Goal: Task Accomplishment & Management: Manage account settings

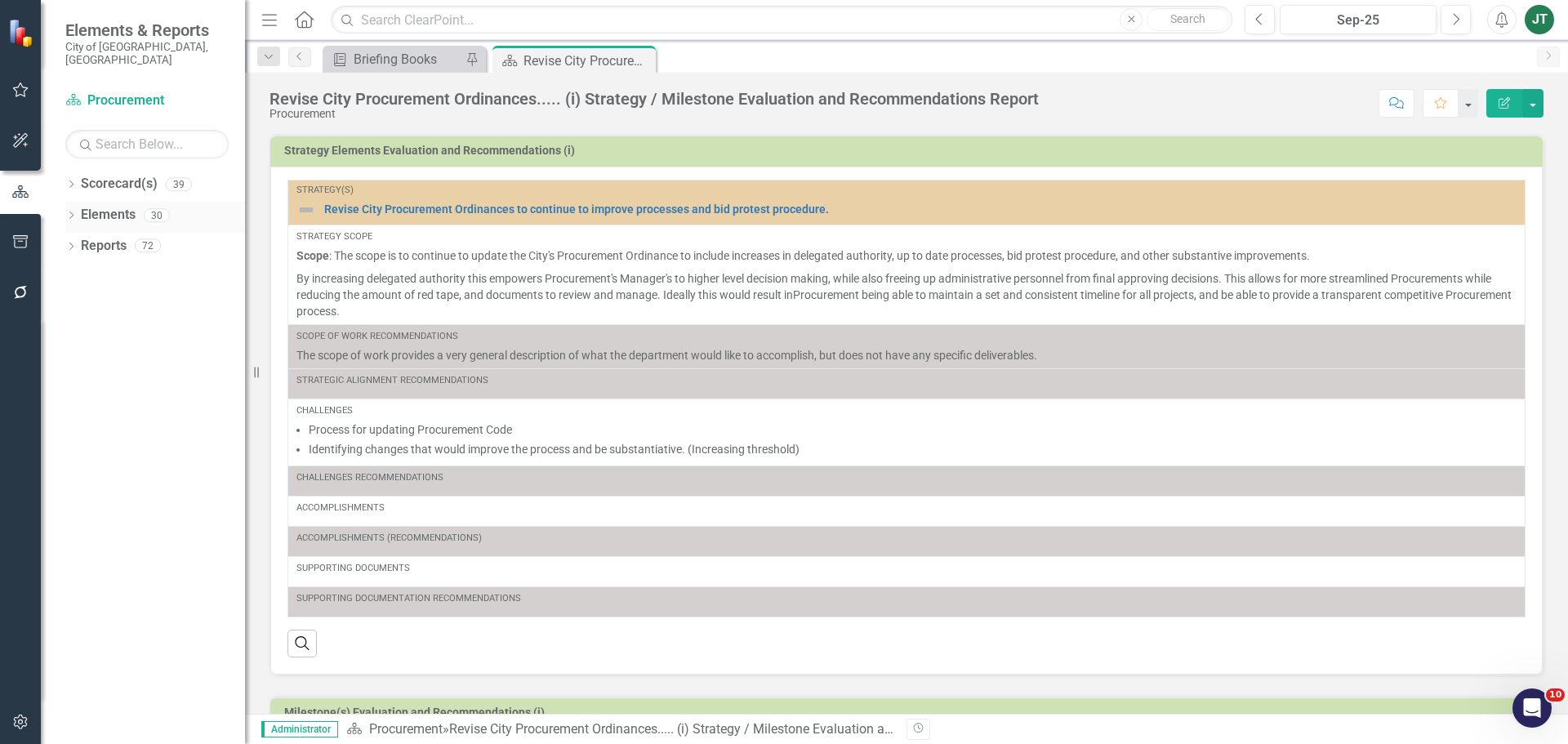
click at [95, 206] on link "Elements" at bounding box center [108, 215] width 55 height 19
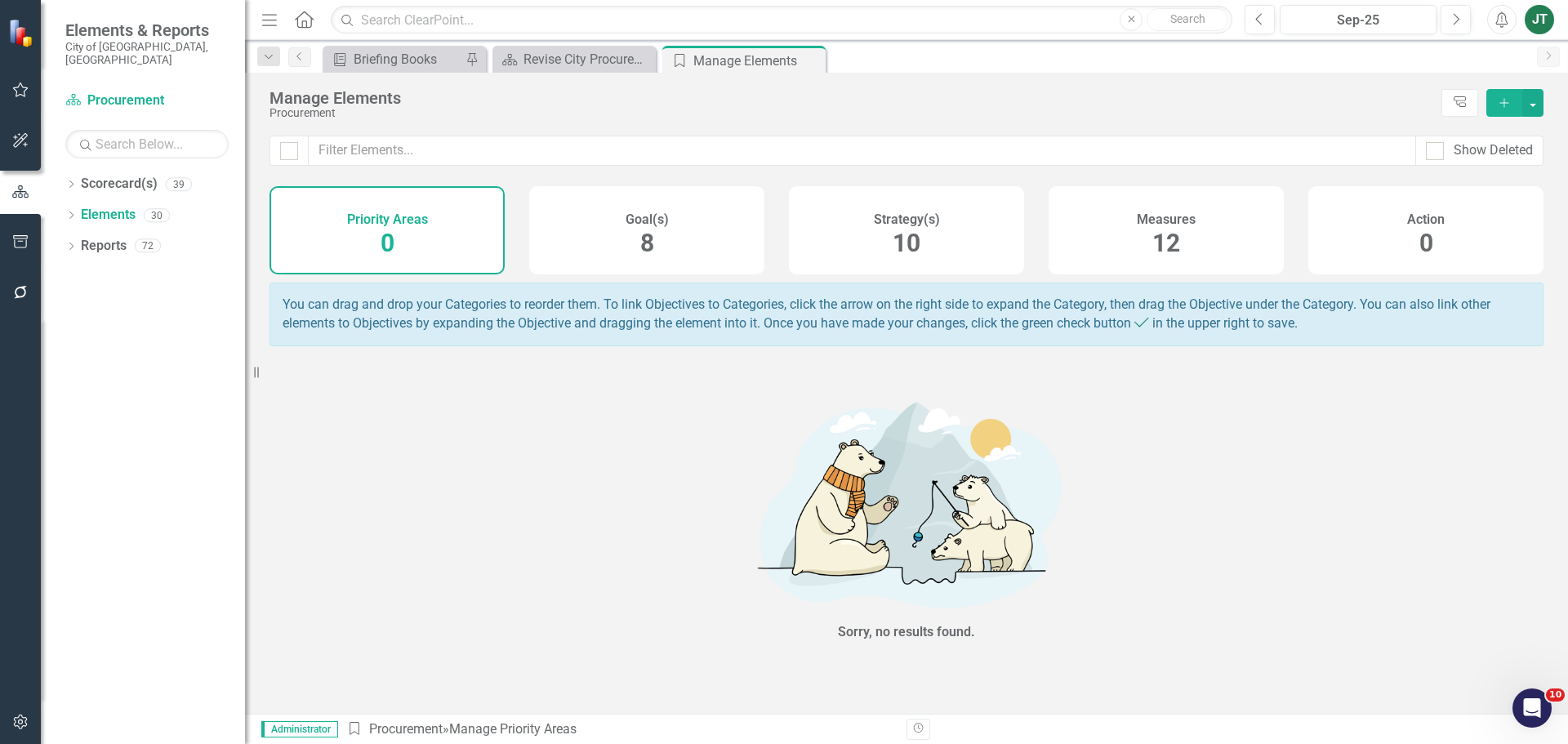
click at [971, 256] on div "Strategy(s) 10" at bounding box center [906, 230] width 235 height 88
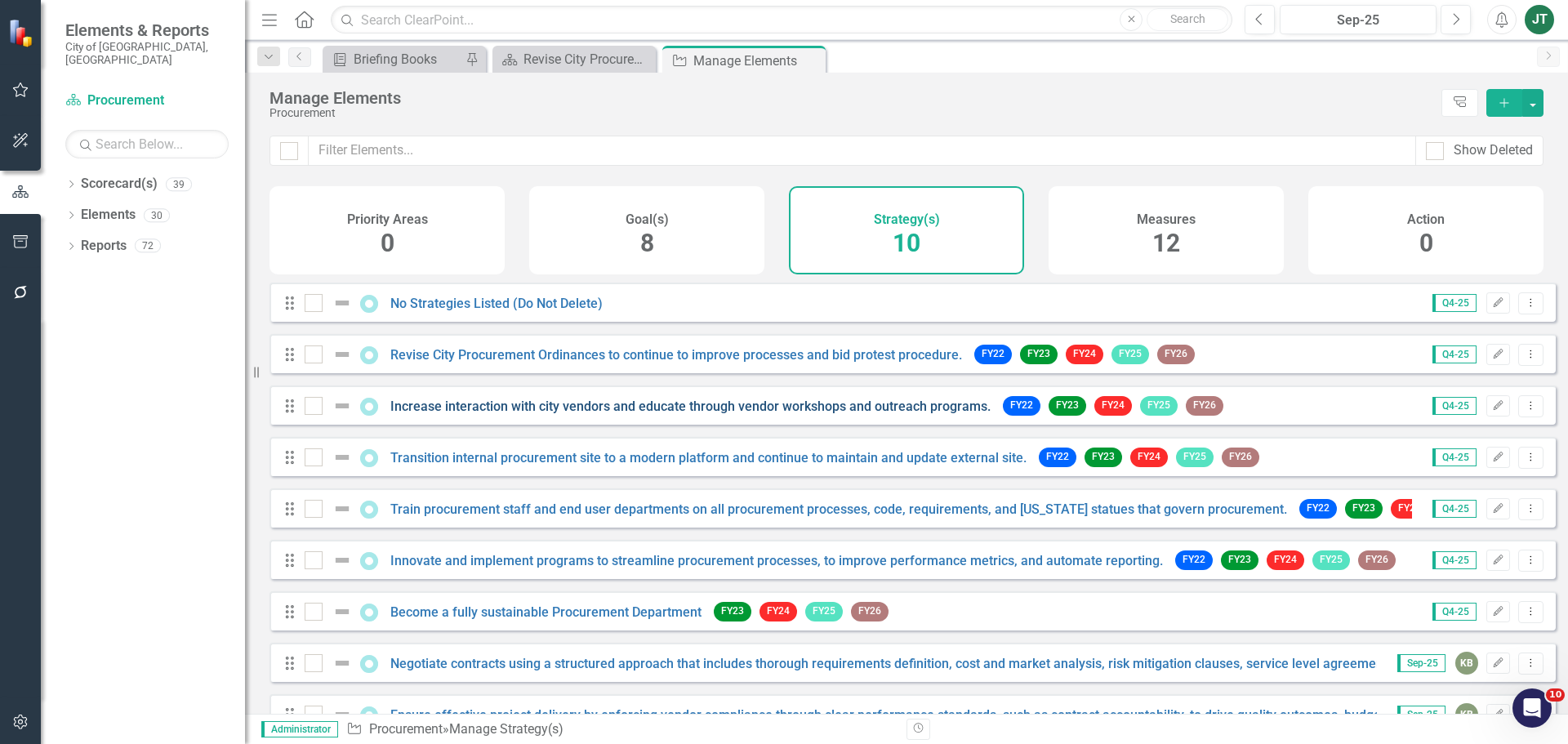
click at [518, 414] on link "Increase interaction with city vendors and educate through vendor workshops and…" at bounding box center [690, 406] width 600 height 16
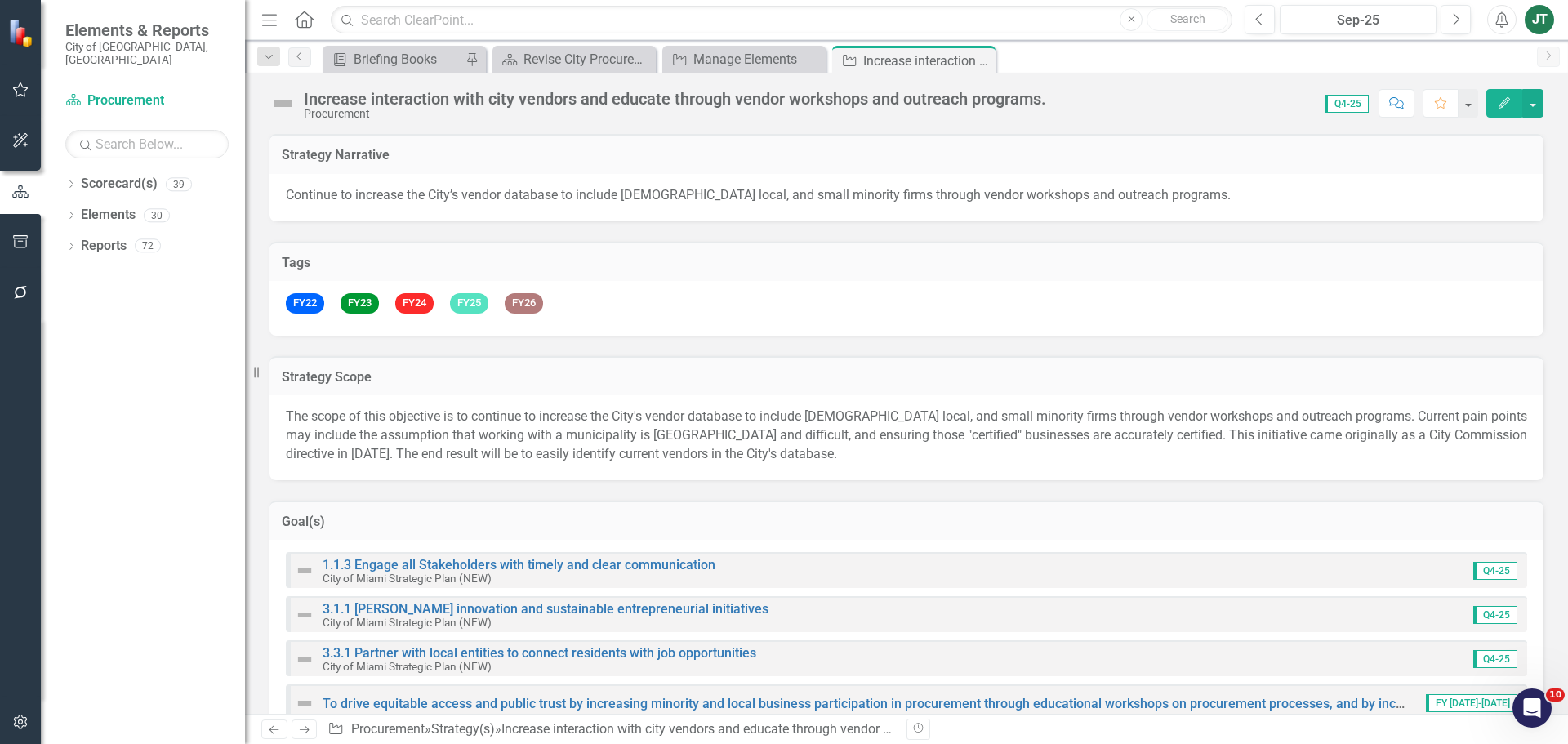
checkbox input "true"
click at [560, 102] on div "Increase interaction with city vendors and educate through vendor workshops and…" at bounding box center [675, 99] width 742 height 18
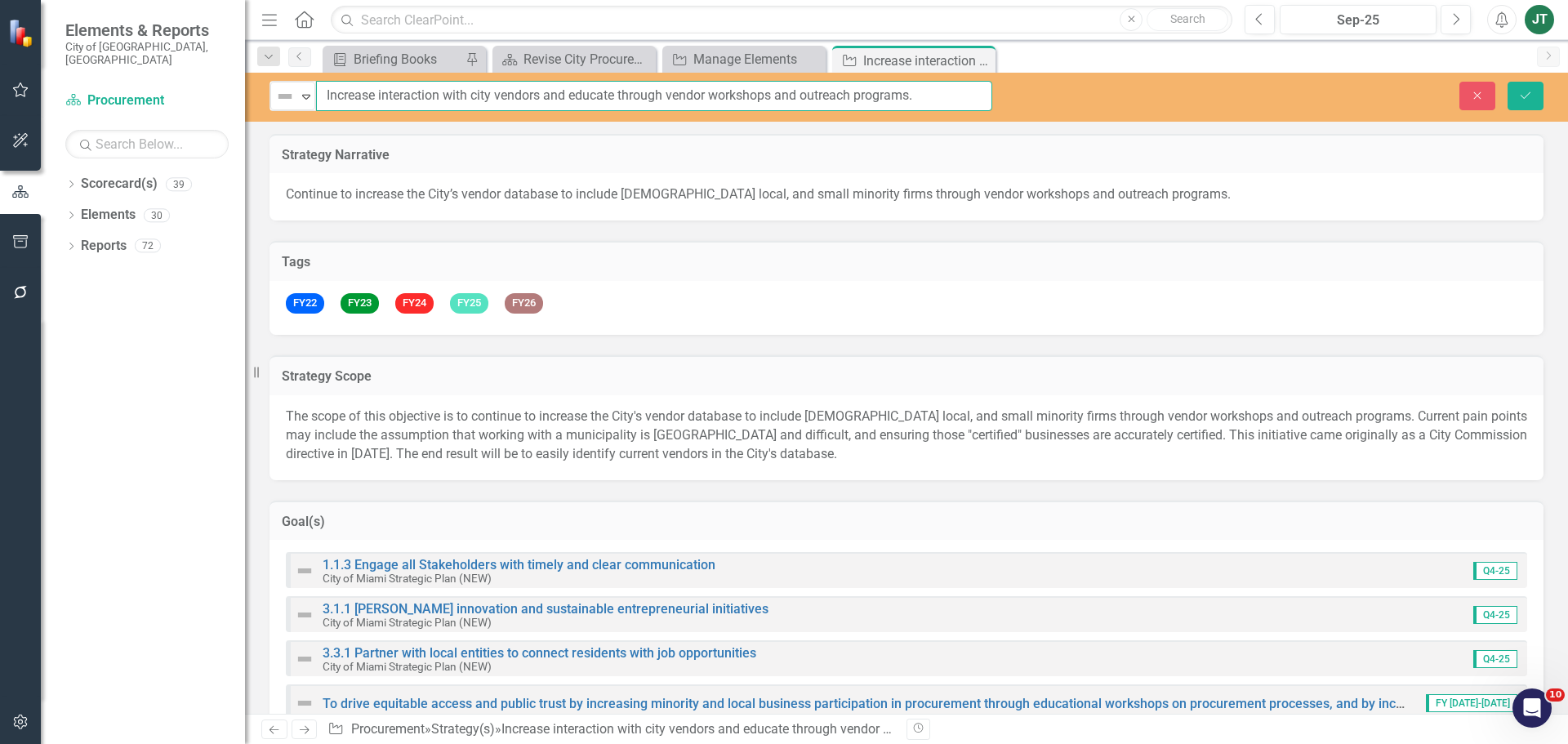
click at [713, 102] on input "Increase interaction with city vendors and educate through vendor workshops and…" at bounding box center [653, 96] width 676 height 30
drag, startPoint x: 443, startPoint y: 98, endPoint x: 535, endPoint y: 100, distance: 92.0
click at [448, 99] on input "Increase interaction with city vendors and educate through vendor workshops and…" at bounding box center [653, 96] width 676 height 30
drag, startPoint x: 618, startPoint y: 92, endPoint x: 334, endPoint y: 100, distance: 284.1
click at [334, 100] on input "Increase interaction with city vendors and educate through vendor workshops and…" at bounding box center [653, 96] width 676 height 30
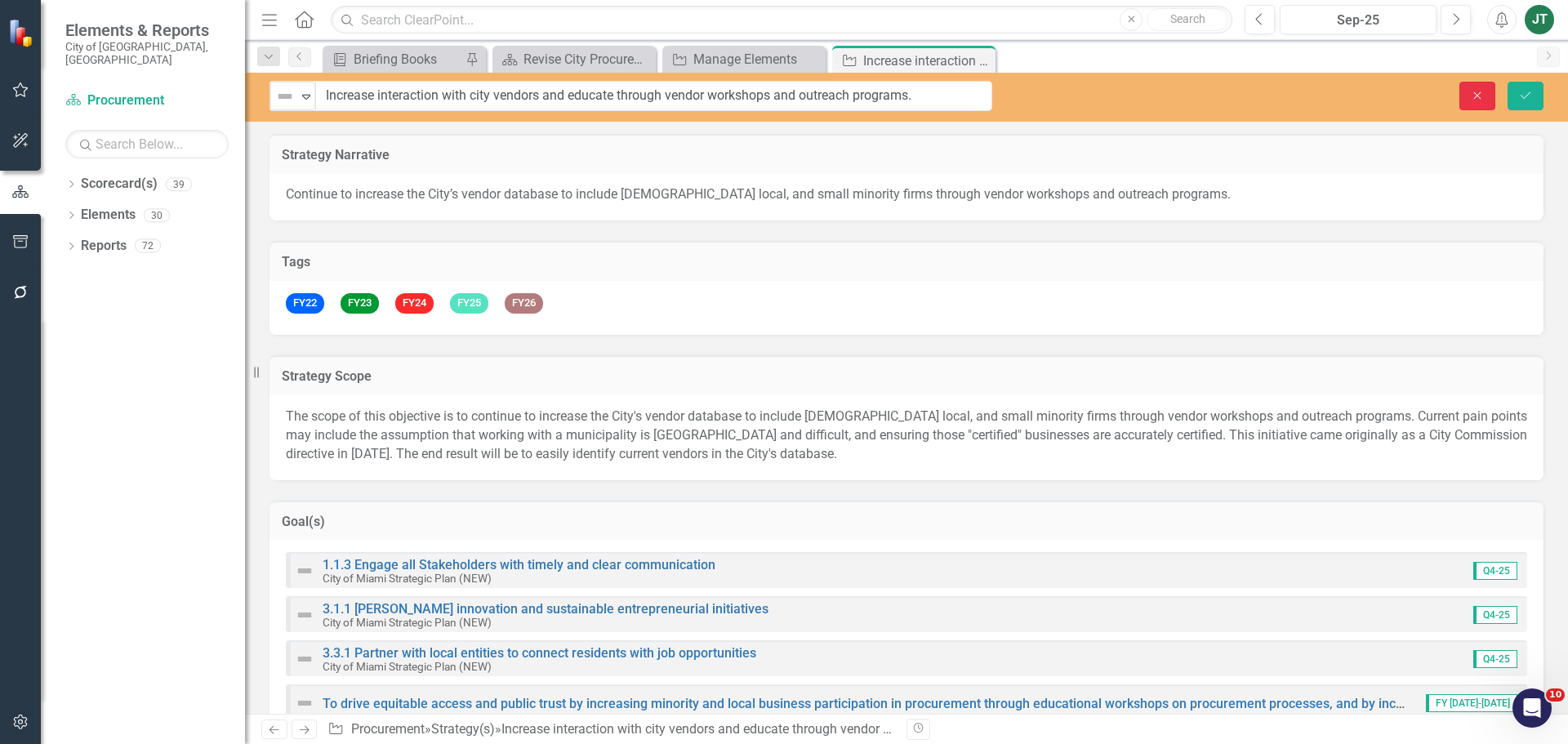
click at [1472, 93] on icon "Close" at bounding box center [1477, 96] width 15 height 12
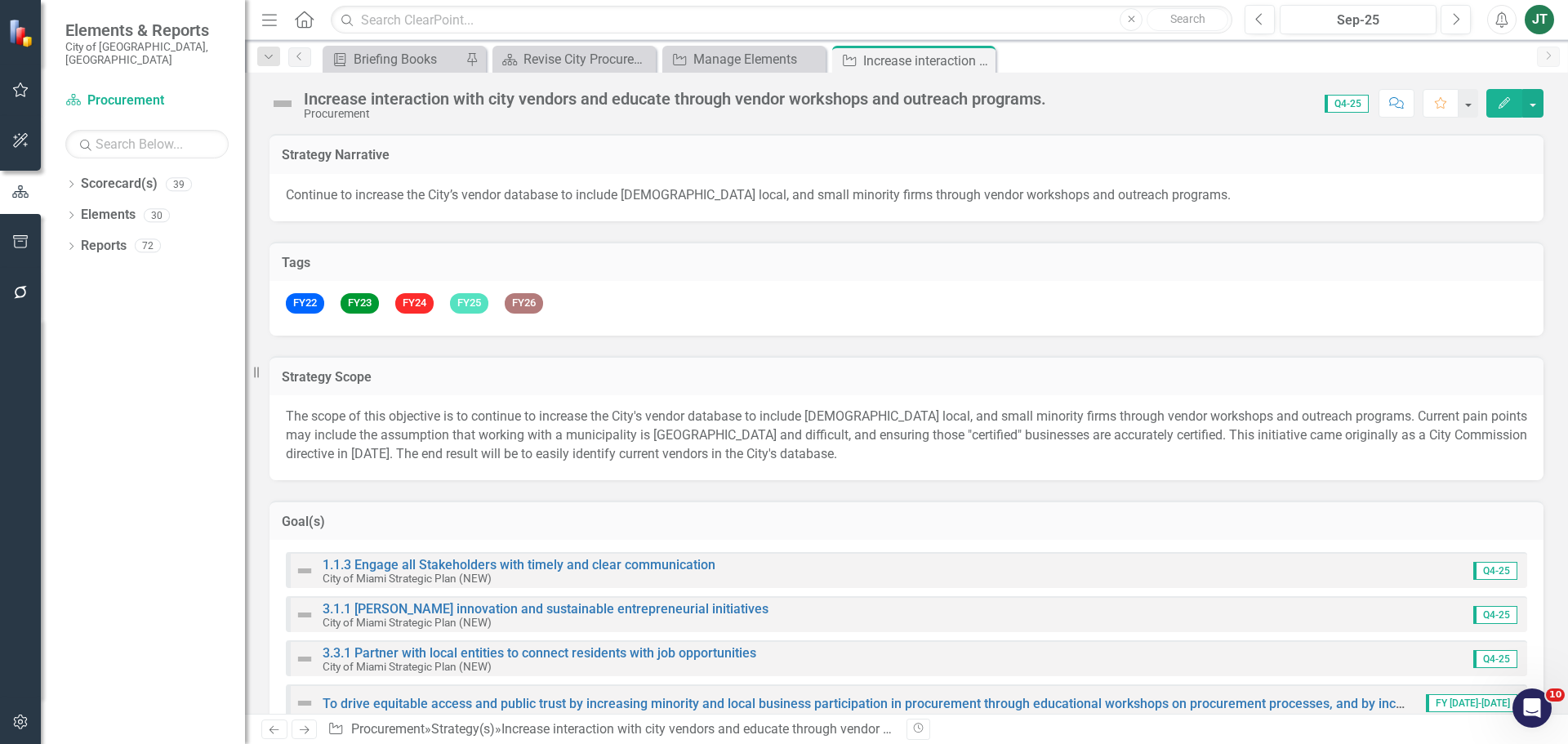
click at [871, 638] on div "1.1.3 Engage all Stakeholders with timely and clear communication City of Miami…" at bounding box center [906, 642] width 1274 height 205
click at [117, 92] on link "Scorecard(s) Procurement" at bounding box center [147, 101] width 163 height 19
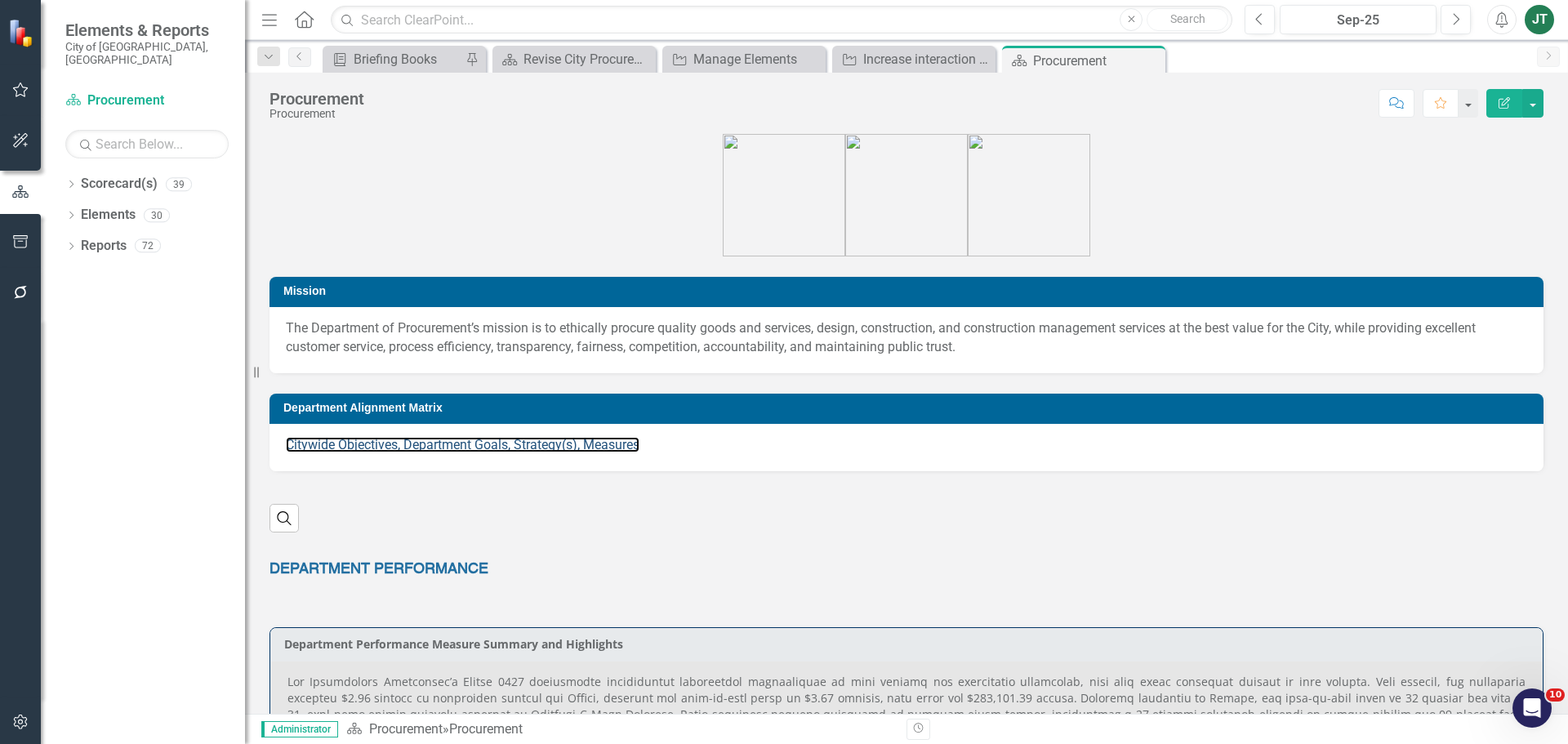
click at [385, 454] on p "Citywide Objectives, Department Goals, Strategy(s), Measures" at bounding box center [906, 445] width 1241 height 19
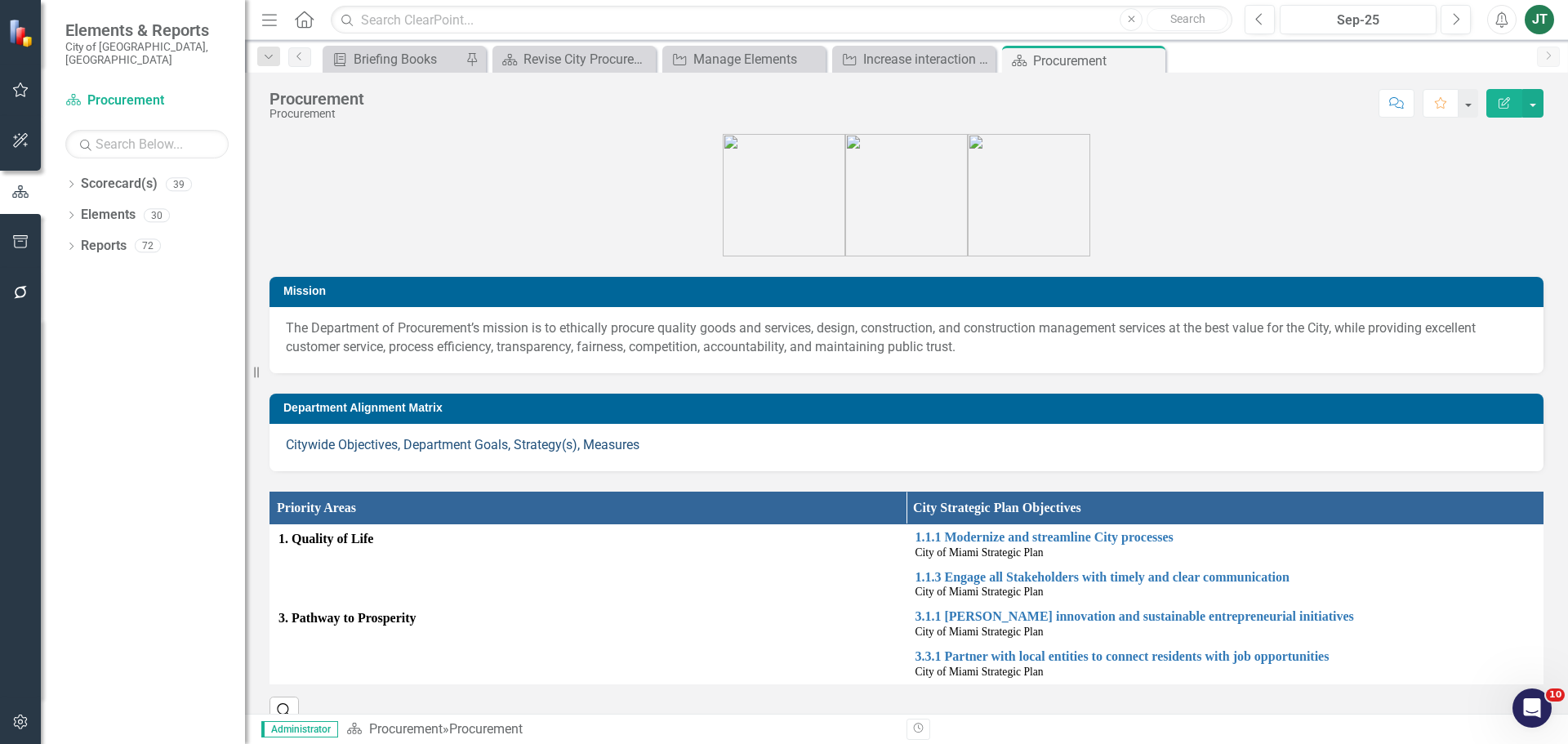
click at [387, 450] on link "Citywide Objectives, Department Goals, Strategy(s), Measures" at bounding box center [462, 444] width 353 height 16
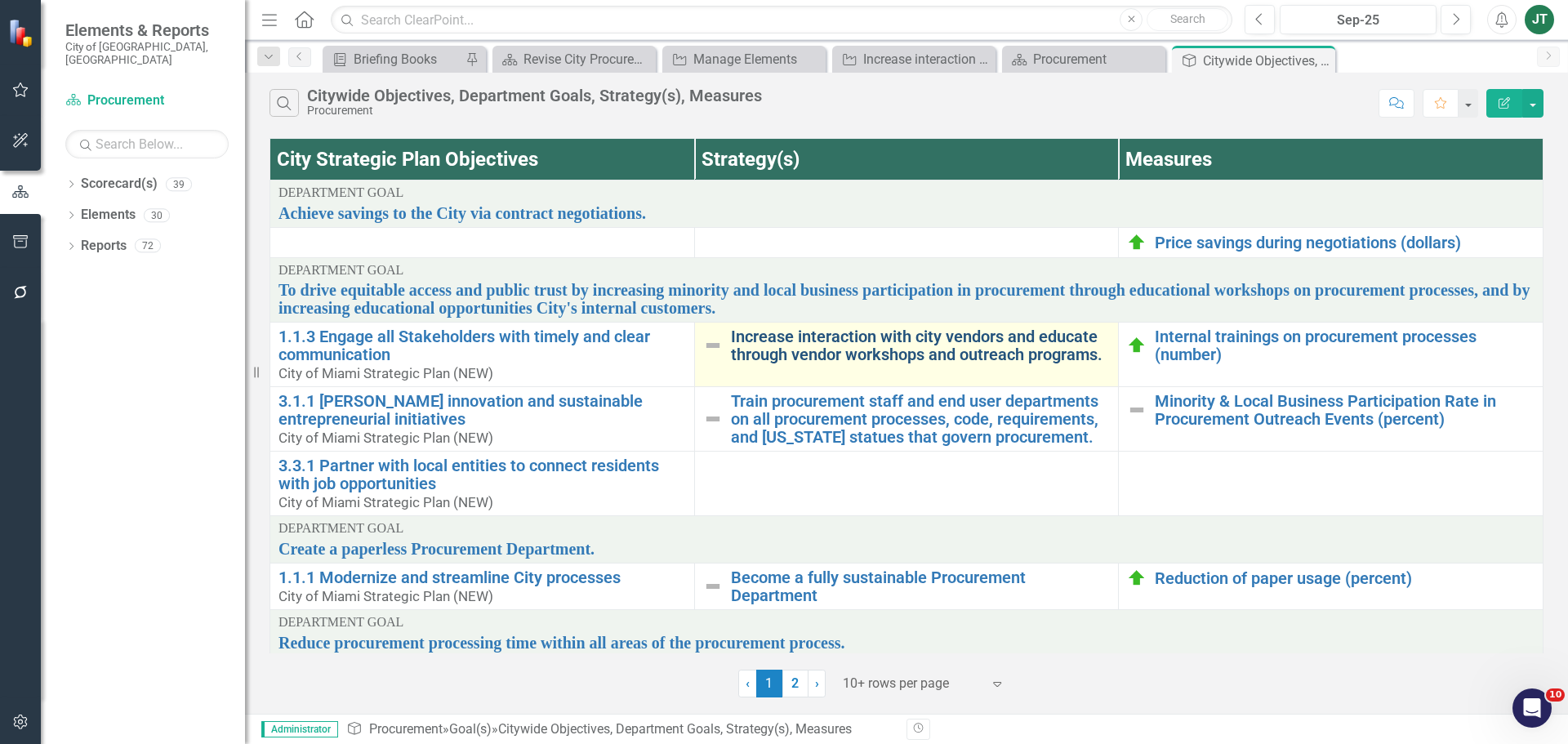
click at [887, 356] on link "Increase interaction with city vendors and educate through vendor workshops and…" at bounding box center [921, 345] width 380 height 36
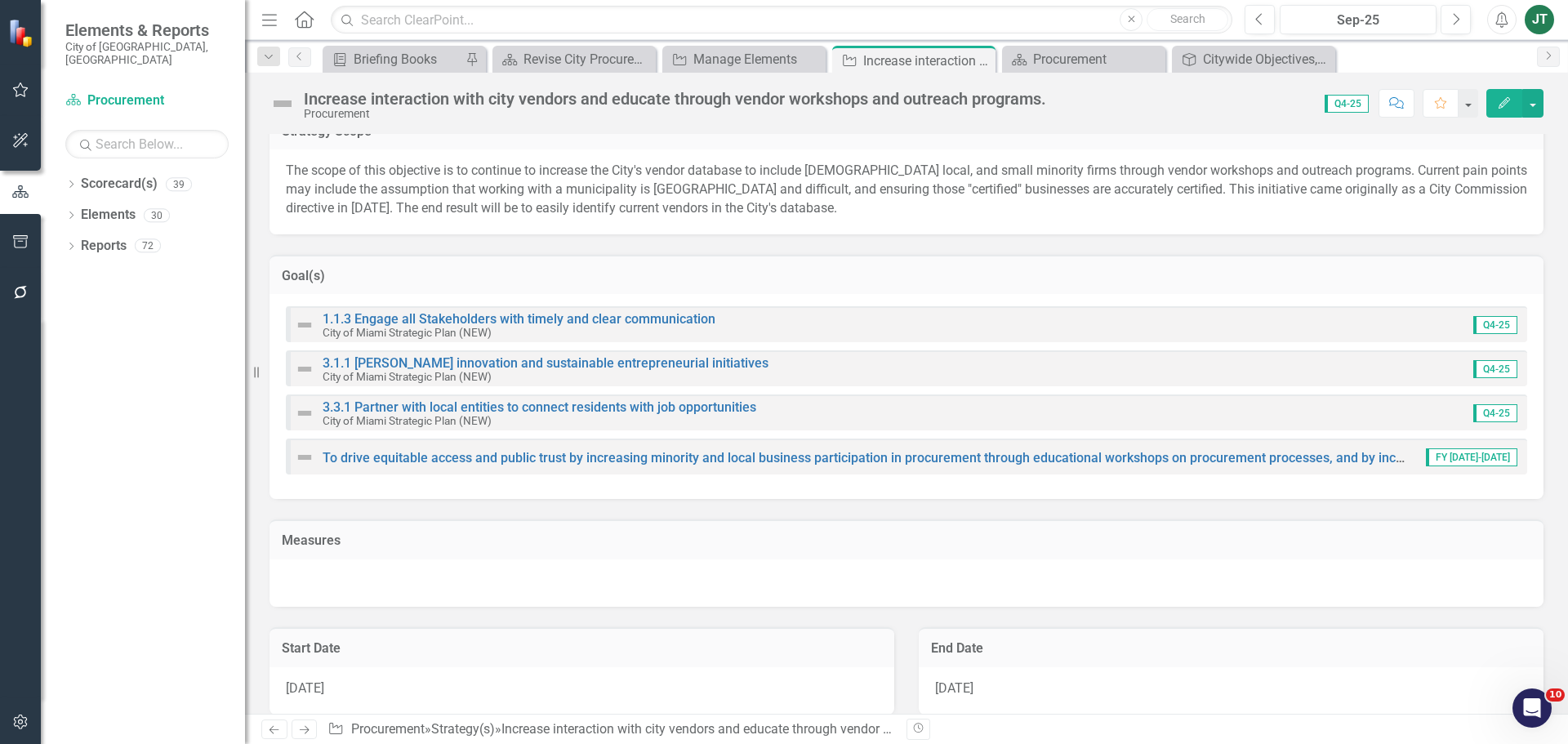
scroll to position [245, 0]
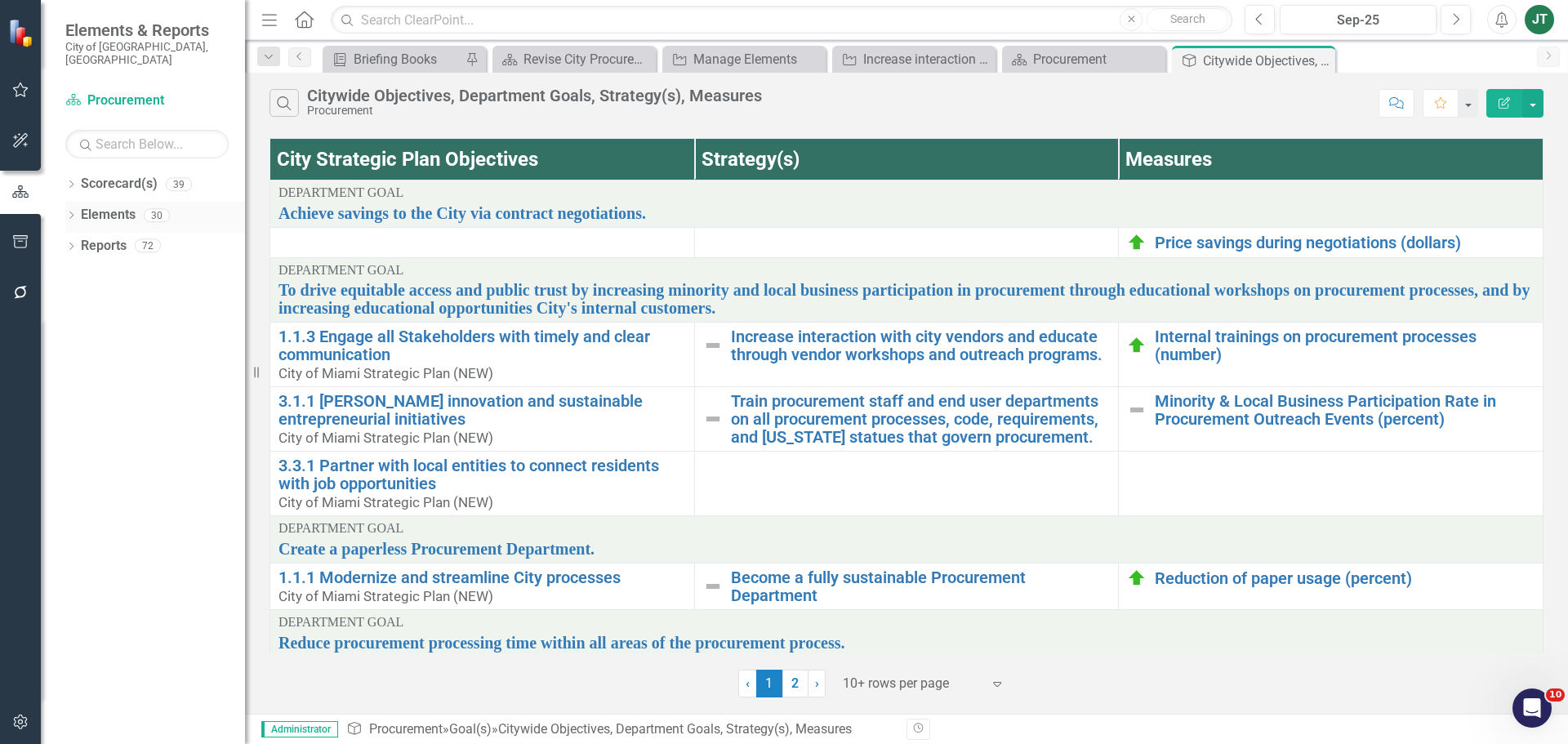
click at [94, 206] on link "Elements" at bounding box center [108, 215] width 55 height 19
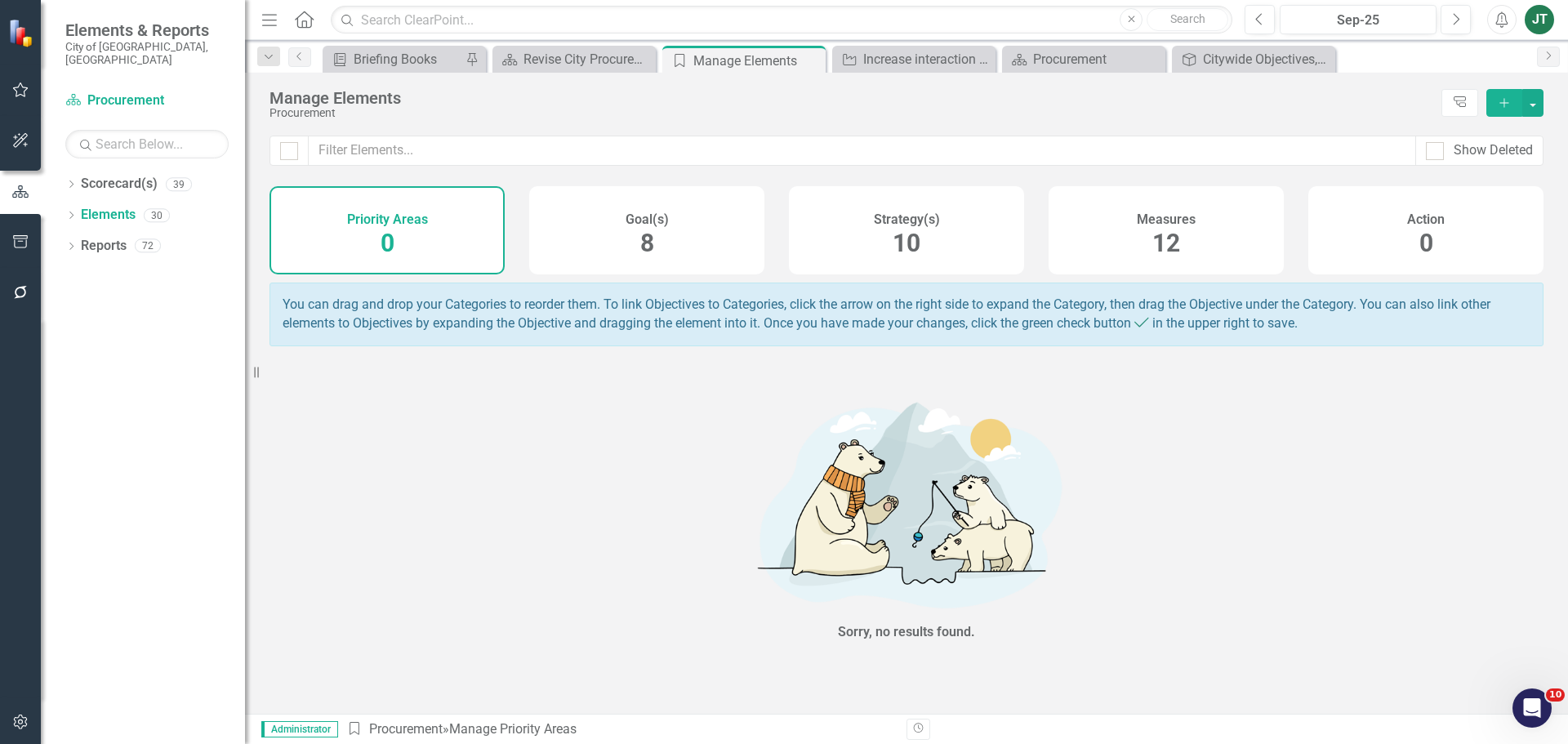
click at [939, 247] on div "Strategy(s) 10" at bounding box center [906, 230] width 235 height 88
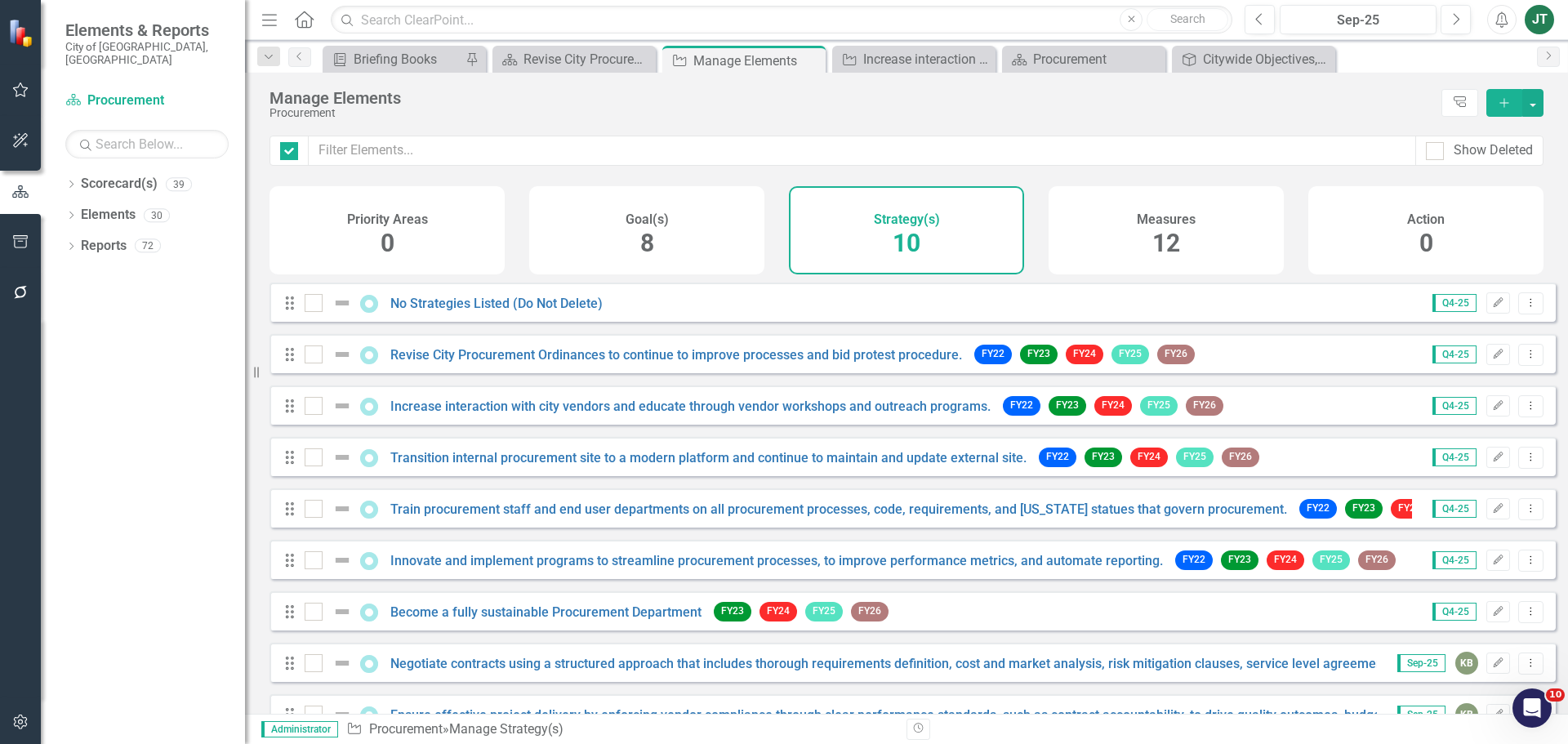
checkbox input "false"
click at [471, 466] on link "Transition internal procurement site to a modern platform and continue to maint…" at bounding box center [707, 457] width 636 height 16
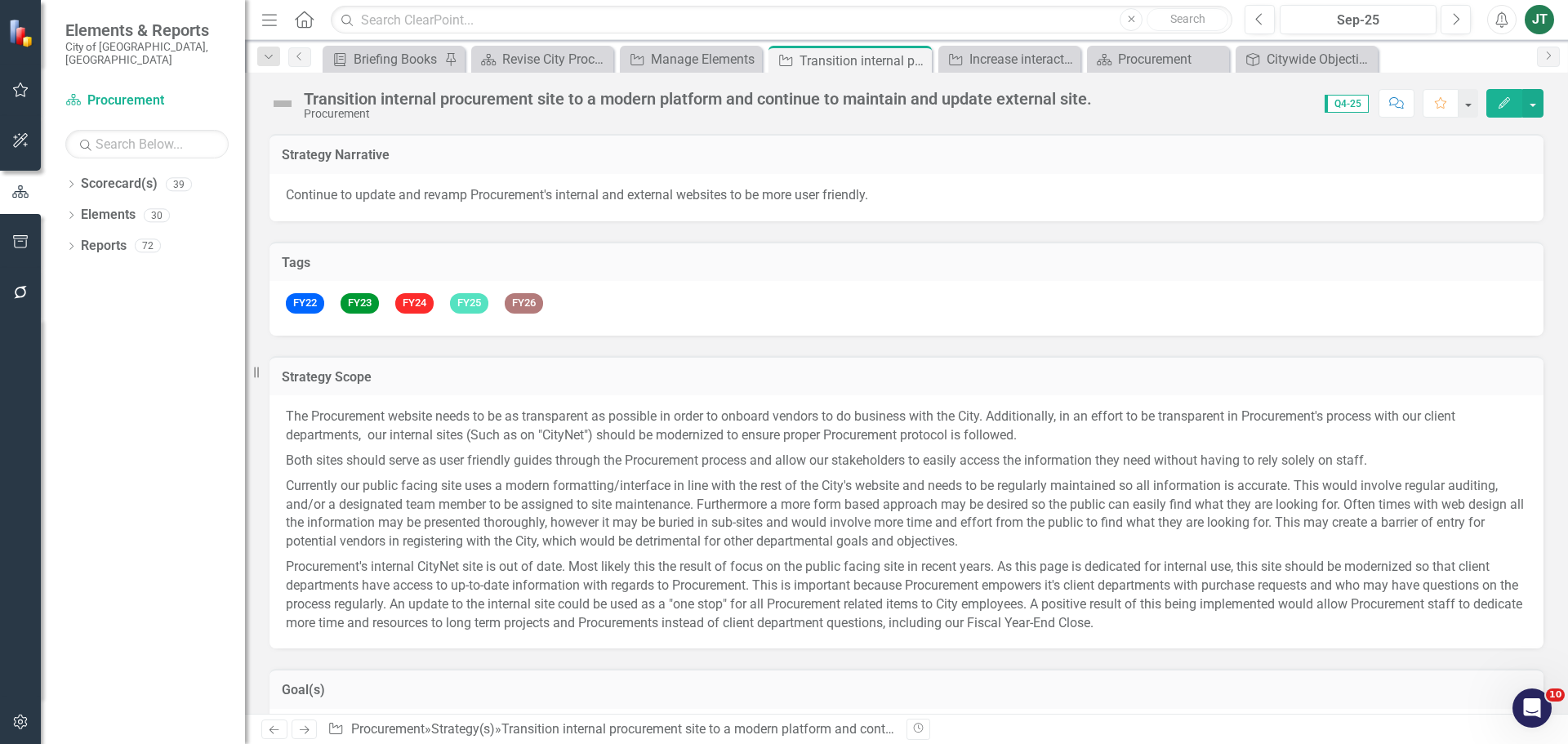
click at [617, 97] on div "Transition internal procurement site to a modern platform and continue to maint…" at bounding box center [698, 99] width 788 height 18
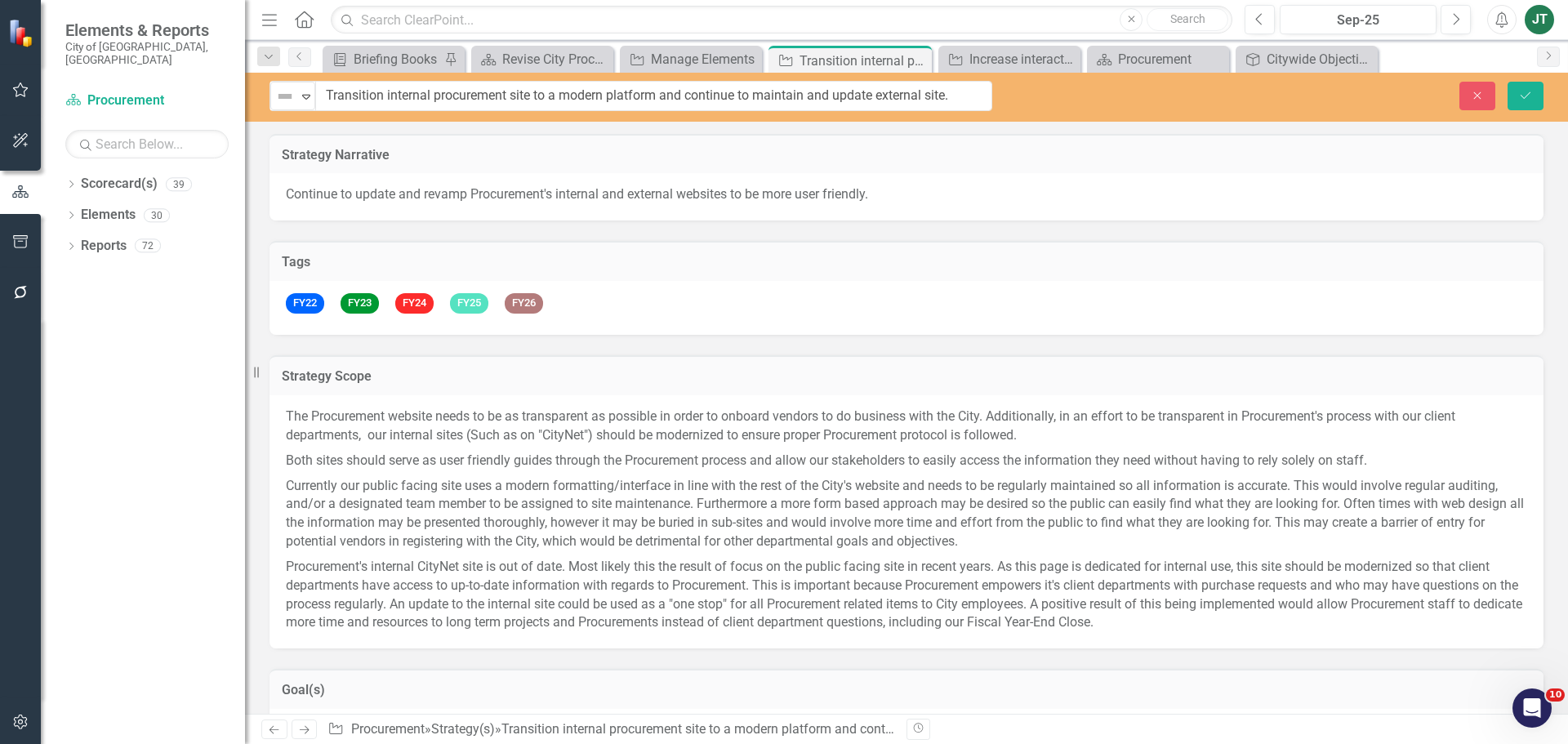
click at [334, 78] on div "Not Defined Expand Transition internal procurement site to a modern platform an…" at bounding box center [906, 97] width 1323 height 49
drag, startPoint x: 661, startPoint y: 94, endPoint x: 244, endPoint y: 95, distance: 417.0
click at [242, 95] on div "Elements & Reports City of Miami, FL Scorecard(s) Procurement Search Dropdown S…" at bounding box center [784, 372] width 1568 height 744
click at [1472, 103] on button "Close" at bounding box center [1476, 96] width 36 height 28
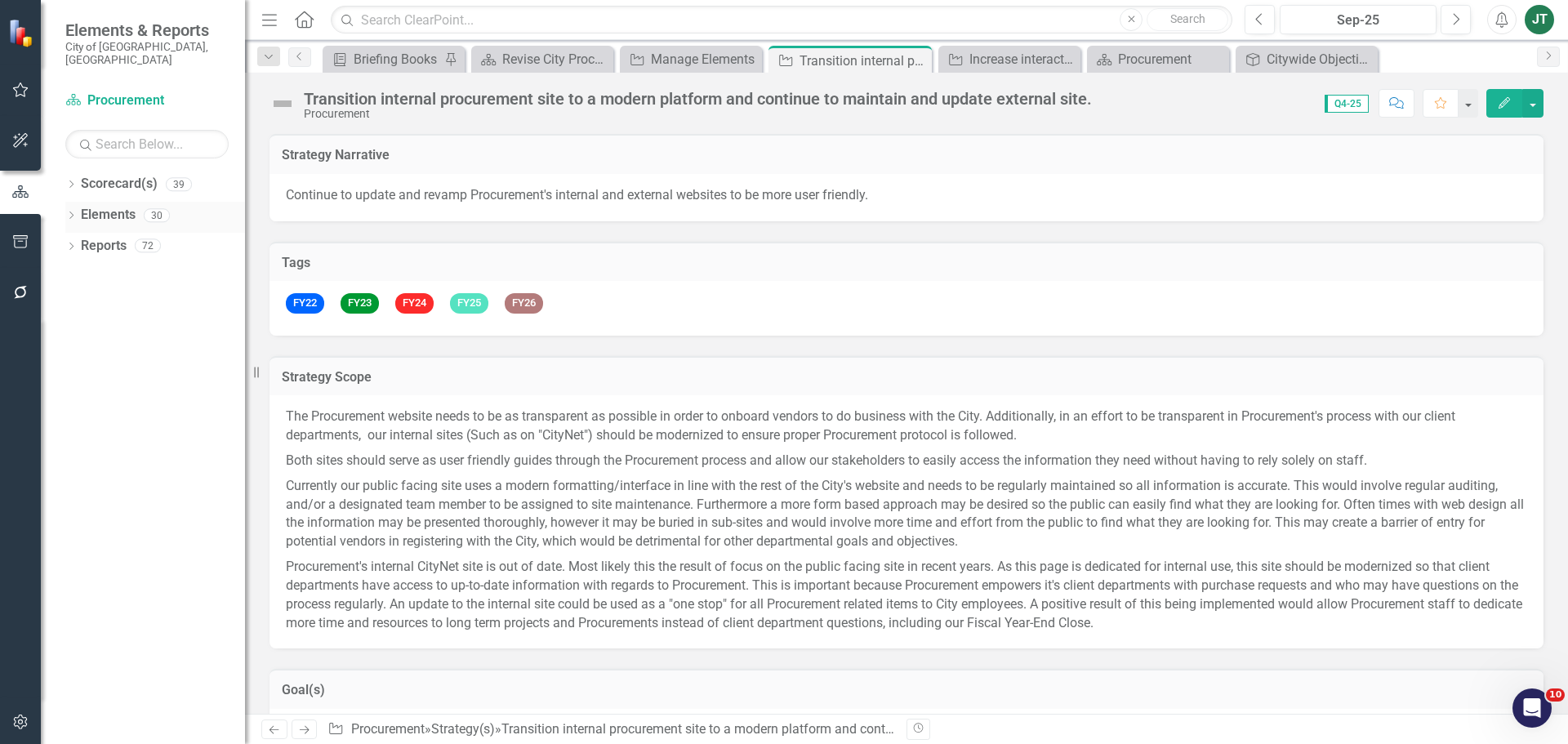
click at [111, 206] on link "Elements" at bounding box center [108, 215] width 55 height 19
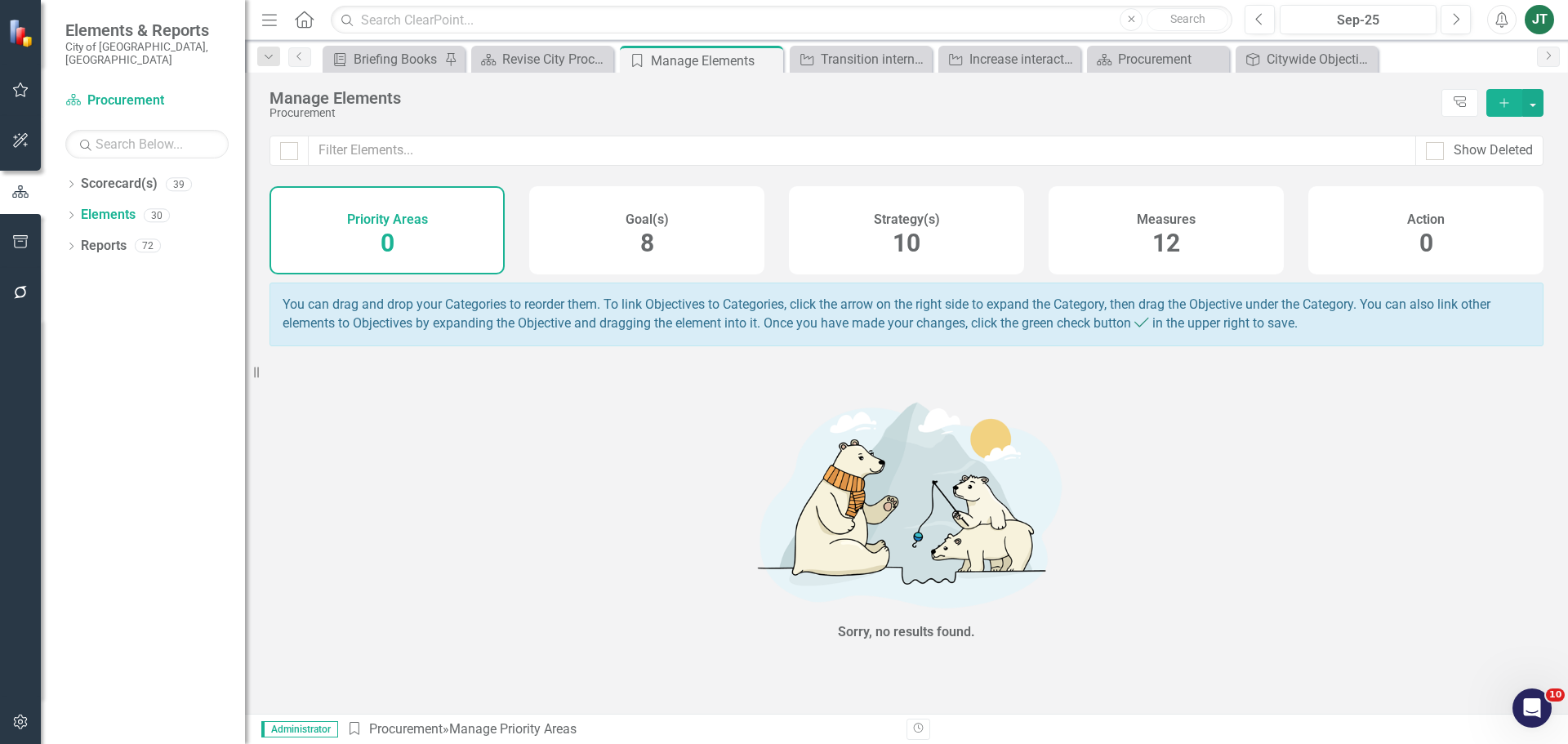
click at [936, 242] on div "Strategy(s) 10" at bounding box center [906, 230] width 235 height 88
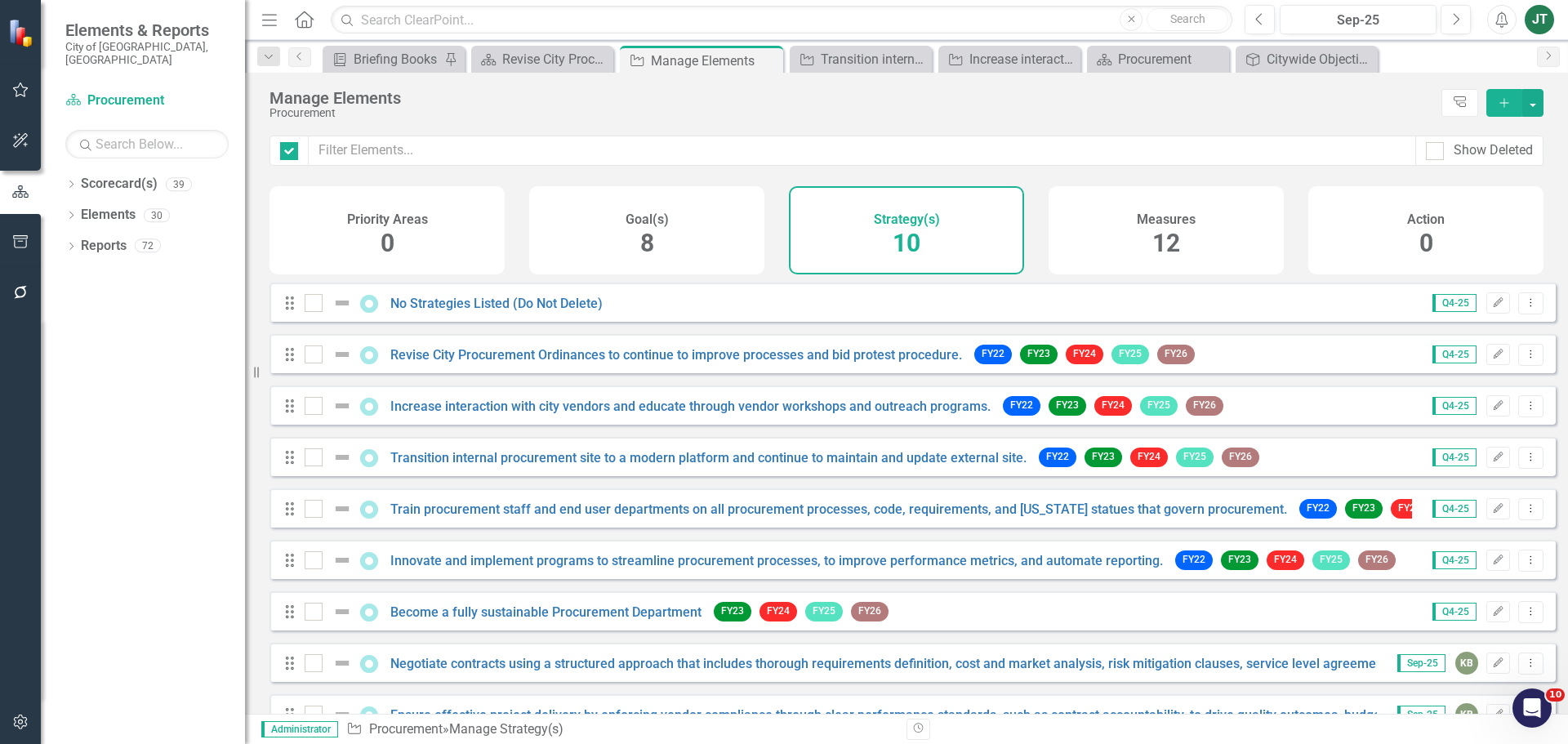
checkbox input "false"
click at [433, 466] on link "Transition internal procurement site to a modern platform and continue to maint…" at bounding box center [707, 457] width 636 height 16
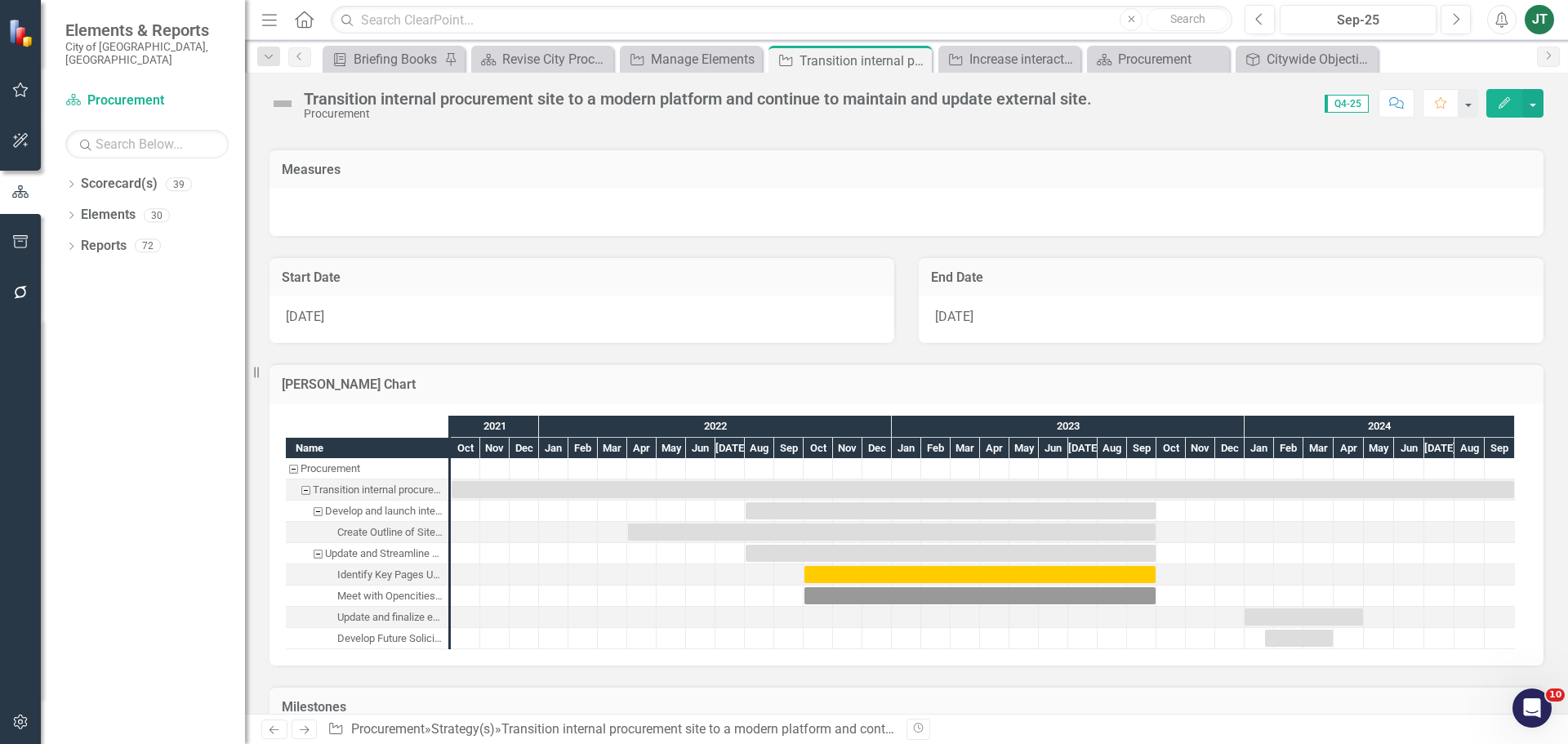
scroll to position [816, 0]
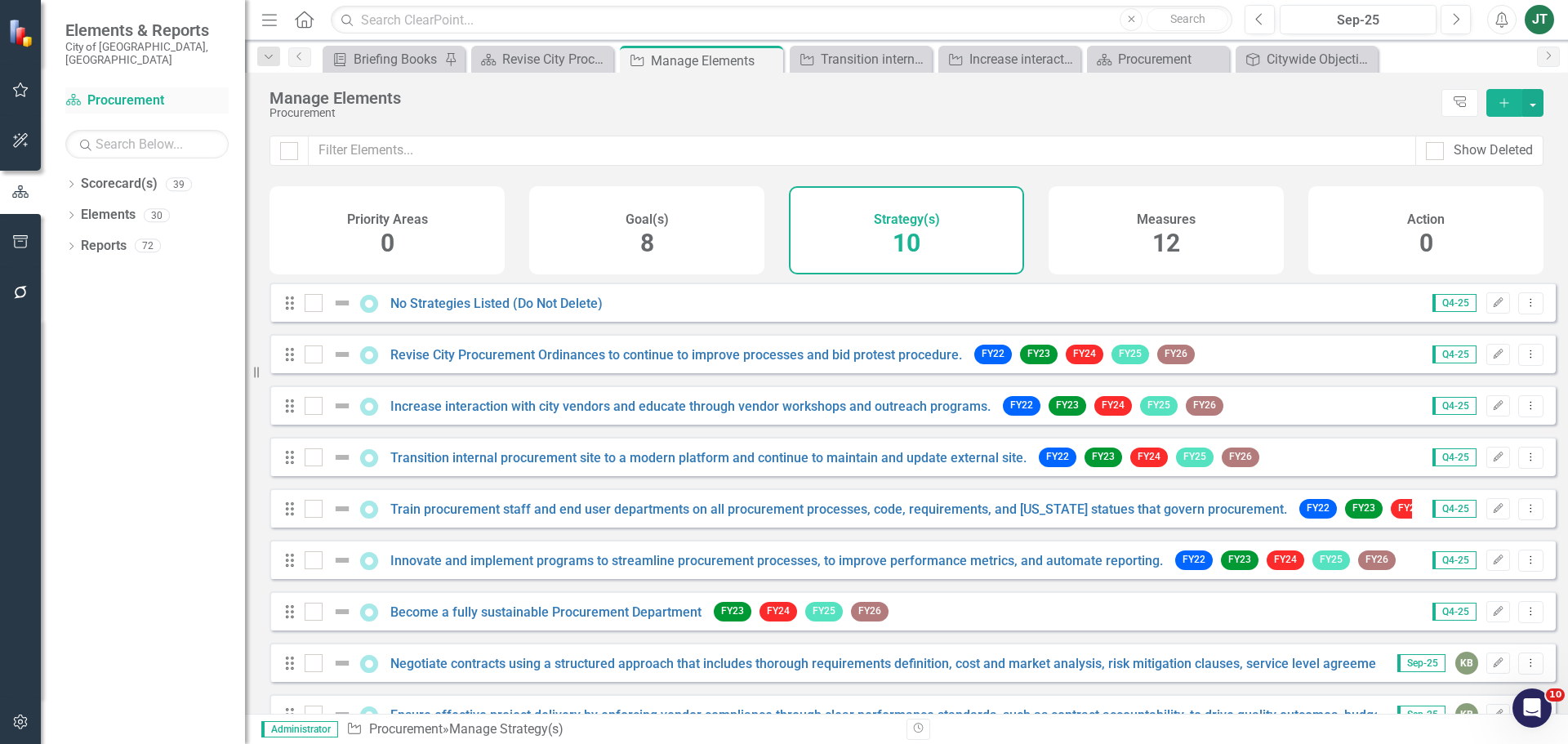
click at [116, 92] on link "Scorecard(s) Procurement" at bounding box center [147, 101] width 163 height 19
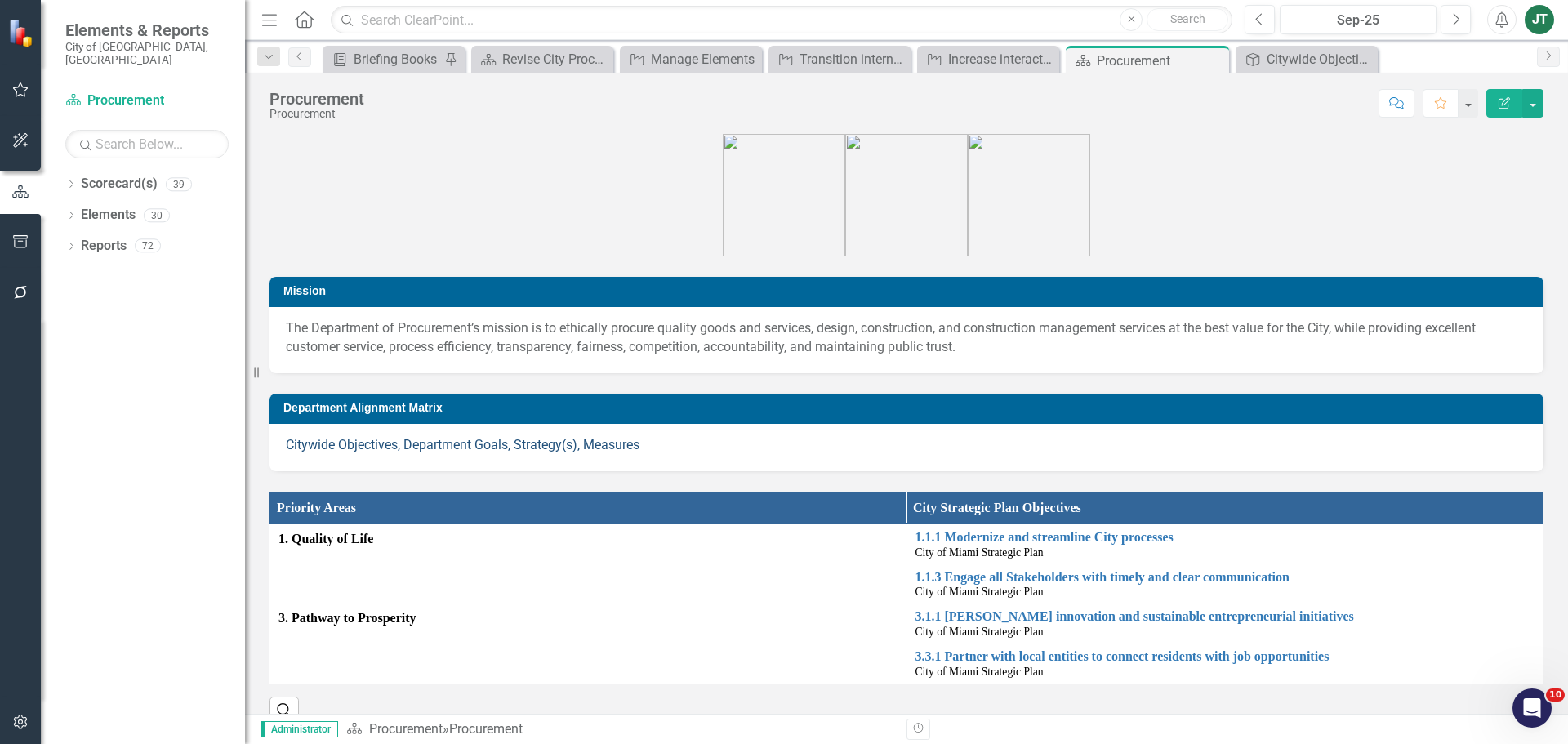
click at [557, 447] on link "Citywide Objectives, Department Goals, Strategy(s), Measures" at bounding box center [462, 444] width 353 height 16
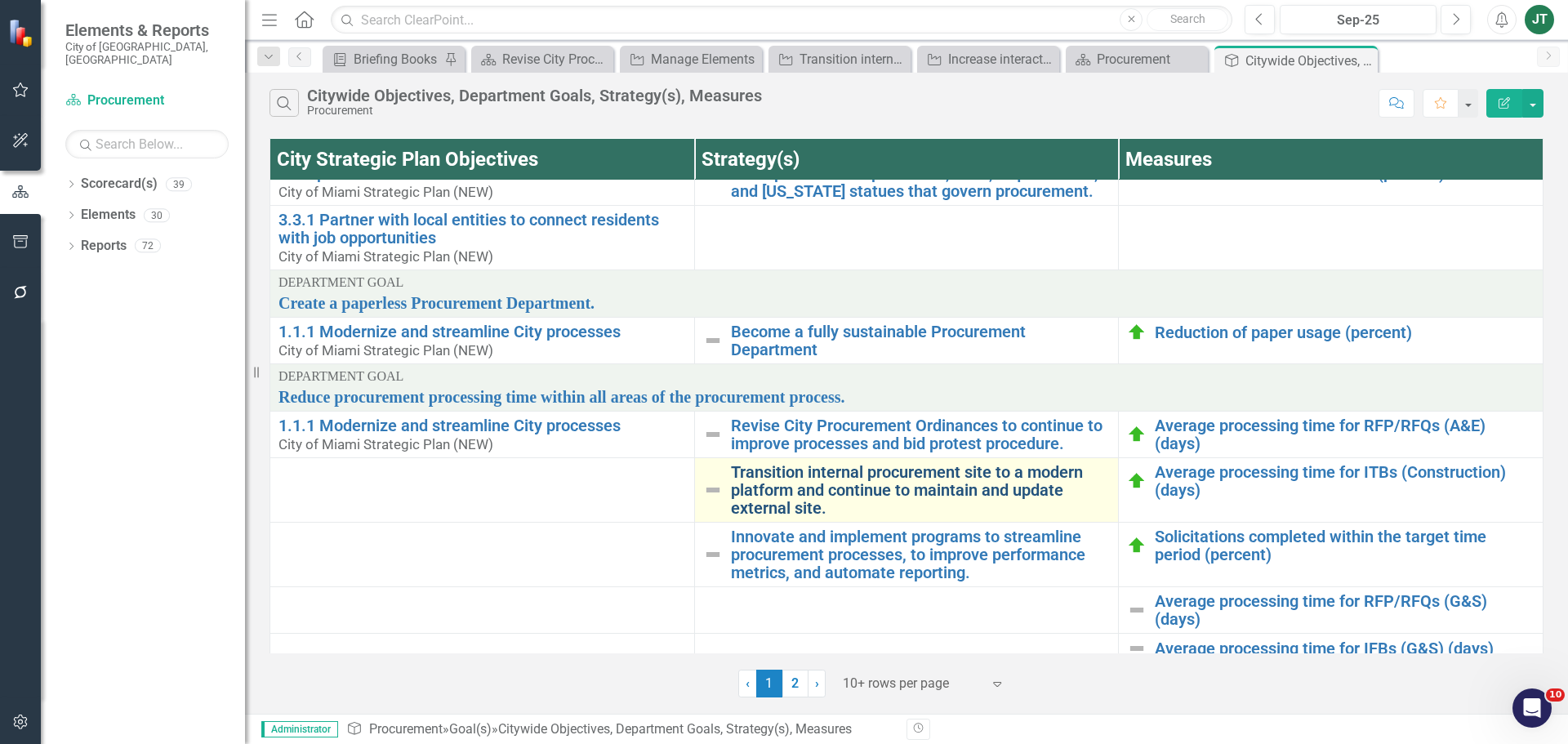
scroll to position [257, 0]
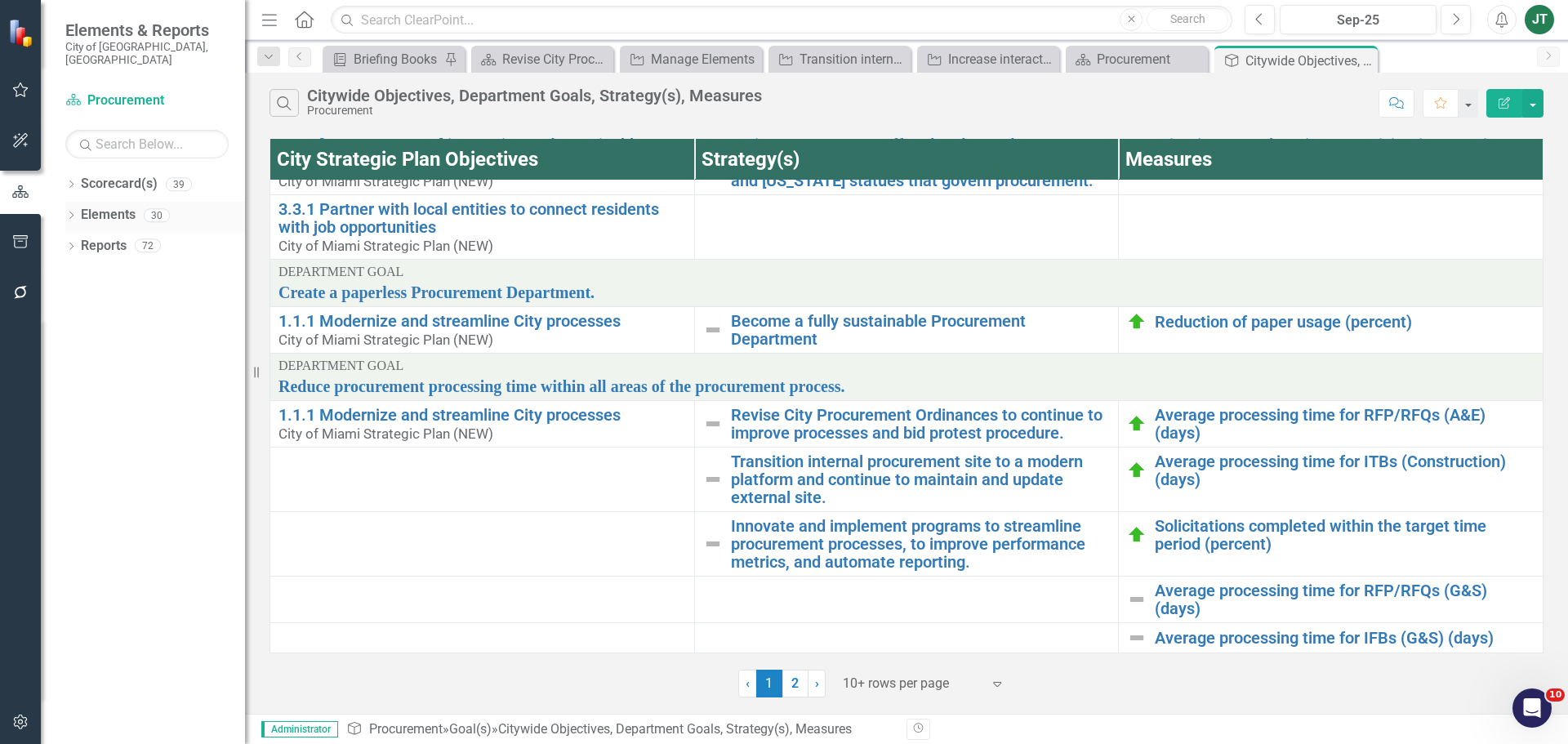
click at [122, 206] on link "Elements" at bounding box center [108, 215] width 55 height 19
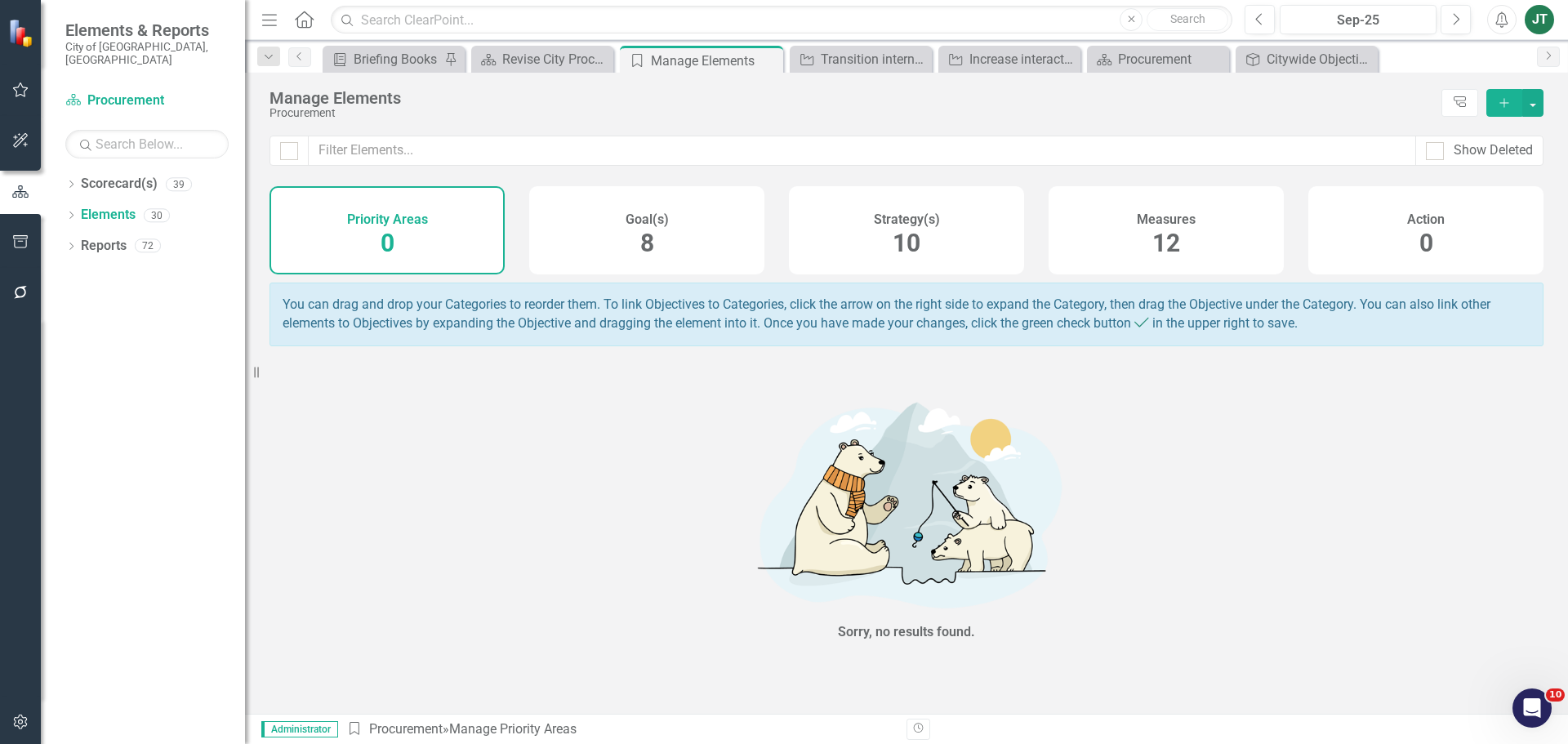
click at [949, 232] on div "Strategy(s) 10" at bounding box center [906, 230] width 235 height 88
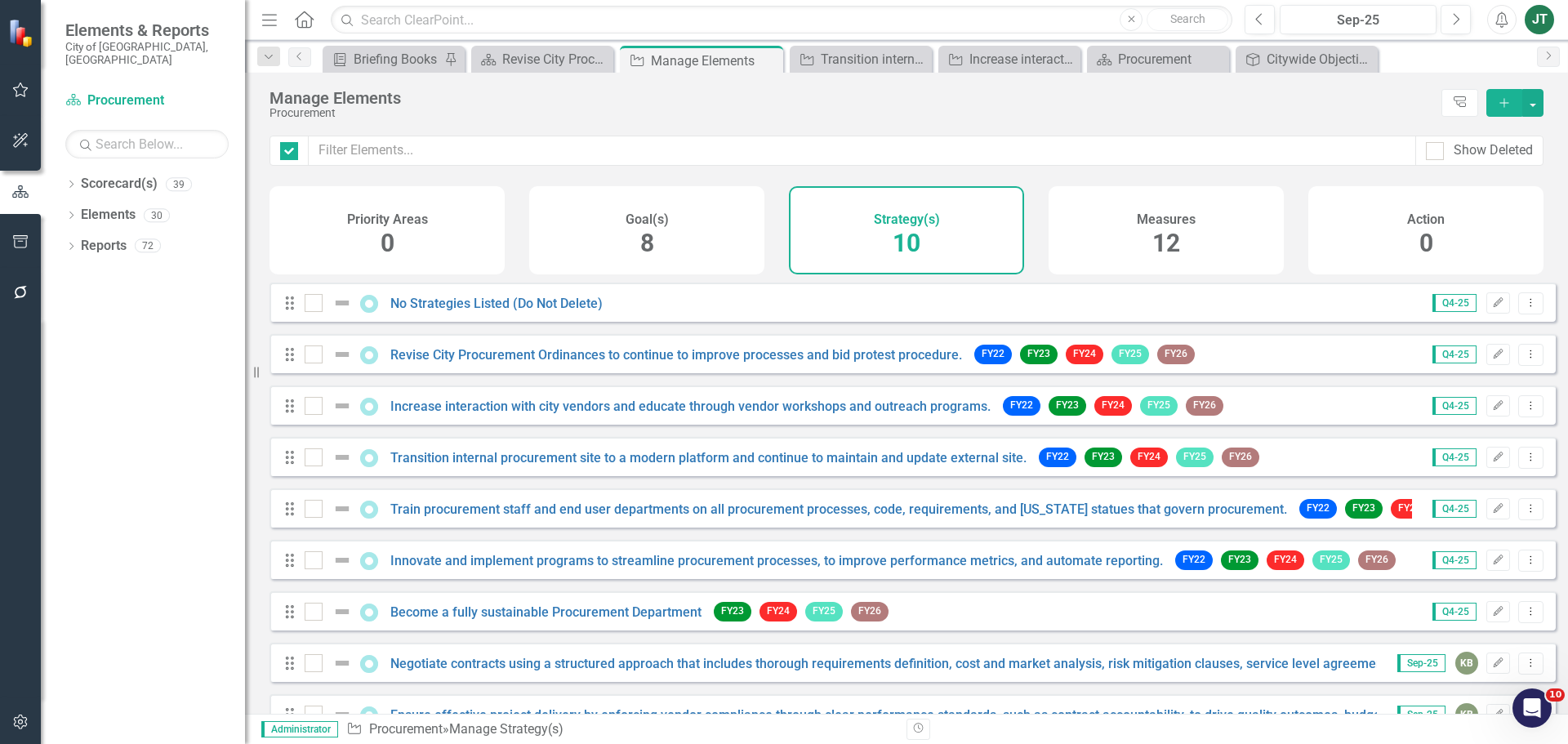
checkbox input "false"
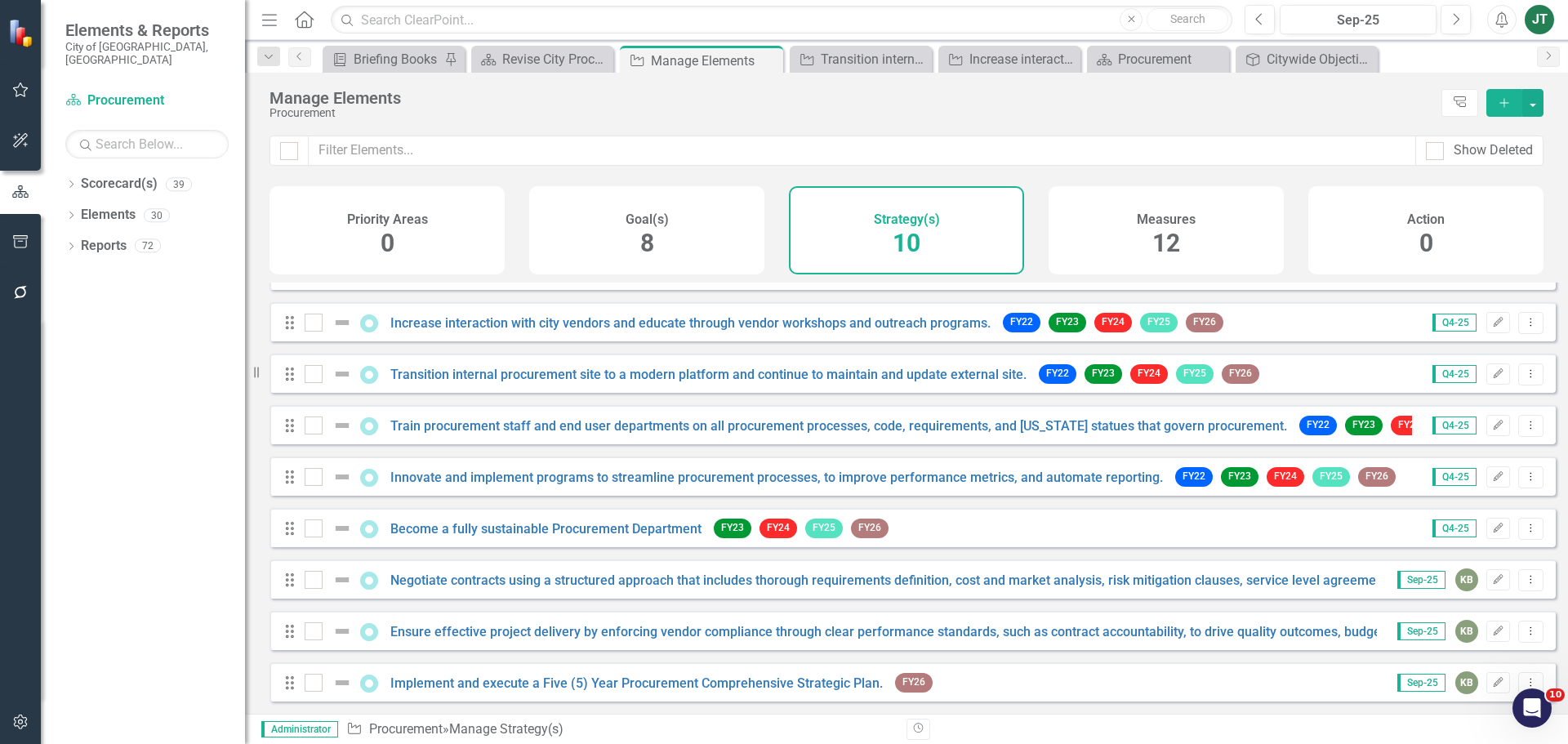
scroll to position [96, 0]
click at [427, 429] on link "Train procurement staff and end user departments on all procurement processes, …" at bounding box center [838, 426] width 896 height 16
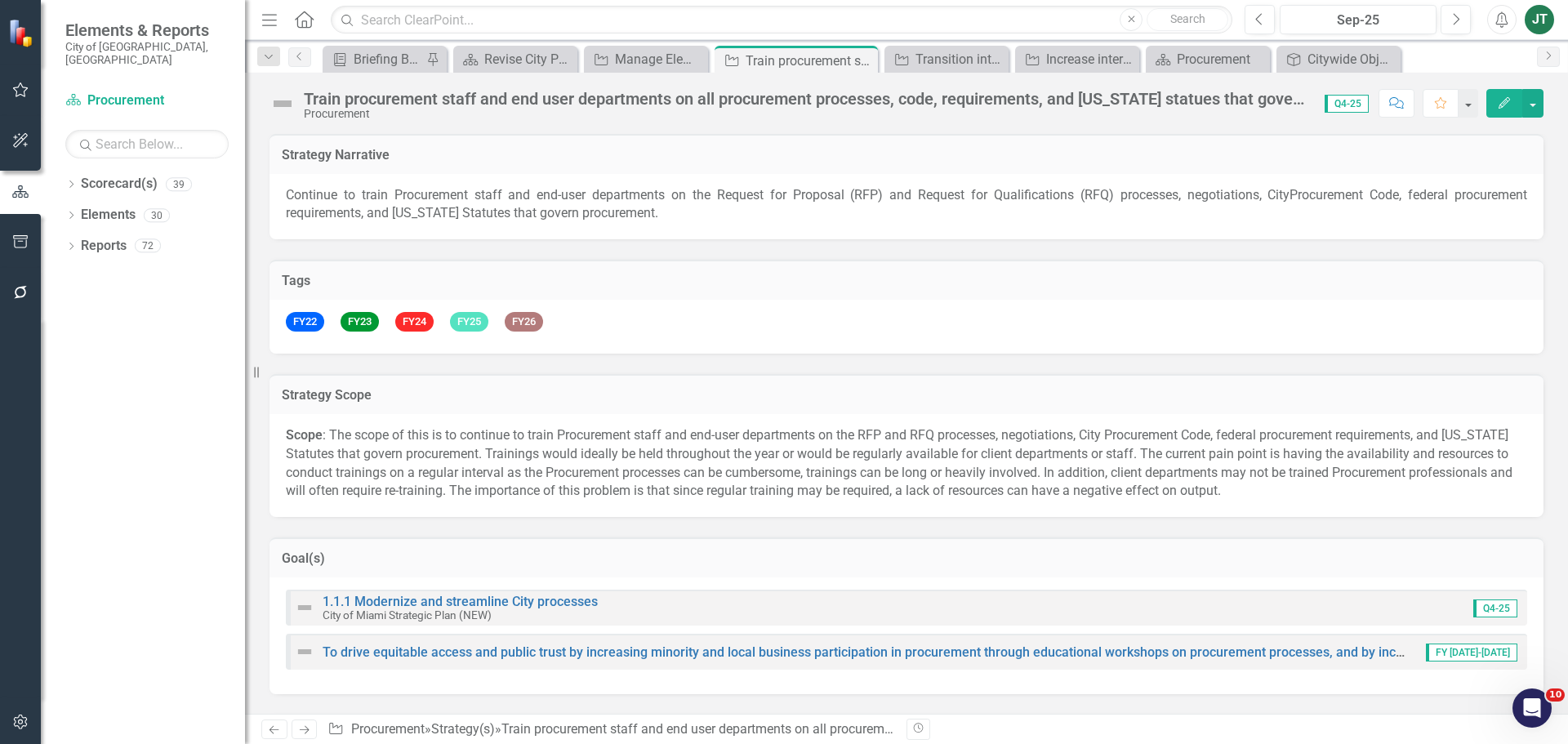
checkbox input "true"
click at [628, 102] on div "Train procurement staff and end user departments on all procurement processes, …" at bounding box center [806, 99] width 1004 height 18
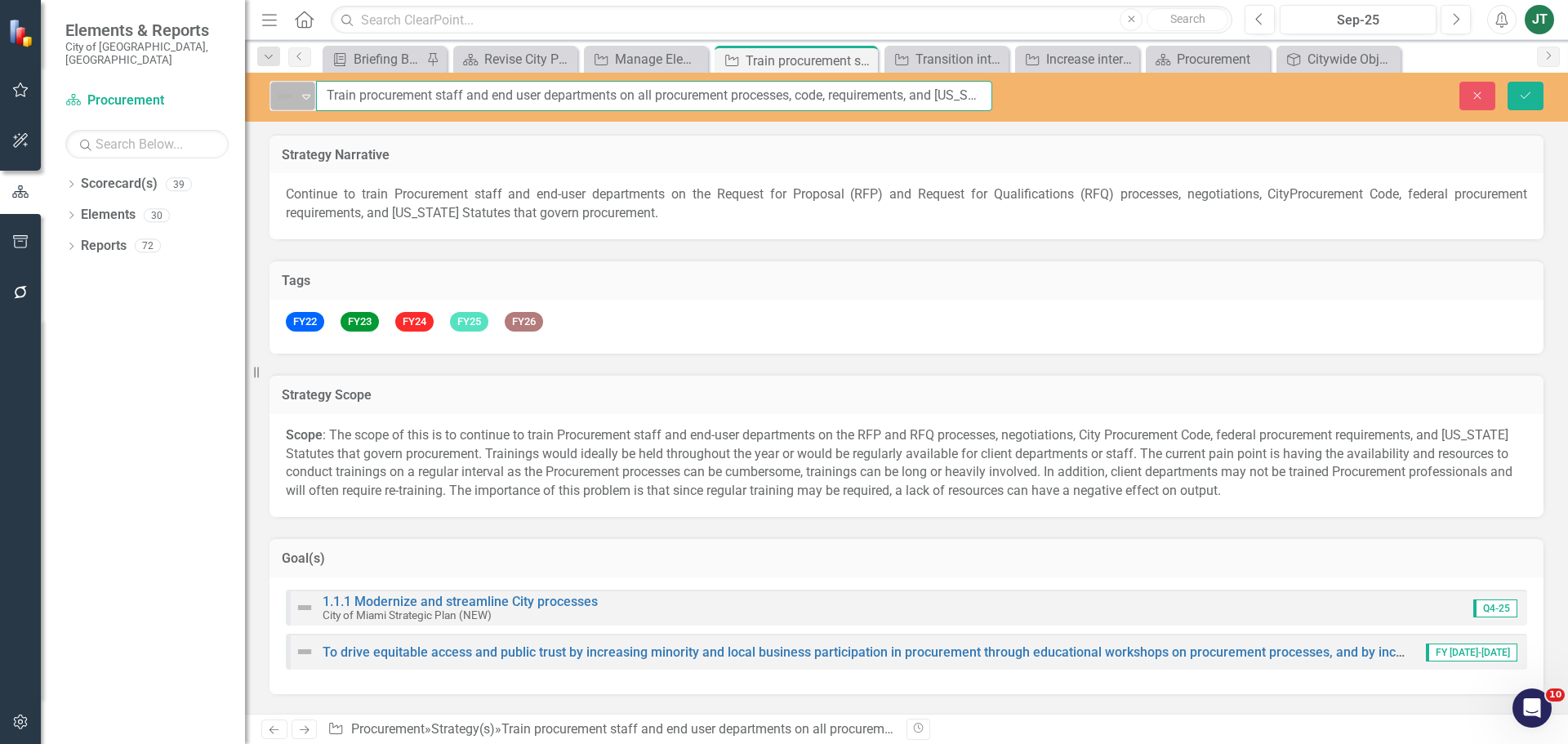
drag, startPoint x: 795, startPoint y: 93, endPoint x: 314, endPoint y: 85, distance: 481.1
click at [292, 83] on div "Not Defined Expand Train procurement staff and end user departments on all proc…" at bounding box center [630, 96] width 722 height 30
click at [1483, 91] on icon "Close" at bounding box center [1477, 96] width 15 height 12
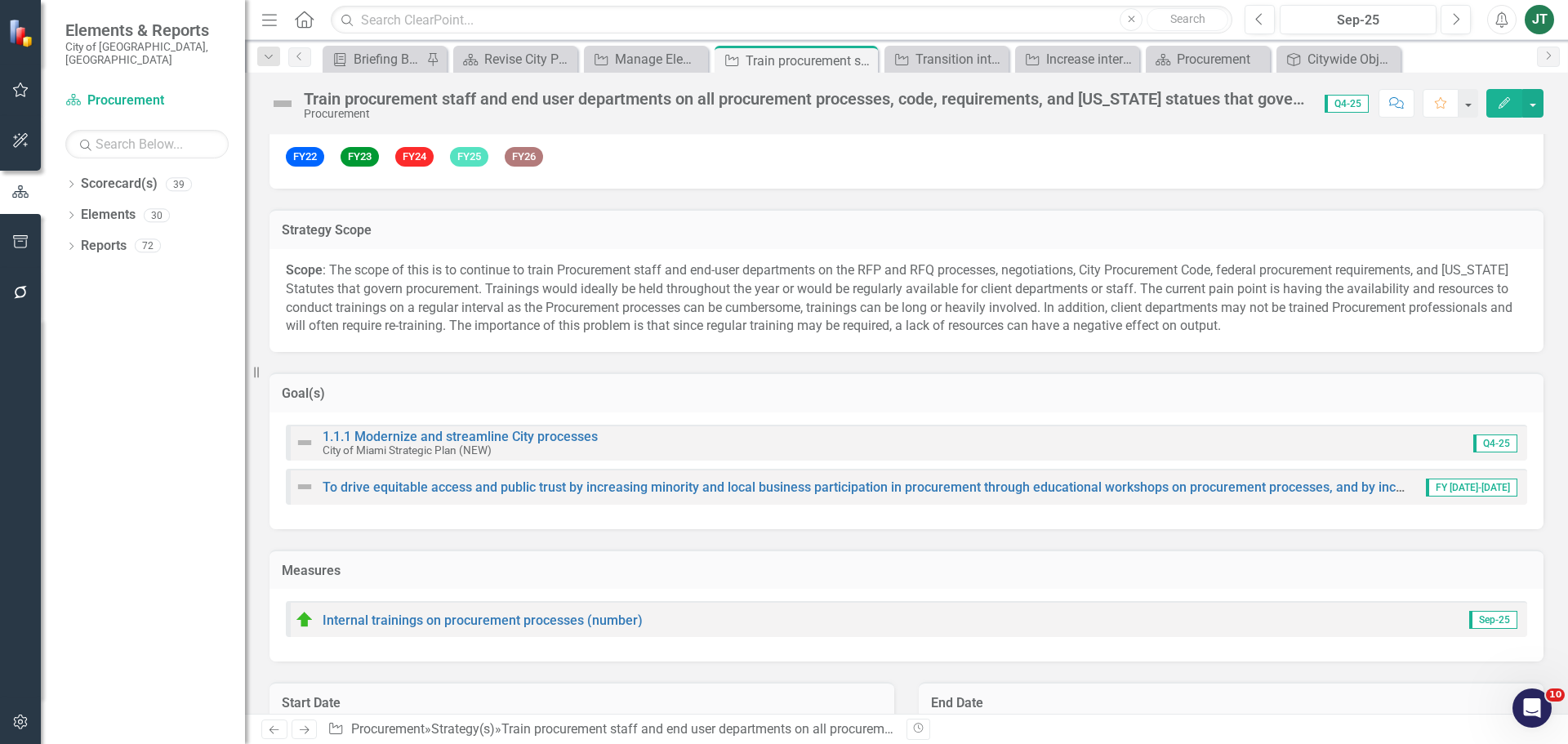
scroll to position [163, 0]
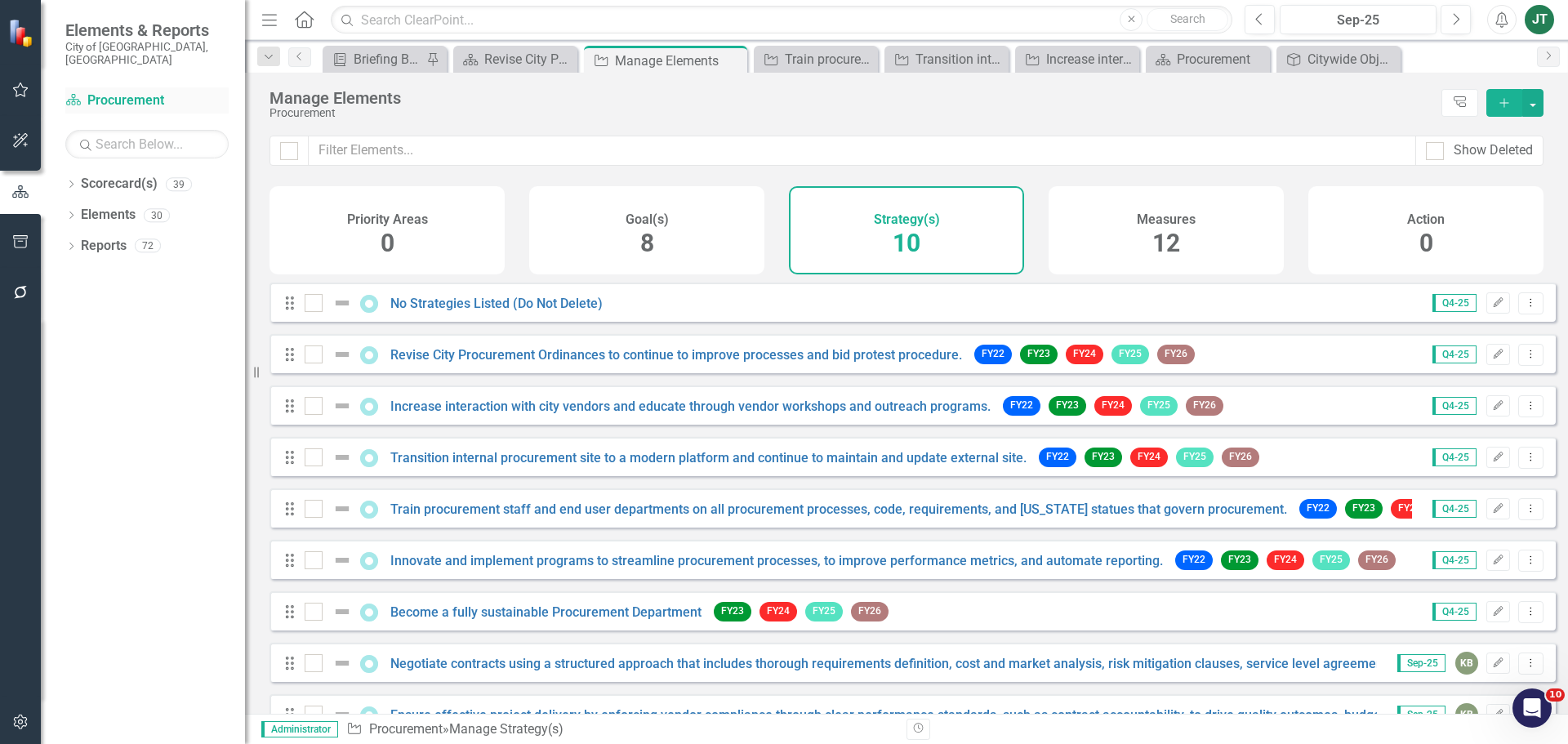
click at [113, 92] on link "Scorecard(s) Procurement" at bounding box center [147, 101] width 163 height 19
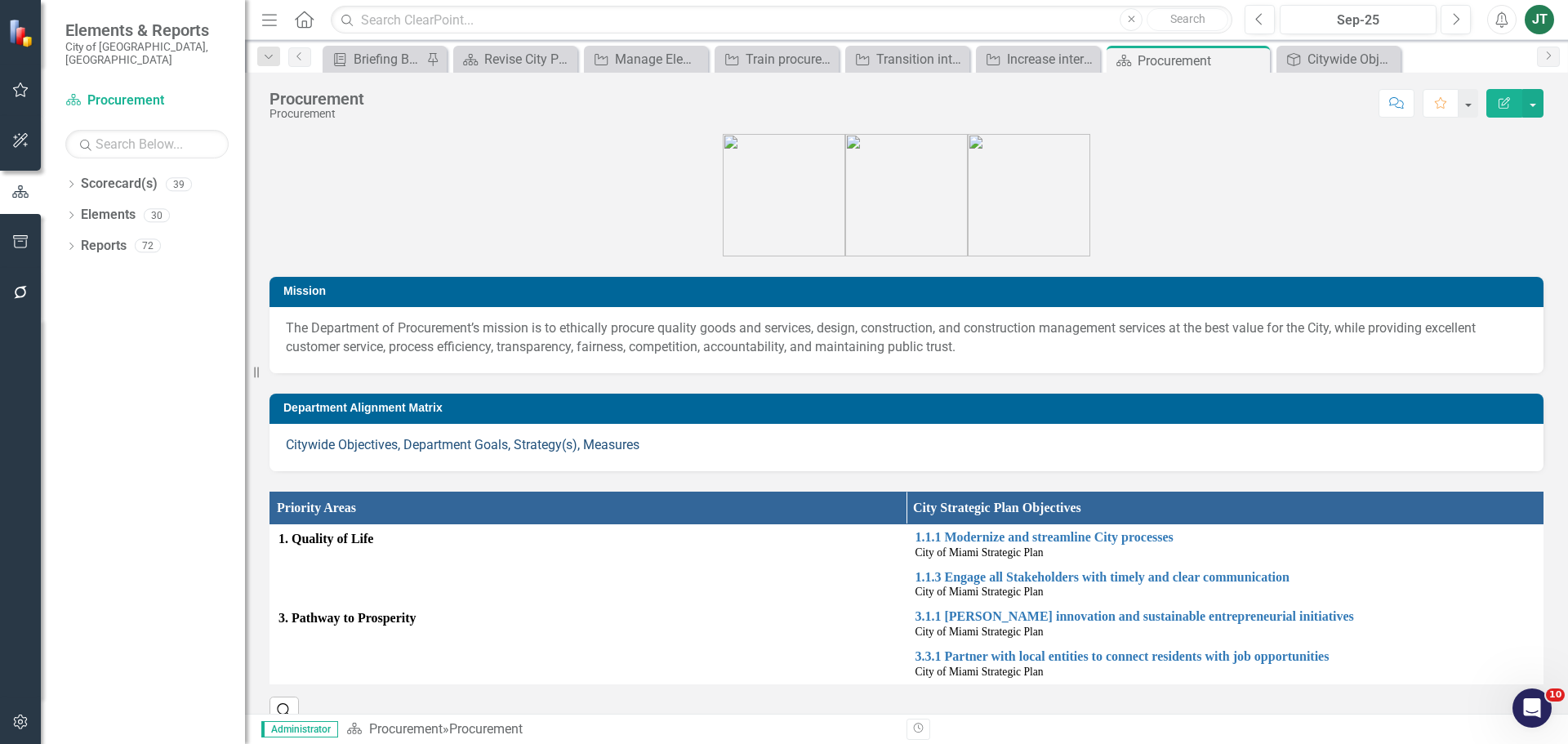
click at [551, 450] on link "Citywide Objectives, Department Goals, Strategy(s), Measures" at bounding box center [462, 444] width 353 height 16
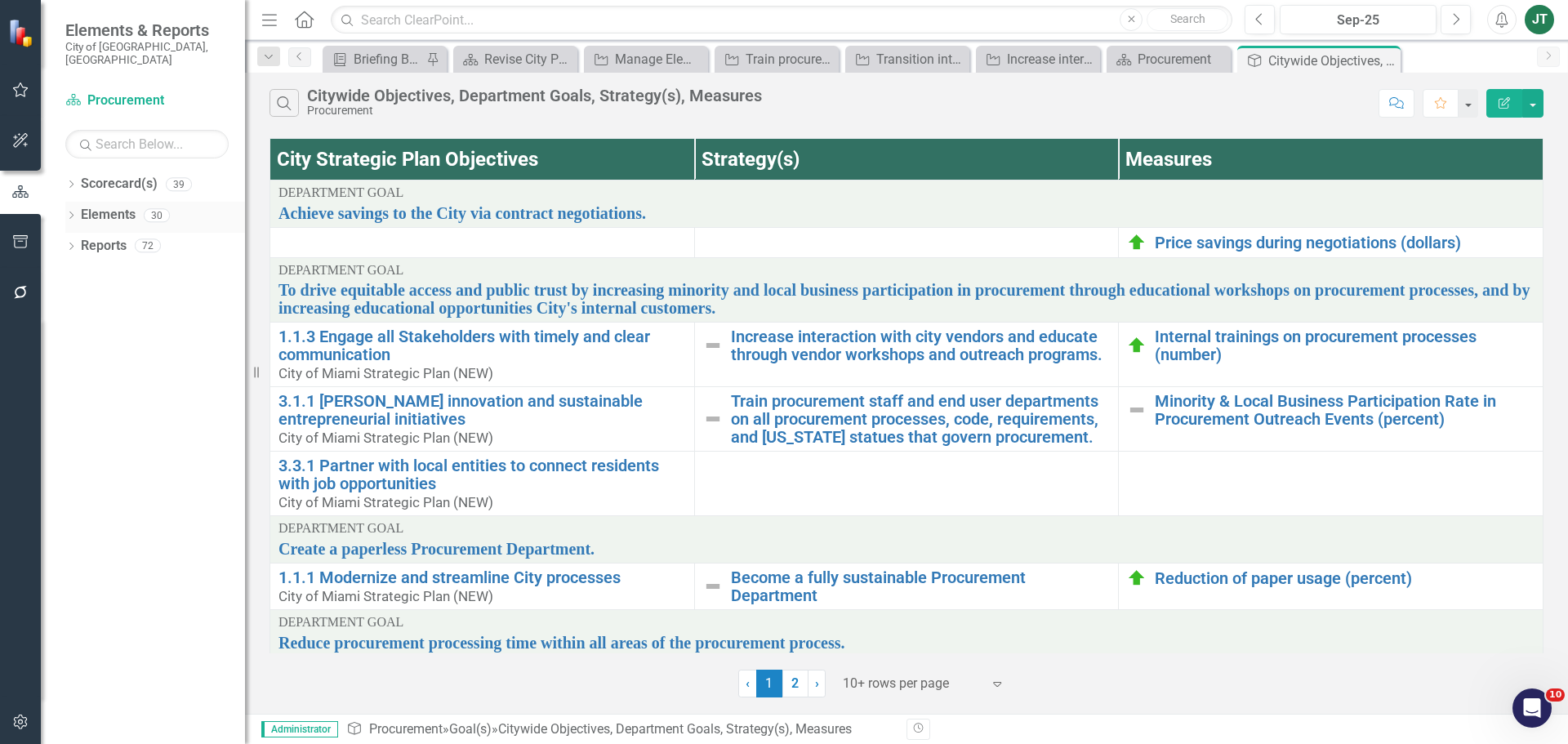
click at [109, 207] on link "Elements" at bounding box center [108, 215] width 55 height 19
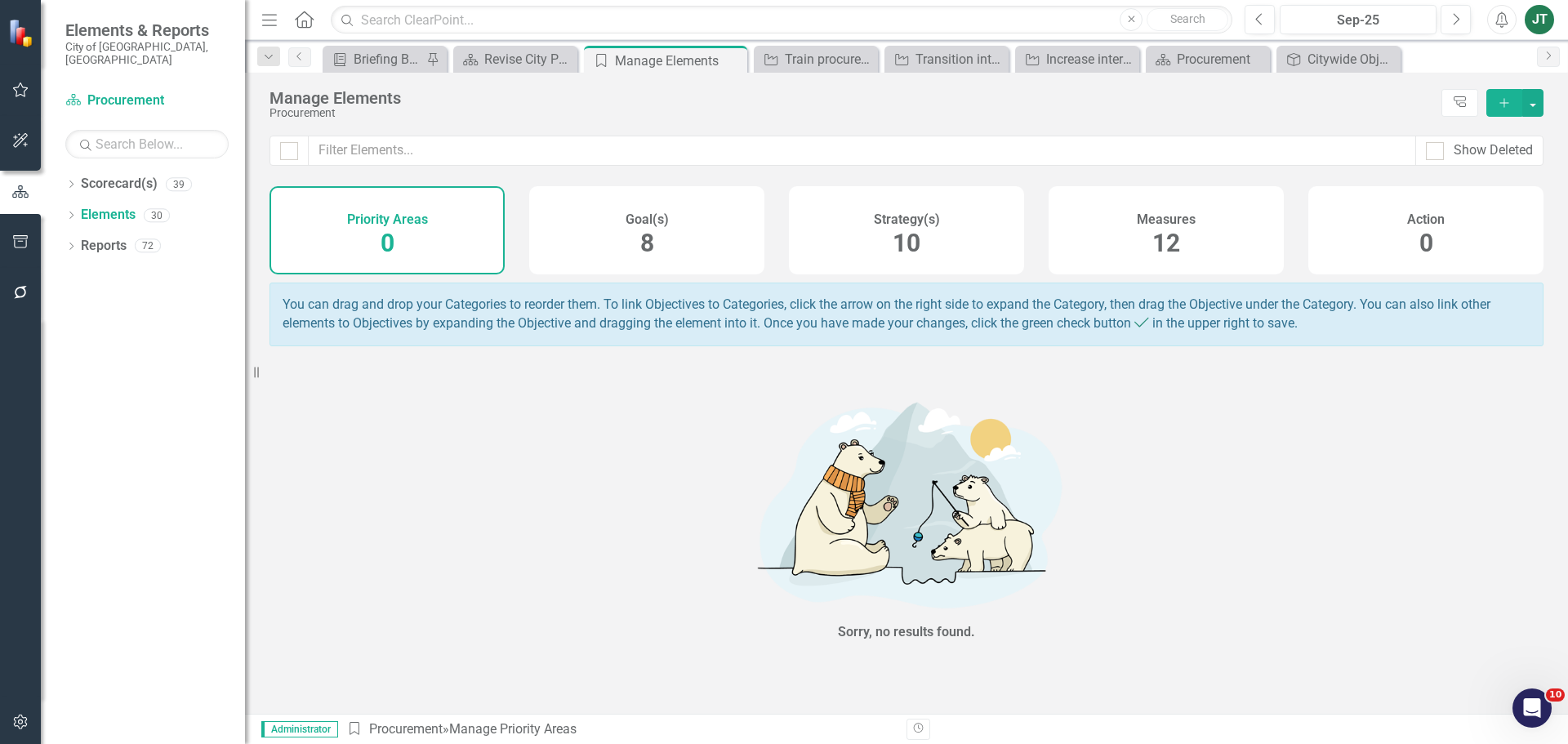
click at [961, 236] on div "Strategy(s) 10" at bounding box center [906, 230] width 235 height 88
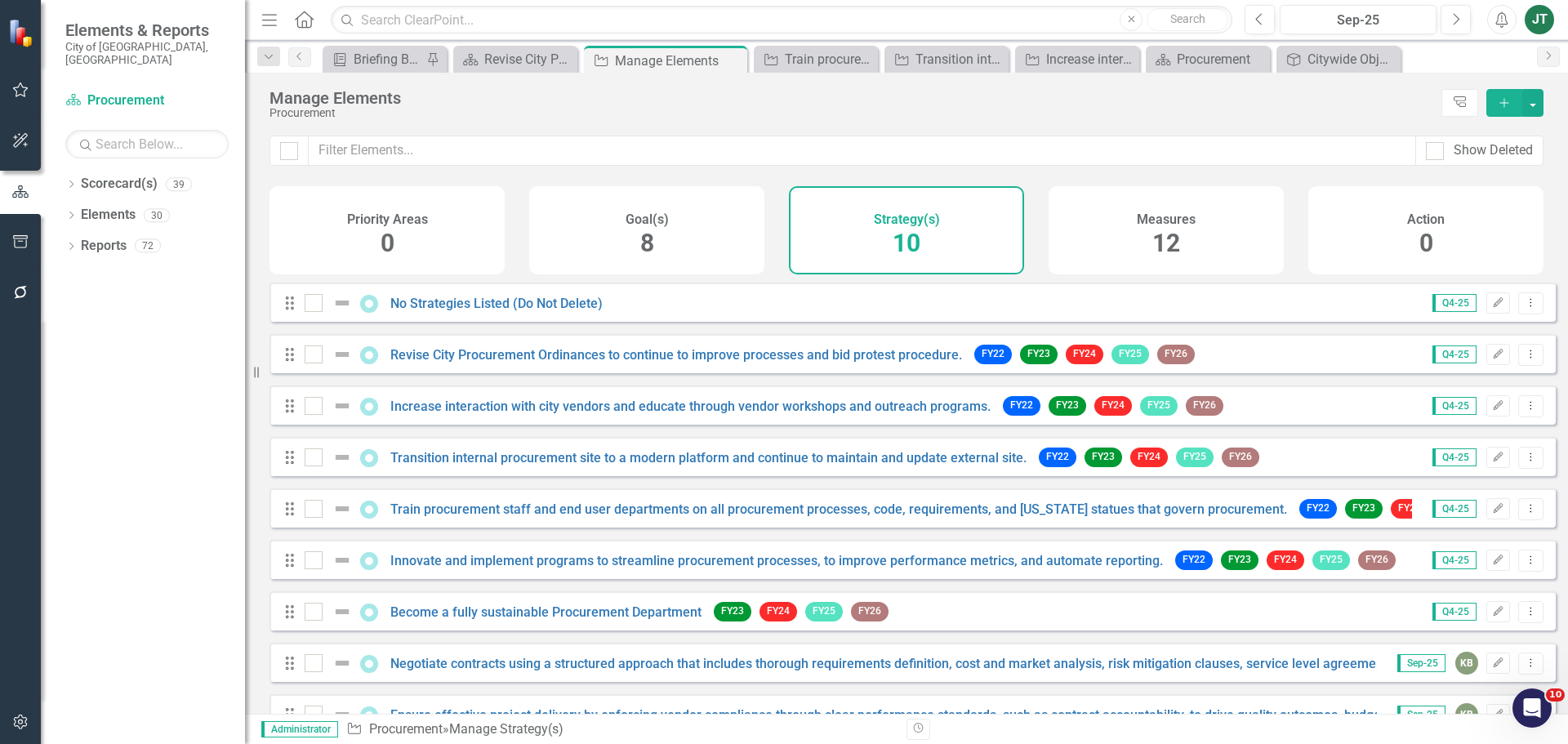
scroll to position [96, 0]
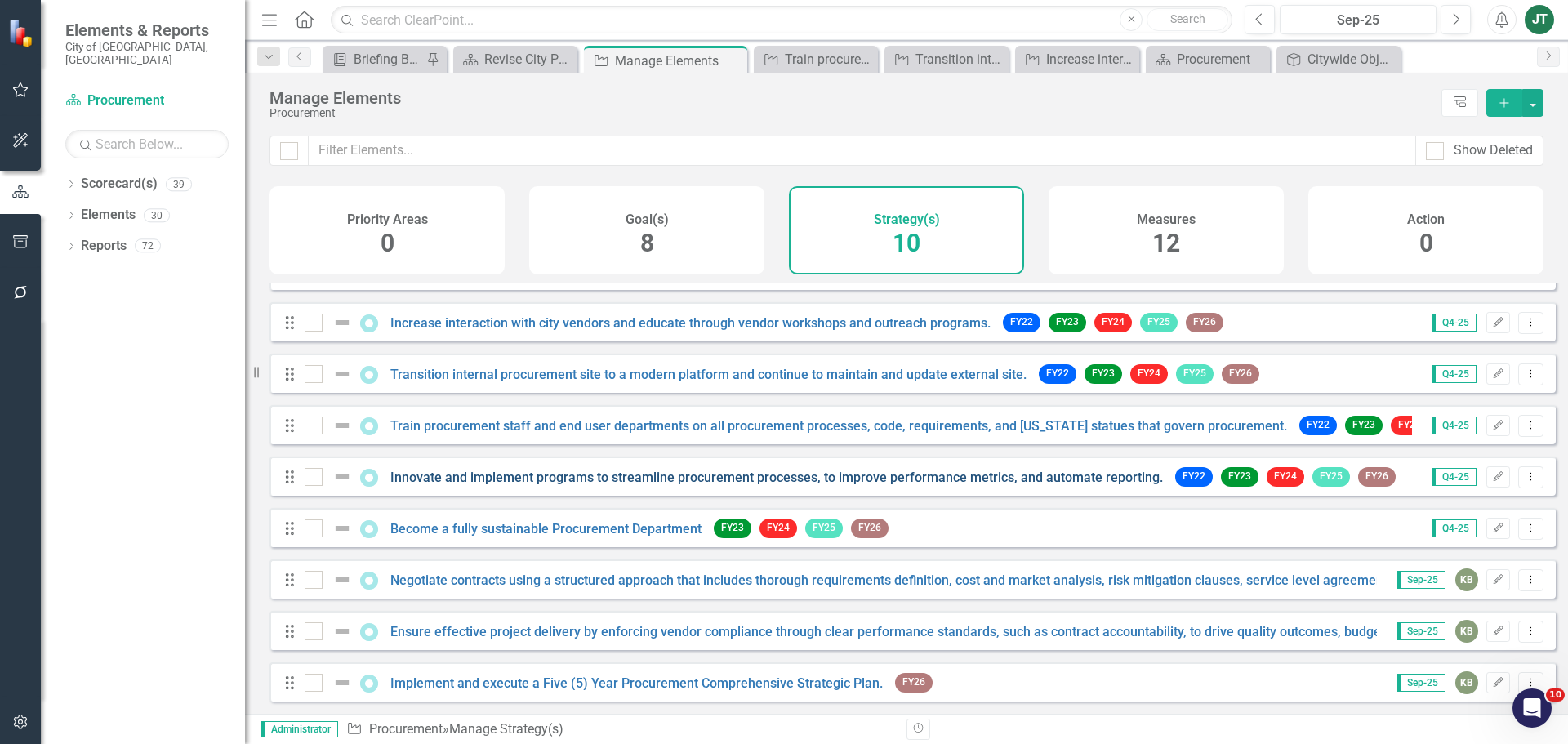
click at [507, 478] on link "Innovate and implement programs to streamline procurement processes, to improve…" at bounding box center [776, 477] width 772 height 16
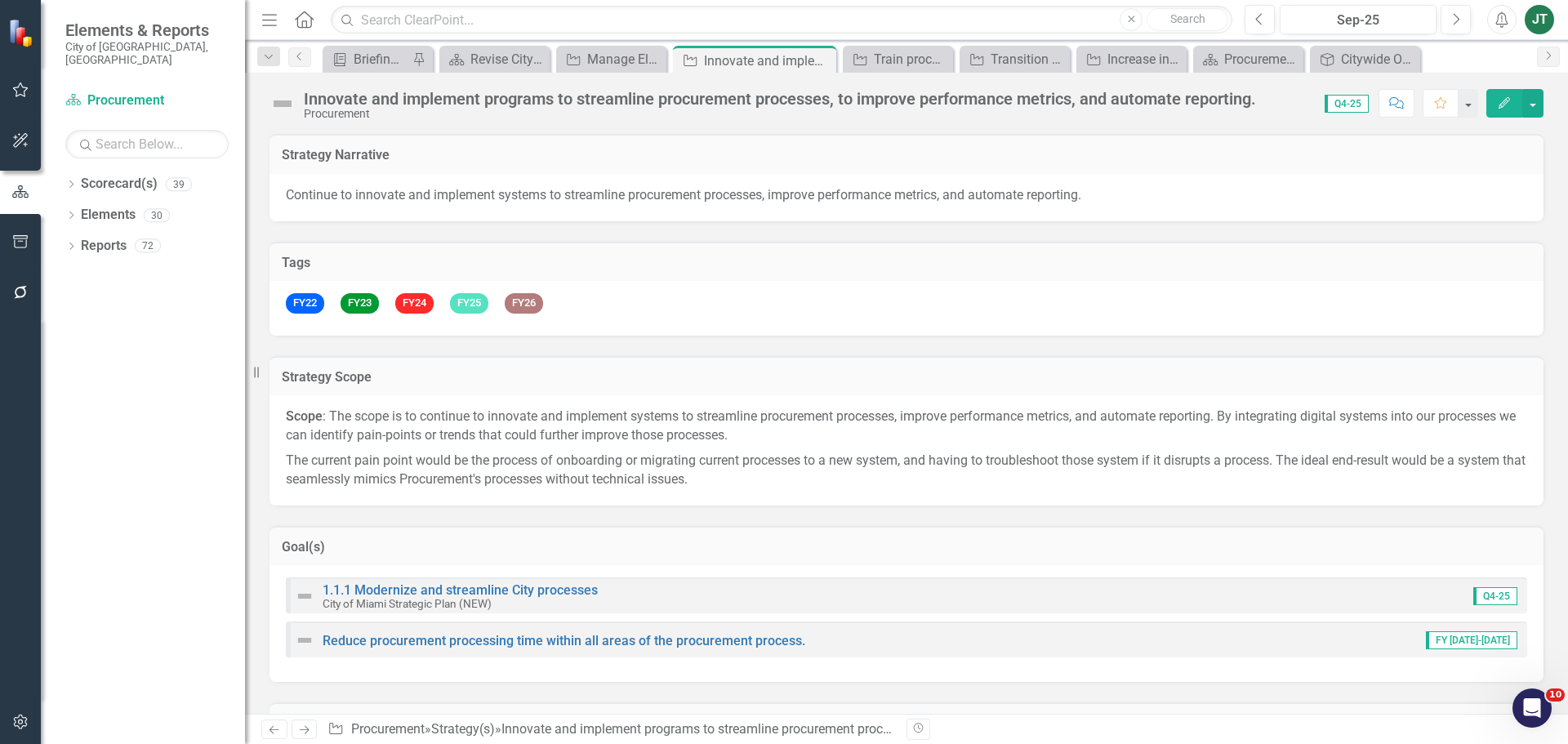
click at [615, 102] on div "Innovate and implement programs to streamline procurement processes, to improve…" at bounding box center [780, 99] width 952 height 18
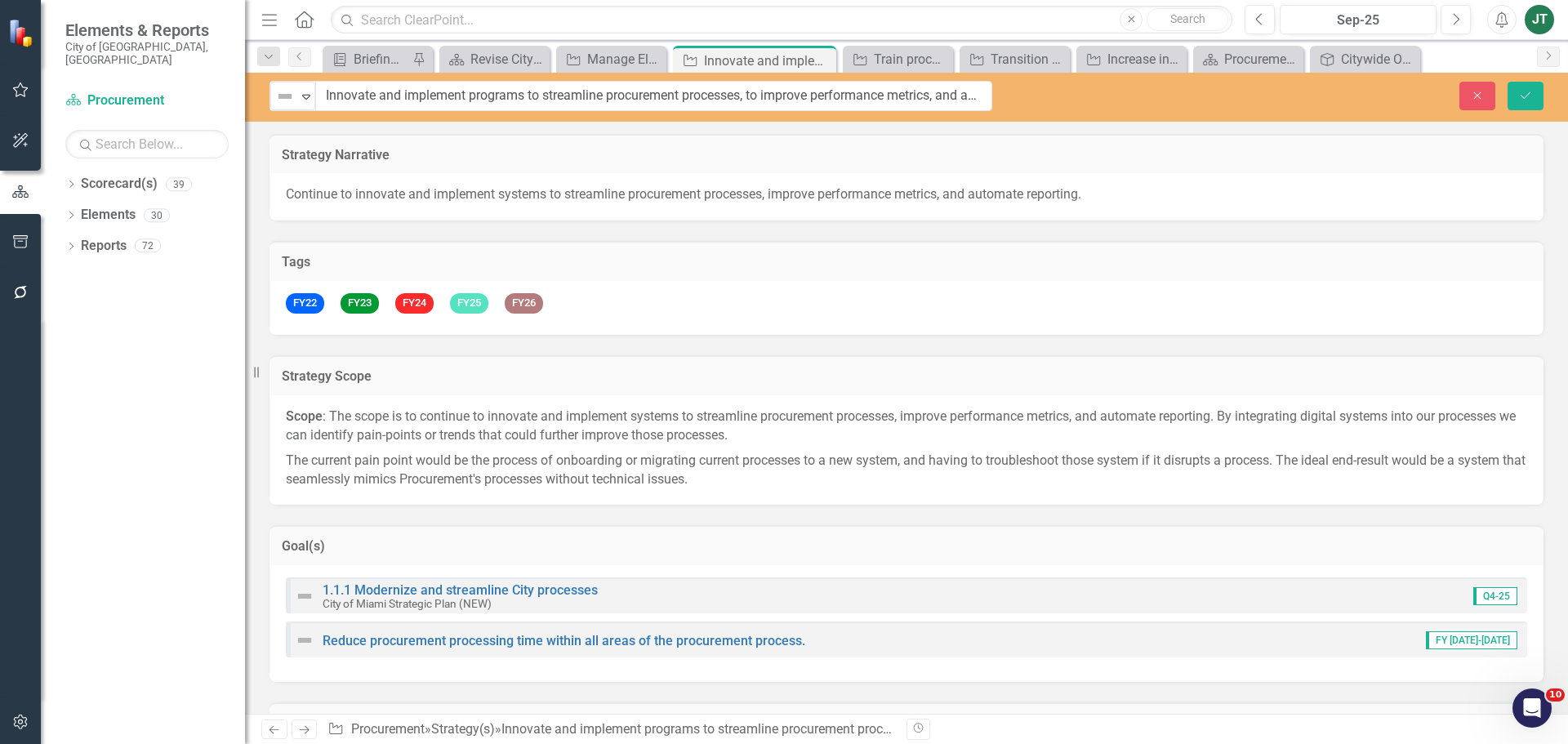
click at [615, 102] on input "Innovate and implement programs to streamline procurement processes, to improve…" at bounding box center [653, 96] width 677 height 30
click at [667, 107] on input "Innovate and implement programs to streamline procurement processes, to improve…" at bounding box center [653, 96] width 677 height 30
drag, startPoint x: 751, startPoint y: 93, endPoint x: 280, endPoint y: 86, distance: 471.1
click at [280, 86] on div "Not Defined Expand Innovate and implement programs to streamline procurement pr…" at bounding box center [630, 96] width 722 height 30
click at [1473, 87] on button "Close" at bounding box center [1476, 96] width 36 height 28
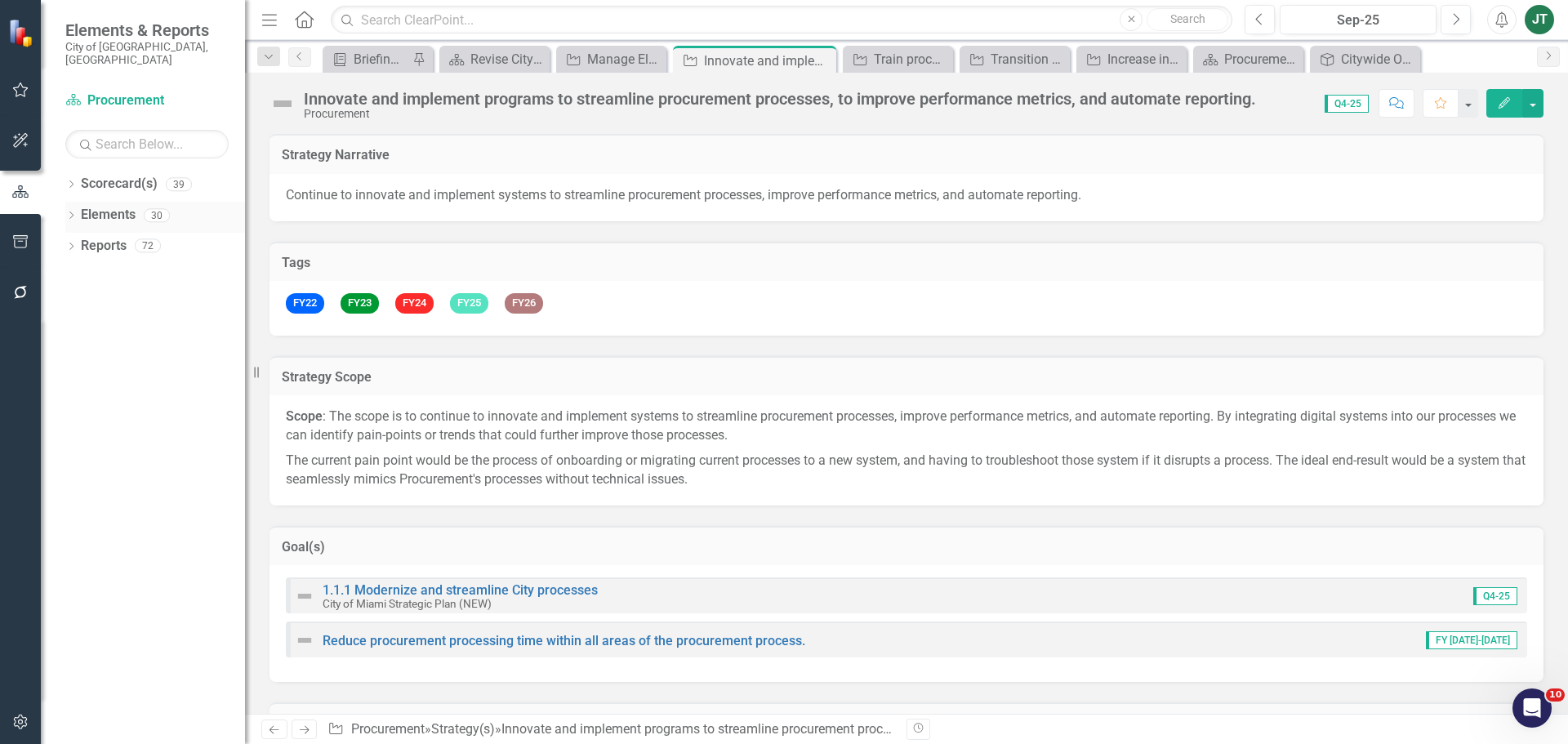
click at [108, 206] on link "Elements" at bounding box center [108, 215] width 55 height 19
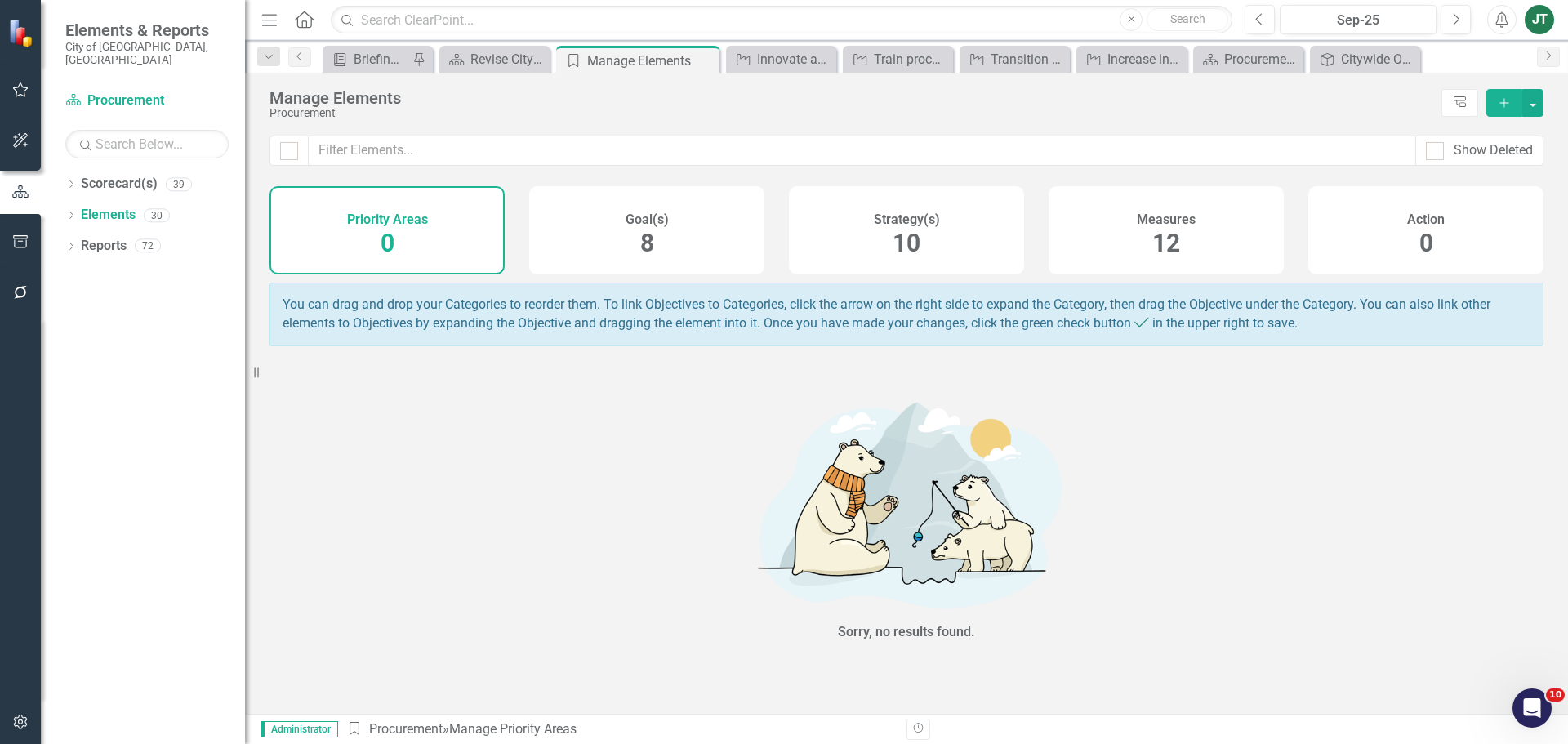
click at [929, 228] on div "Strategy(s) 10" at bounding box center [906, 230] width 235 height 88
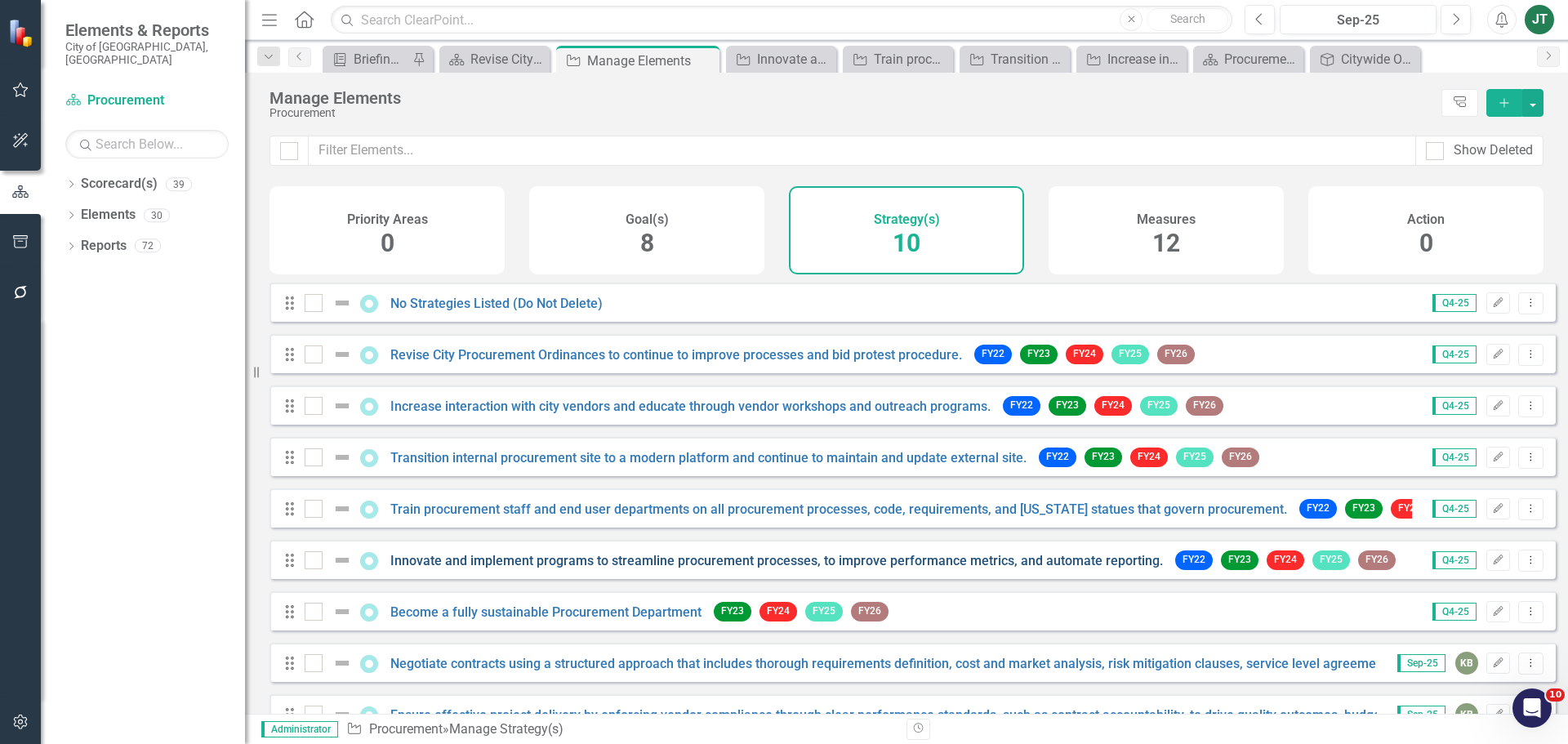
scroll to position [96, 0]
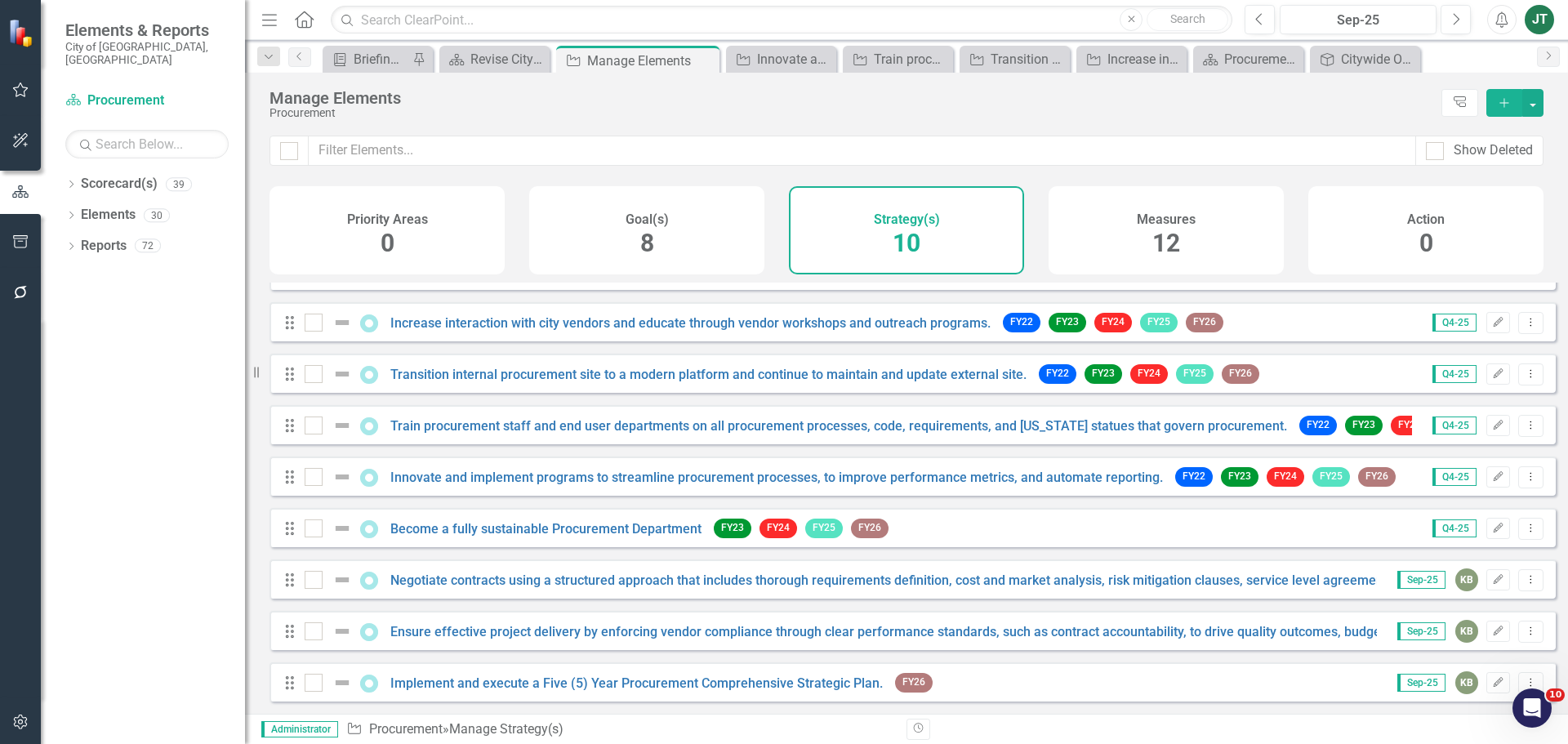
click at [64, 175] on div "Dropdown Scorecard(s) 39 City of Miami Strategic Plan Dropdown City of Miami St…" at bounding box center [142, 457] width 204 height 573
click at [70, 182] on icon "Dropdown" at bounding box center [71, 186] width 12 height 9
click at [85, 240] on icon "Dropdown" at bounding box center [79, 245] width 12 height 10
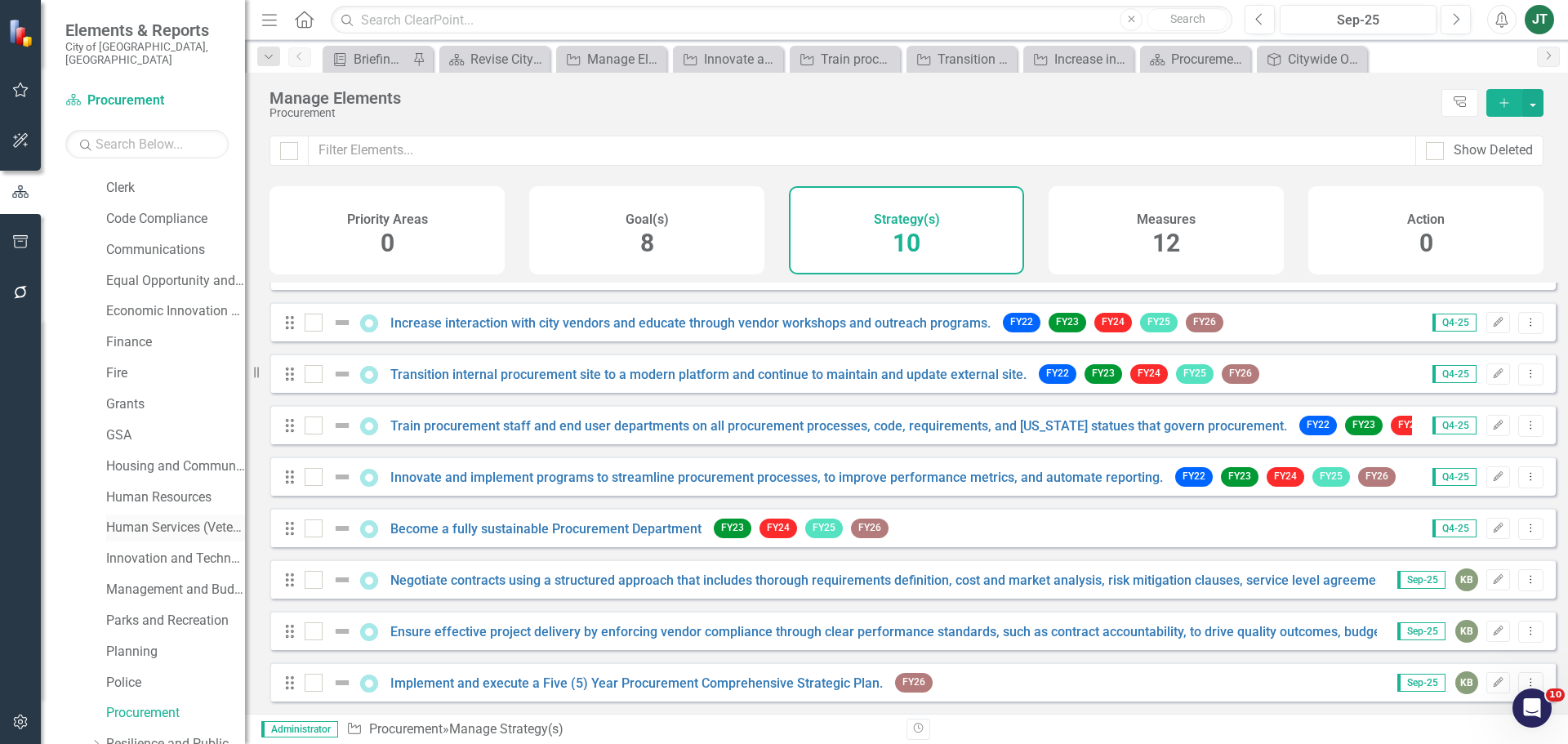
scroll to position [245, 0]
click at [160, 456] on link "Housing and Community Development" at bounding box center [175, 465] width 139 height 19
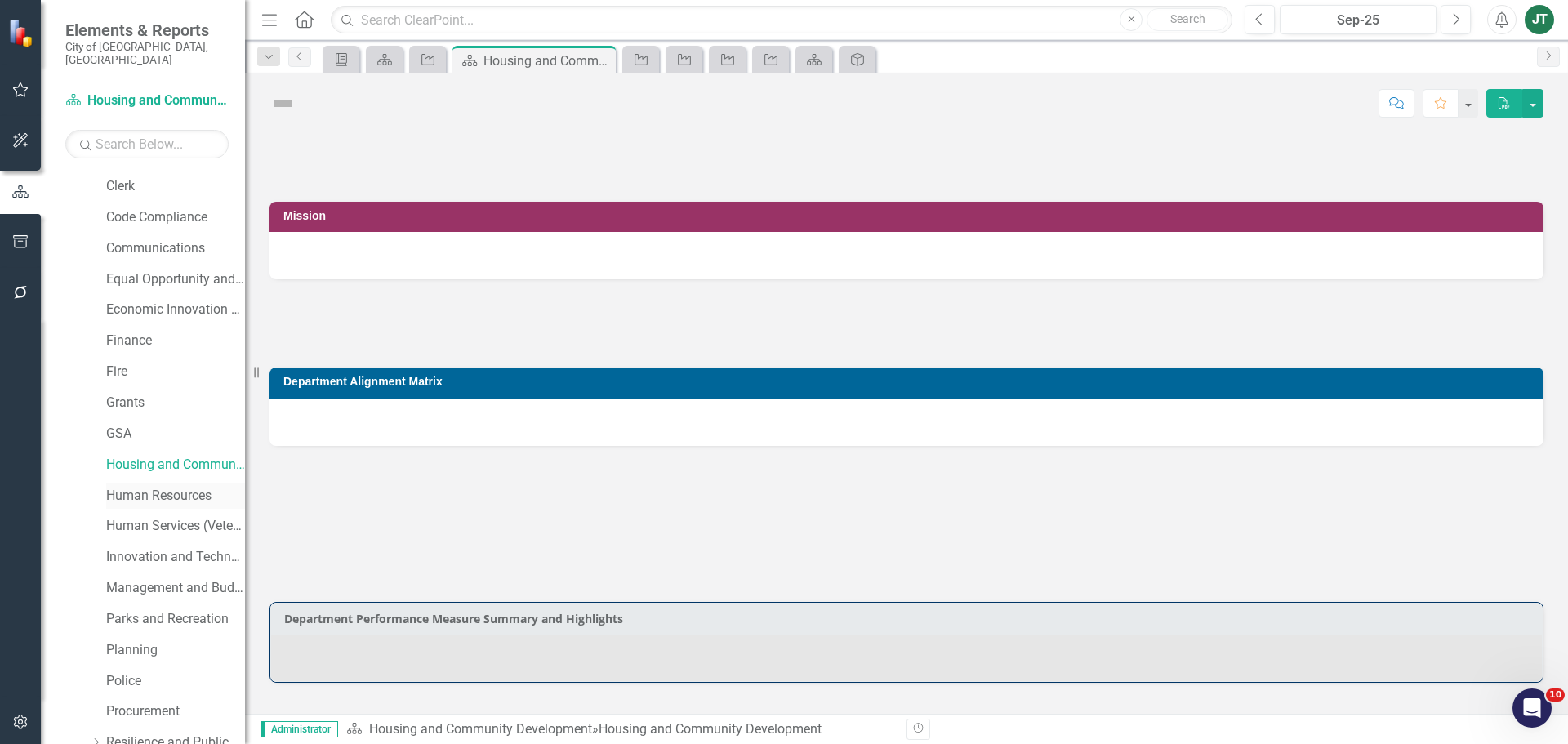
click at [182, 487] on link "Human Resources" at bounding box center [175, 496] width 139 height 19
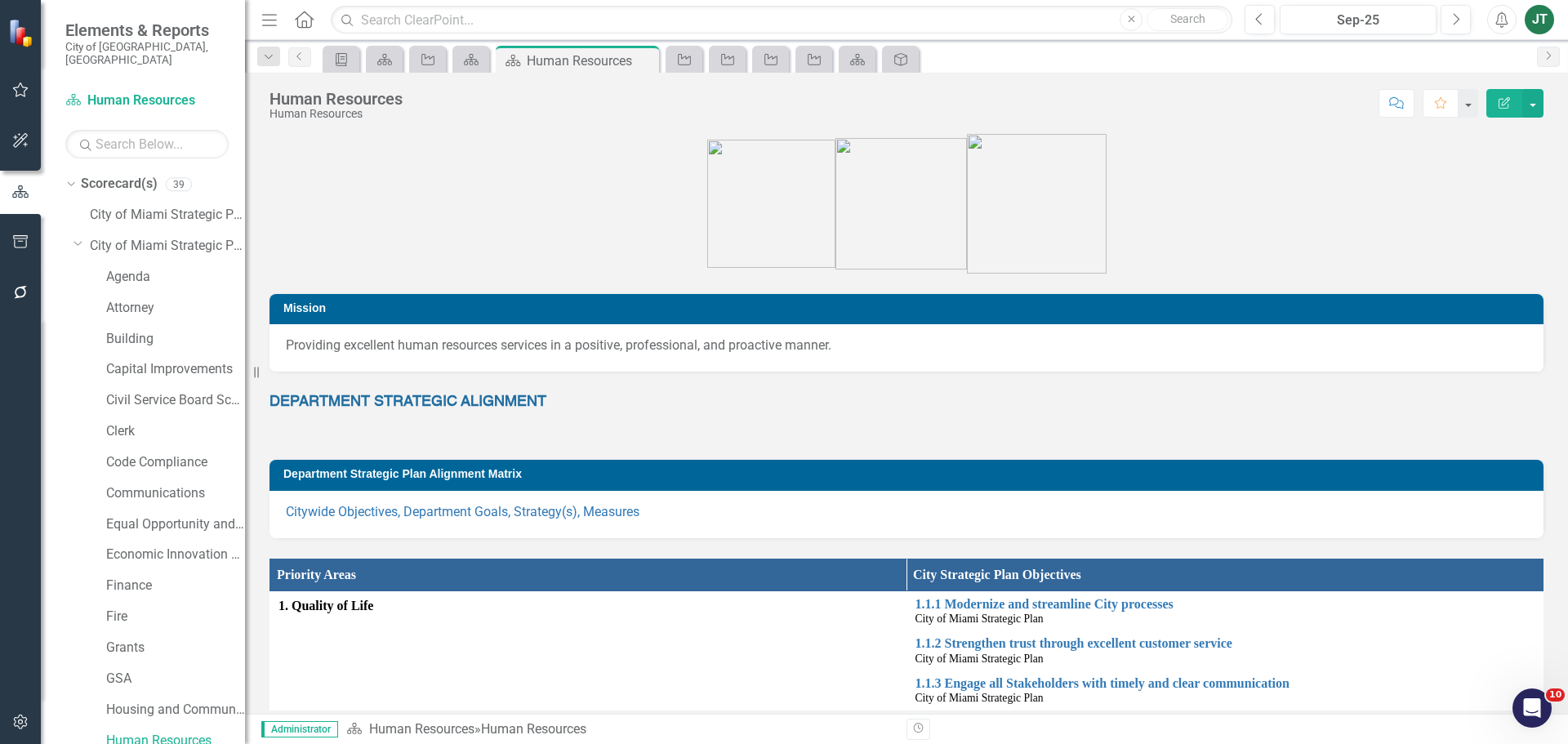
click at [77, 237] on icon "Dropdown" at bounding box center [78, 242] width 10 height 12
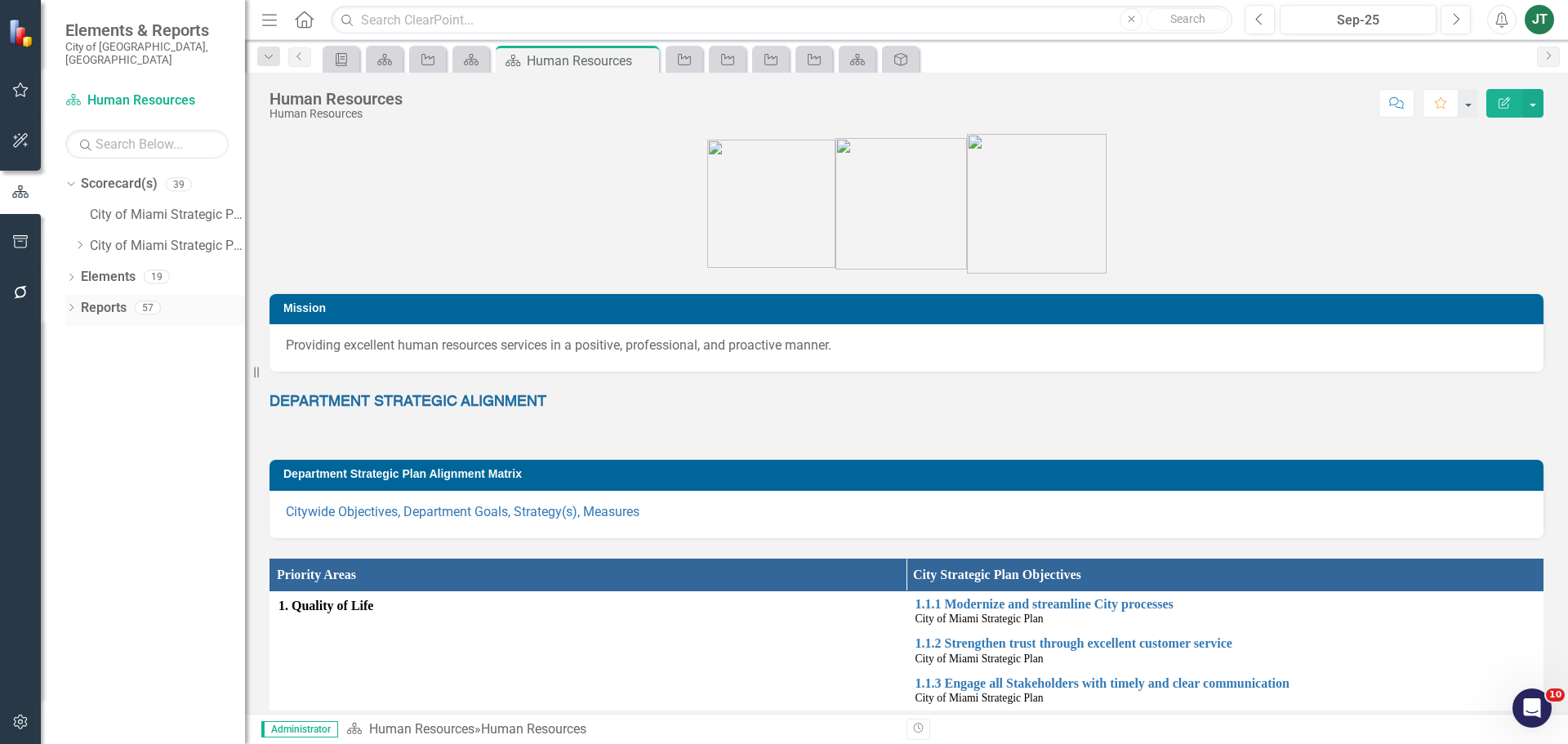
click at [71, 305] on icon "Dropdown" at bounding box center [71, 309] width 12 height 9
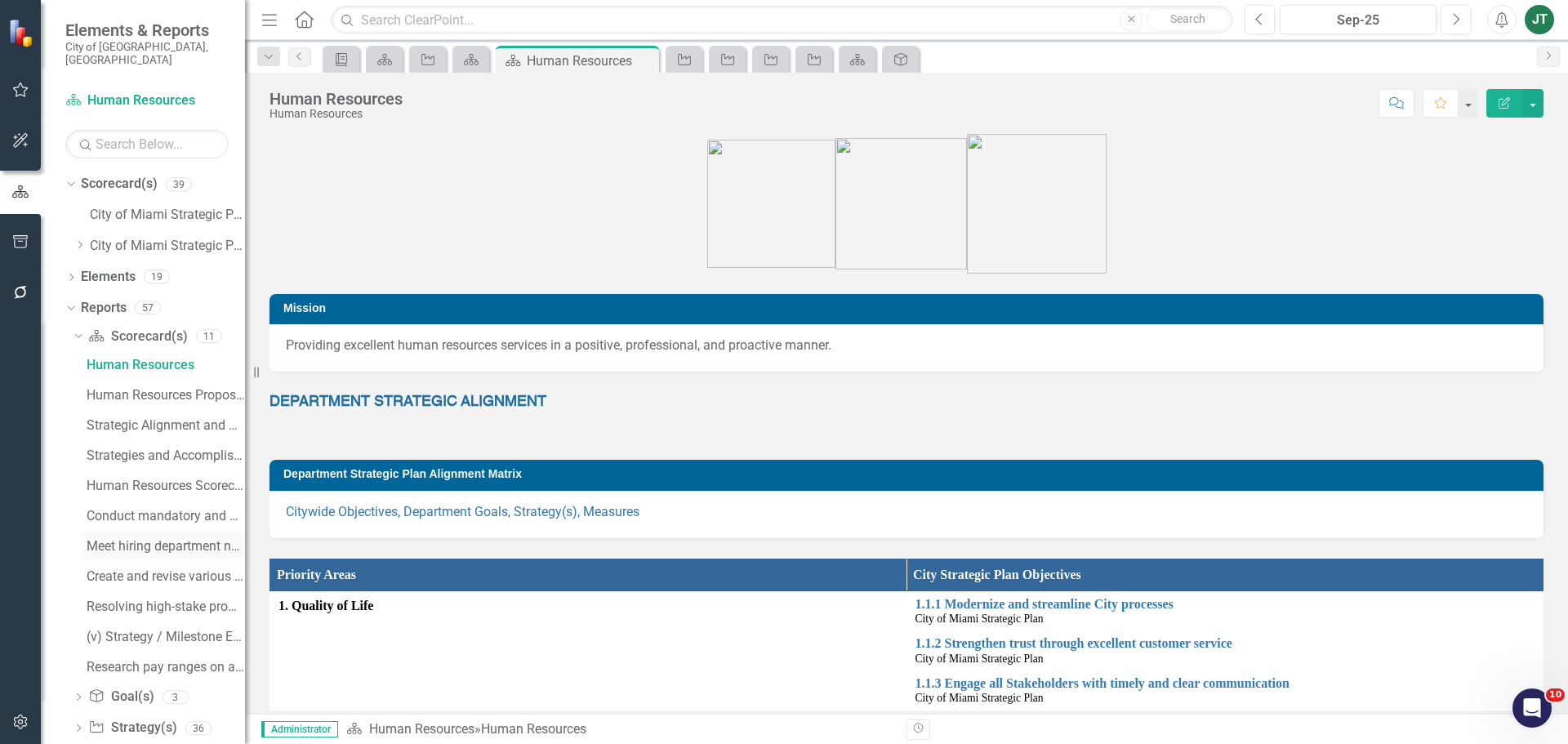
click at [159, 532] on link "Meet hiring department needs to fill initial ....(ii) Strategy / Milestone Eval…" at bounding box center [163, 545] width 162 height 26
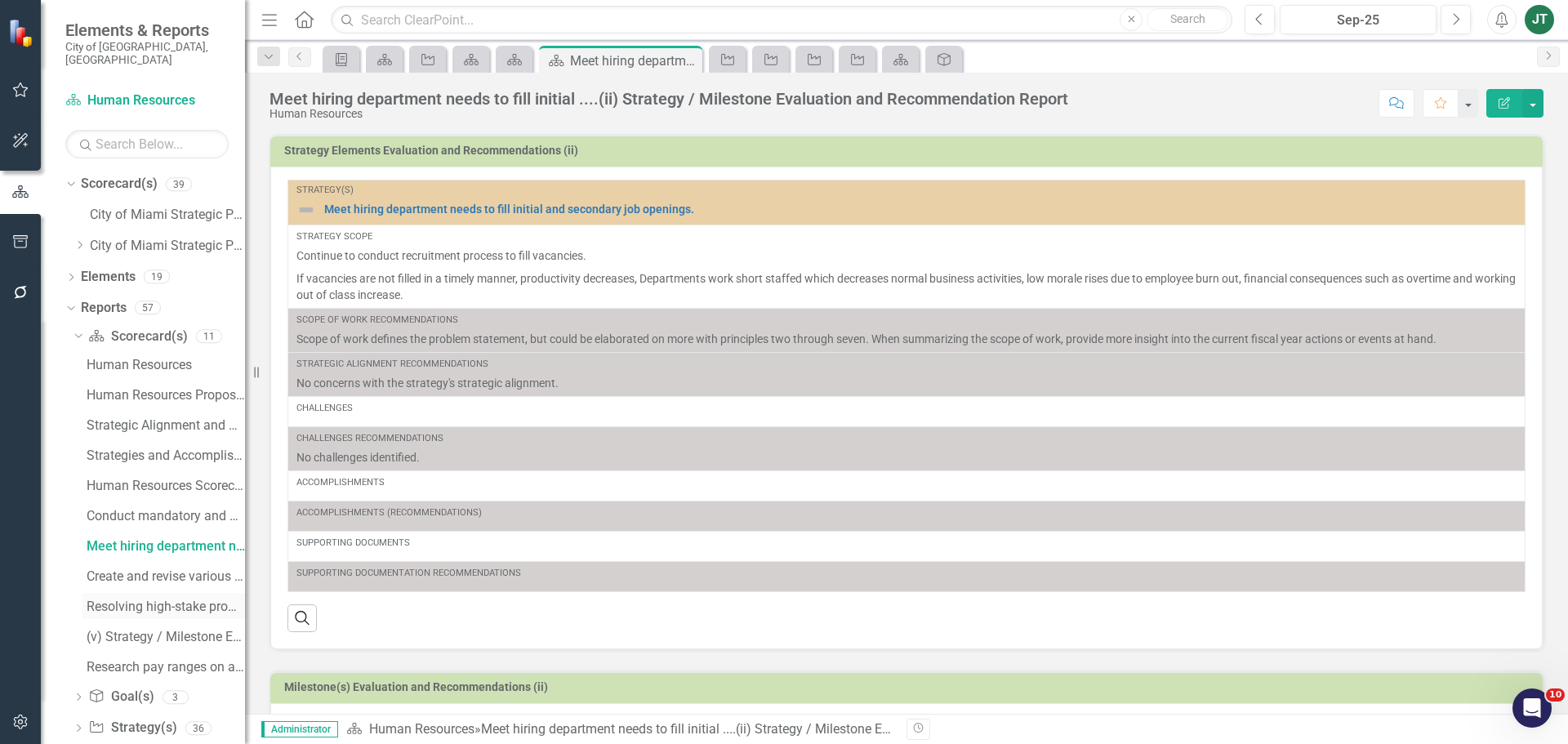
drag, startPoint x: 102, startPoint y: 592, endPoint x: 127, endPoint y: 586, distance: 25.7
click at [102, 599] on div "Resolving high-stake promotion testing-related....(iv) Strategy / Milestone Eva…" at bounding box center [166, 607] width 158 height 15
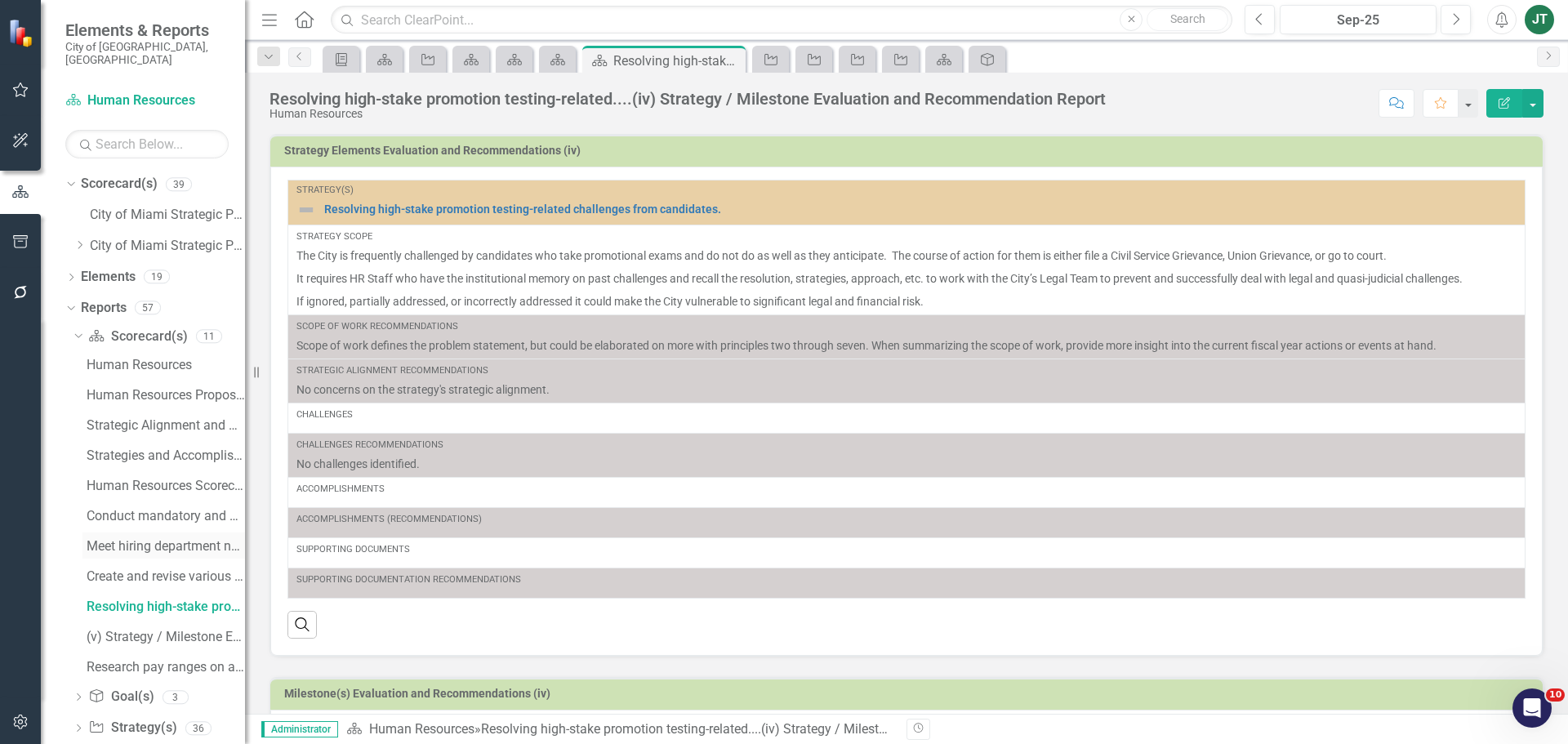
click at [166, 539] on div "Meet hiring department needs to fill initial ....(ii) Strategy / Milestone Eval…" at bounding box center [166, 547] width 158 height 15
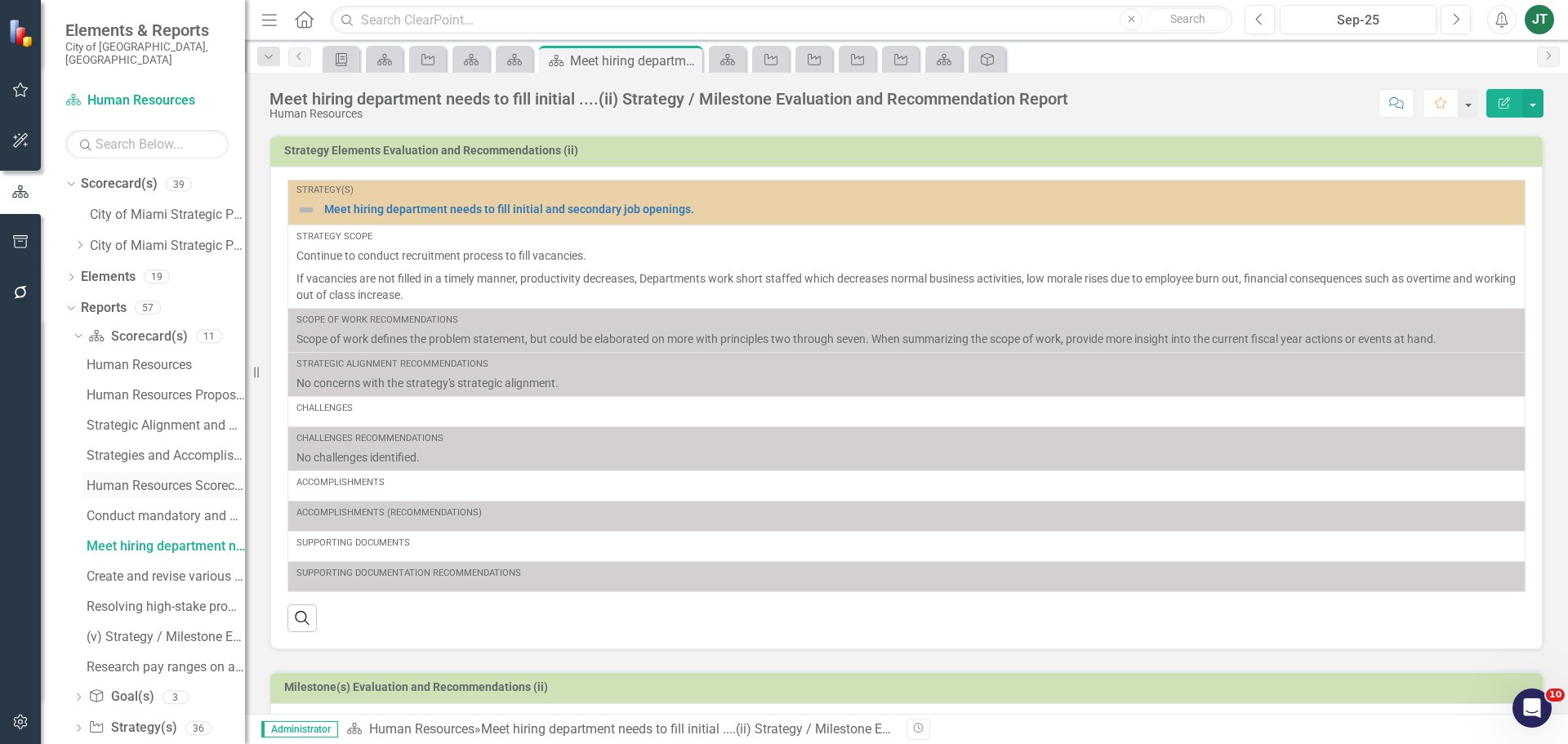
click at [160, 478] on div "Human Resources Scorecard Evaluation and Recommendations" at bounding box center [166, 486] width 158 height 15
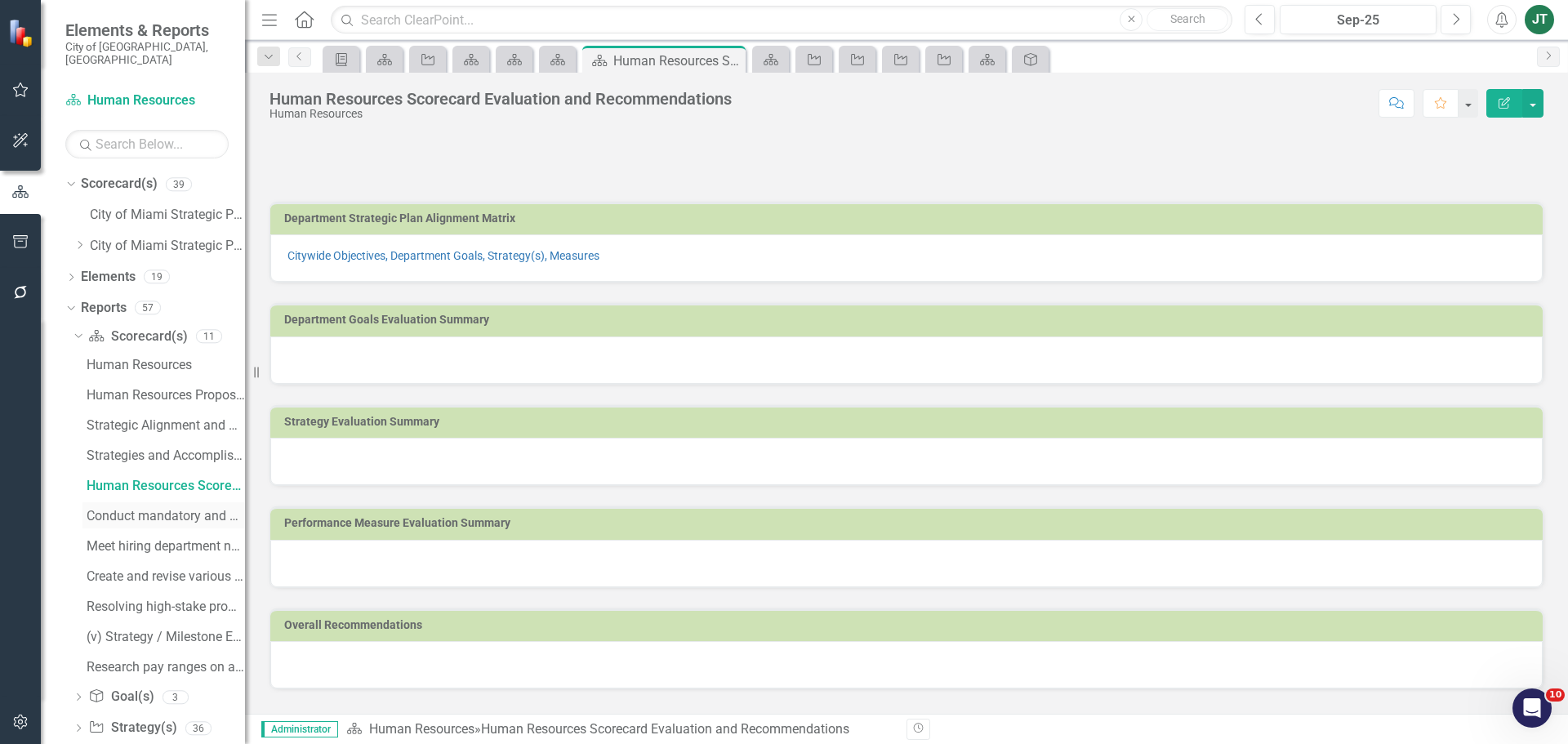
click at [163, 509] on div "Conduct mandatory and professional....(i) Strategy / Milestone Evaluation and R…" at bounding box center [166, 517] width 158 height 15
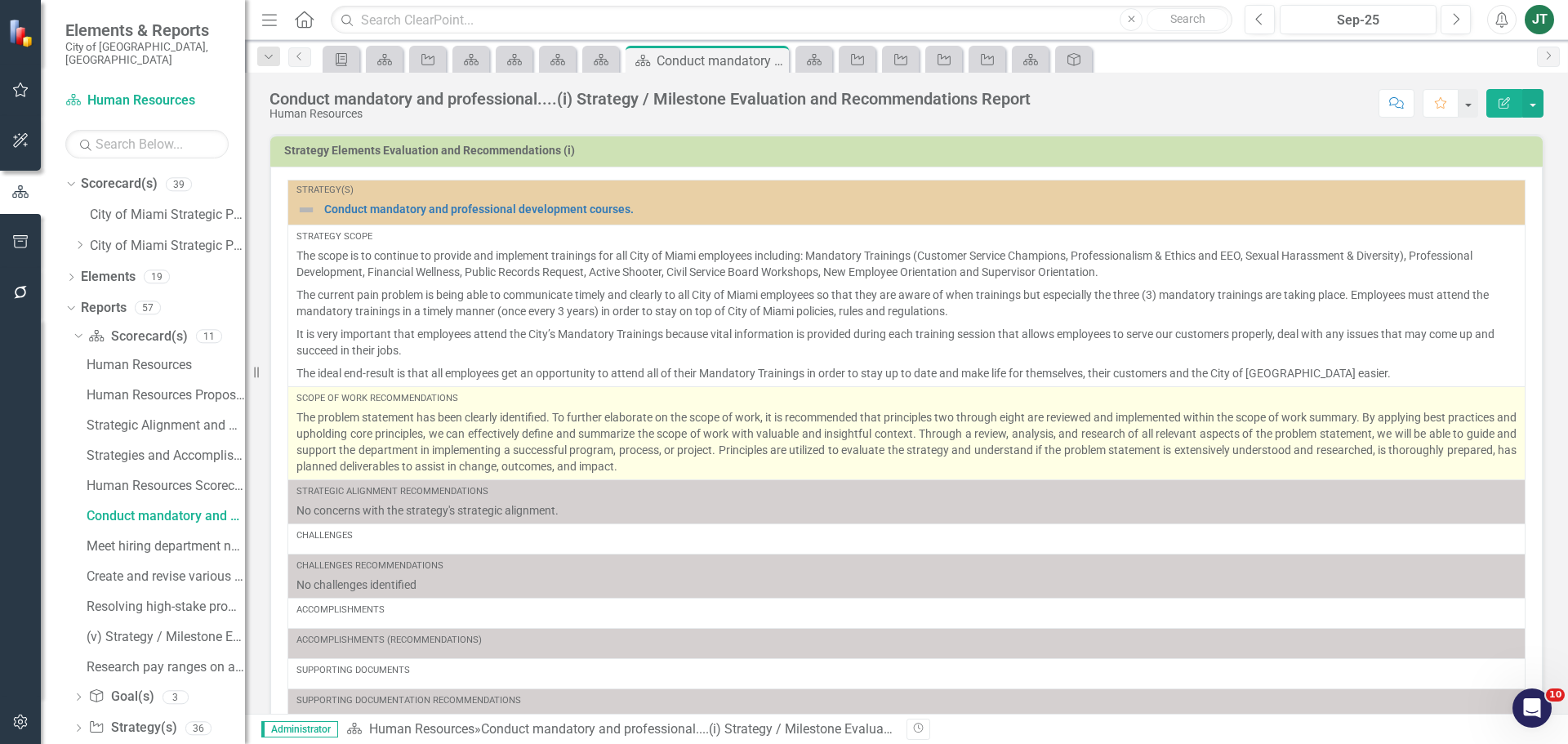
click at [818, 447] on p "The problem statement has been clearly identified. To further elaborate on the …" at bounding box center [906, 442] width 1220 height 65
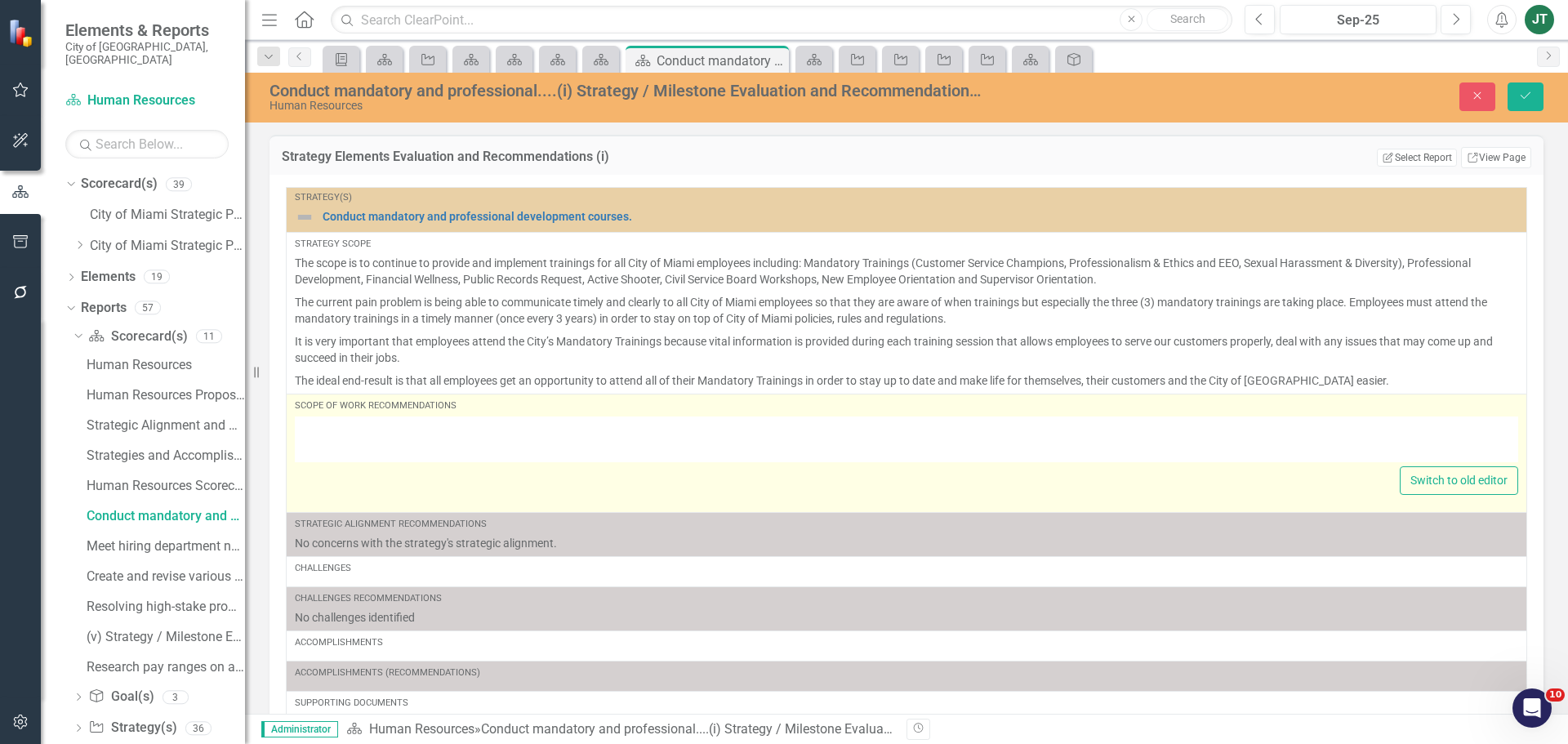
click at [712, 471] on div "Switch to old editor" at bounding box center [906, 481] width 1223 height 28
type textarea "<p style="text-align: justify;">The problem statement has been clearly identifi…"
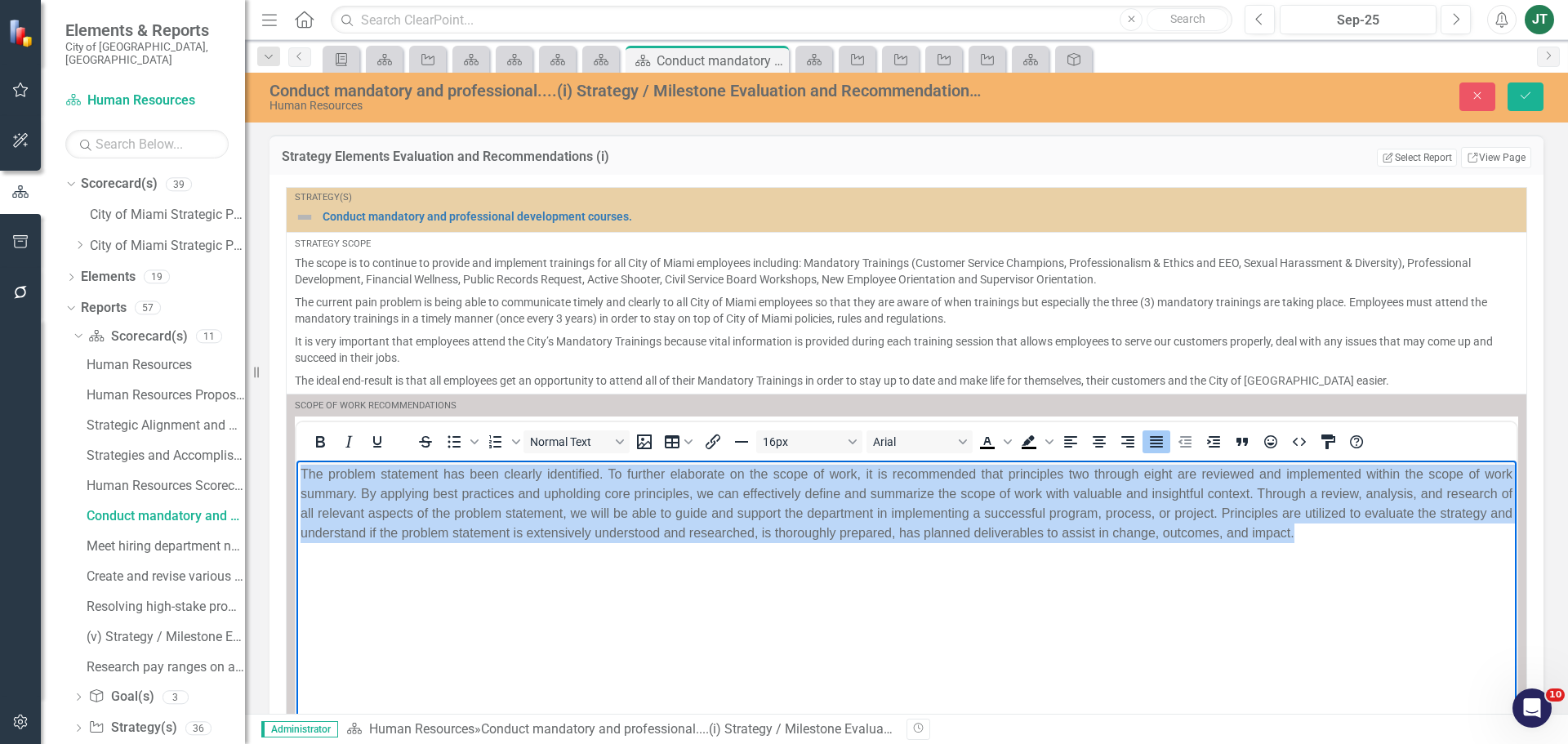
drag, startPoint x: 1428, startPoint y: 532, endPoint x: 303, endPoint y: 470, distance: 1126.7
click at [303, 470] on p "The problem statement has been clearly identified. To further elaborate on the …" at bounding box center [906, 503] width 1211 height 78
copy p "The problem statement has been clearly identified. To further elaborate on the …"
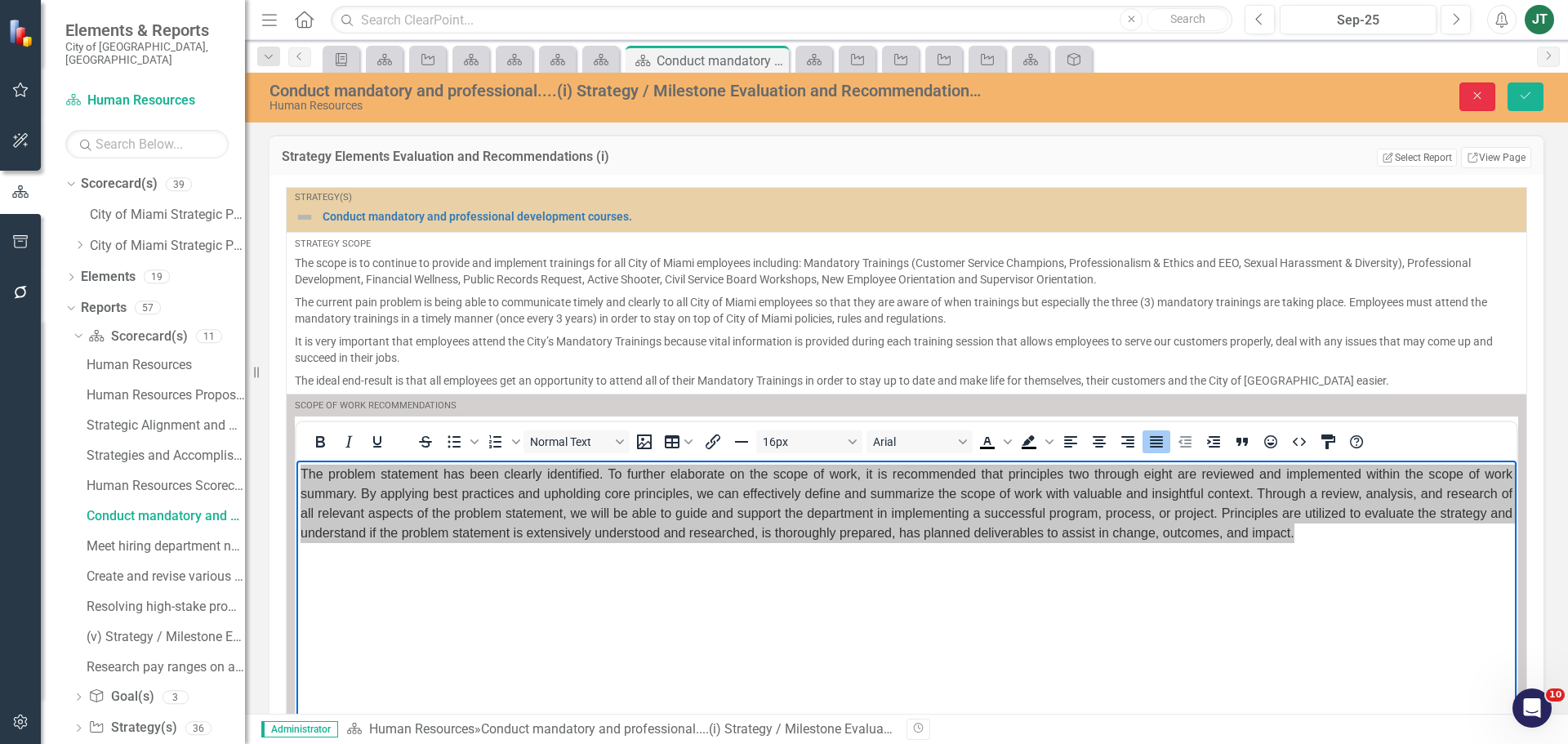
click at [1487, 89] on button "Close" at bounding box center [1476, 97] width 36 height 28
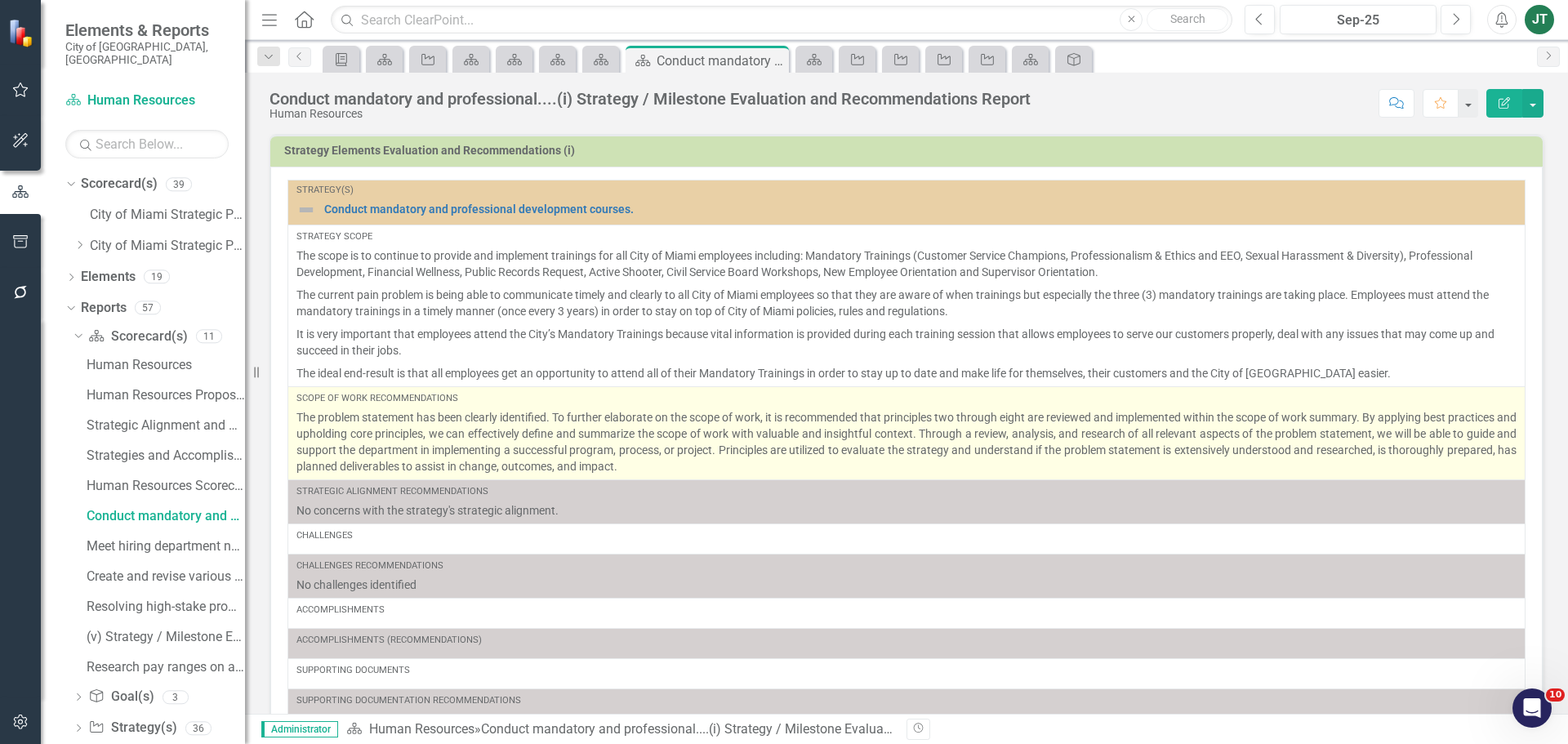
click at [1027, 429] on p "The problem statement has been clearly identified. To further elaborate on the …" at bounding box center [906, 442] width 1220 height 65
click at [1026, 428] on p "The problem statement has been clearly identified. To further elaborate on the …" at bounding box center [906, 442] width 1220 height 65
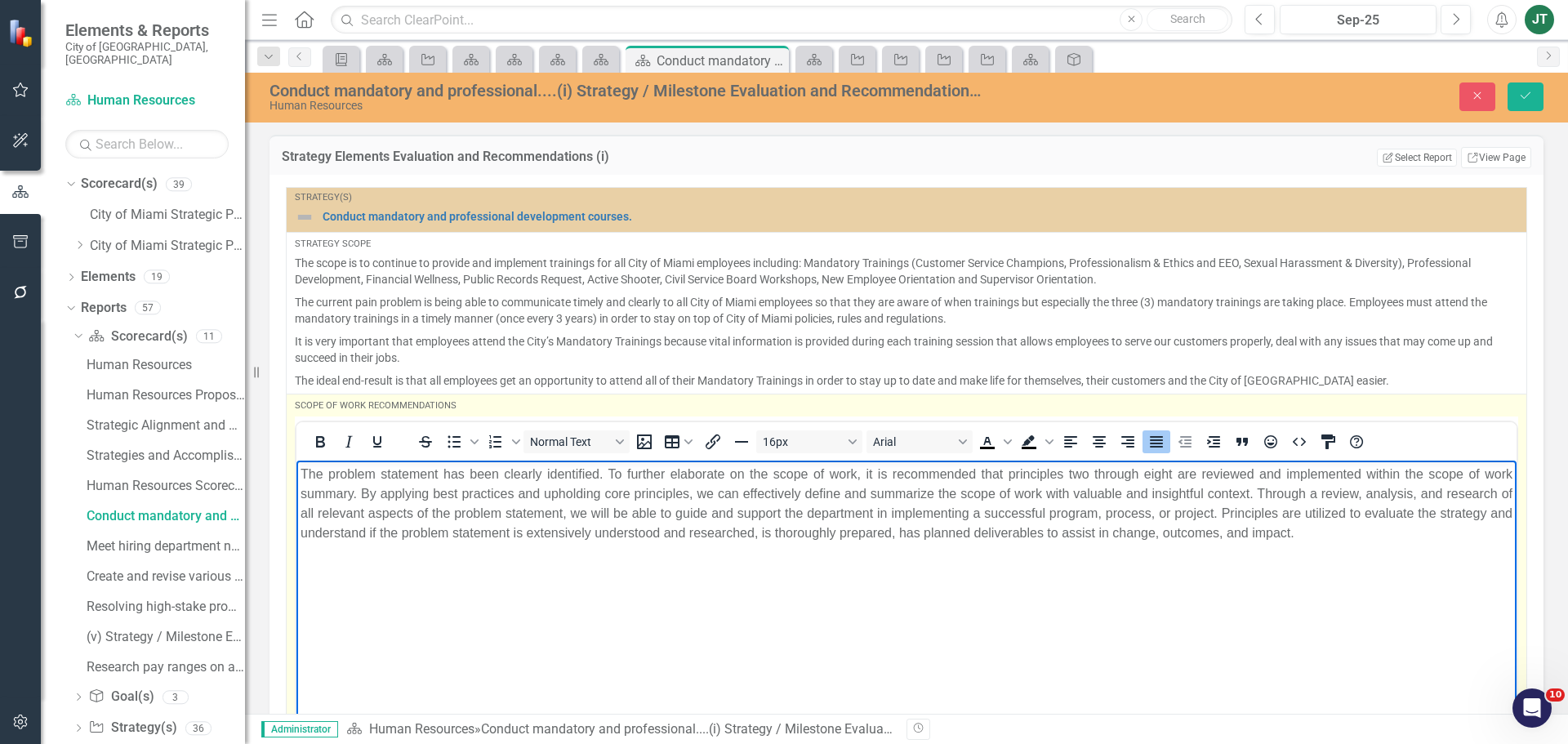
click at [1080, 482] on p "The problem statement has been clearly identified. To further elaborate on the …" at bounding box center [906, 503] width 1211 height 78
click at [1146, 472] on p "The problem statement has been clearly identified. To further elaborate on the …" at bounding box center [906, 503] width 1211 height 78
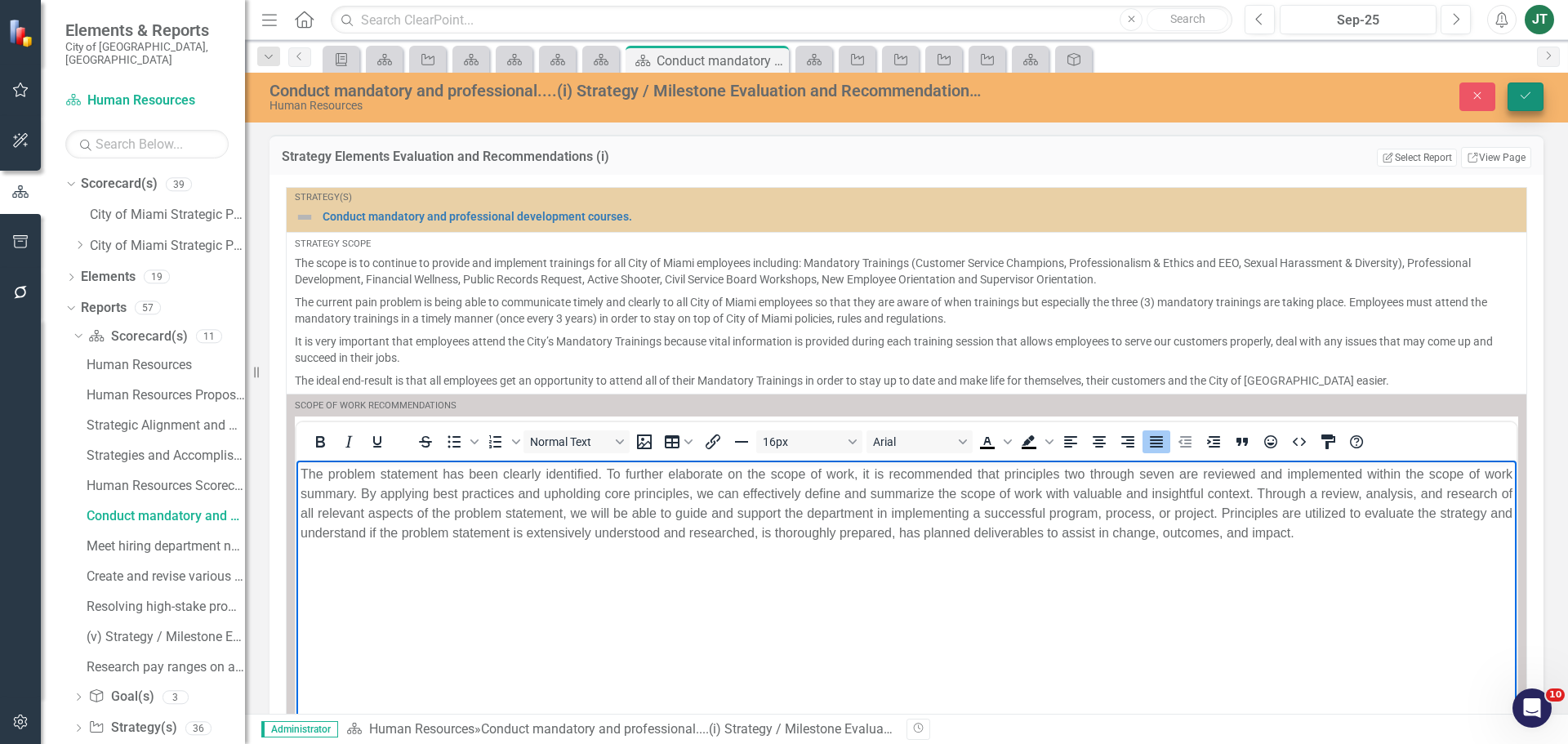
click at [1527, 95] on icon "Save" at bounding box center [1526, 96] width 15 height 12
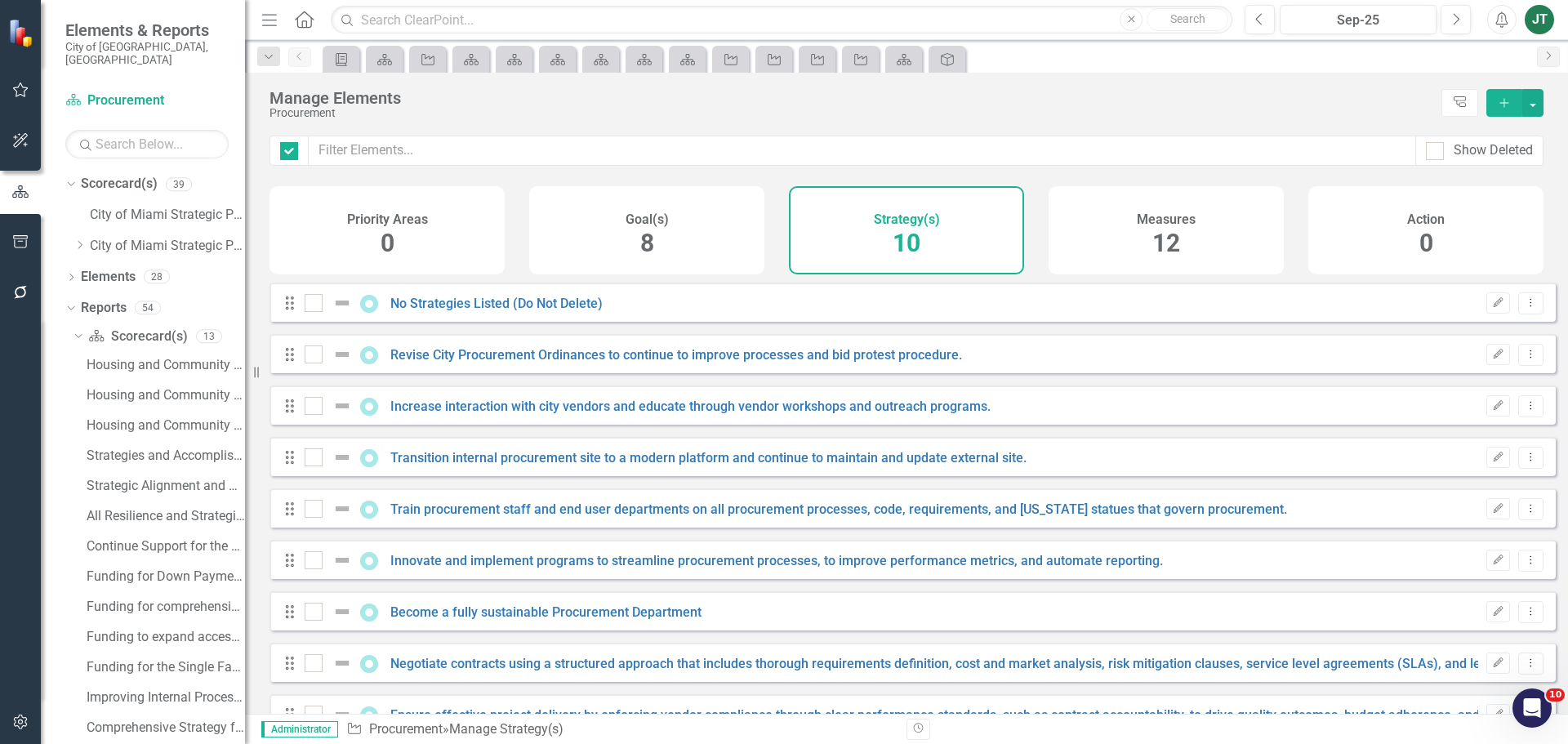
checkbox input "false"
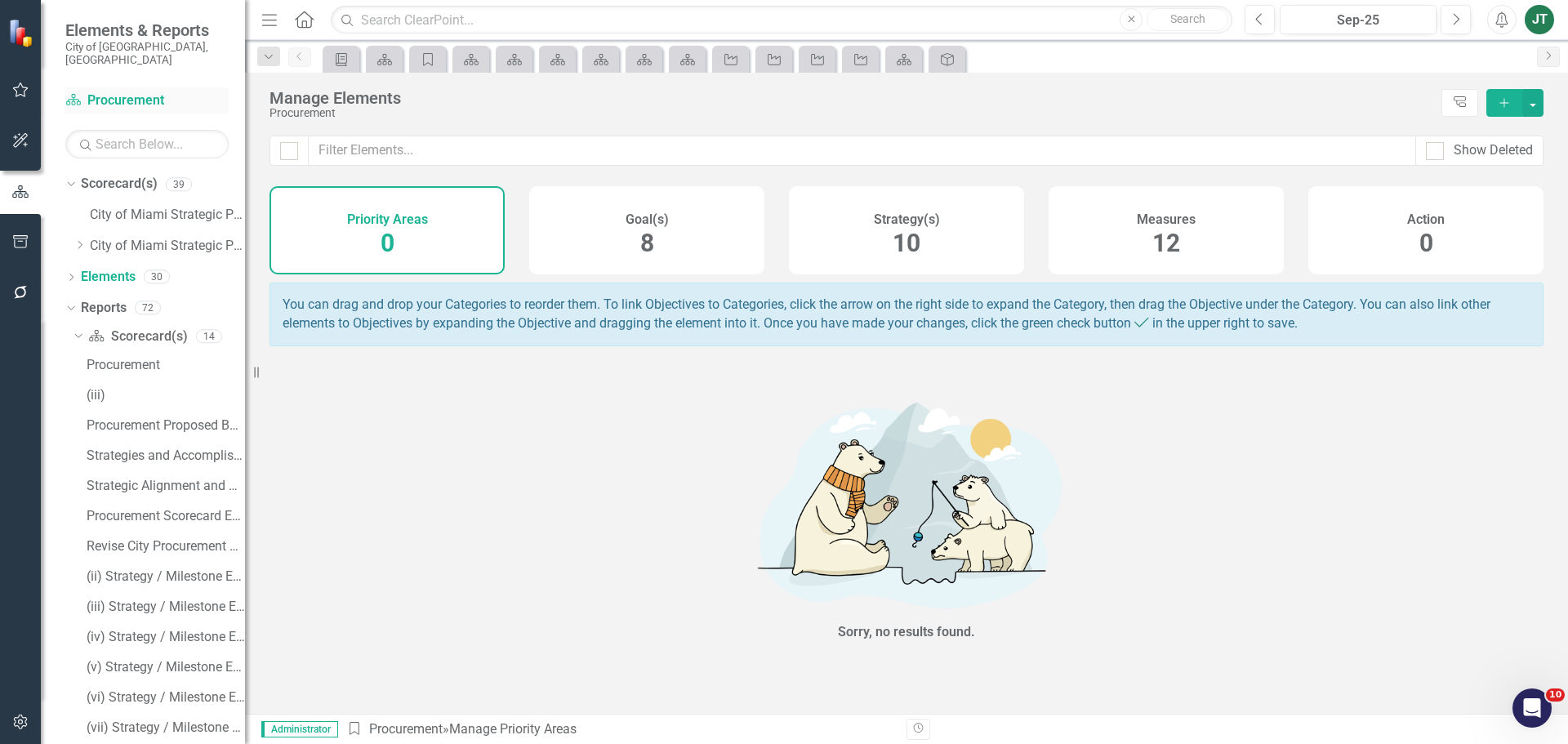
click at [134, 92] on link "Scorecard(s) Procurement" at bounding box center [147, 101] width 163 height 19
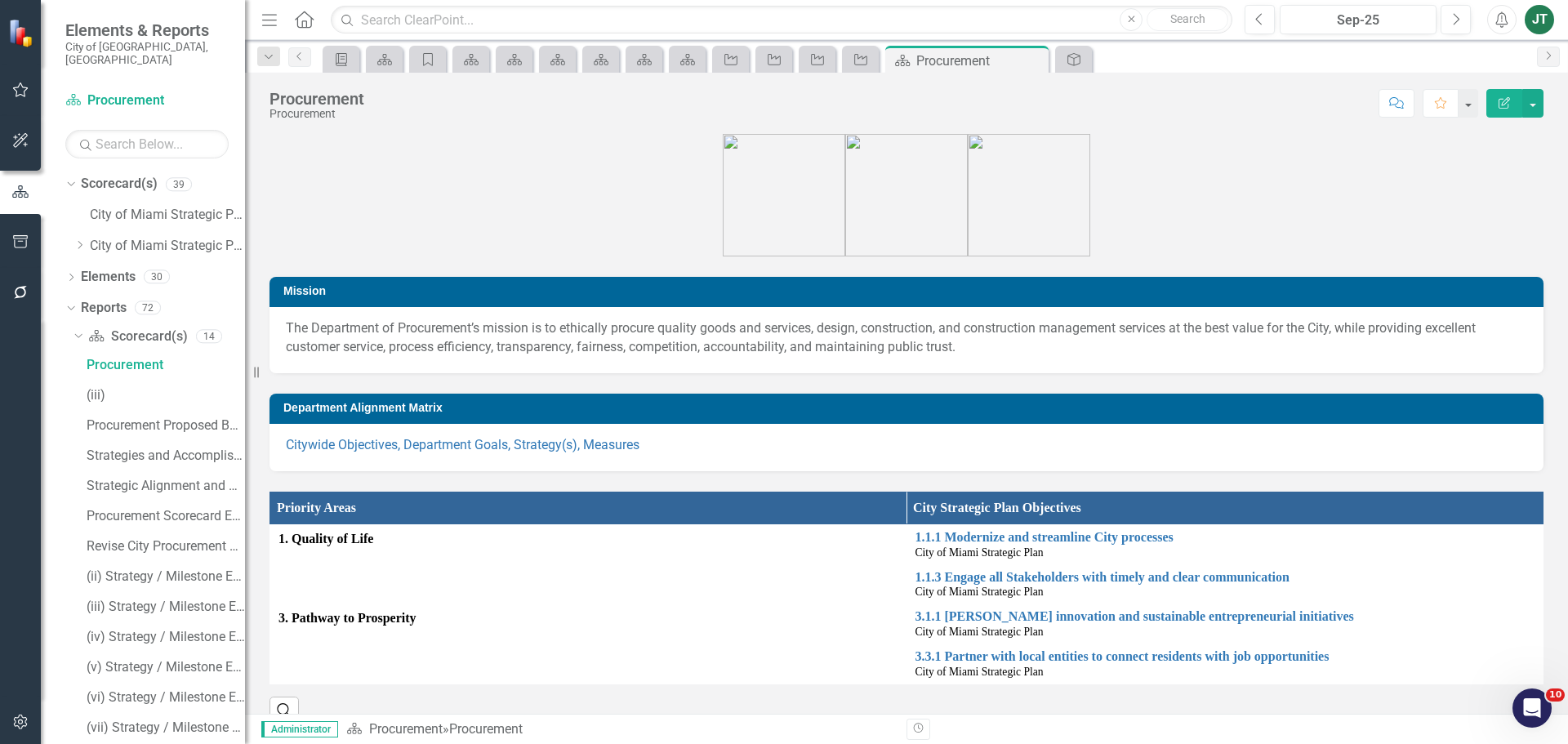
click at [587, 430] on div "Citywide Objectives, Department Goals, Strategy(s), Measures" at bounding box center [906, 447] width 1274 height 47
click at [584, 448] on link "Citywide Objectives, Department Goals, Strategy(s), Measures" at bounding box center [462, 444] width 353 height 16
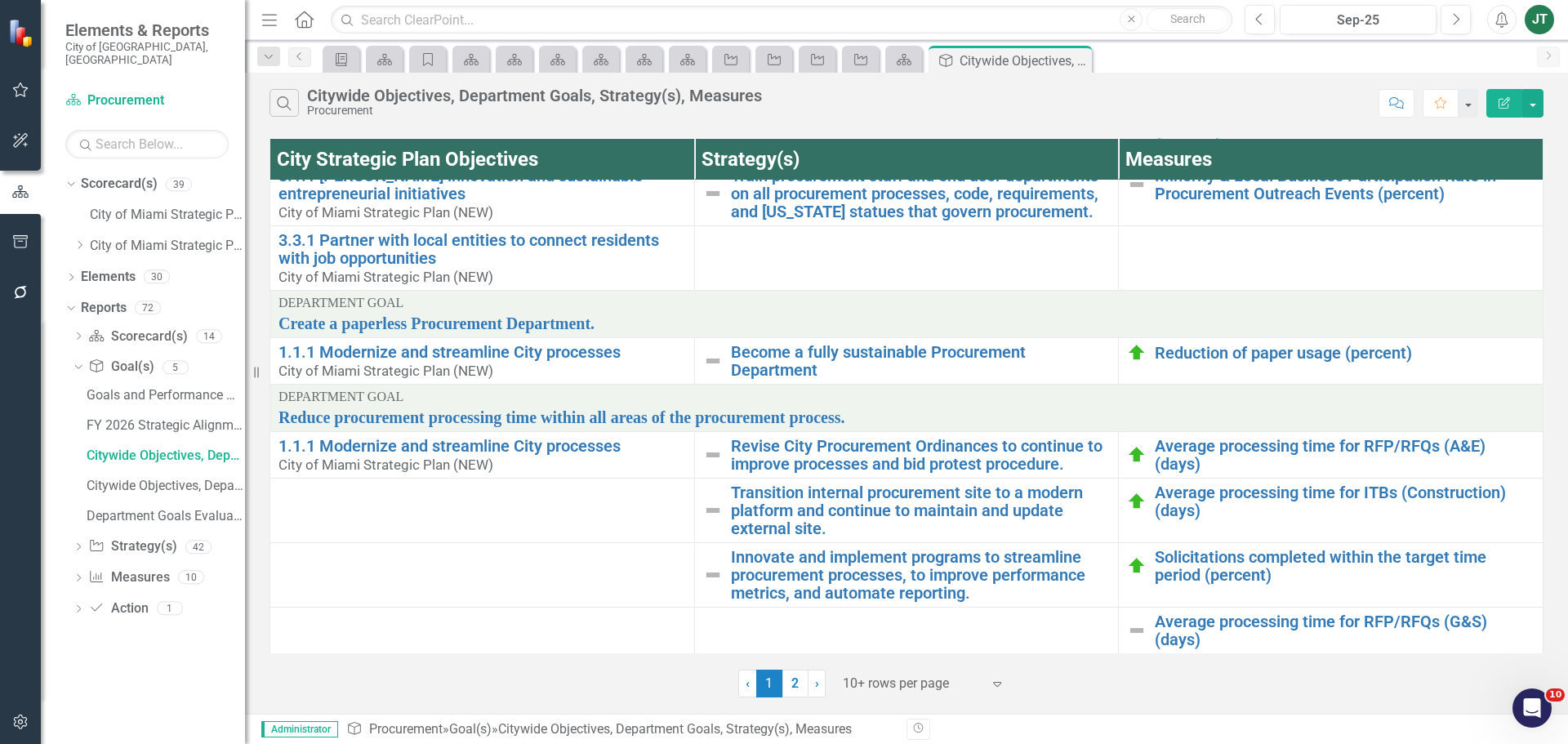
scroll to position [257, 0]
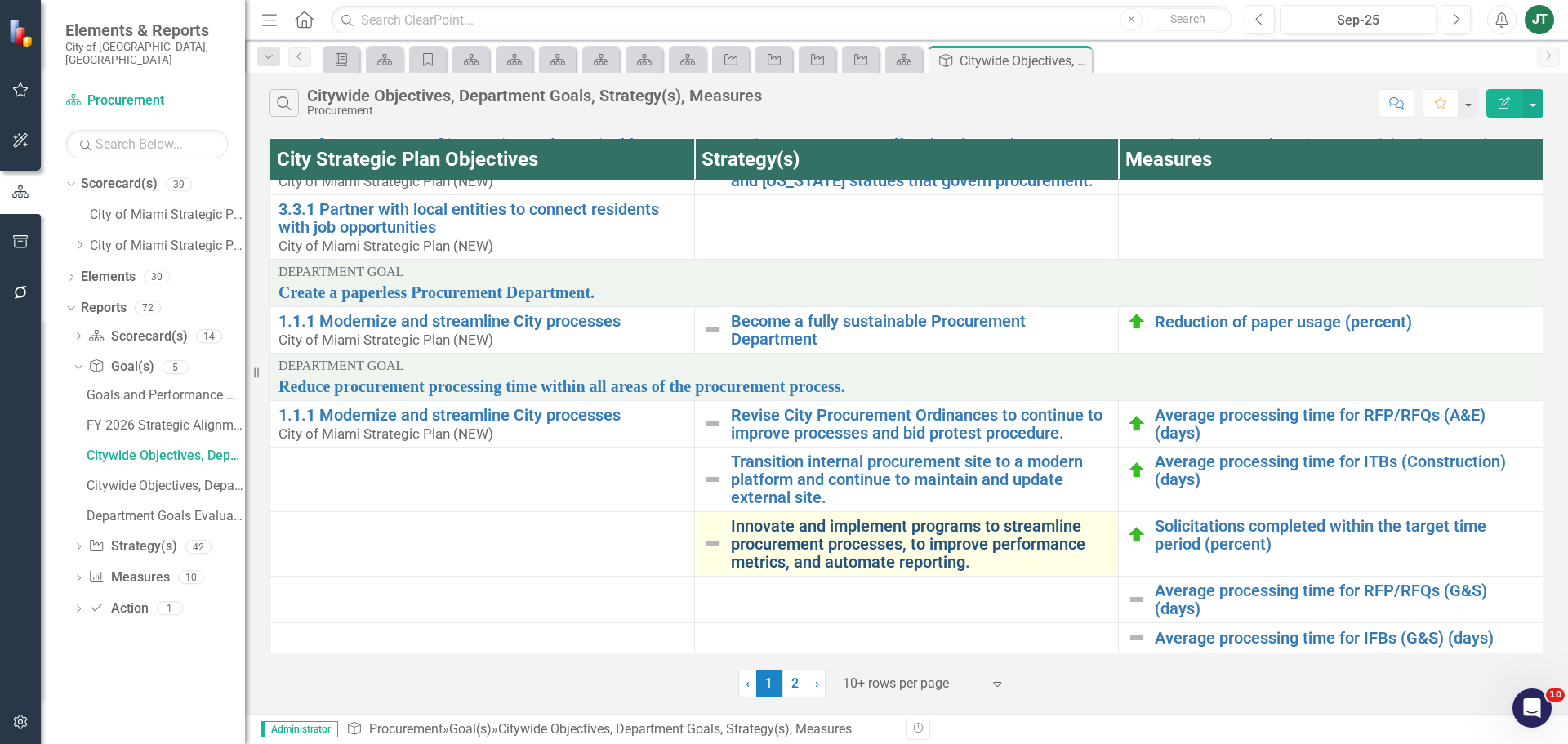
click at [829, 547] on link "Innovate and implement programs to streamline procurement processes, to improve…" at bounding box center [921, 543] width 380 height 54
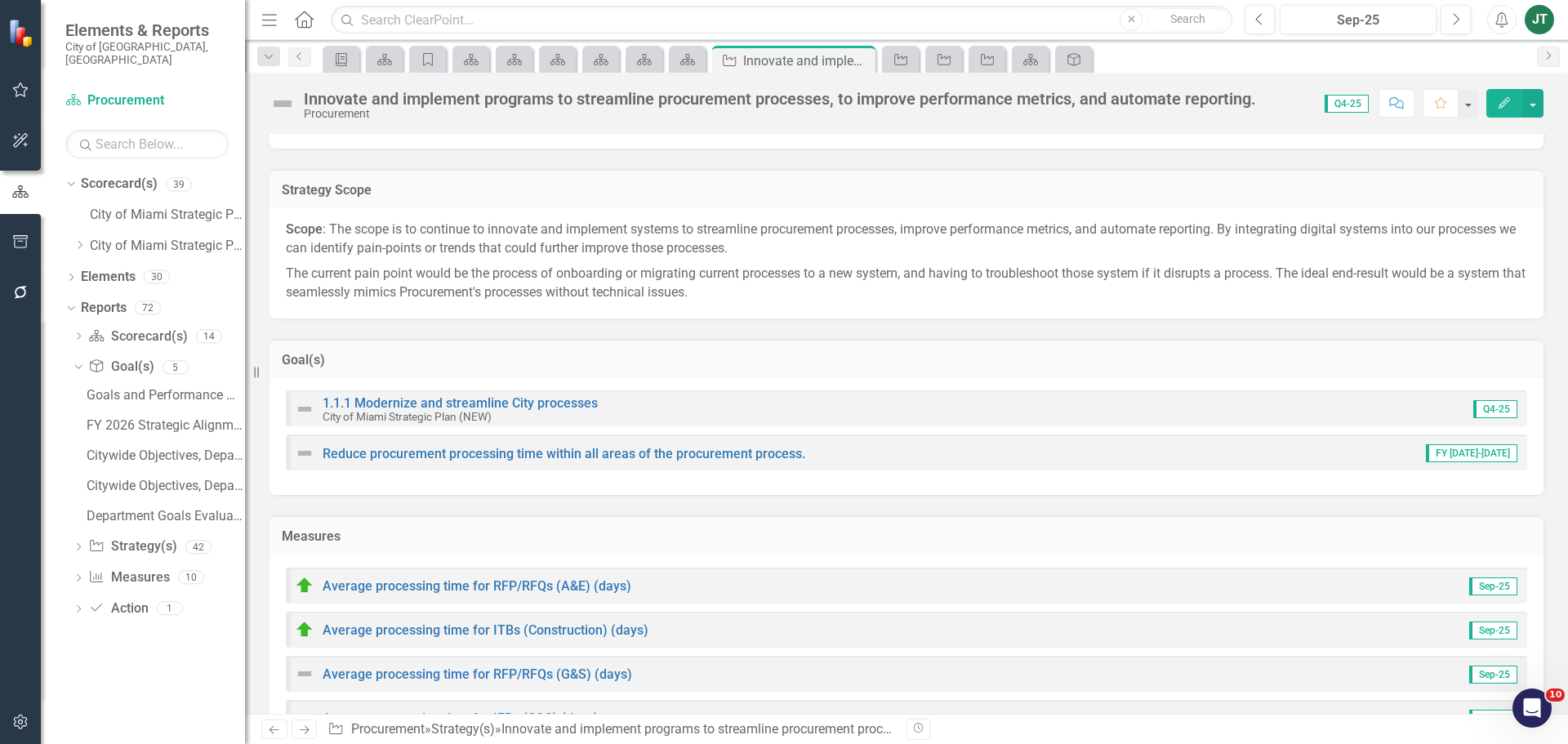
scroll to position [163, 0]
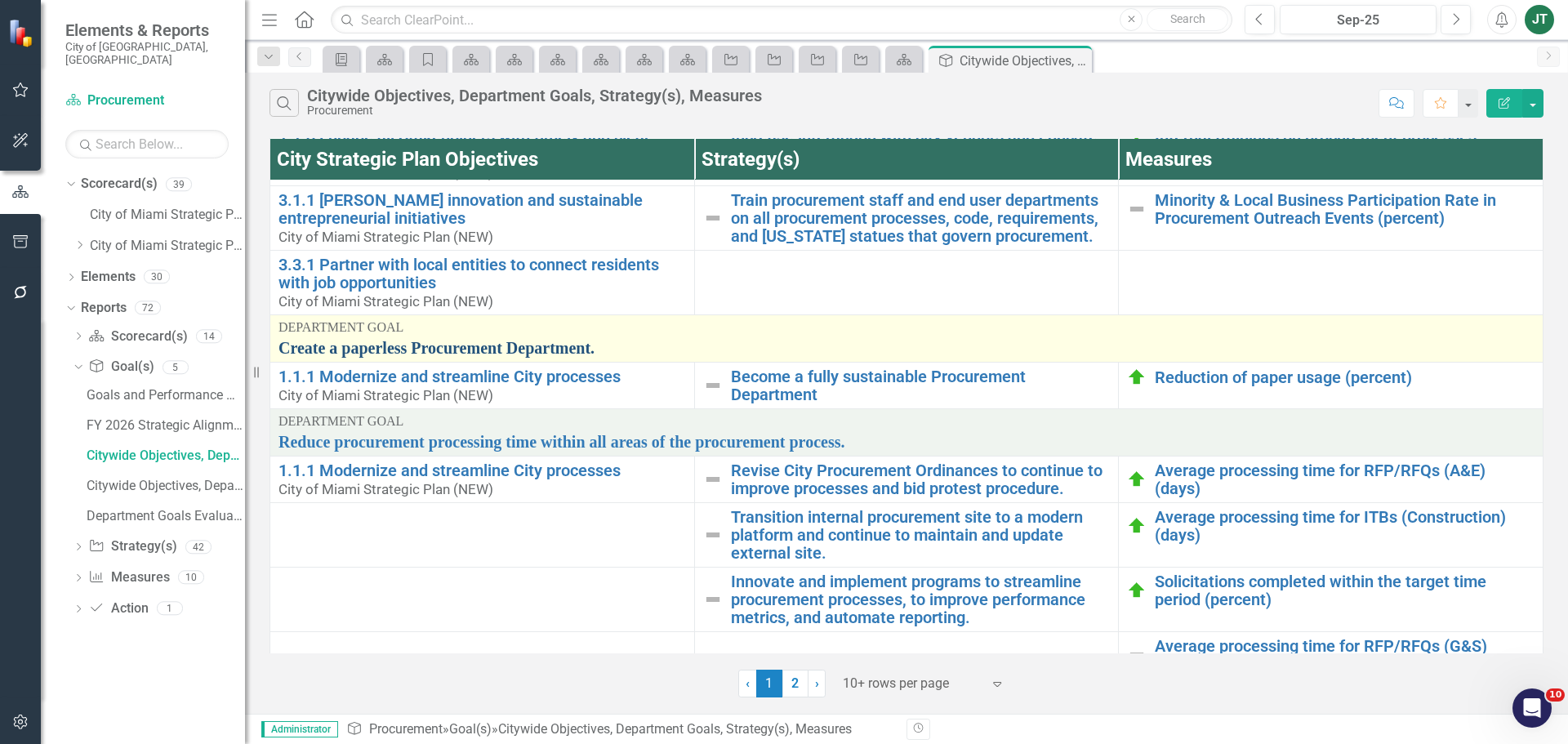
scroll to position [257, 0]
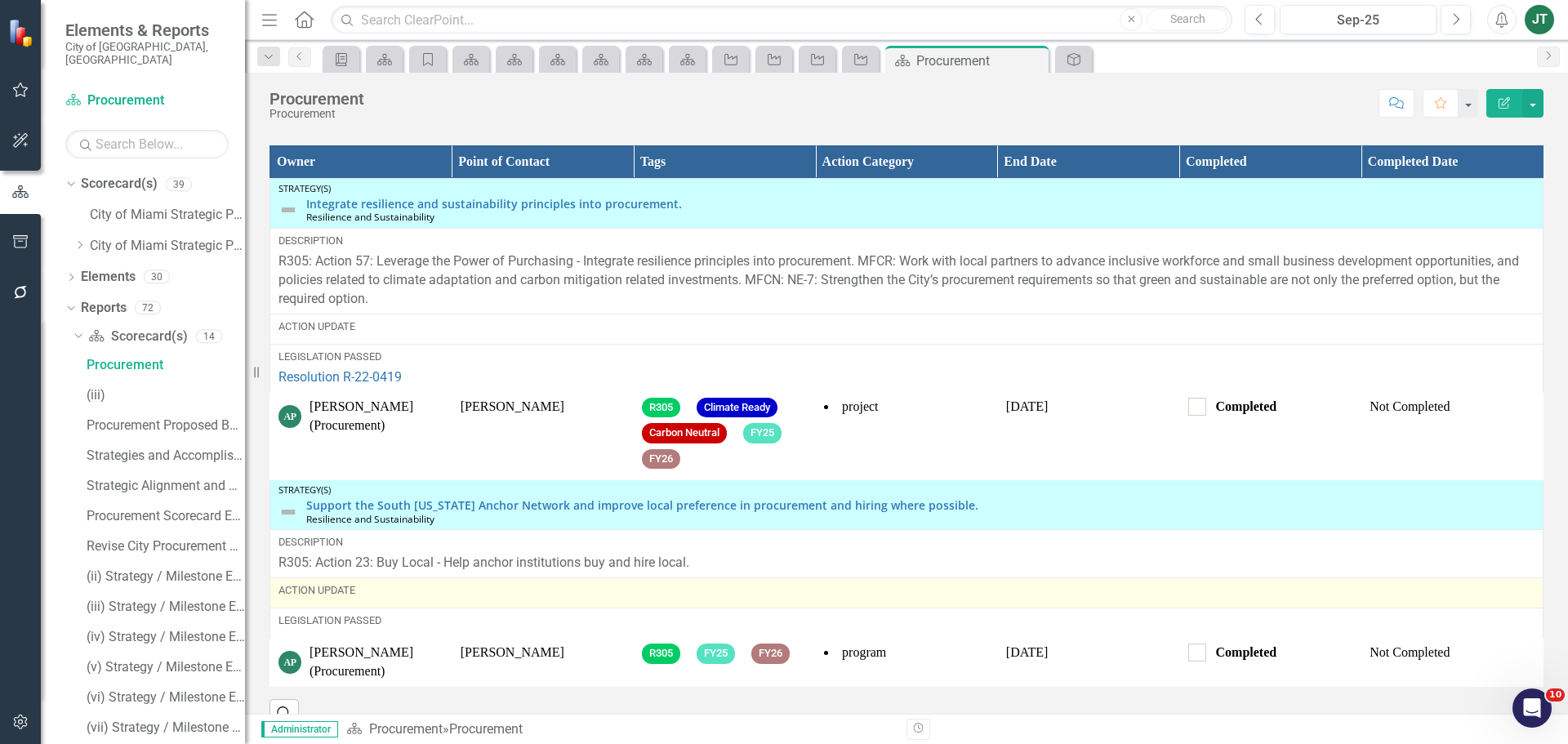
scroll to position [1990, 0]
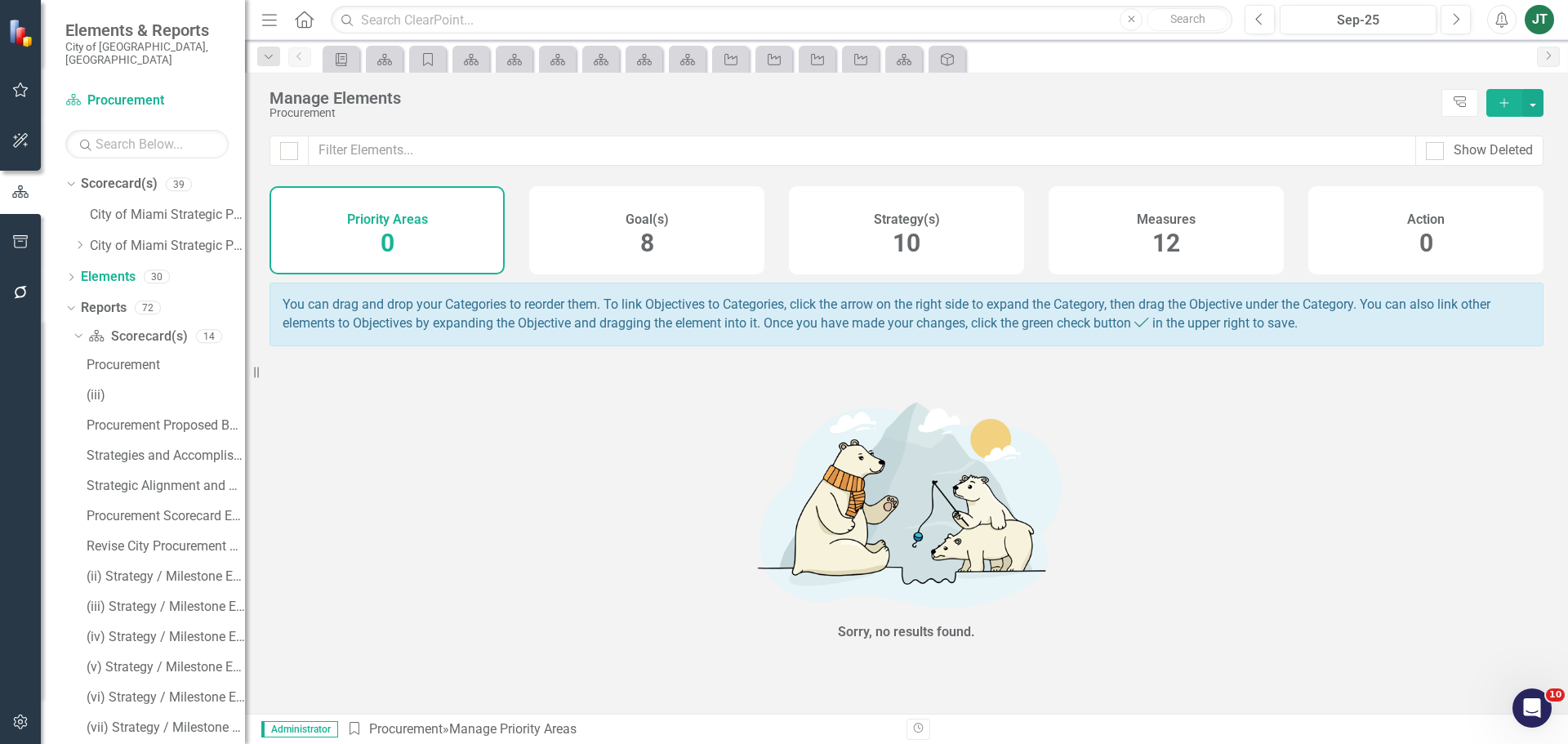
click at [951, 232] on div "Strategy(s) 10" at bounding box center [906, 230] width 235 height 88
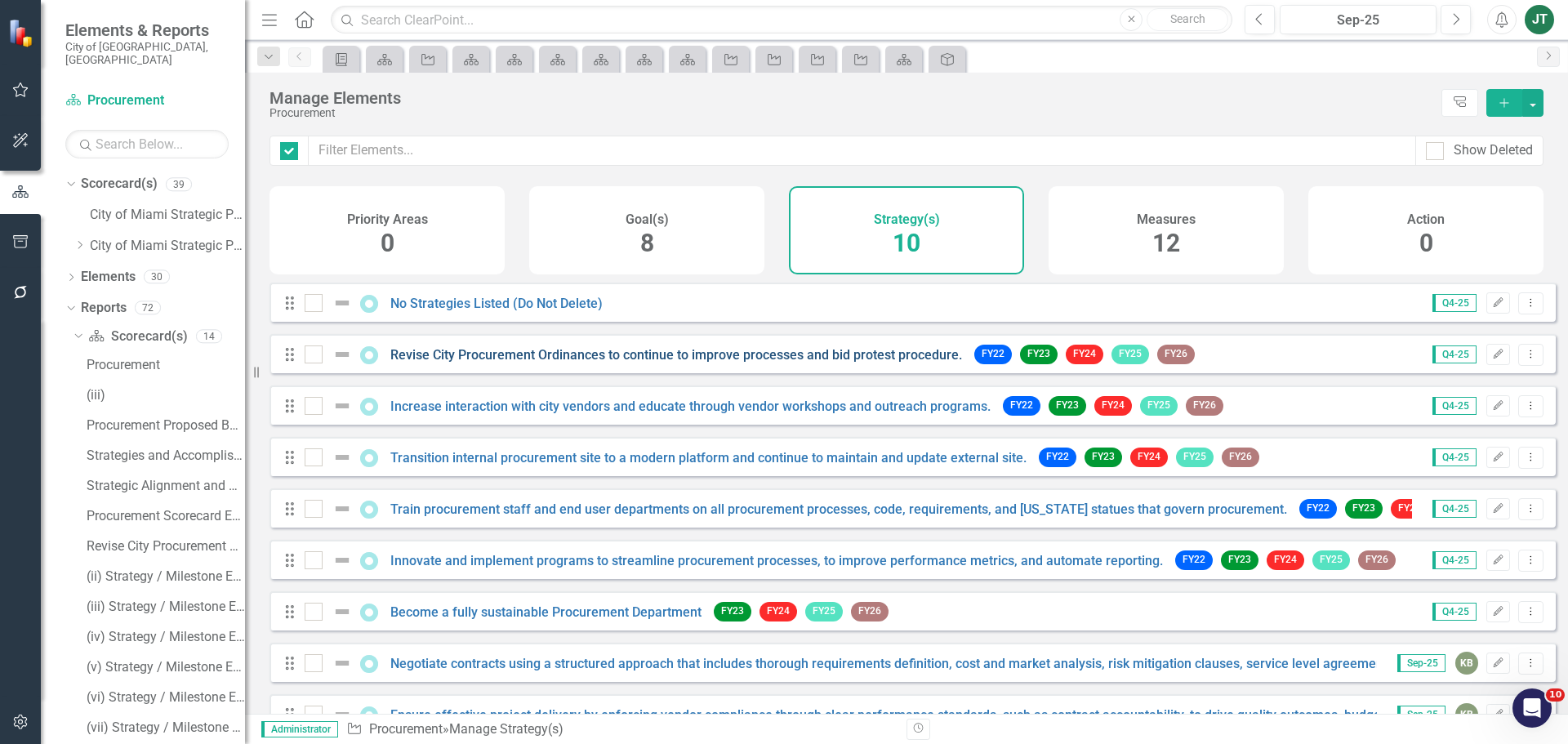
checkbox input "false"
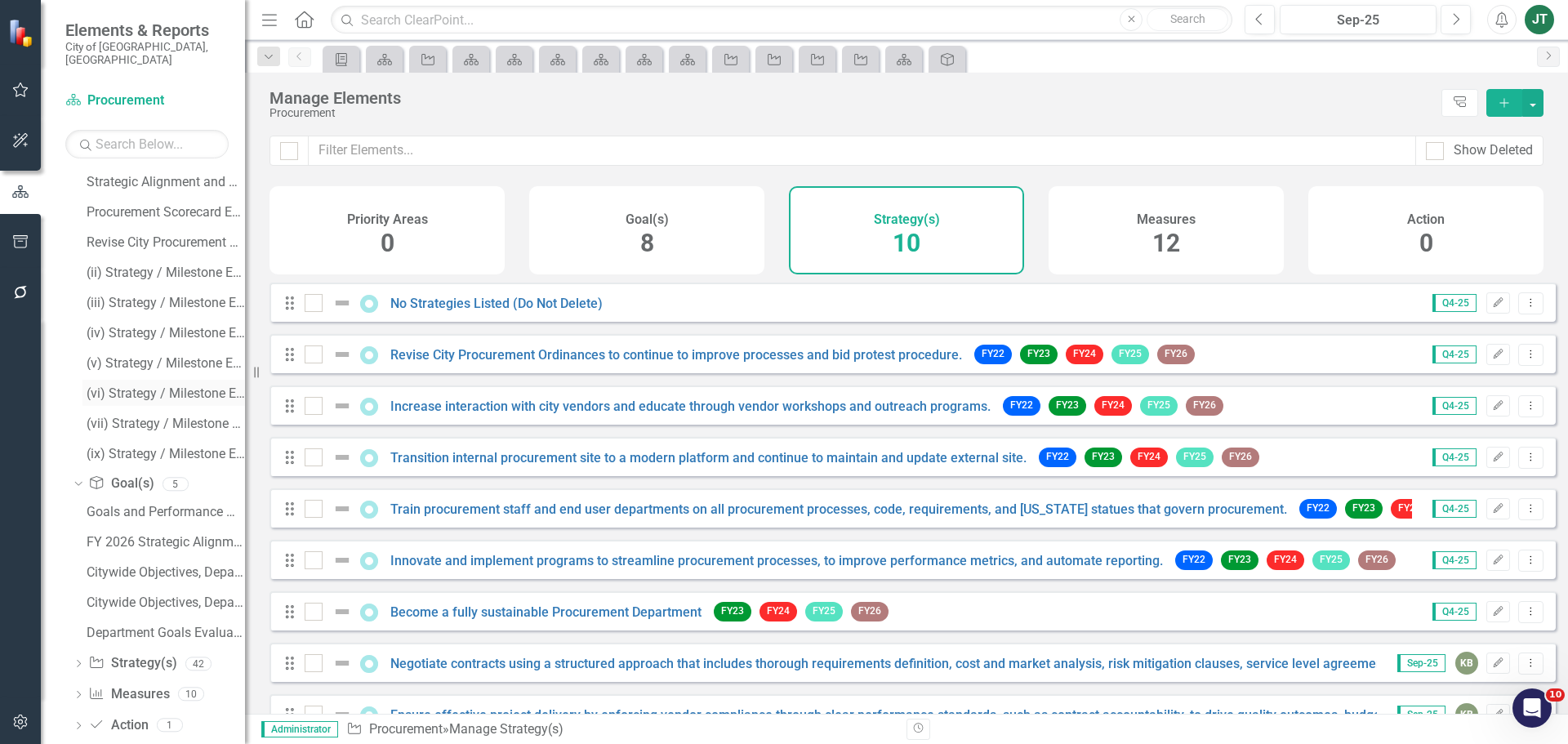
scroll to position [313, 0]
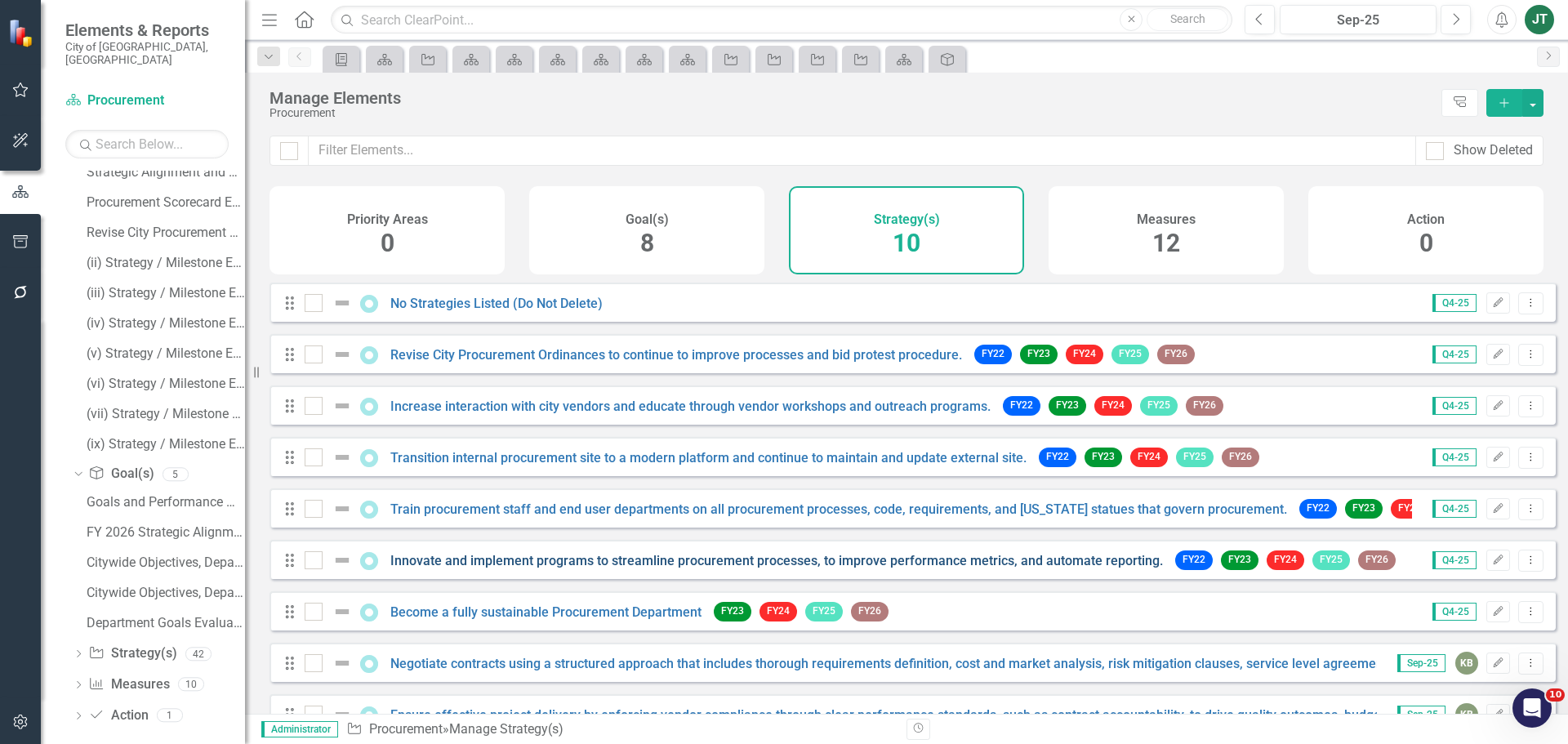
click at [588, 568] on link "Innovate and implement programs to streamline procurement processes, to improve…" at bounding box center [776, 560] width 772 height 16
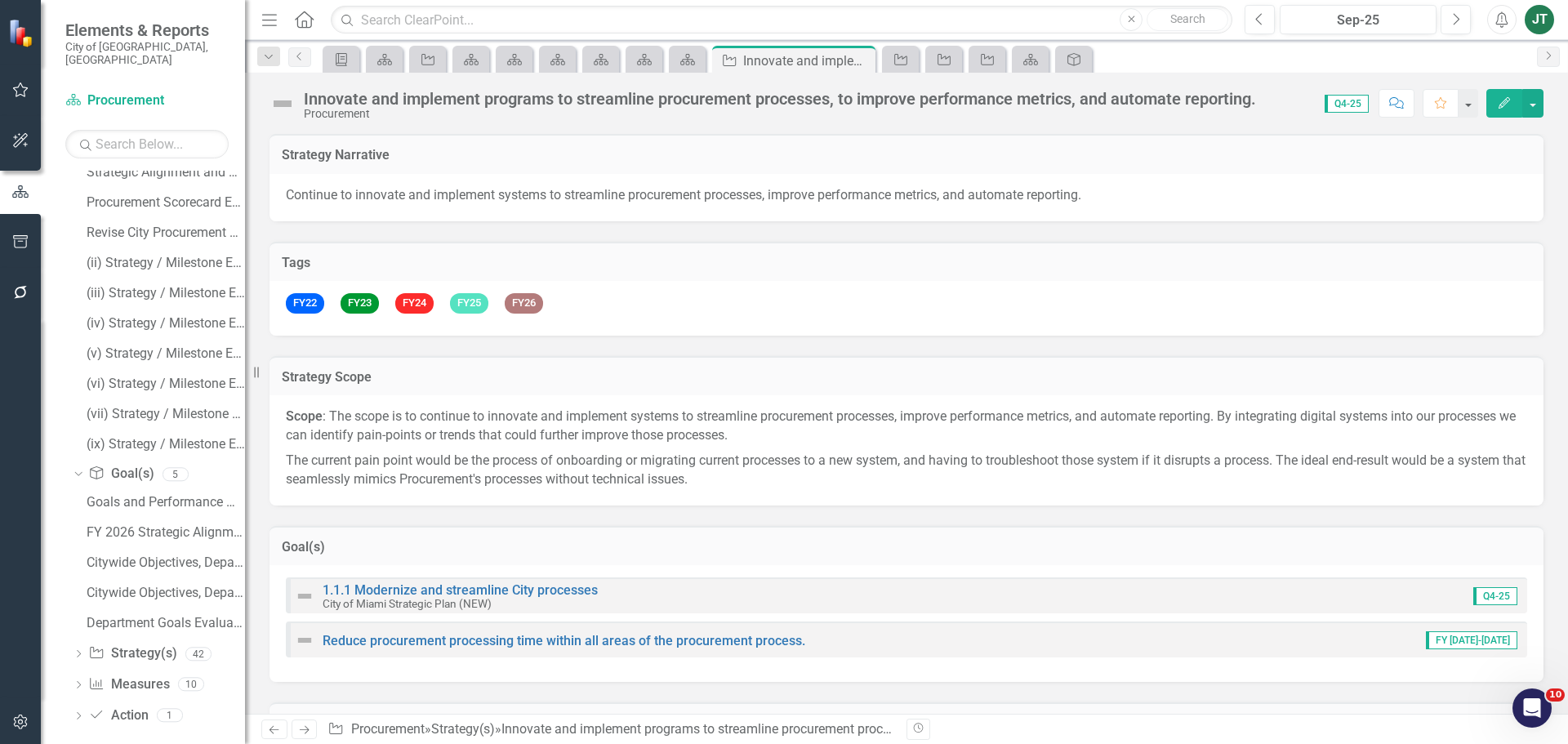
checkbox input "true"
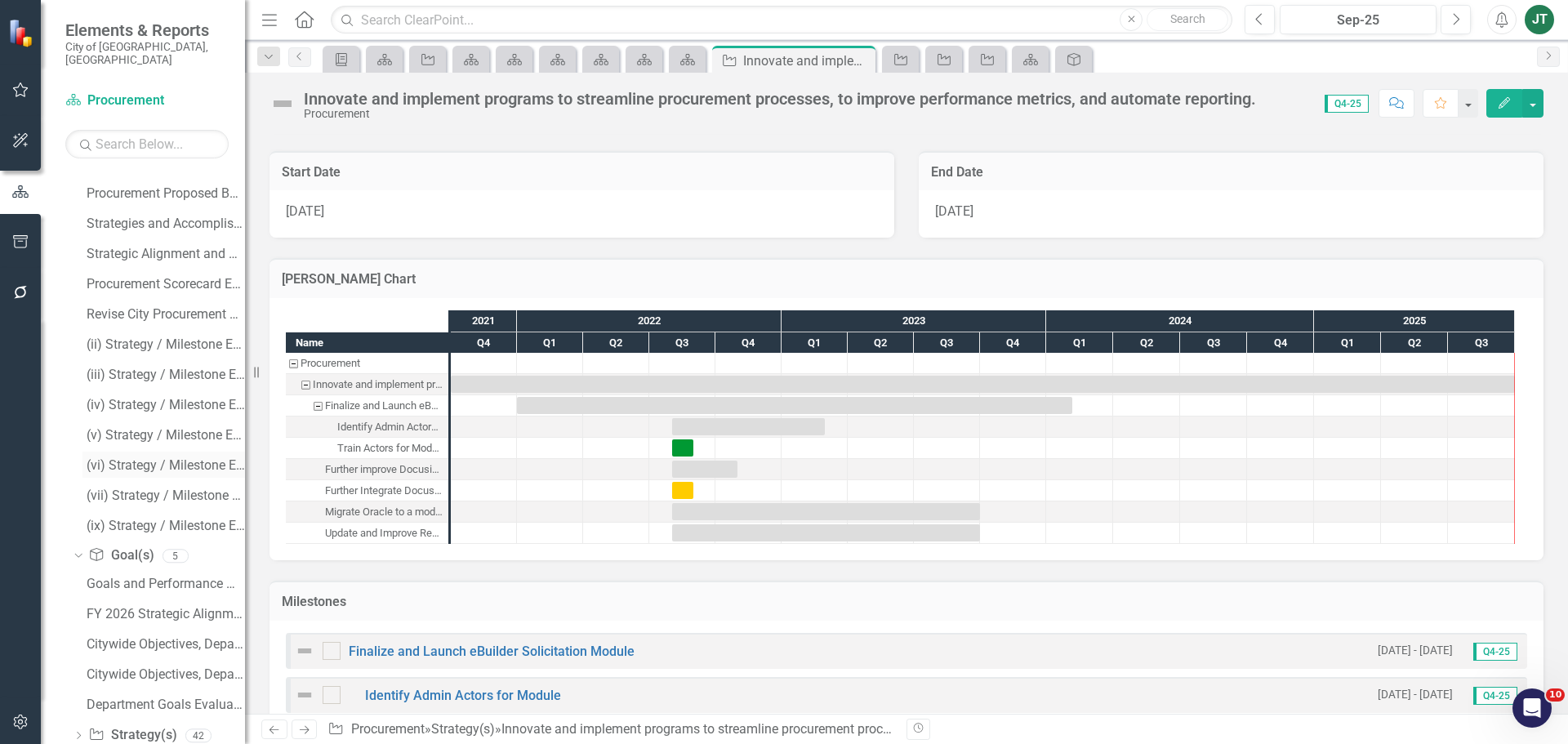
scroll to position [150, 0]
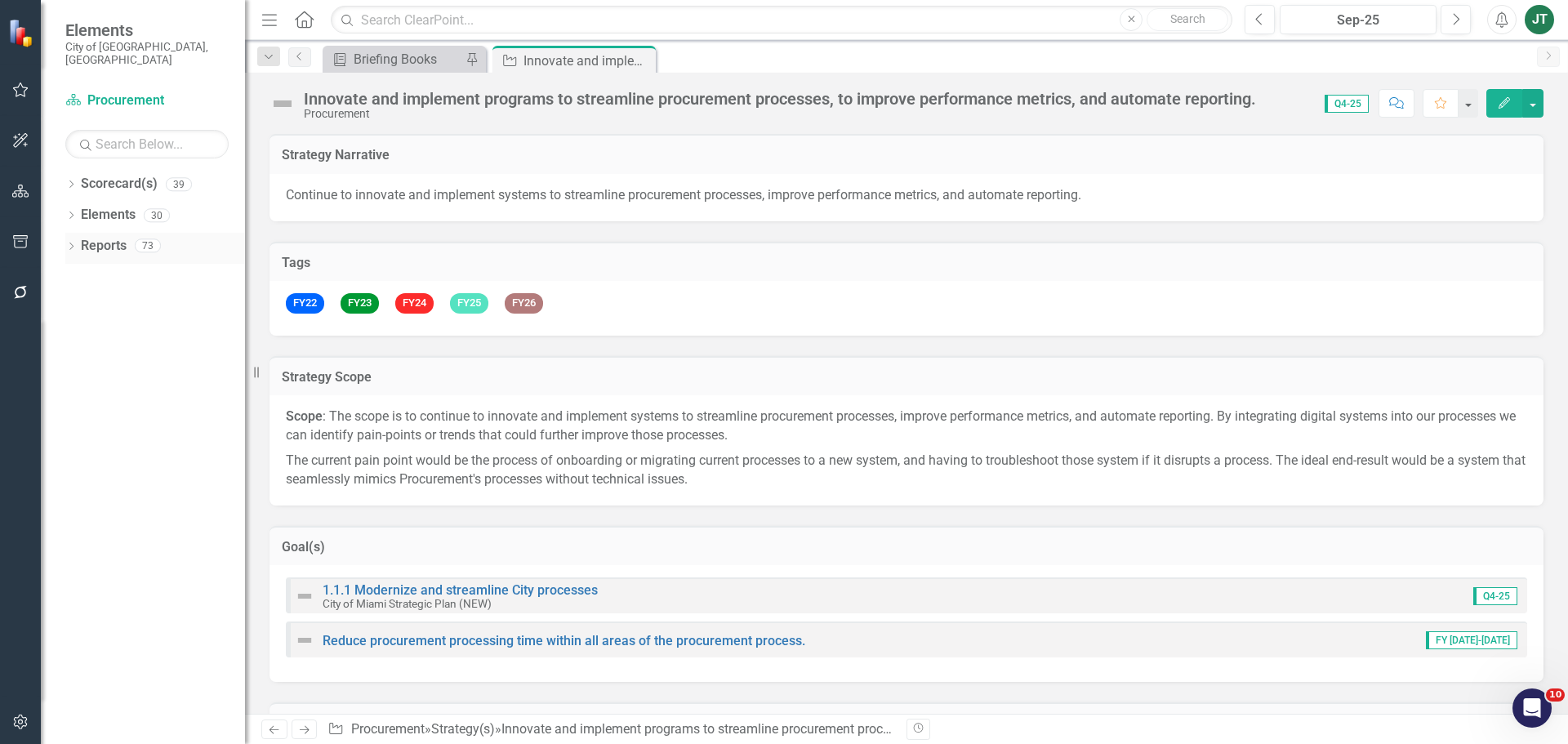
click at [74, 243] on icon "Dropdown" at bounding box center [71, 247] width 12 height 9
click at [77, 272] on icon "Dropdown" at bounding box center [78, 276] width 12 height 9
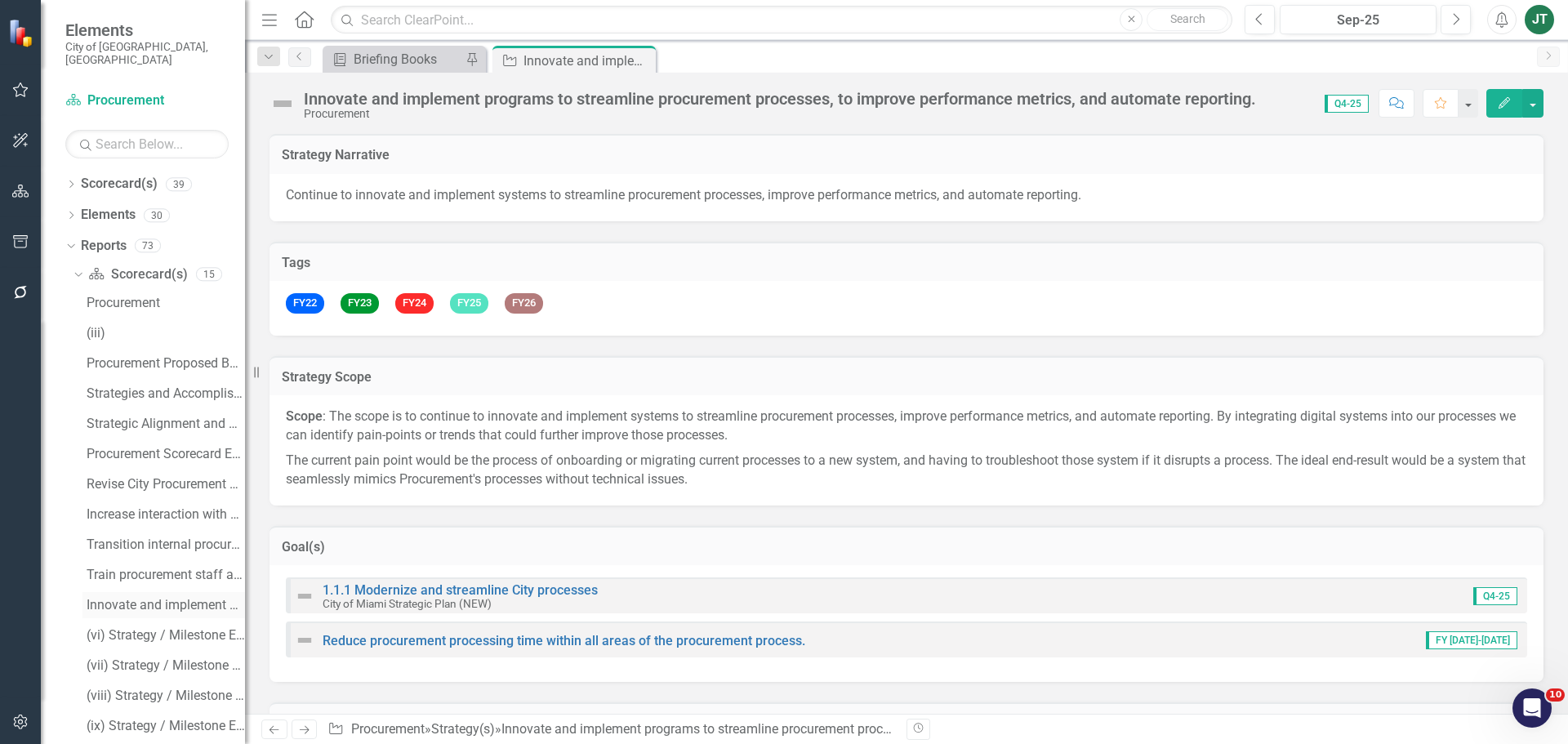
scroll to position [82, 0]
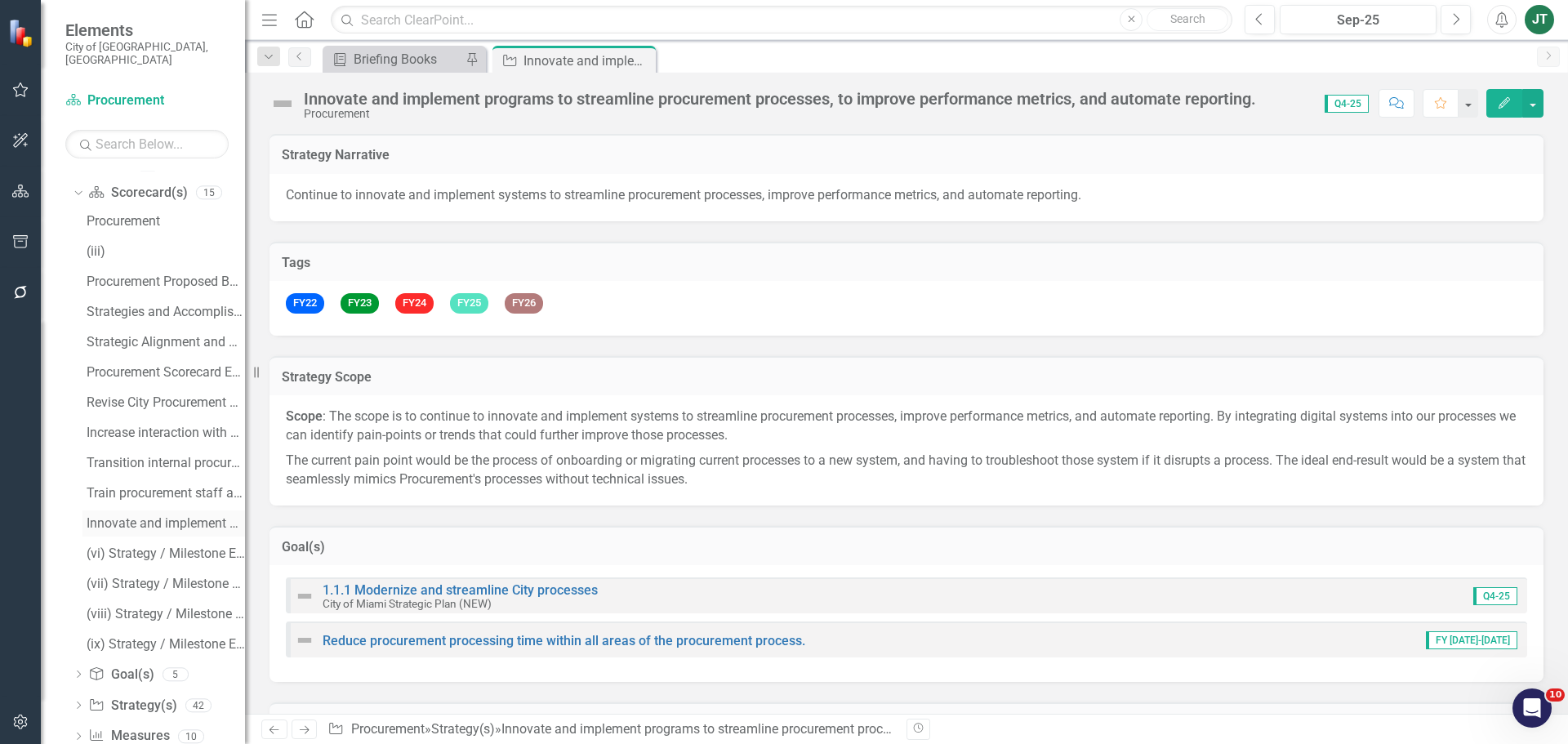
click at [140, 516] on div "Innovate and implement programs to streamline procurement processes....(v) Stra…" at bounding box center [166, 523] width 158 height 15
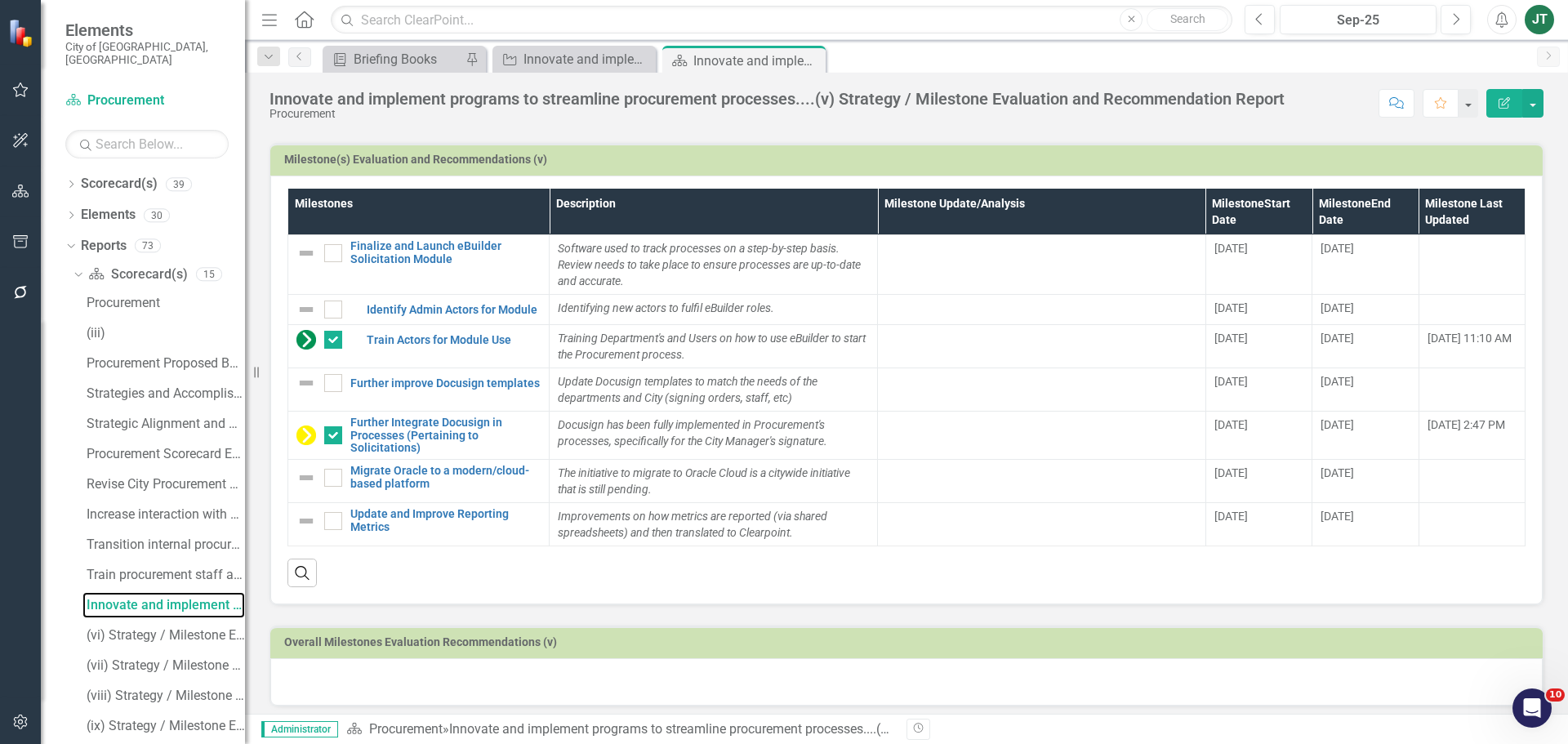
scroll to position [682, 0]
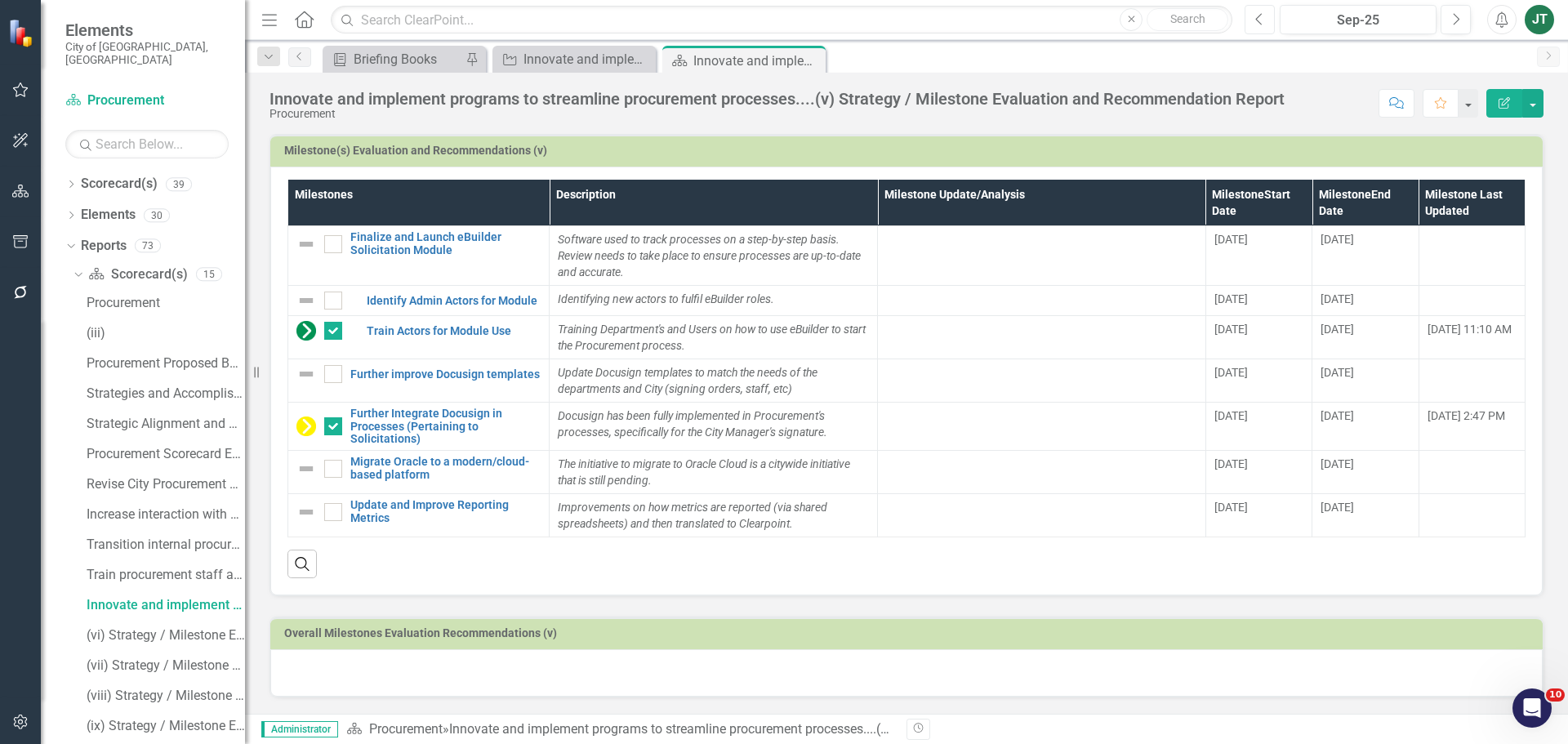
click at [1268, 16] on button "Previous" at bounding box center [1259, 19] width 30 height 29
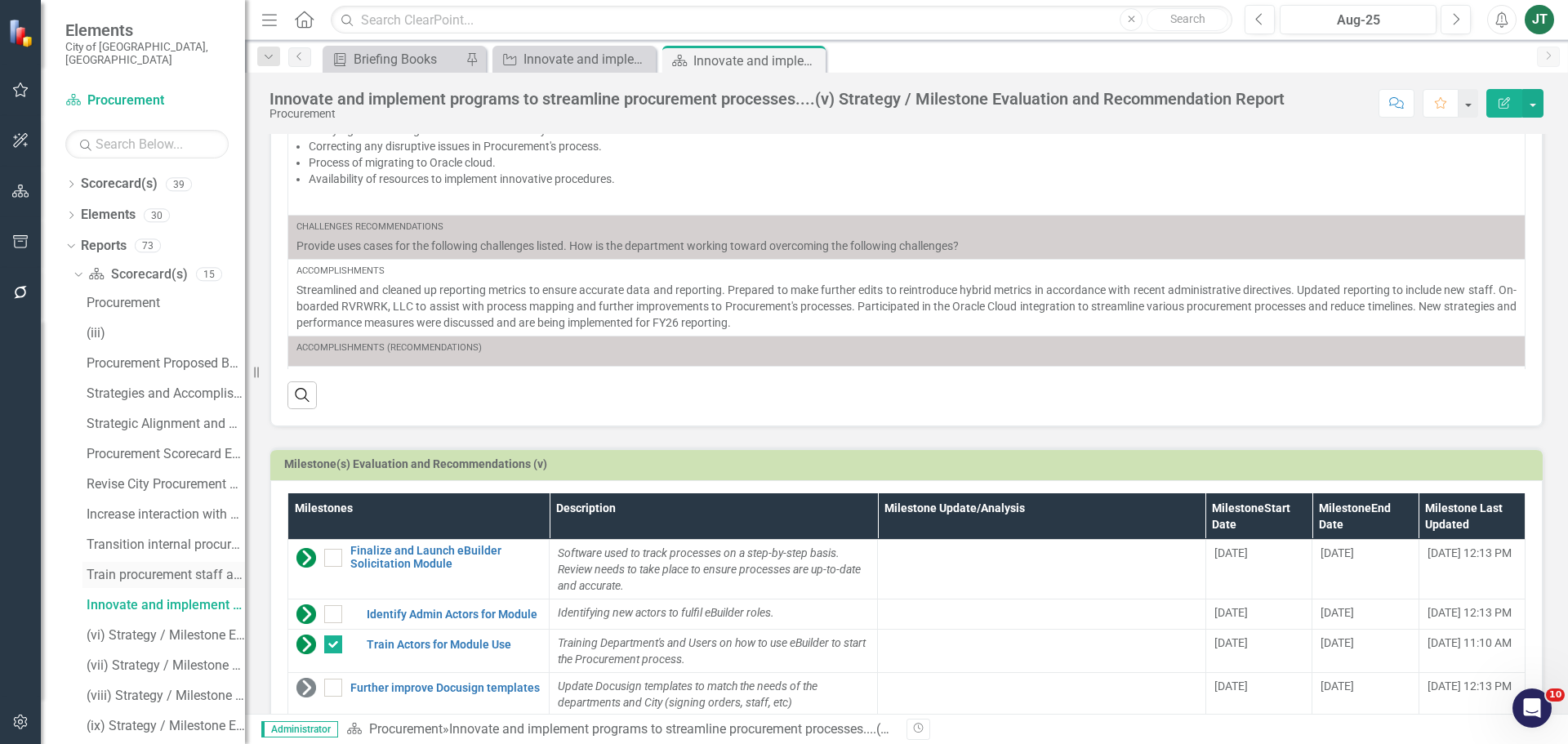
click at [147, 567] on div "Train procurement staff and end user departments on all procurement processes..…" at bounding box center [166, 575] width 158 height 15
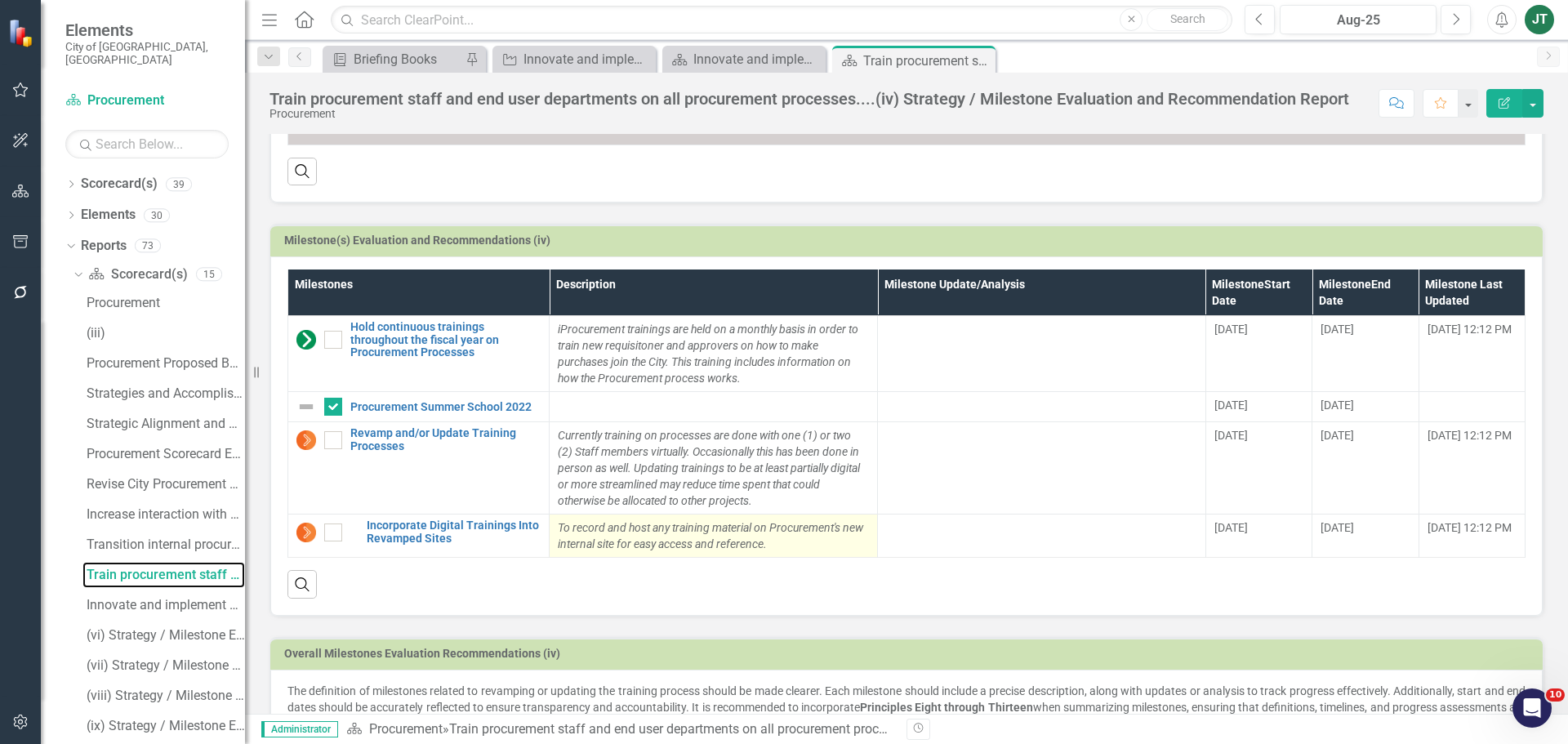
scroll to position [598, 0]
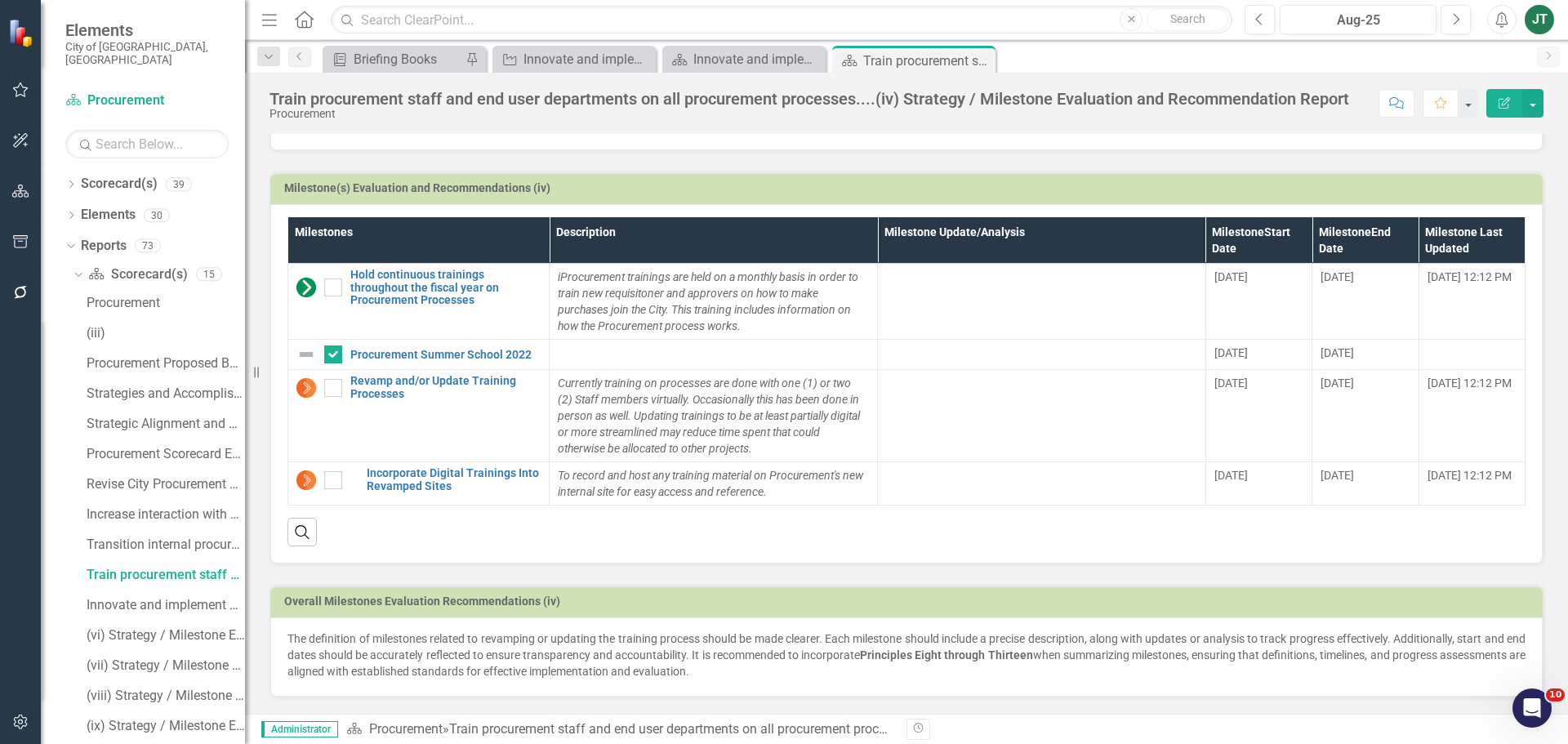
click at [872, 678] on p "The definition of milestones related to revamping or updating the training proc…" at bounding box center [906, 655] width 1238 height 49
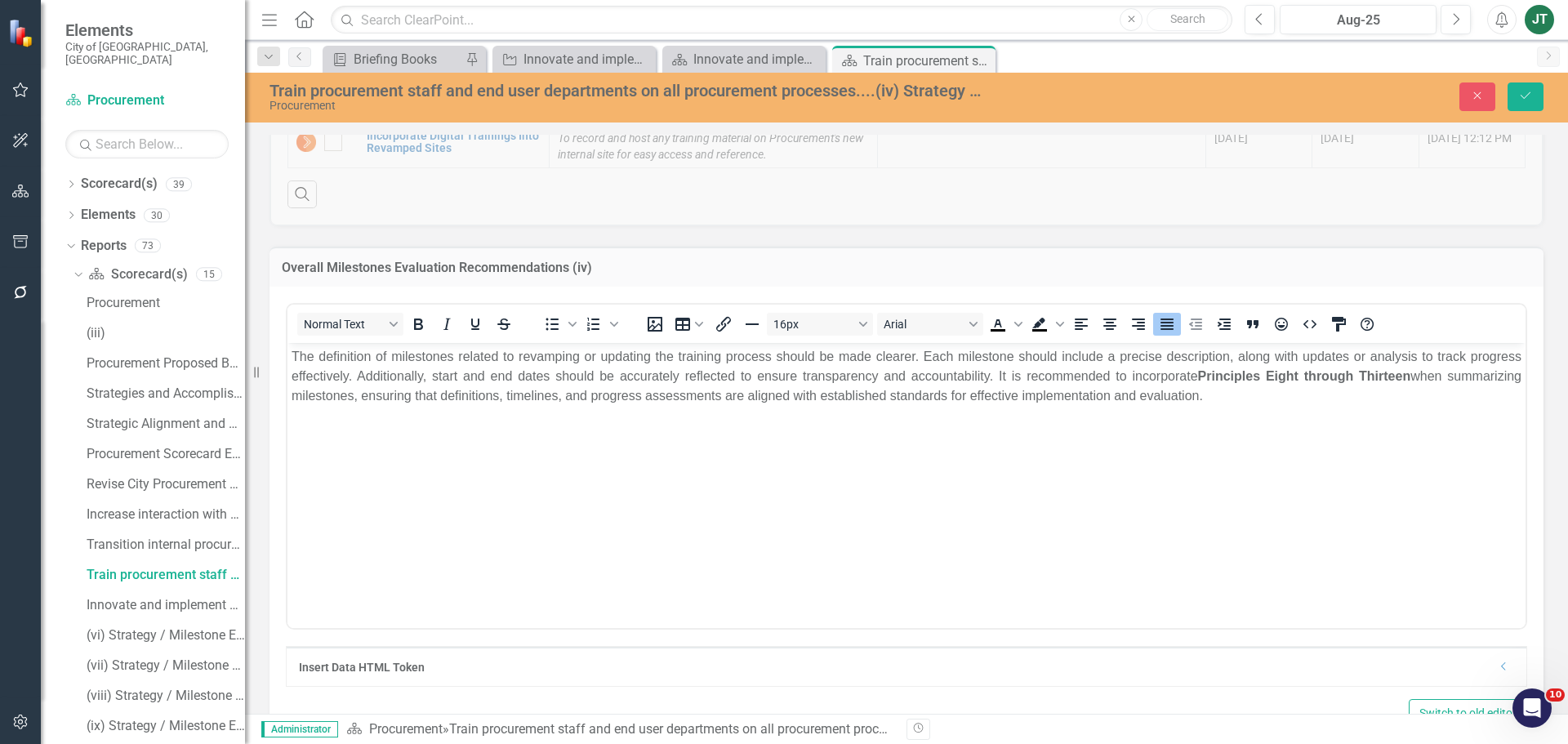
scroll to position [996, 0]
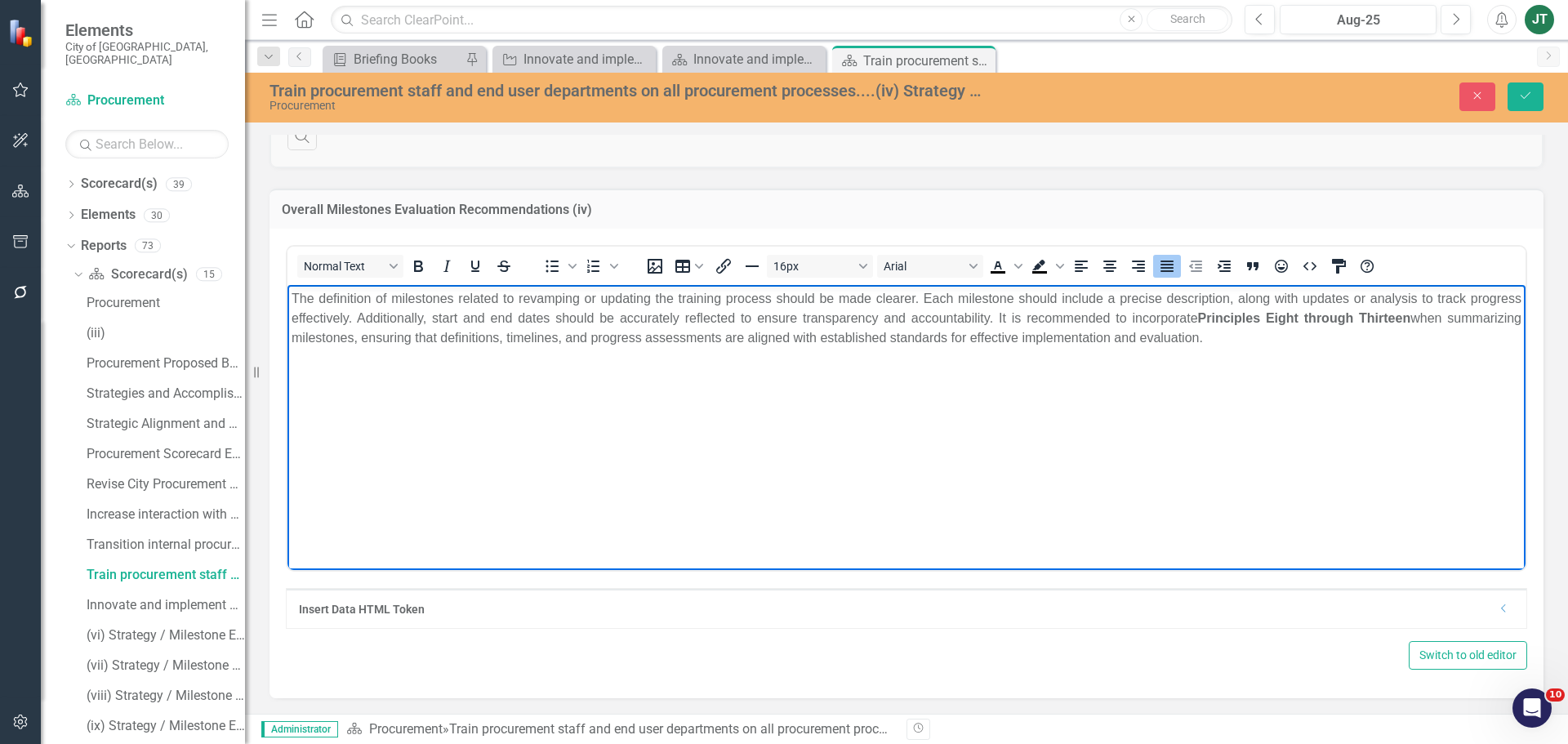
drag, startPoint x: 1296, startPoint y: 346, endPoint x: 224, endPoint y: 282, distance: 1073.9
click at [287, 284] on html "The definition of milestones related to revamping or updating the training proc…" at bounding box center [906, 407] width 1238 height 245
copy p "The definition of milestones related to revamping or updating the training proc…"
click at [1521, 87] on button "Save" at bounding box center [1525, 97] width 36 height 28
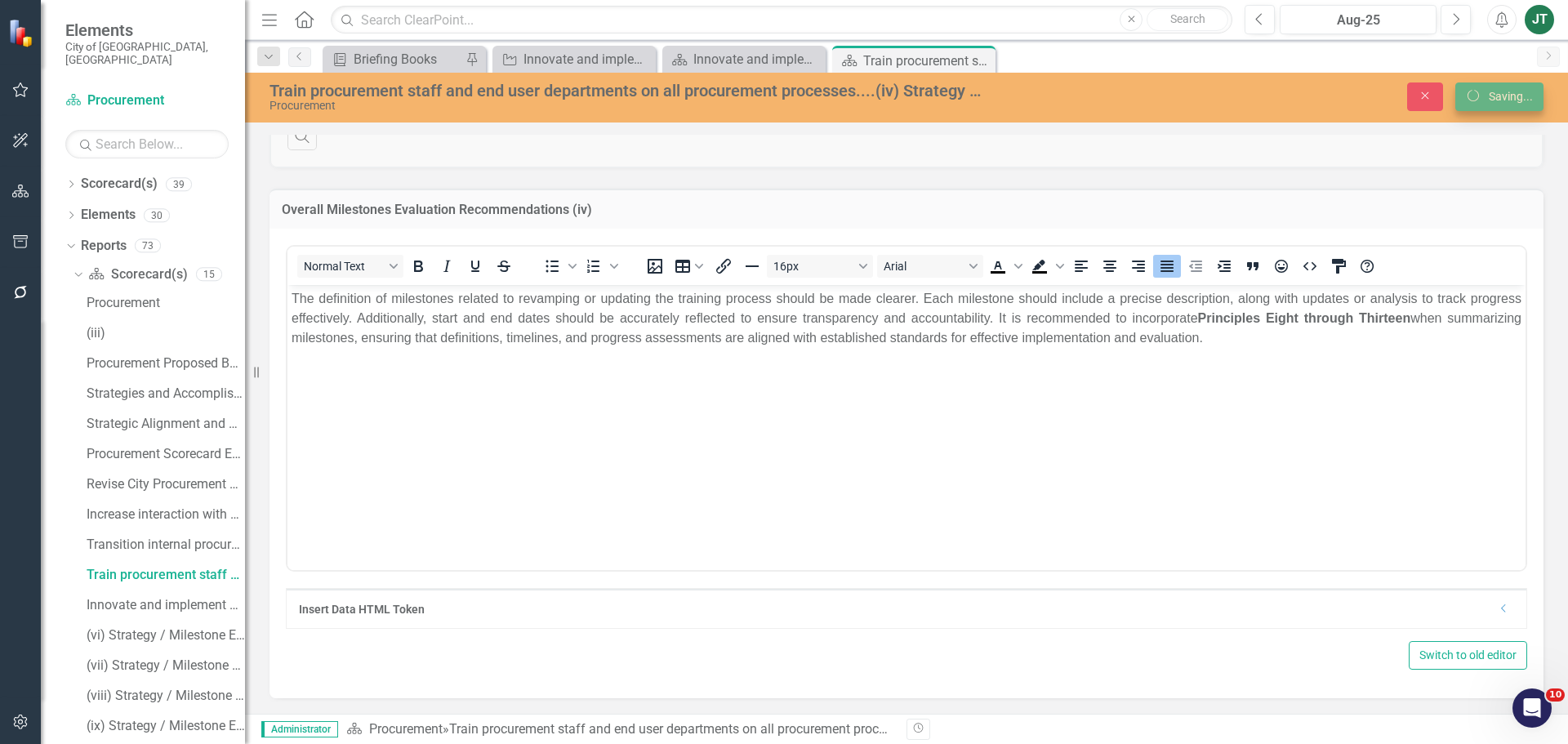
scroll to position [0, 0]
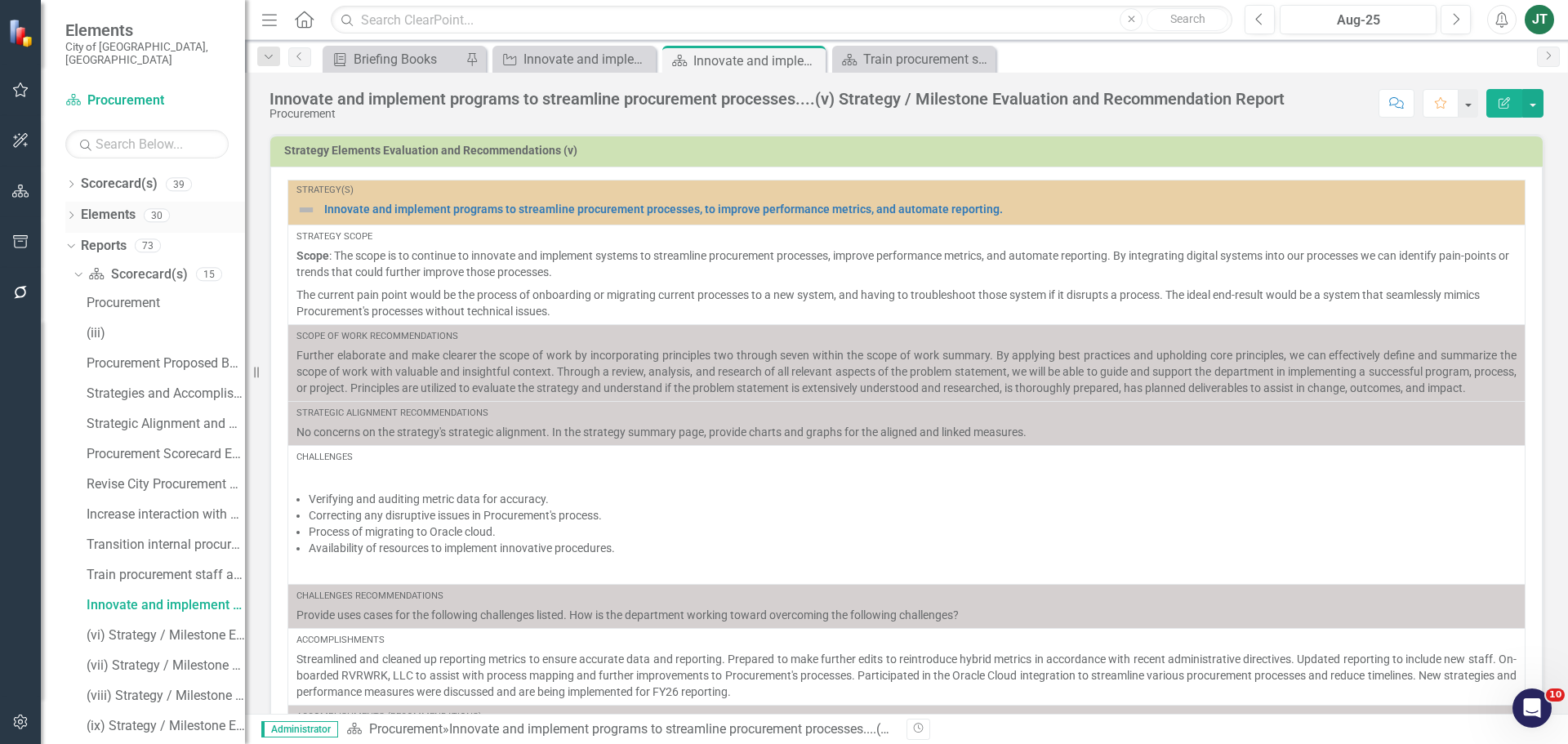
click at [115, 206] on link "Elements" at bounding box center [108, 215] width 55 height 19
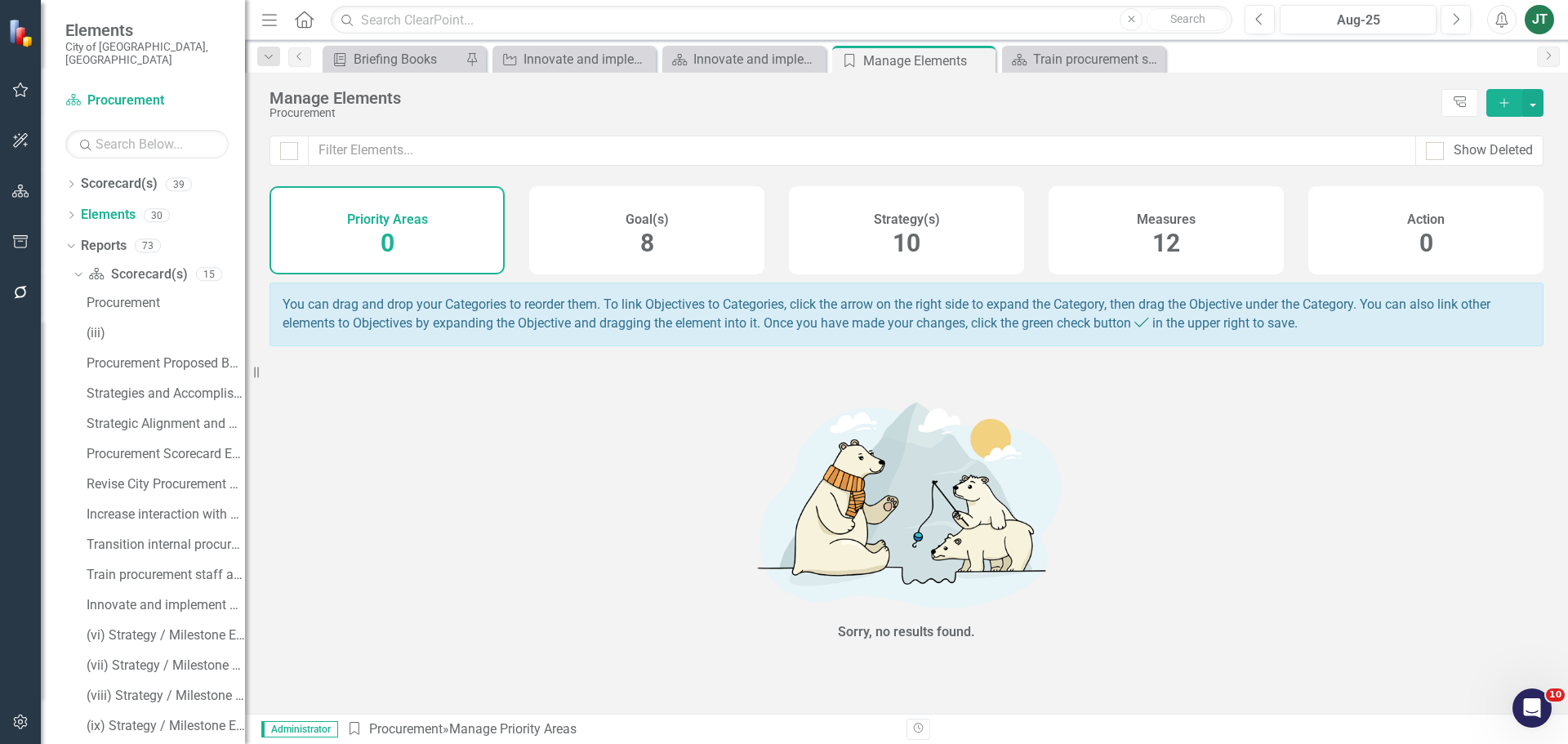
click at [896, 219] on h4 "Strategy(s)" at bounding box center [906, 220] width 66 height 15
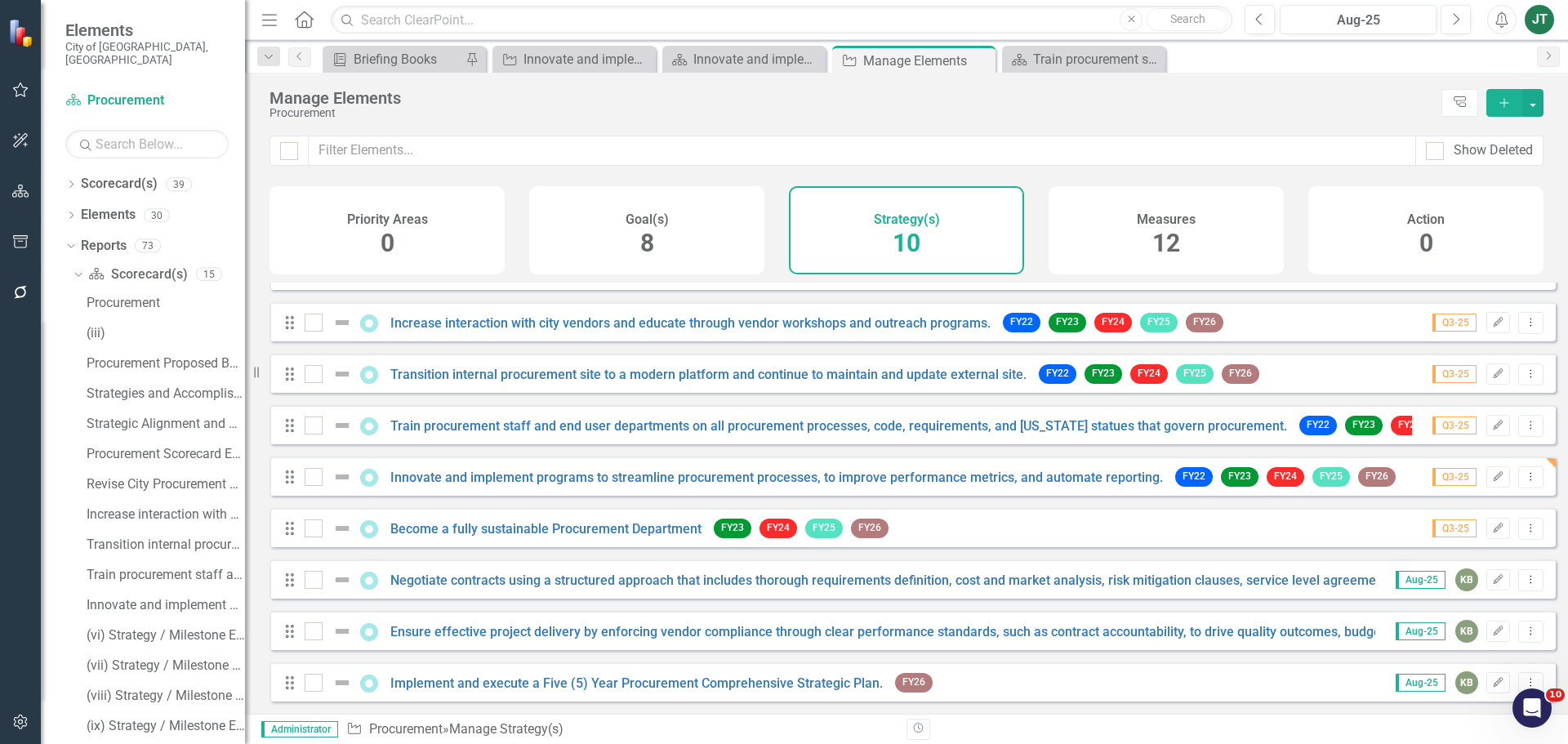
scroll to position [96, 0]
click at [462, 529] on link "Become a fully sustainable Procurement Department" at bounding box center [545, 528] width 311 height 16
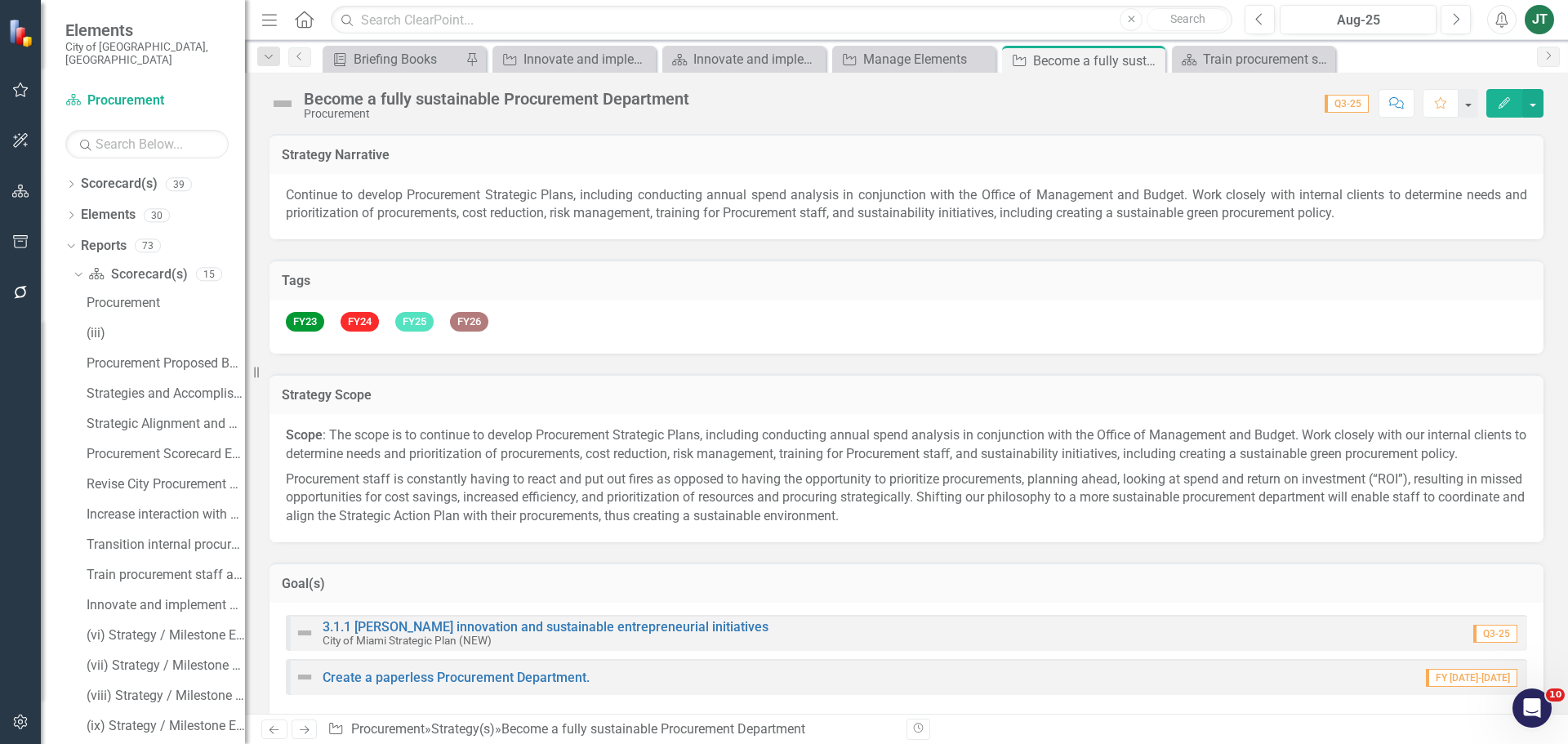
click at [1511, 99] on button "Edit" at bounding box center [1504, 103] width 36 height 28
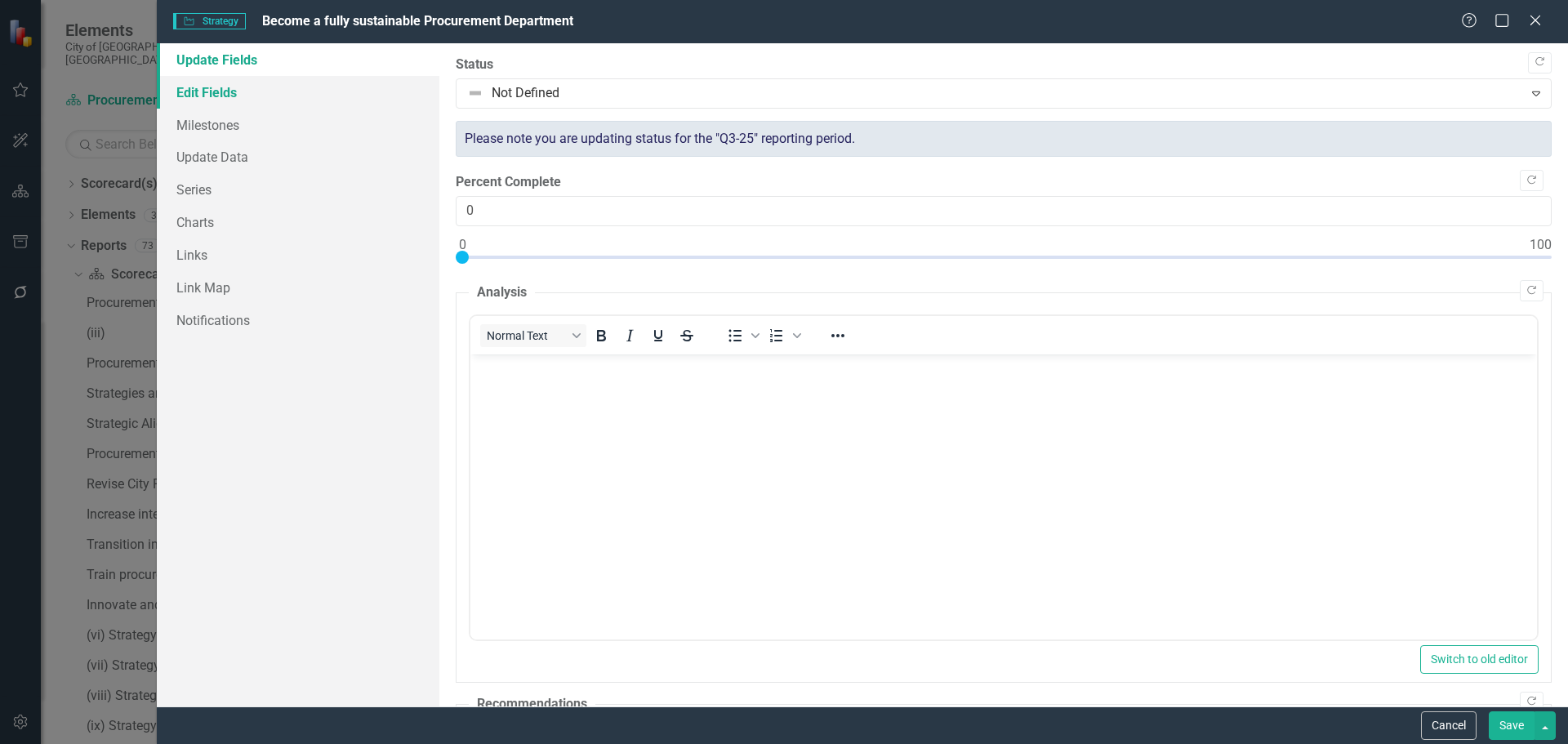
click at [220, 90] on link "Edit Fields" at bounding box center [297, 92] width 282 height 32
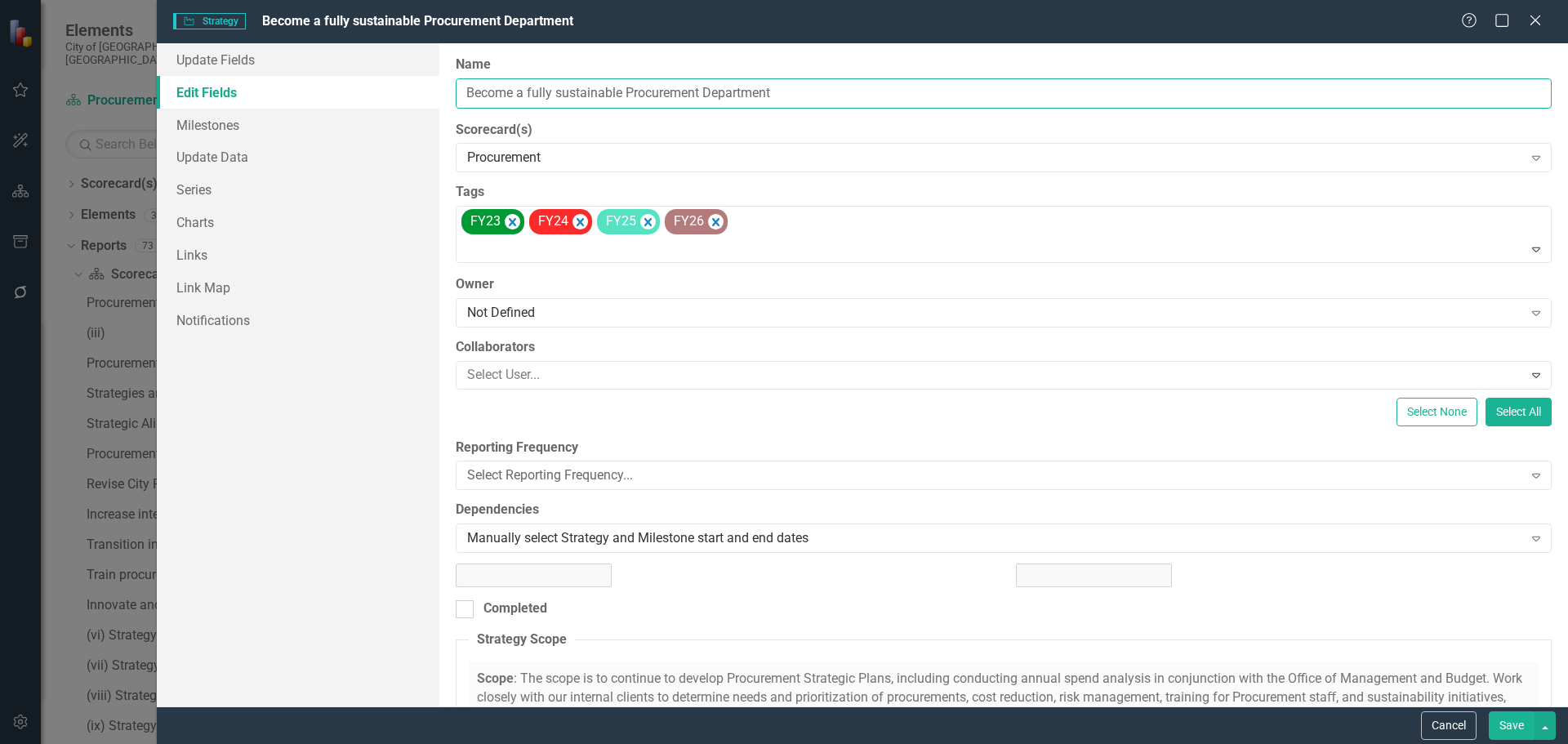
drag, startPoint x: 689, startPoint y: 94, endPoint x: 731, endPoint y: 94, distance: 42.0
click at [697, 95] on input "Become a fully sustainable Procurement Department" at bounding box center [1003, 93] width 1096 height 30
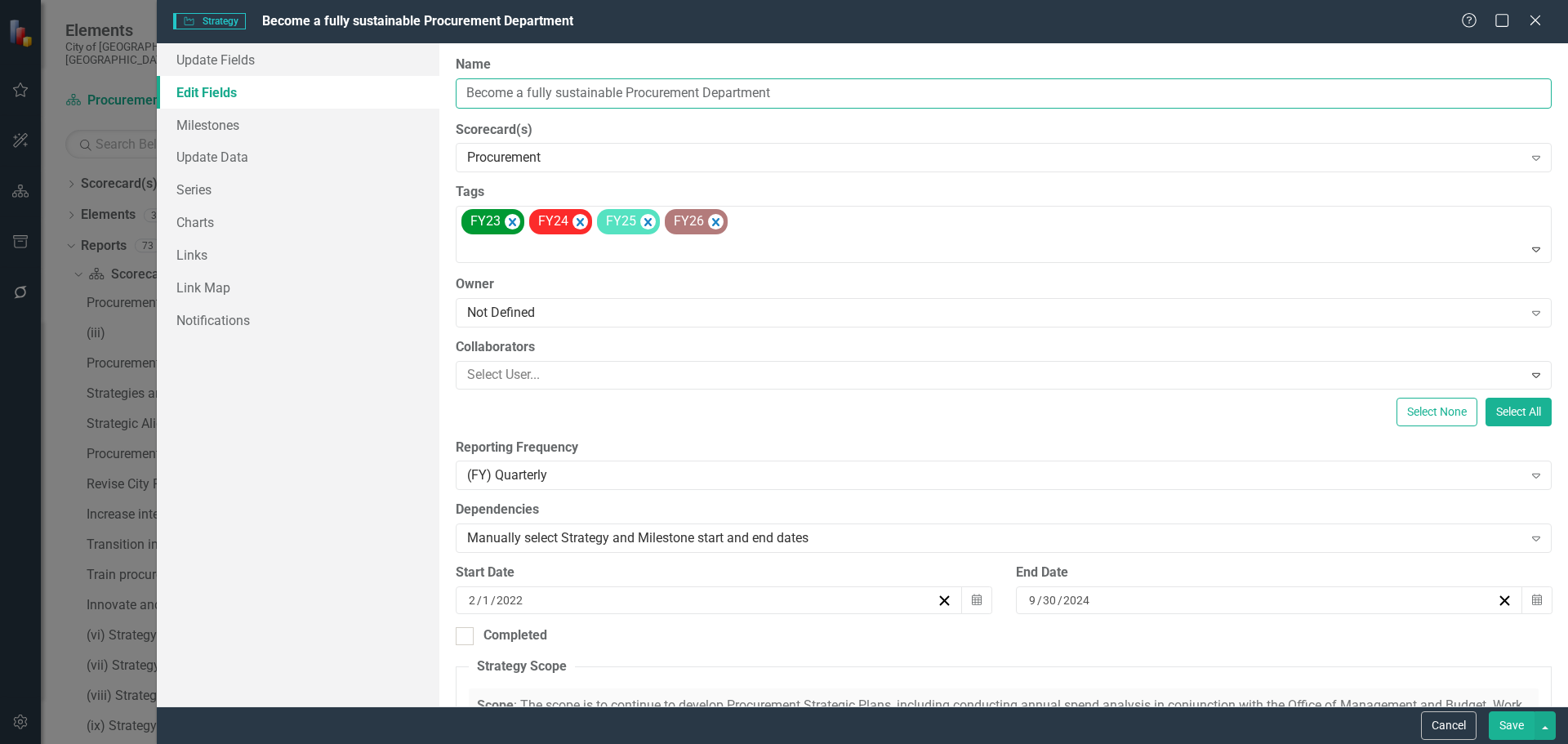
drag, startPoint x: 862, startPoint y: 89, endPoint x: 481, endPoint y: 102, distance: 381.2
click at [481, 102] on input "Become a fully sustainable Procurement Department" at bounding box center [1003, 93] width 1096 height 30
click at [496, 96] on input "Become a fully sustainable Procurement Department" at bounding box center [1003, 93] width 1096 height 30
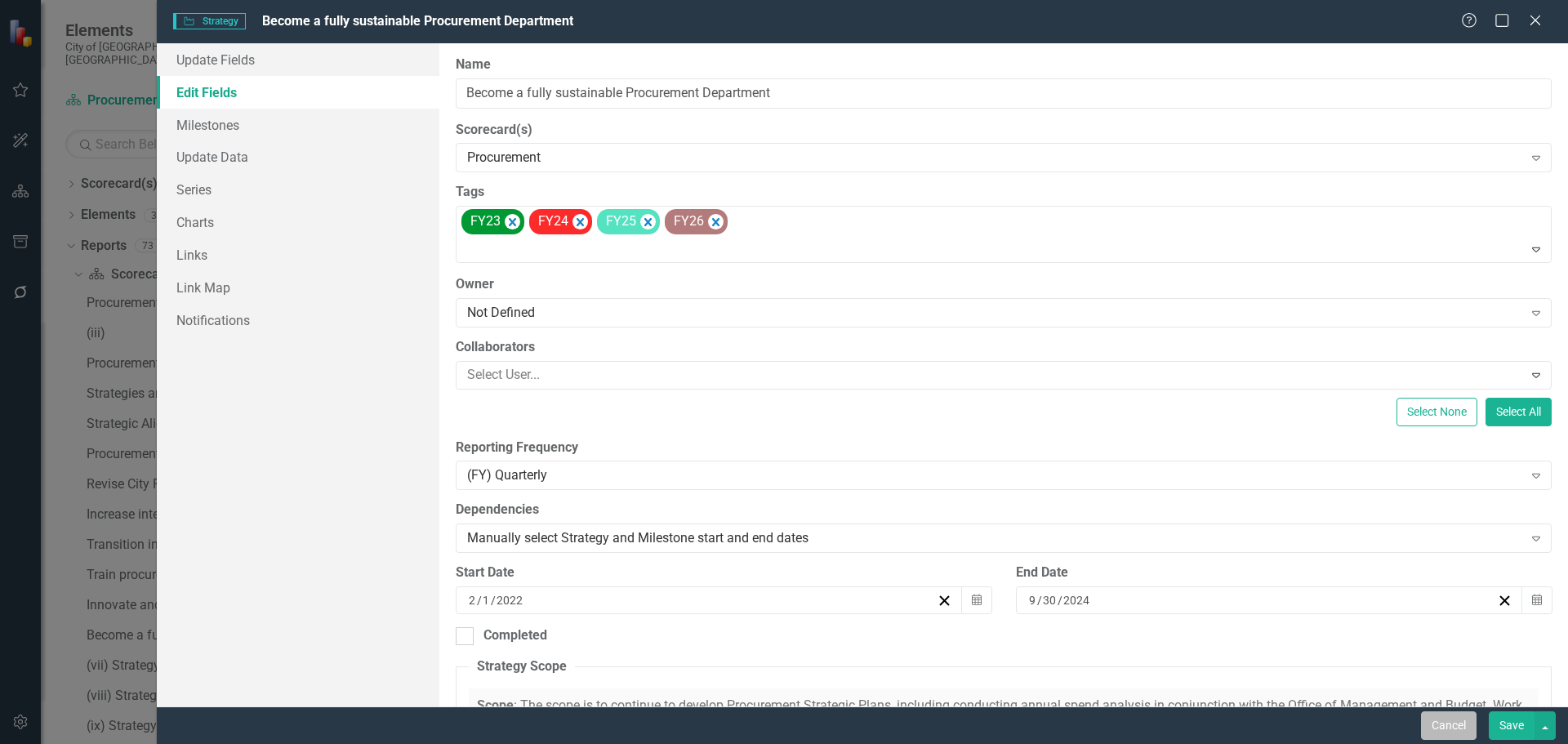
click at [1468, 716] on button "Cancel" at bounding box center [1448, 726] width 56 height 28
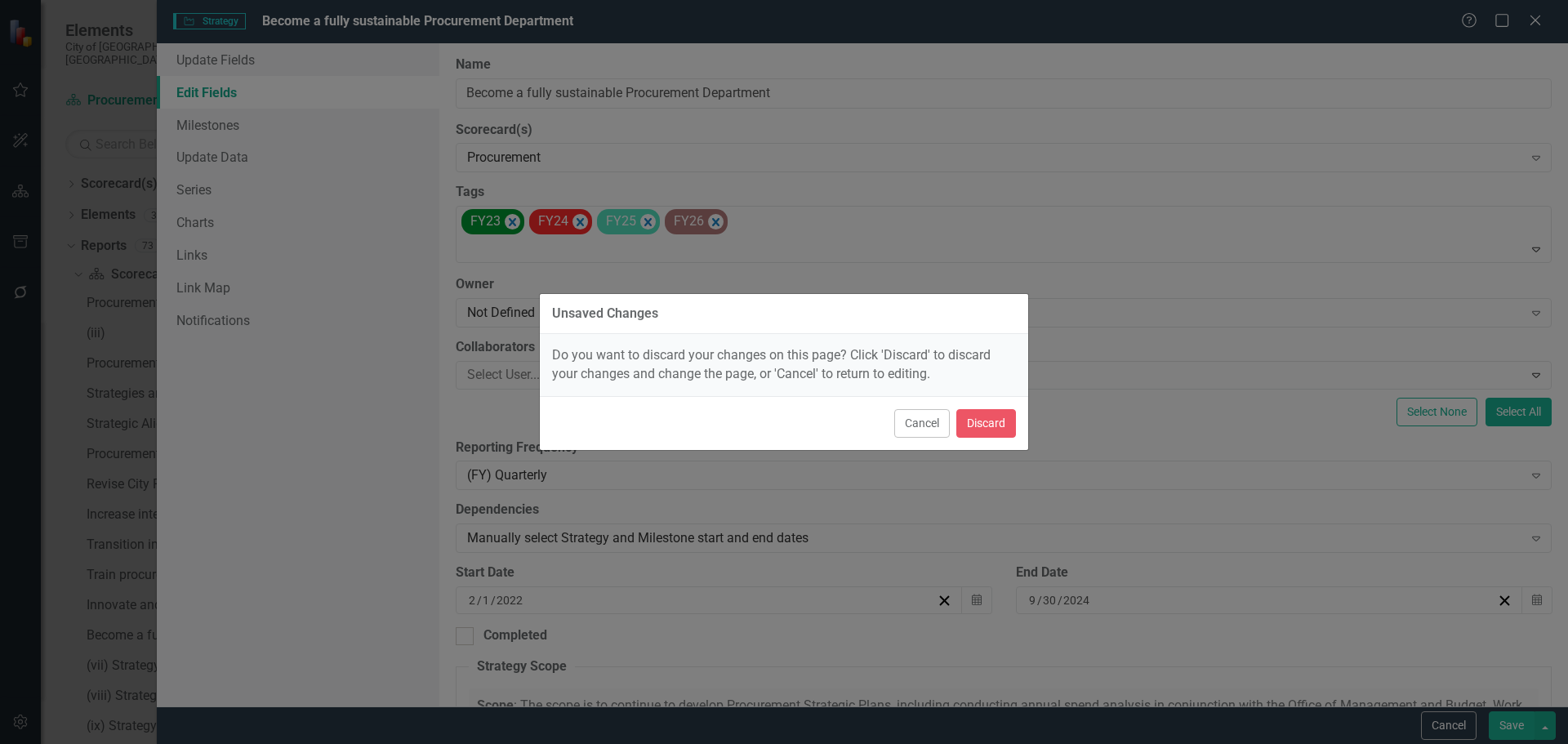
checkbox input "true"
click at [997, 418] on button "Discard" at bounding box center [986, 423] width 60 height 28
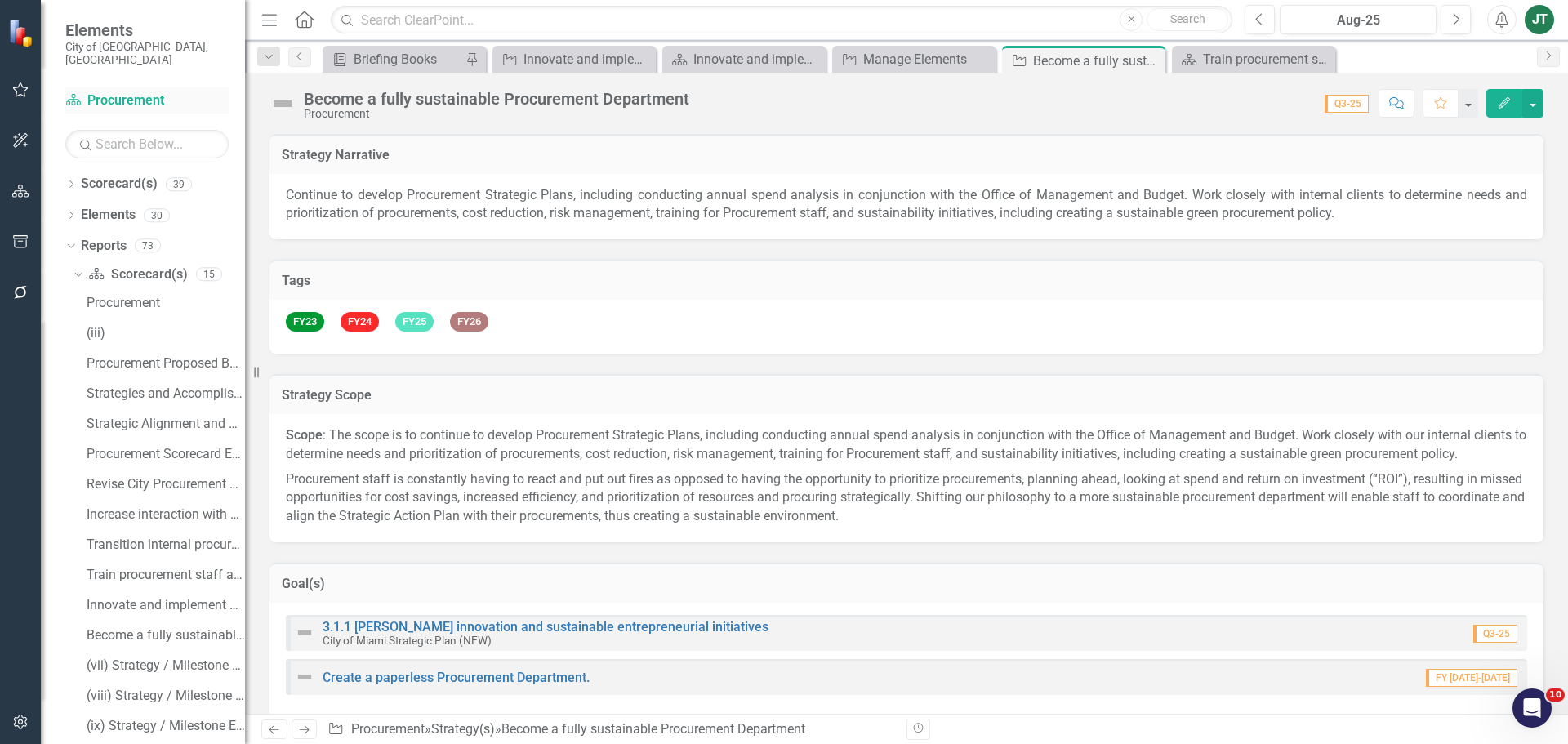
click at [114, 92] on link "Scorecard(s) Procurement" at bounding box center [147, 101] width 163 height 19
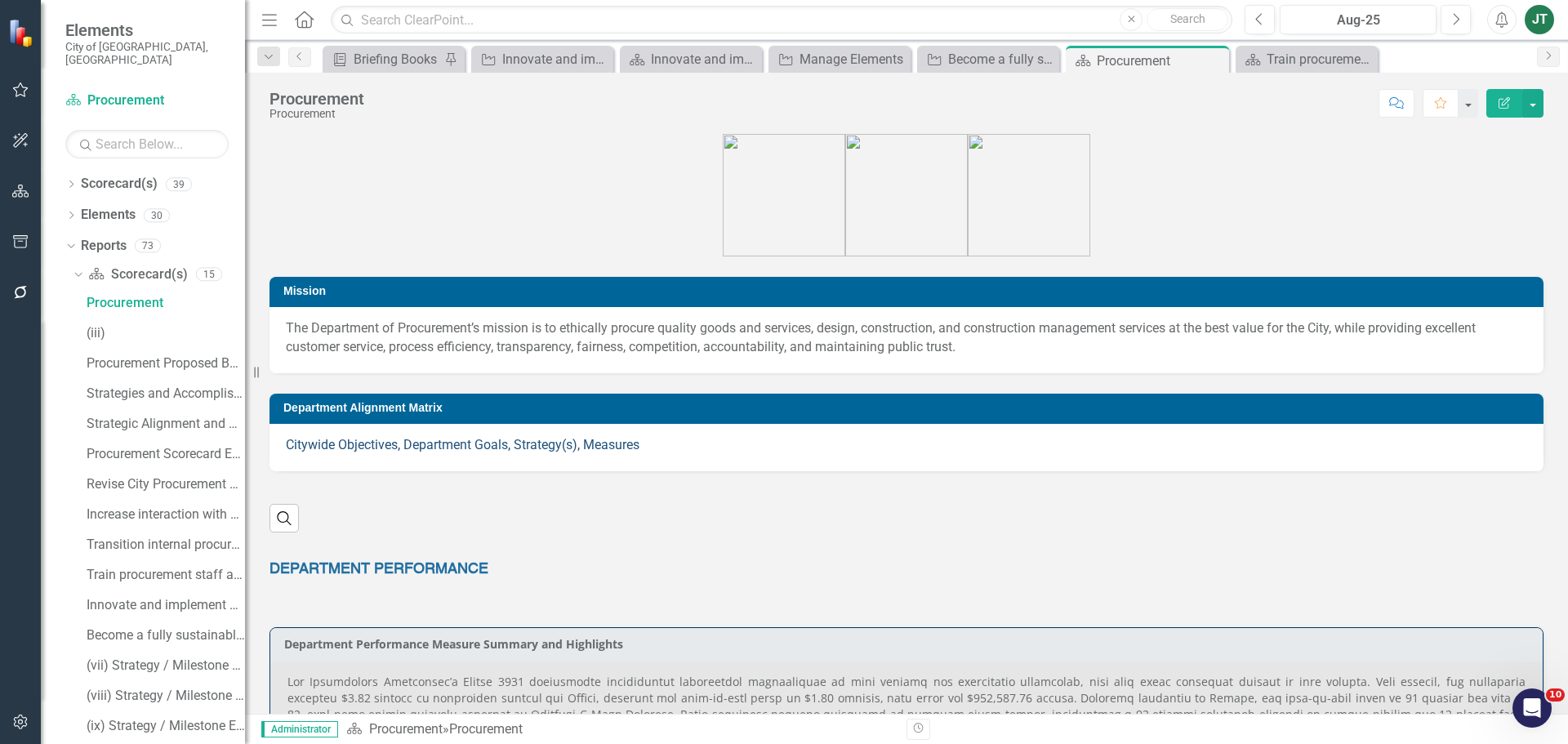
click at [377, 444] on link "Citywide Objectives, Department Goals, Strategy(s), Measures" at bounding box center [462, 444] width 353 height 16
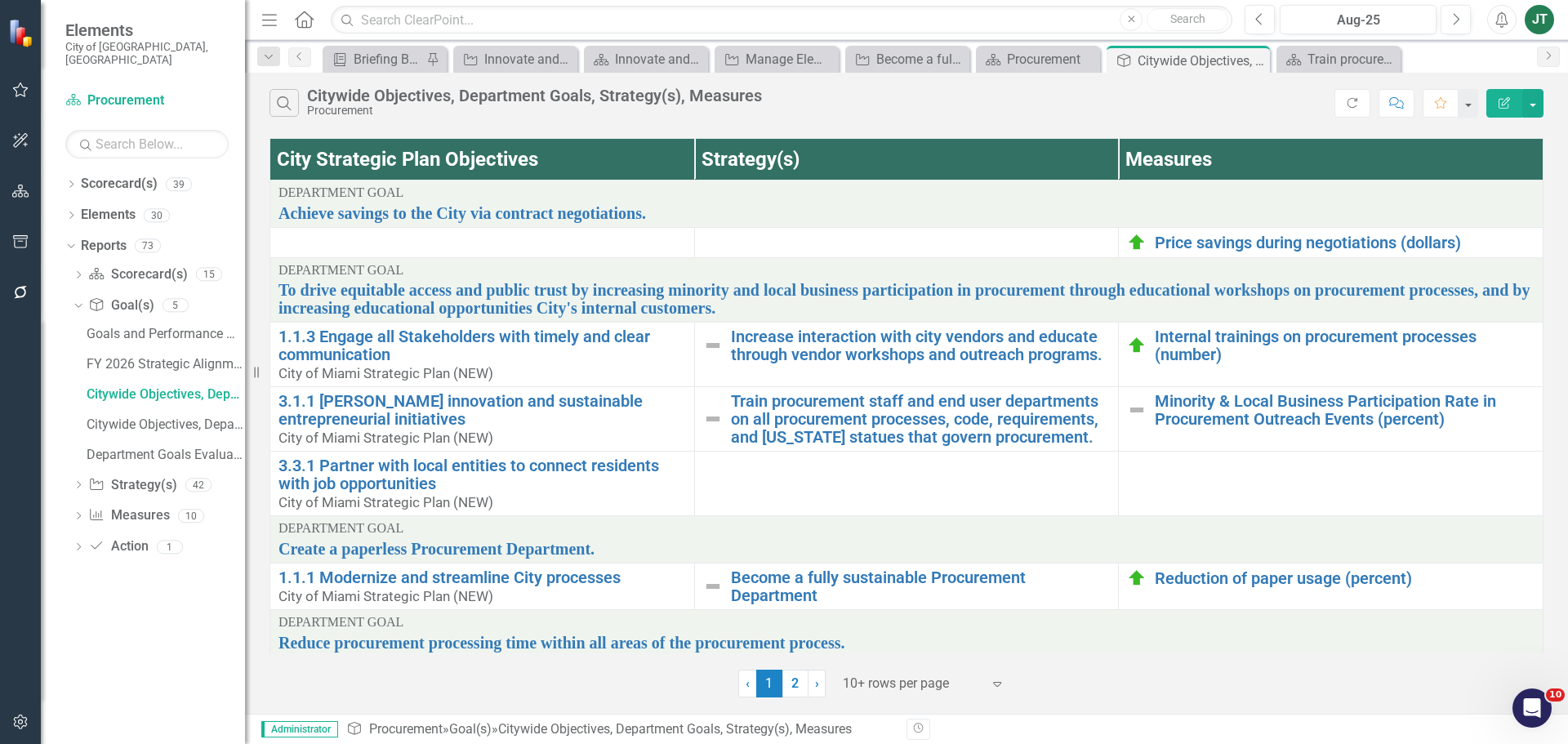
scroll to position [257, 0]
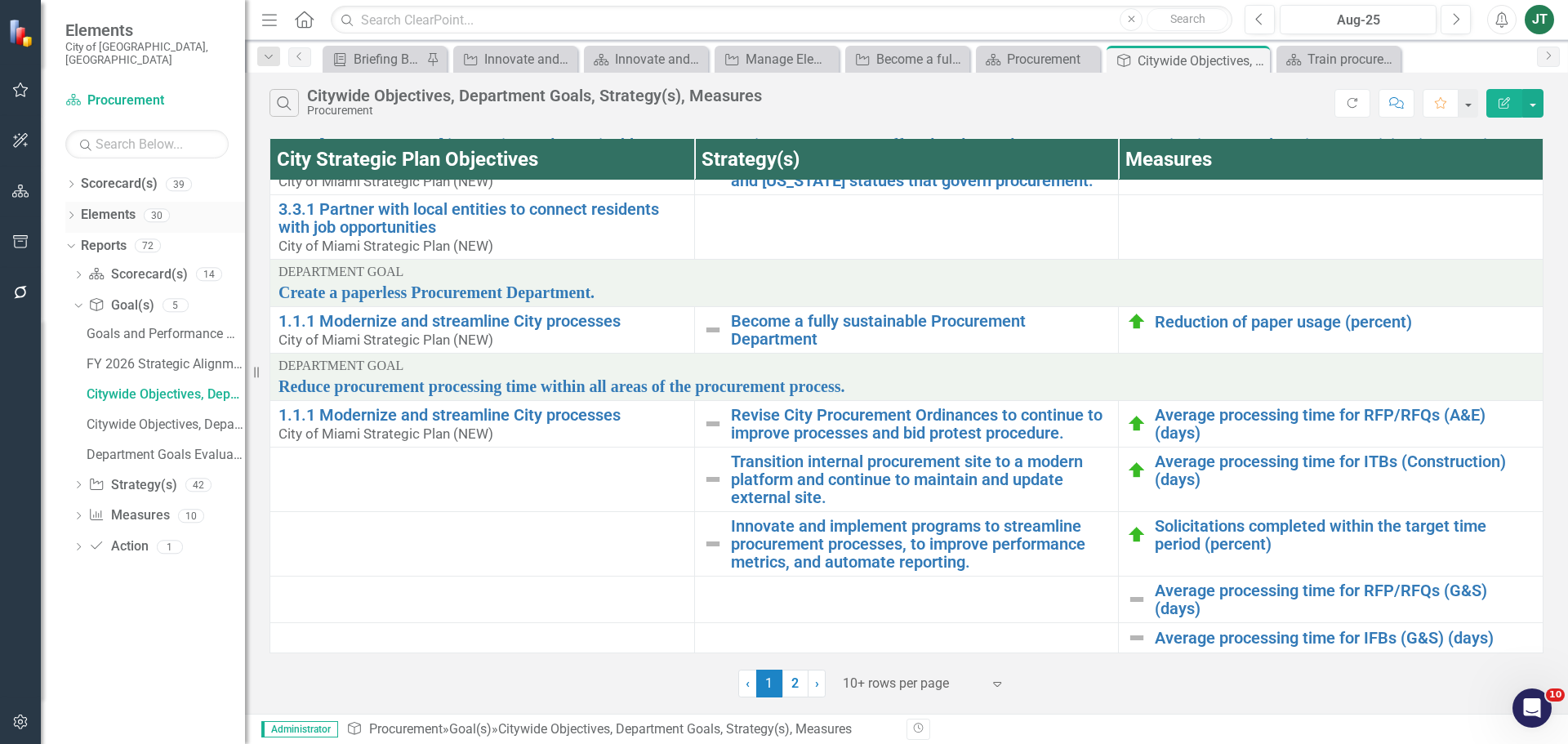
click at [112, 206] on link "Elements" at bounding box center [108, 215] width 55 height 19
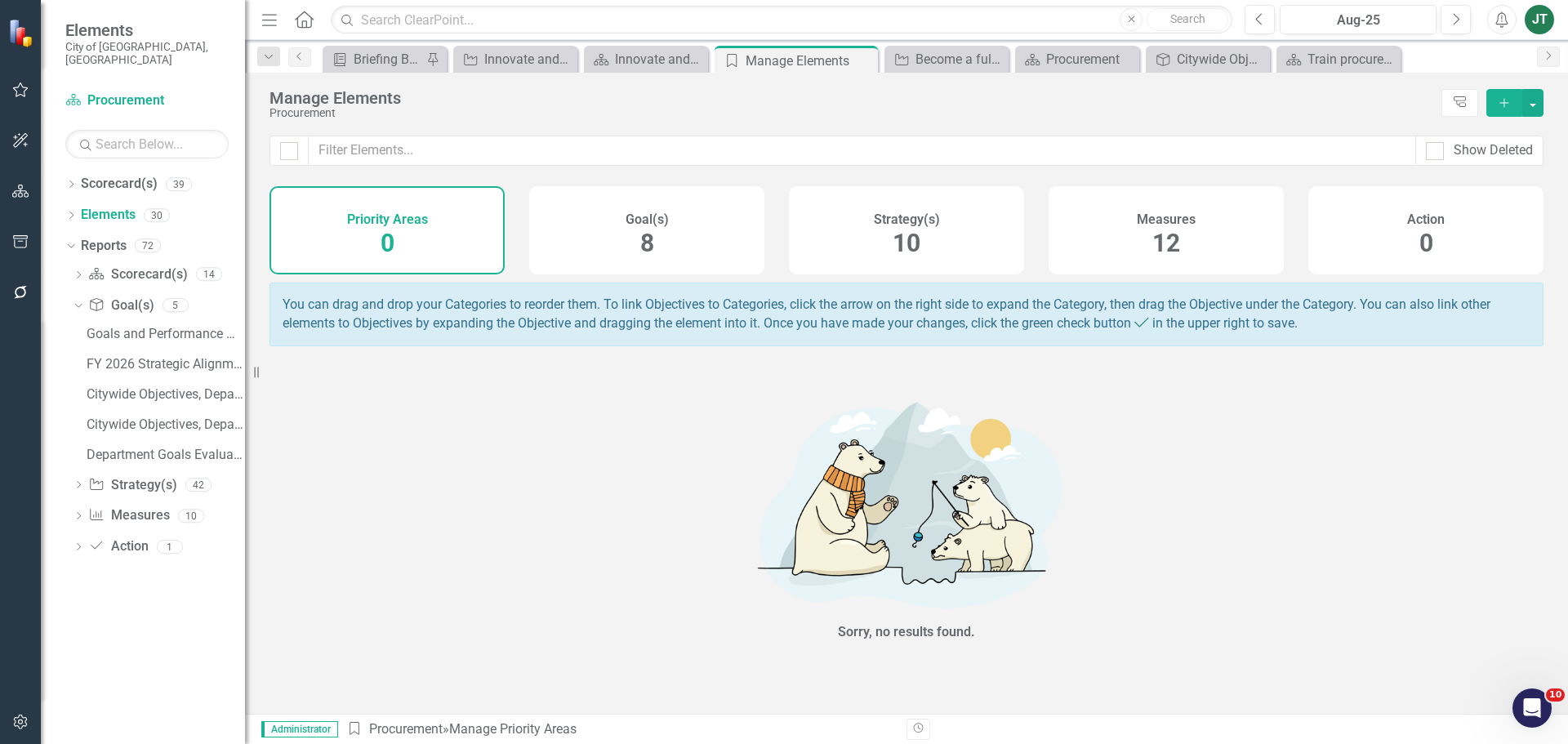
drag, startPoint x: 655, startPoint y: 444, endPoint x: 656, endPoint y: 427, distance: 17.0
click at [655, 442] on div "Sorry, no results found." at bounding box center [906, 517] width 1274 height 311
click at [989, 244] on div "Strategy(s) 10" at bounding box center [906, 230] width 235 height 88
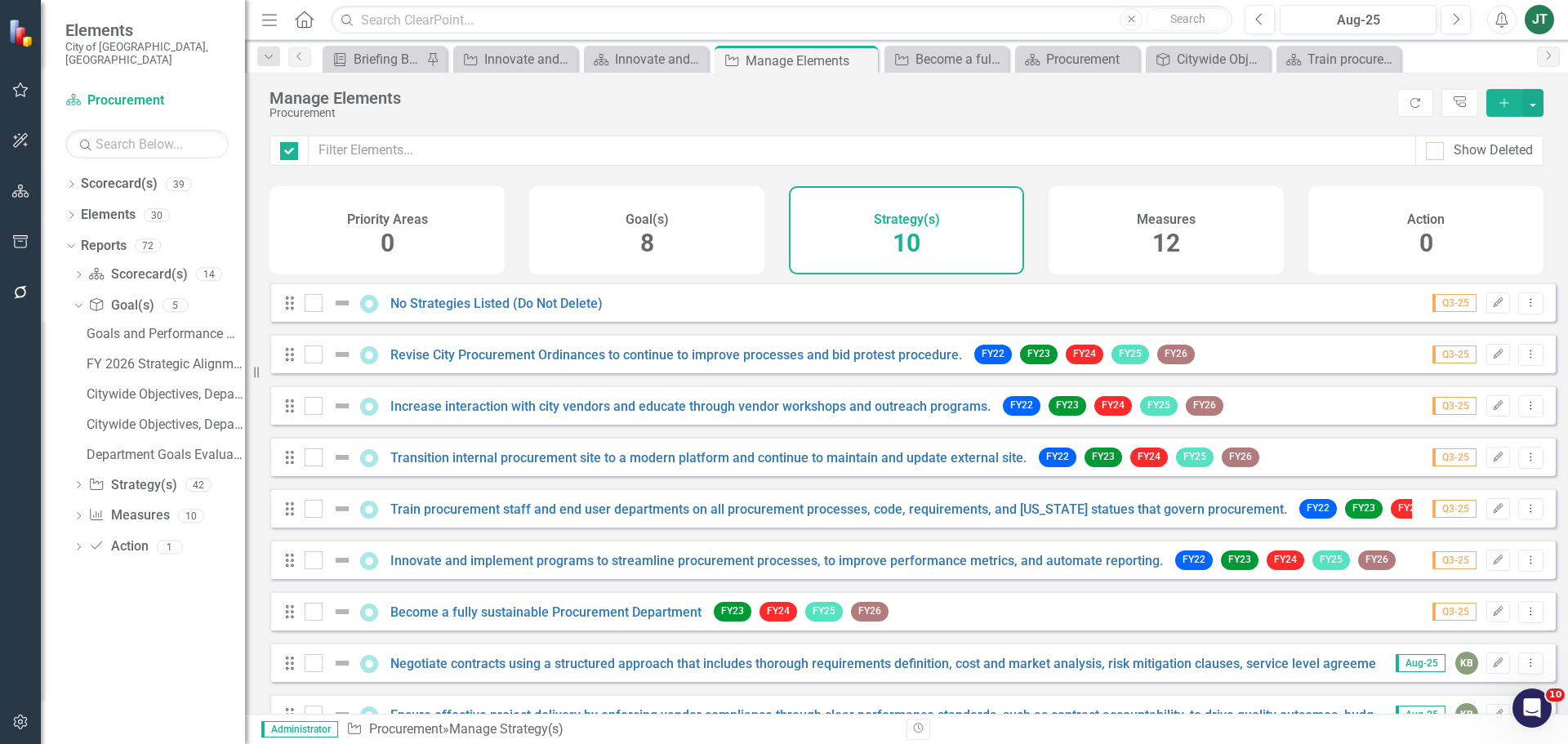
checkbox input "false"
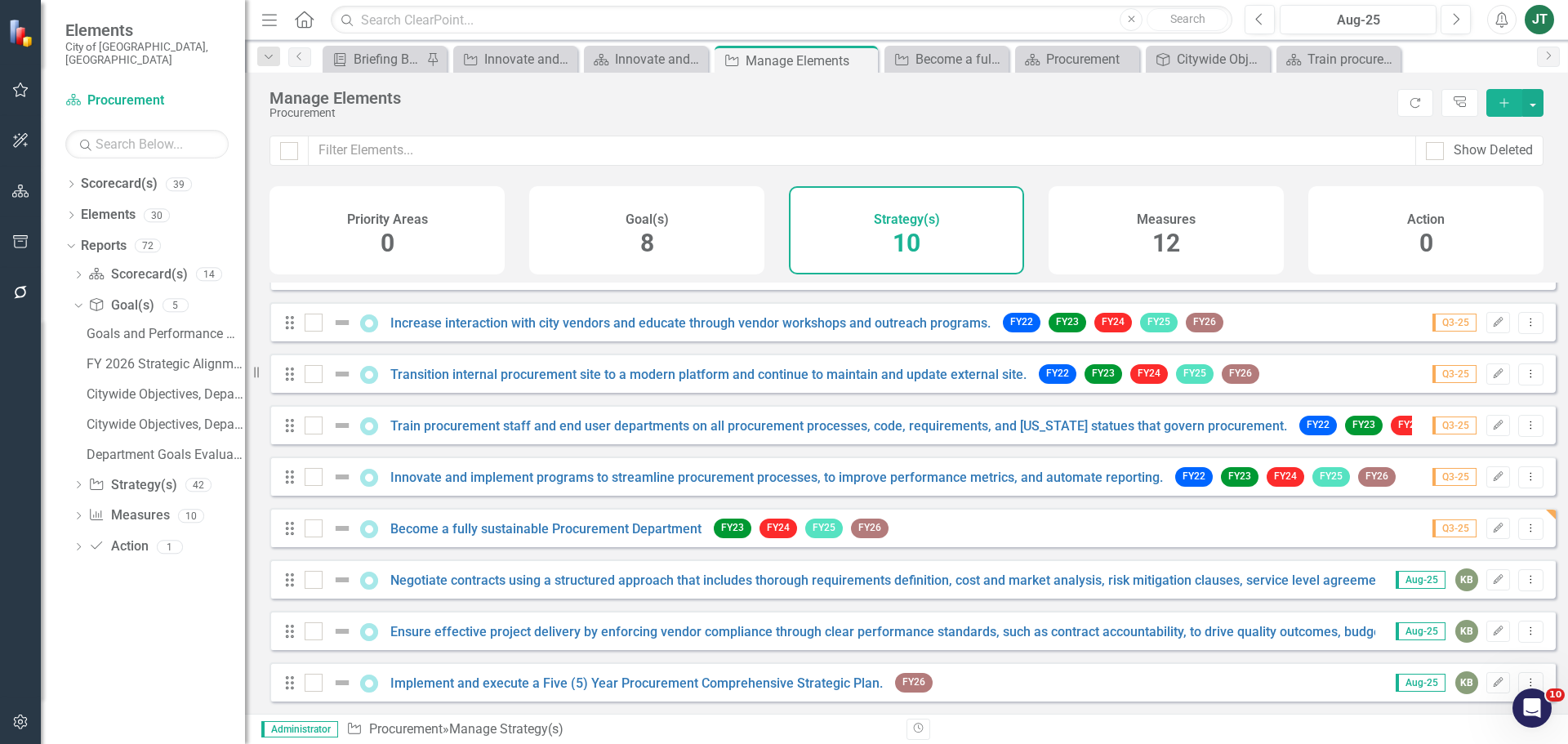
scroll to position [96, 0]
click at [434, 583] on link "Negotiate contracts using a structured approach that includes thorough requirem…" at bounding box center [1215, 580] width 1650 height 16
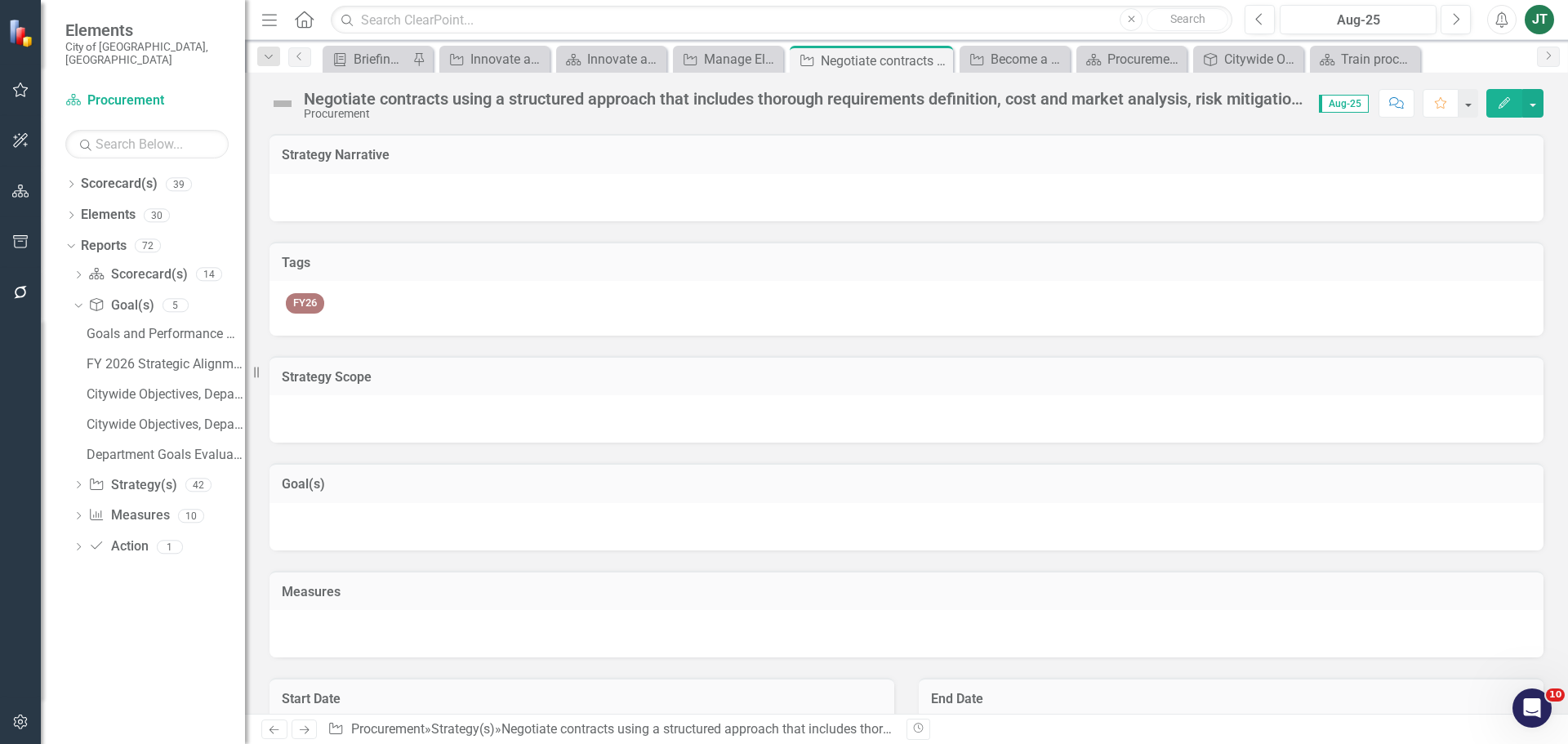
click at [707, 101] on div "Negotiate contracts using a structured approach that includes thorough requirem…" at bounding box center [803, 99] width 998 height 18
click at [707, 100] on div "Negotiate contracts using a structured approach that includes thorough requirem…" at bounding box center [803, 99] width 998 height 18
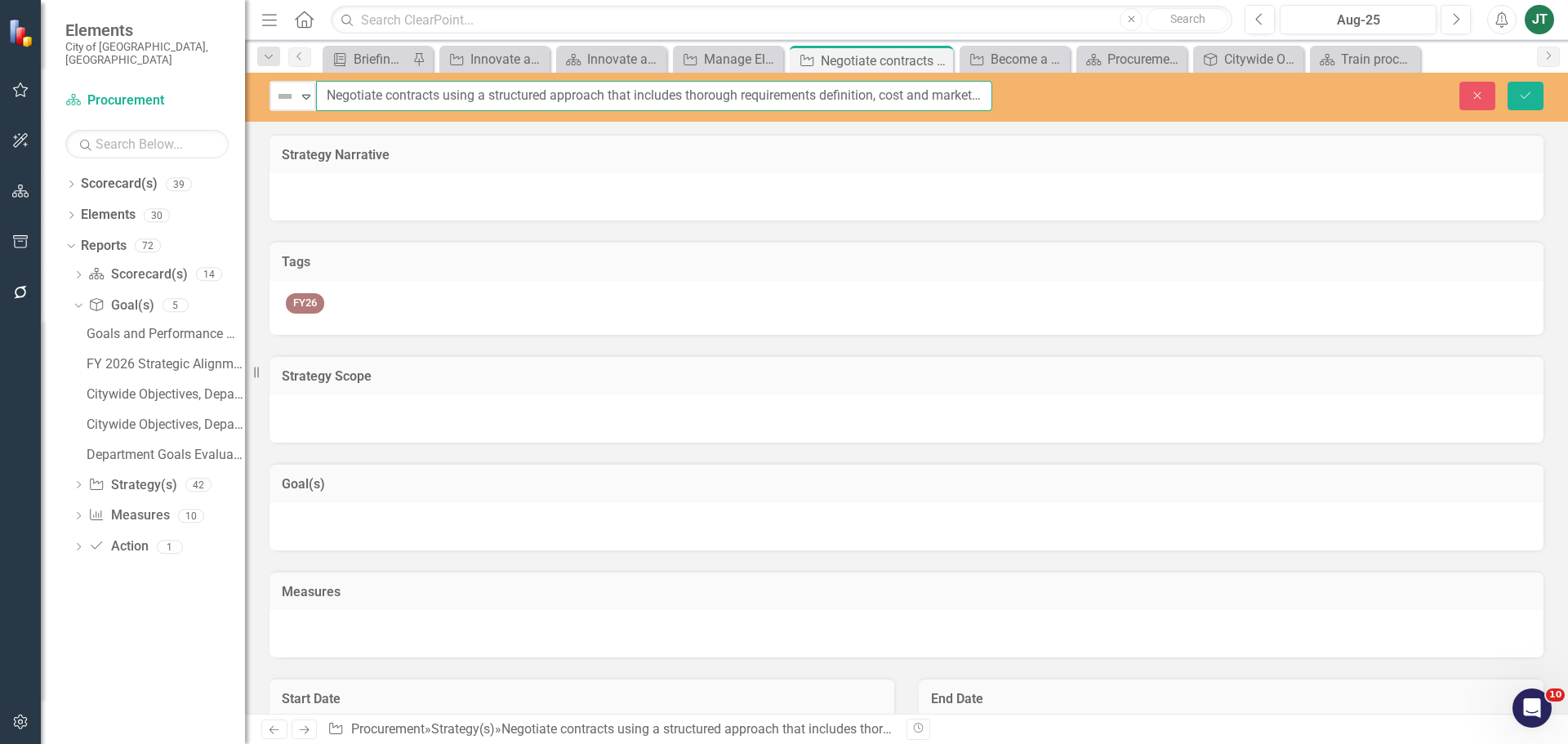
click at [814, 107] on input "Negotiate contracts using a structured approach that includes thorough requirem…" at bounding box center [653, 96] width 676 height 30
drag, startPoint x: 626, startPoint y: 102, endPoint x: 677, endPoint y: 102, distance: 51.0
click at [627, 102] on input "Negotiate contracts using a structured approach that includes thorough requirem…" at bounding box center [653, 96] width 676 height 30
drag, startPoint x: 881, startPoint y: 93, endPoint x: 272, endPoint y: 98, distance: 609.0
click at [268, 99] on div "Not Defined Expand Negotiate contracts using a structured approach that include…" at bounding box center [631, 96] width 747 height 30
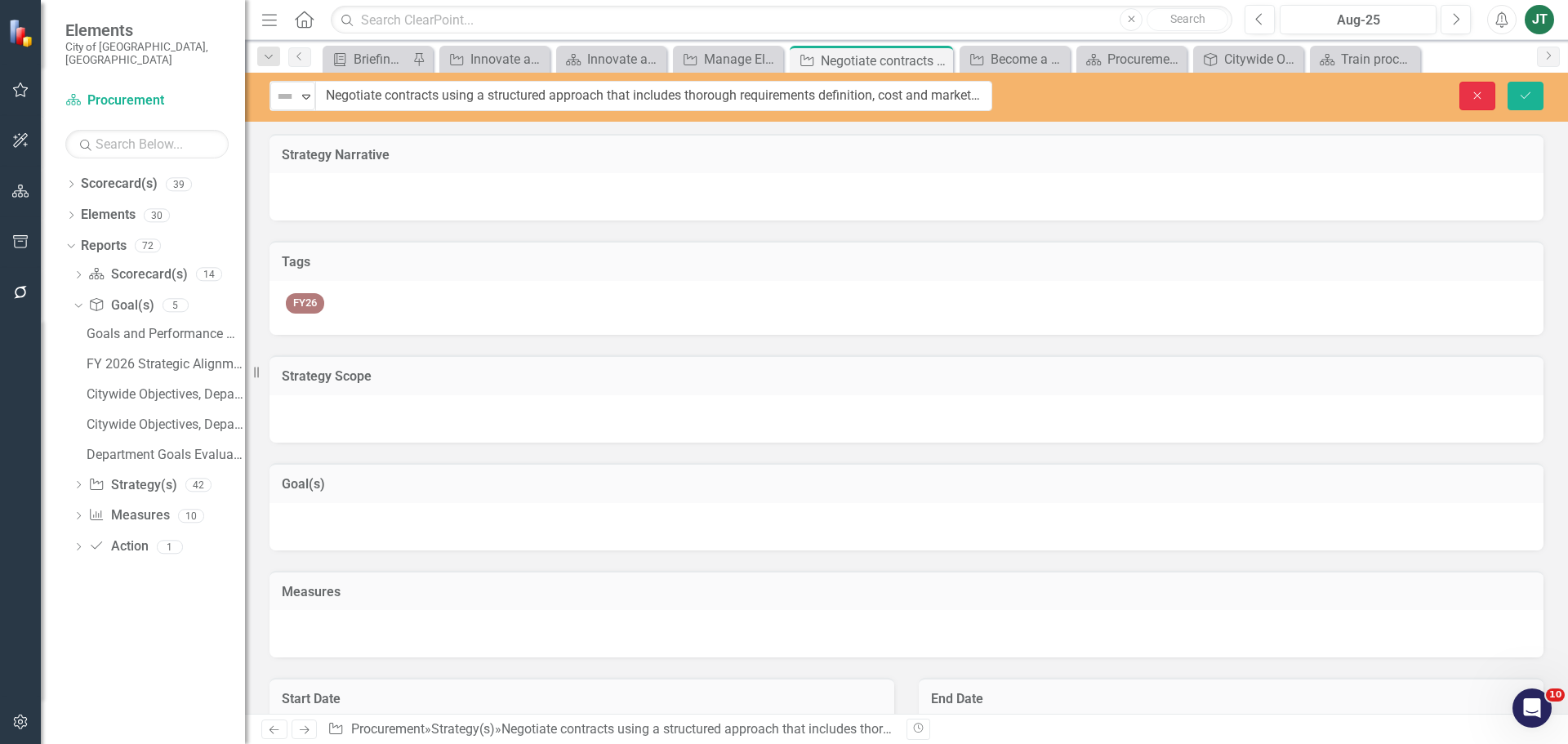
click at [1477, 100] on icon "Close" at bounding box center [1477, 96] width 15 height 12
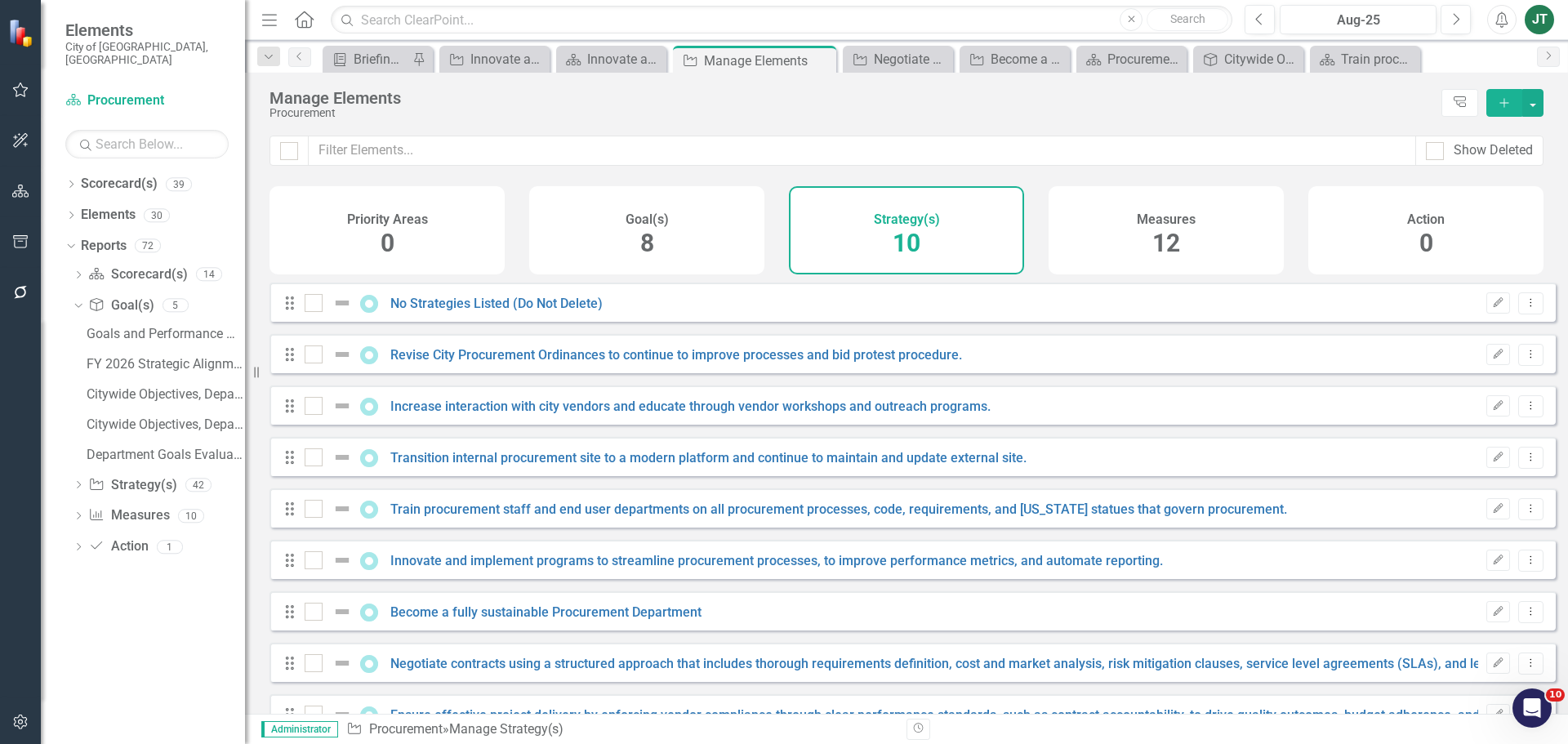
checkbox input "false"
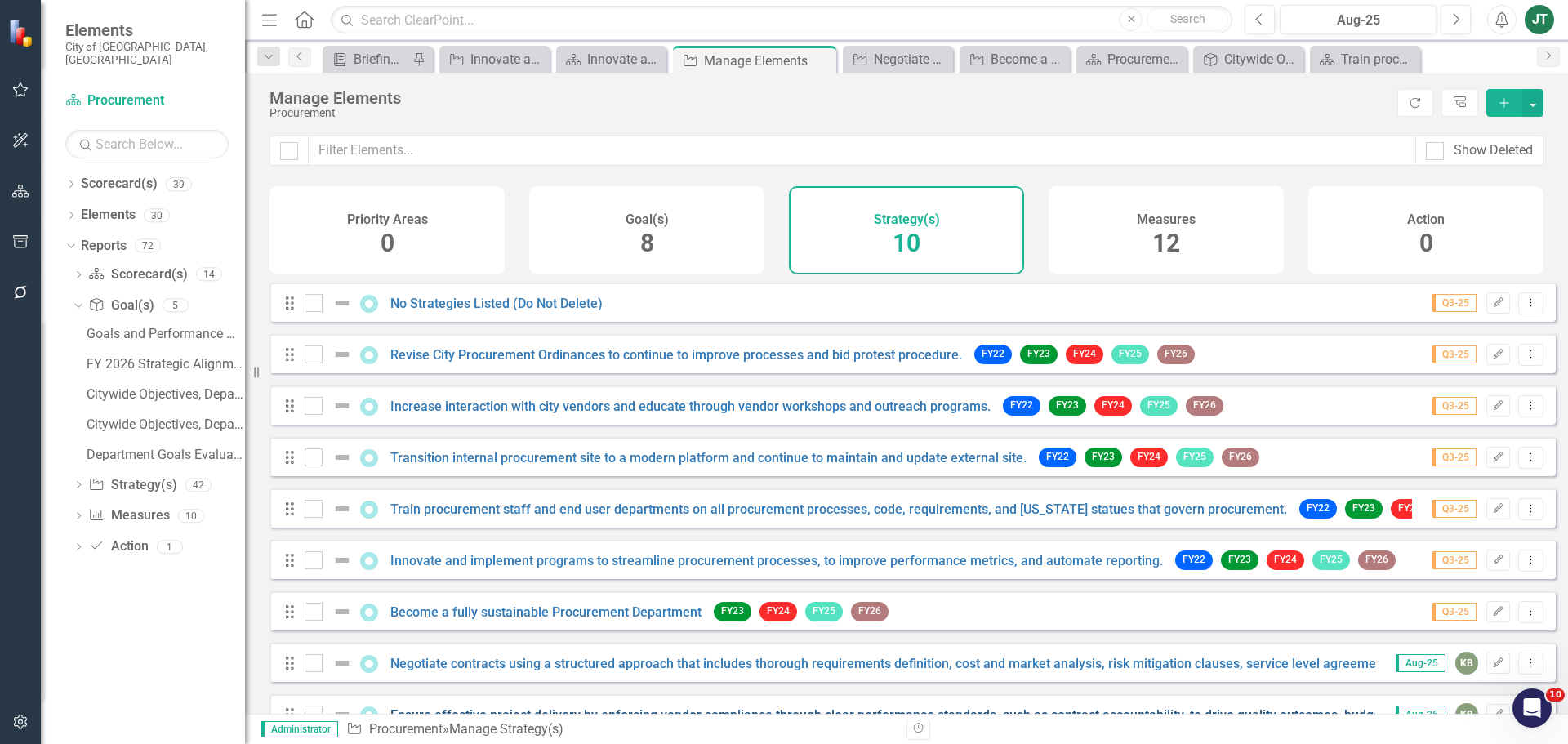
scroll to position [96, 0]
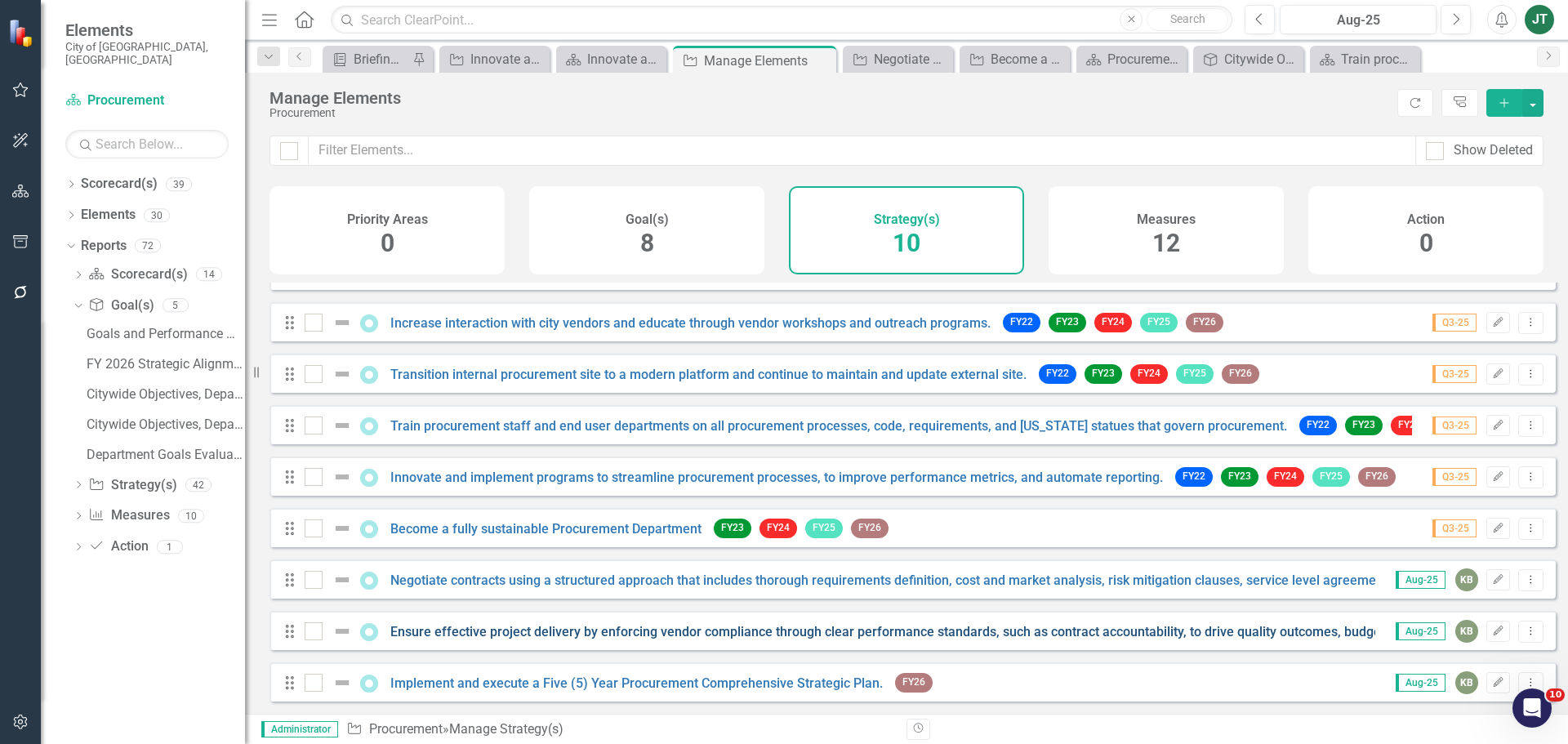
click at [430, 631] on link "Ensure effective project delivery by enforcing vendor compliance through clear …" at bounding box center [1001, 632] width 1221 height 16
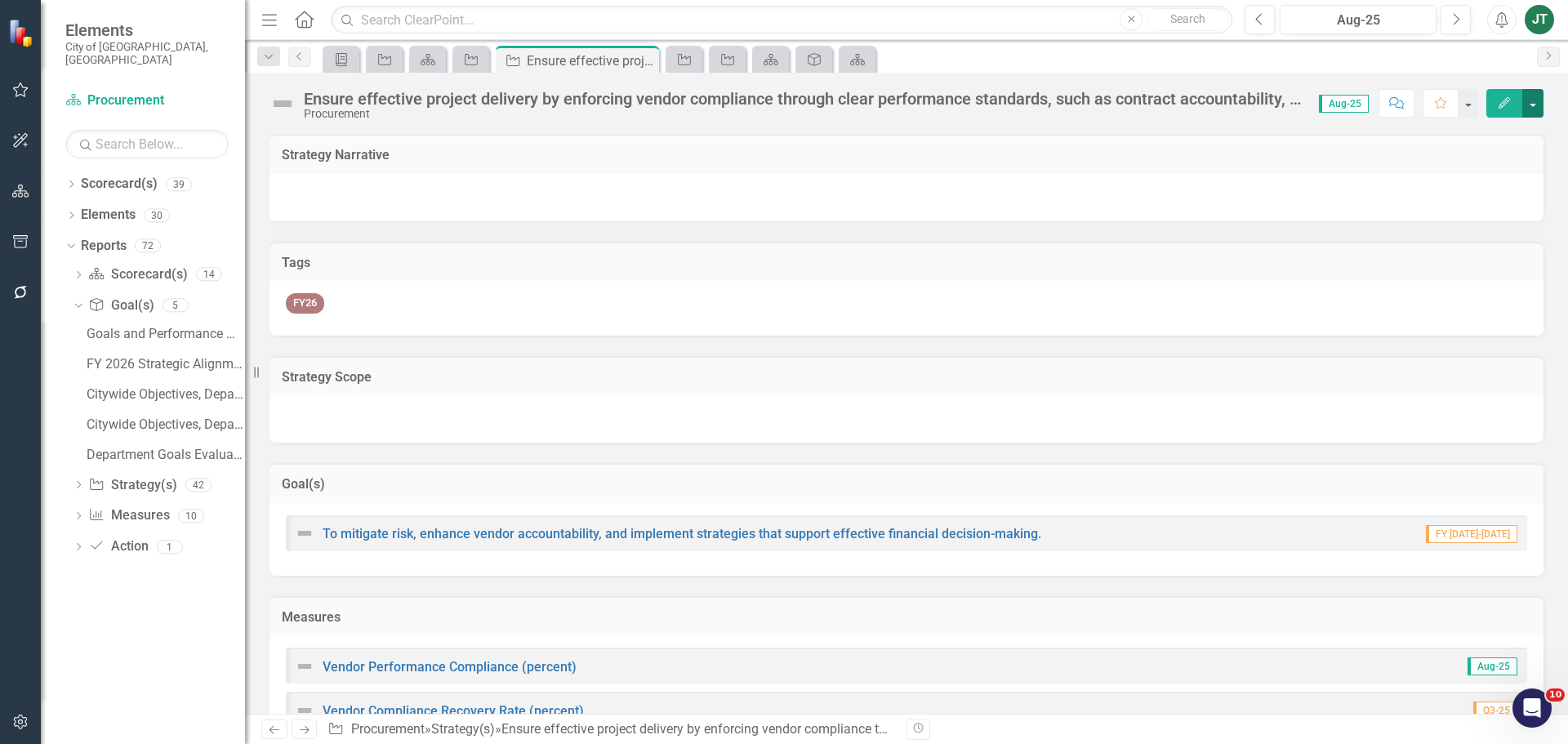
click at [1530, 95] on button "button" at bounding box center [1532, 103] width 21 height 28
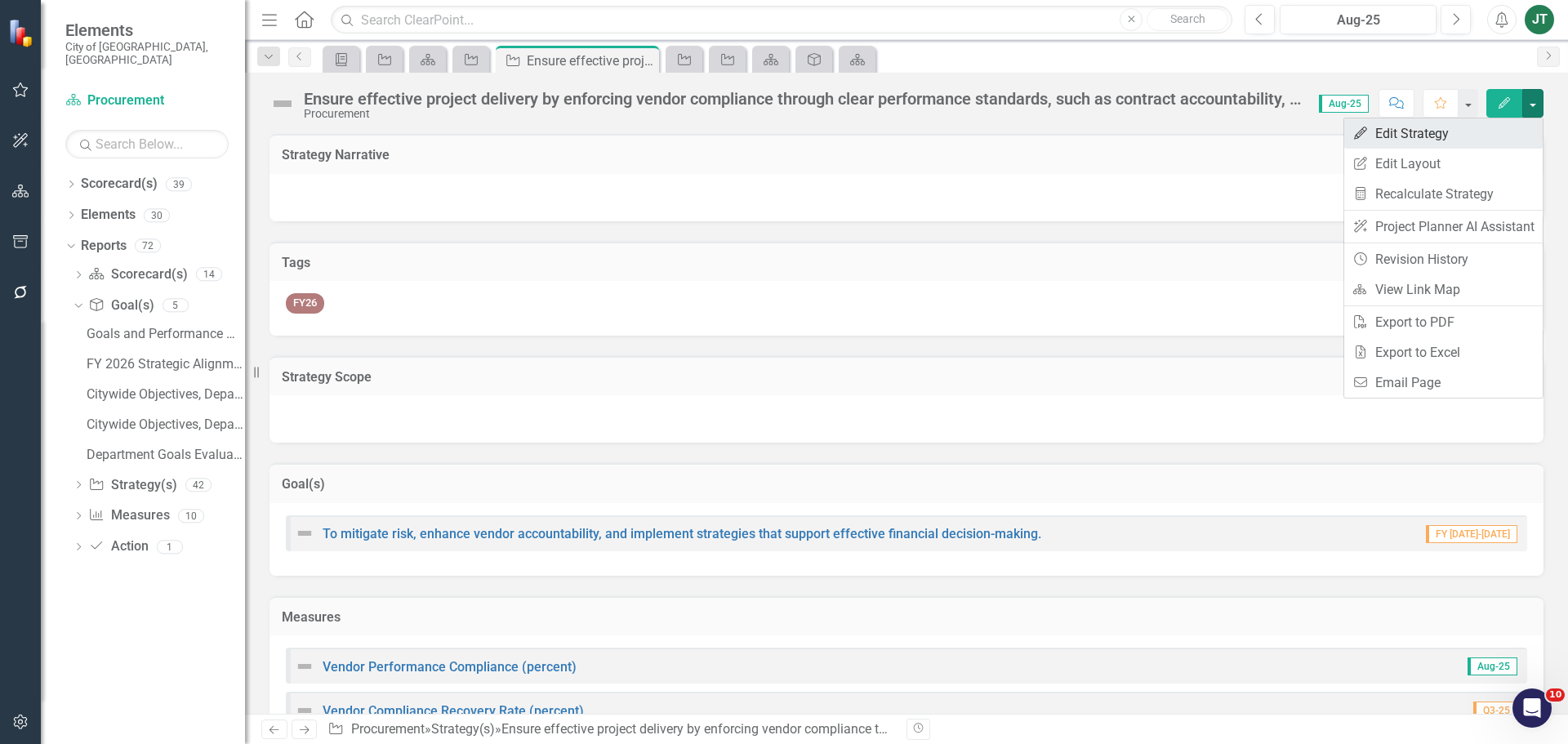
click at [1449, 131] on link "Edit Edit Strategy" at bounding box center [1443, 133] width 198 height 30
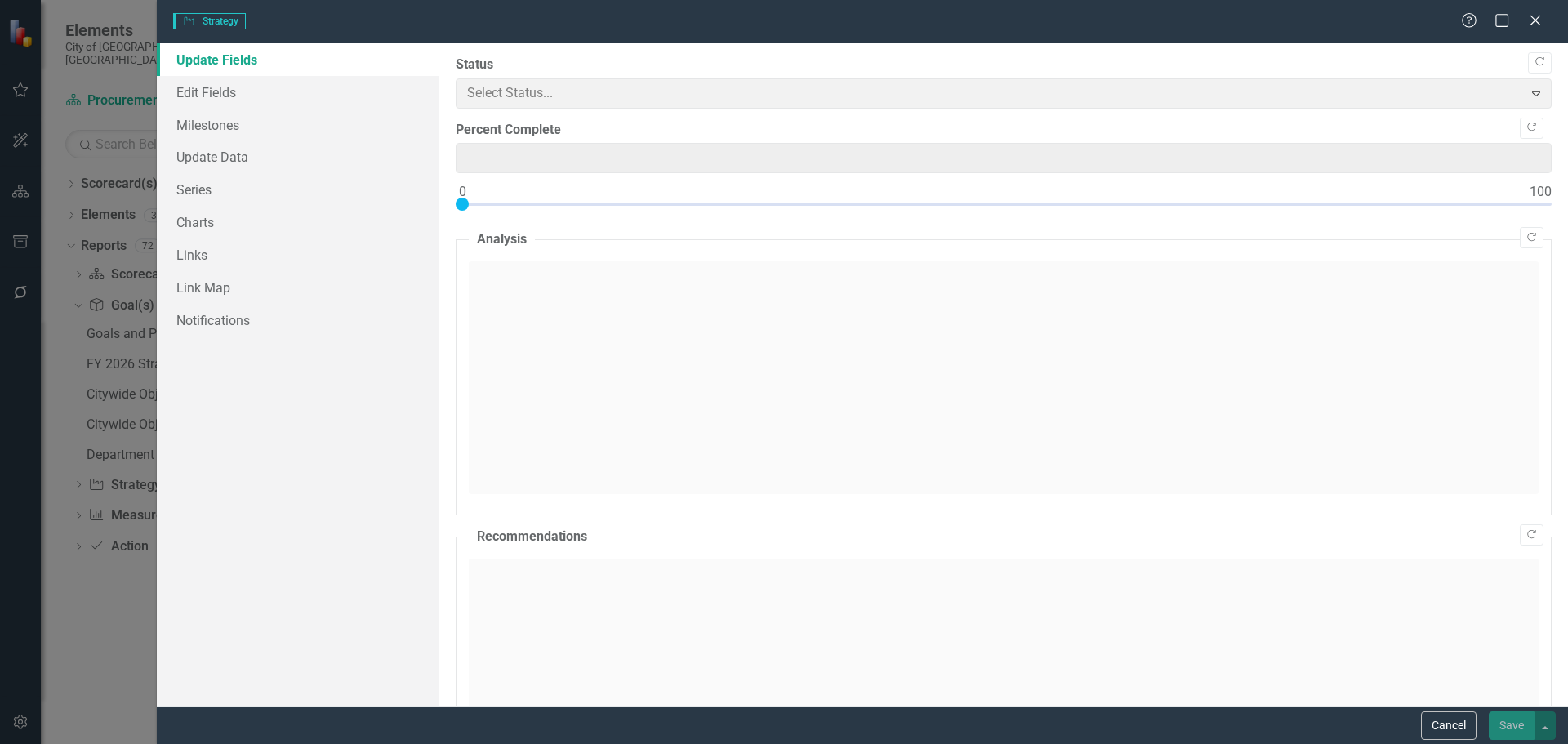
type input "0"
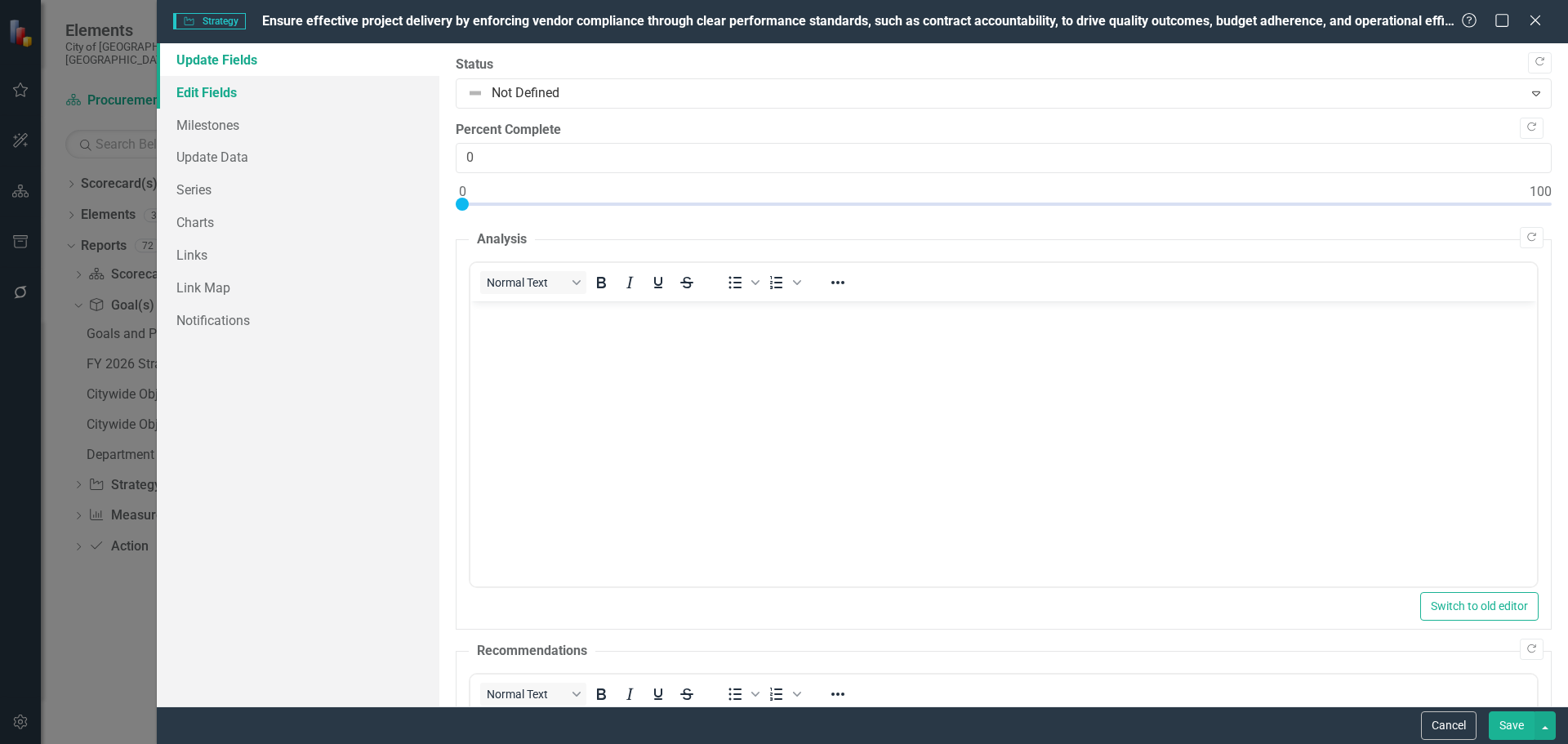
click at [271, 79] on link "Edit Fields" at bounding box center [297, 92] width 282 height 32
click at [270, 83] on link "Edit Fields" at bounding box center [297, 92] width 282 height 32
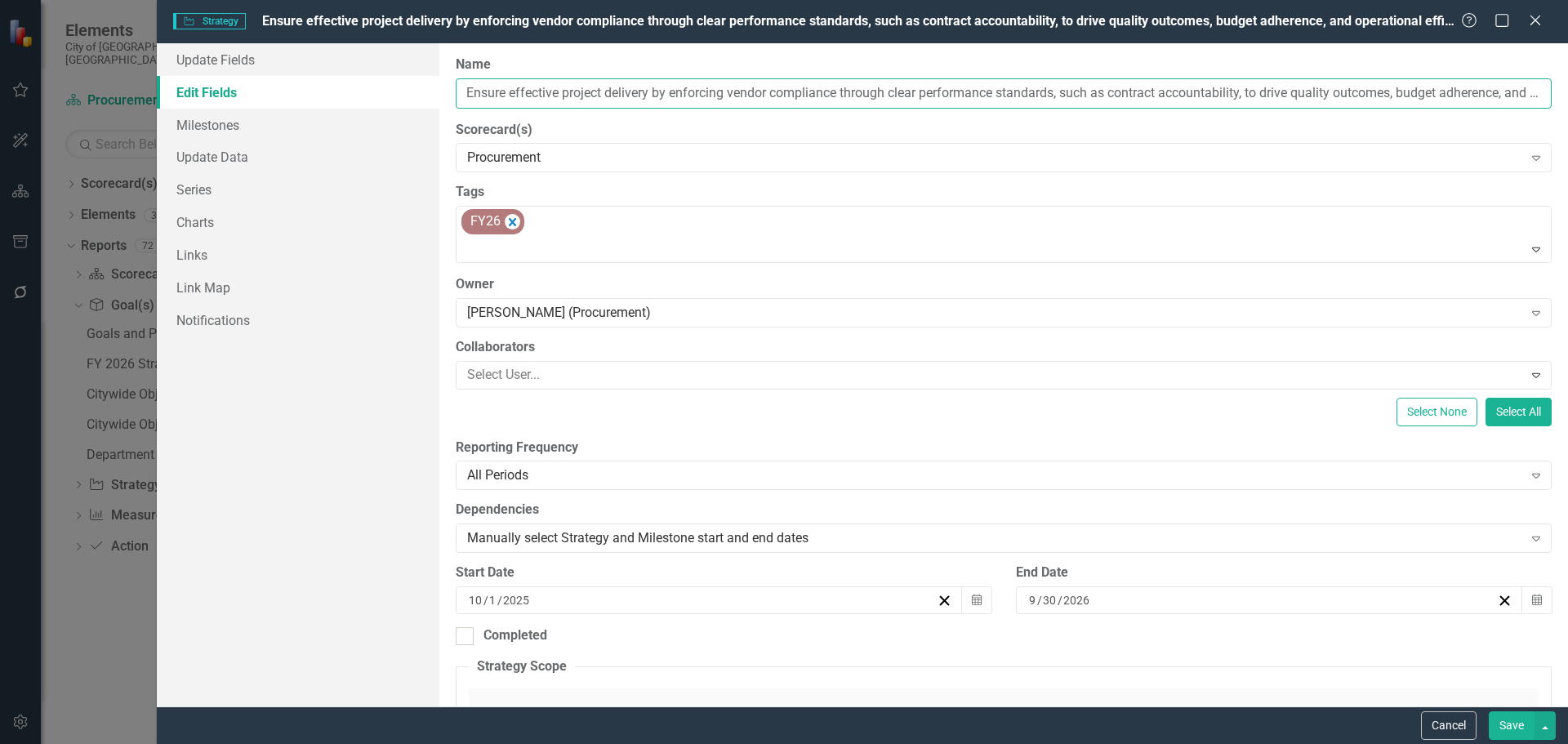
click at [690, 86] on input "Ensure effective project delivery by enforcing vendor compliance through clear …" at bounding box center [1003, 93] width 1096 height 30
drag, startPoint x: 722, startPoint y: 91, endPoint x: 460, endPoint y: 90, distance: 262.0
click at [423, 90] on div "Update Fields Edit Fields Milestones Update Data Series Charts Links Link Map N…" at bounding box center [861, 375] width 1411 height 663
drag, startPoint x: 682, startPoint y: 92, endPoint x: 698, endPoint y: 92, distance: 16.0
click at [682, 92] on input "Ensure effective project delivery by enforcing vendor compliance through clear …" at bounding box center [1003, 93] width 1096 height 30
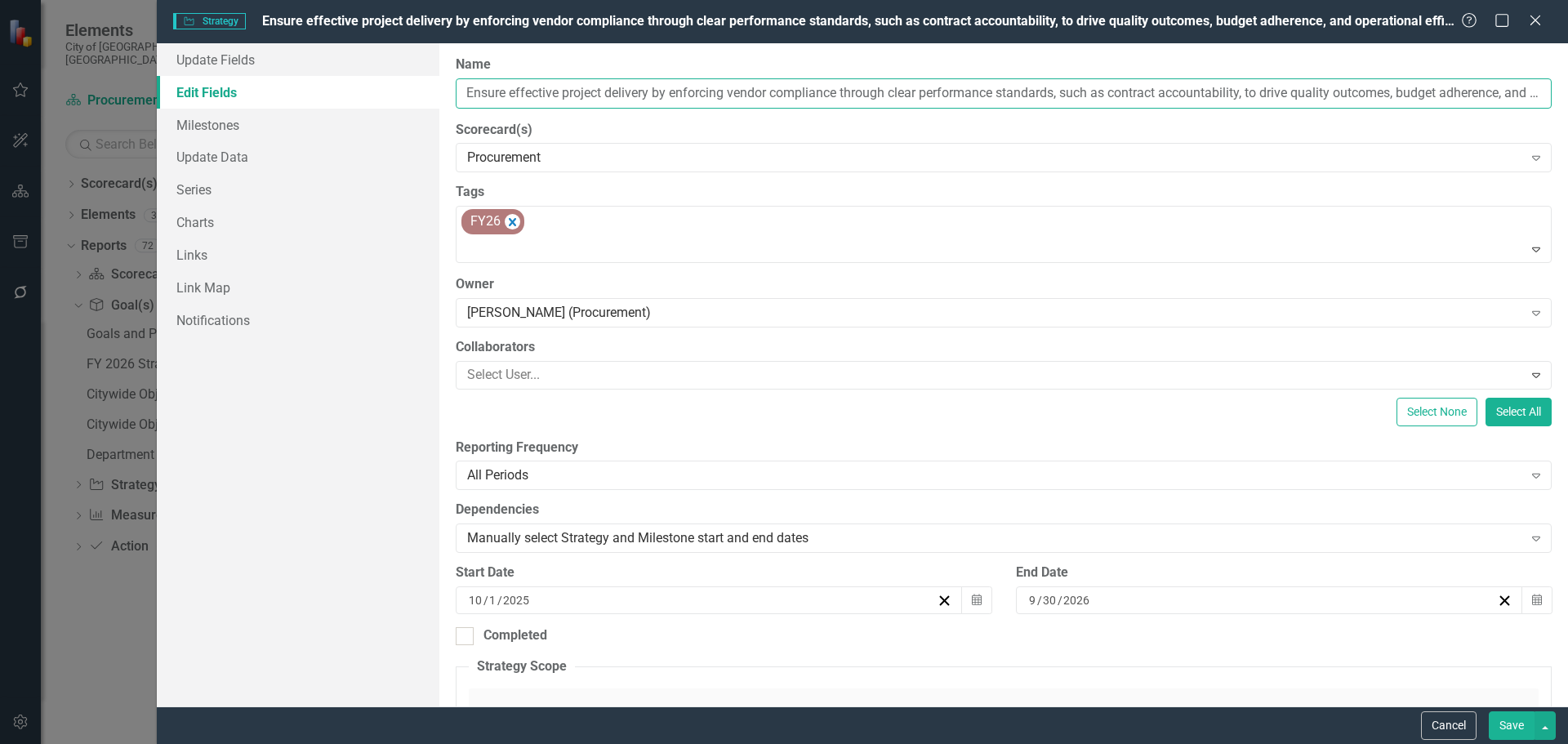
click at [713, 92] on input "Ensure effective project delivery by enforcing vendor compliance through clear …" at bounding box center [1003, 93] width 1096 height 30
drag, startPoint x: 725, startPoint y: 92, endPoint x: 507, endPoint y: 92, distance: 218.0
click at [453, 93] on div "ClearPoint Can Do More! How ClearPoint Can Help Close Enterprise plans can auto…" at bounding box center [1003, 375] width 1128 height 663
click at [797, 97] on input "Ensure effective project delivery by enforcing vendor compliance through clear …" at bounding box center [1003, 93] width 1096 height 30
drag, startPoint x: 838, startPoint y: 91, endPoint x: 337, endPoint y: 90, distance: 501.0
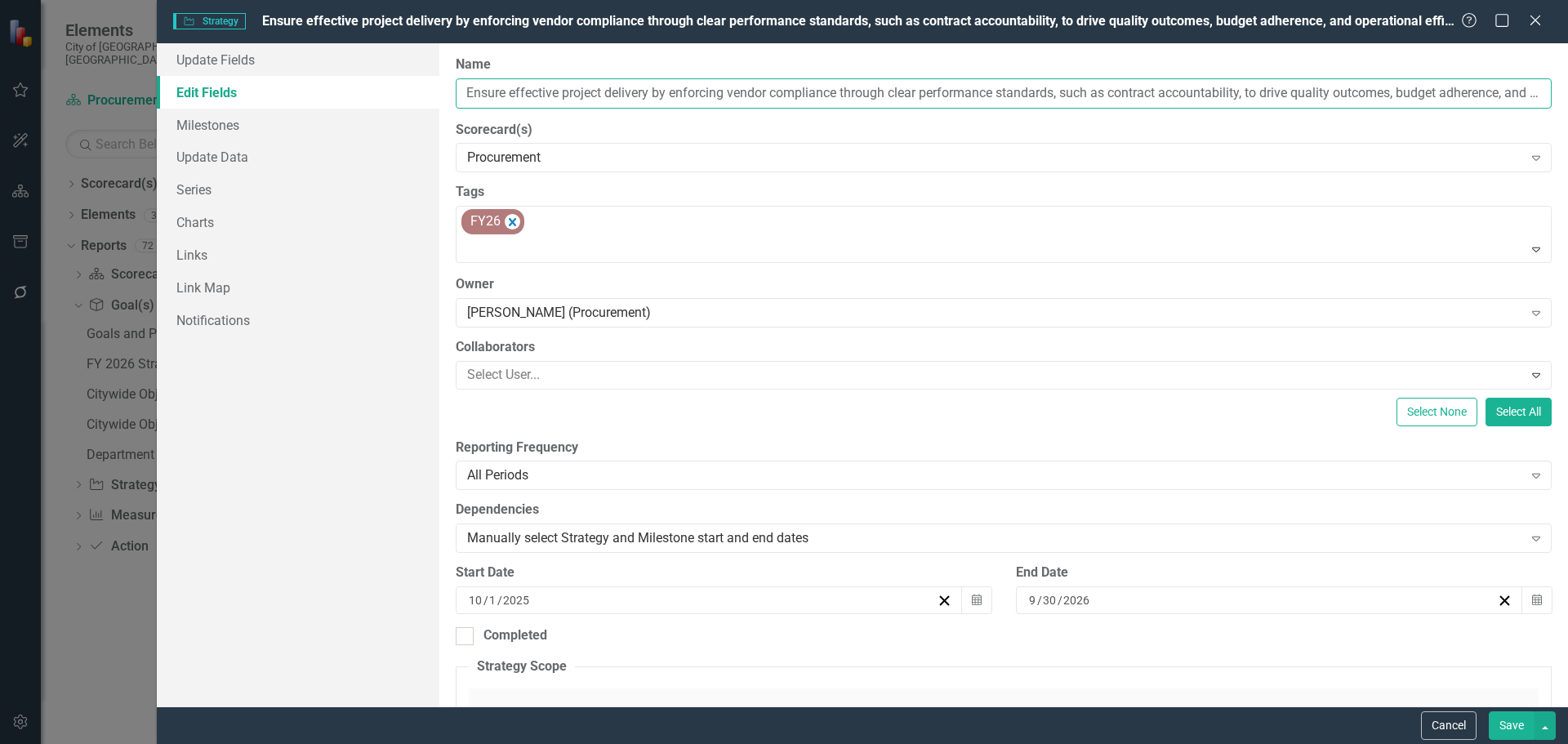
click at [337, 90] on div "Update Fields Edit Fields Milestones Update Data Series Charts Links Link Map N…" at bounding box center [861, 375] width 1411 height 663
click at [1443, 721] on button "Cancel" at bounding box center [1448, 726] width 56 height 28
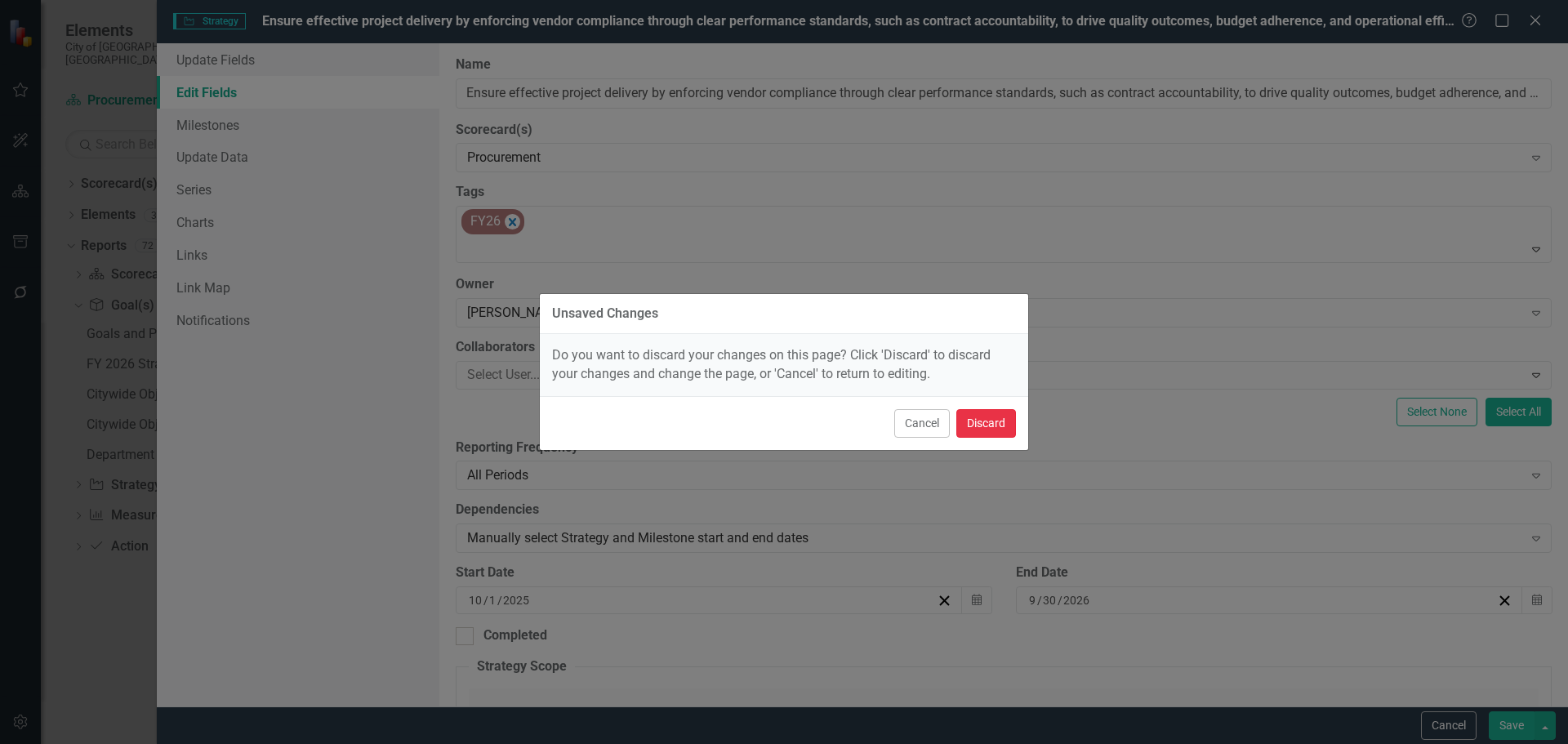
click at [980, 422] on button "Discard" at bounding box center [986, 423] width 60 height 28
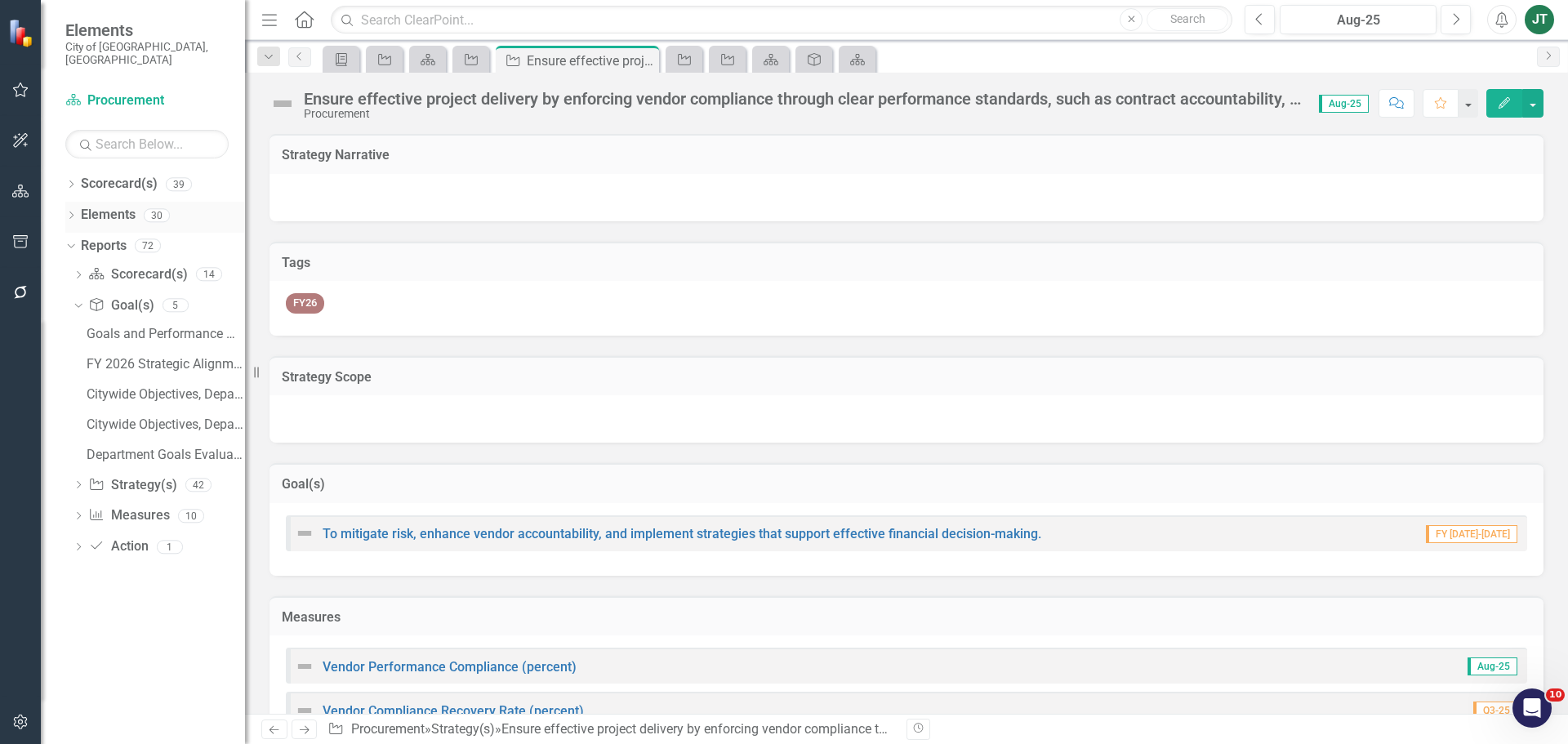
click at [100, 206] on link "Elements" at bounding box center [108, 215] width 55 height 19
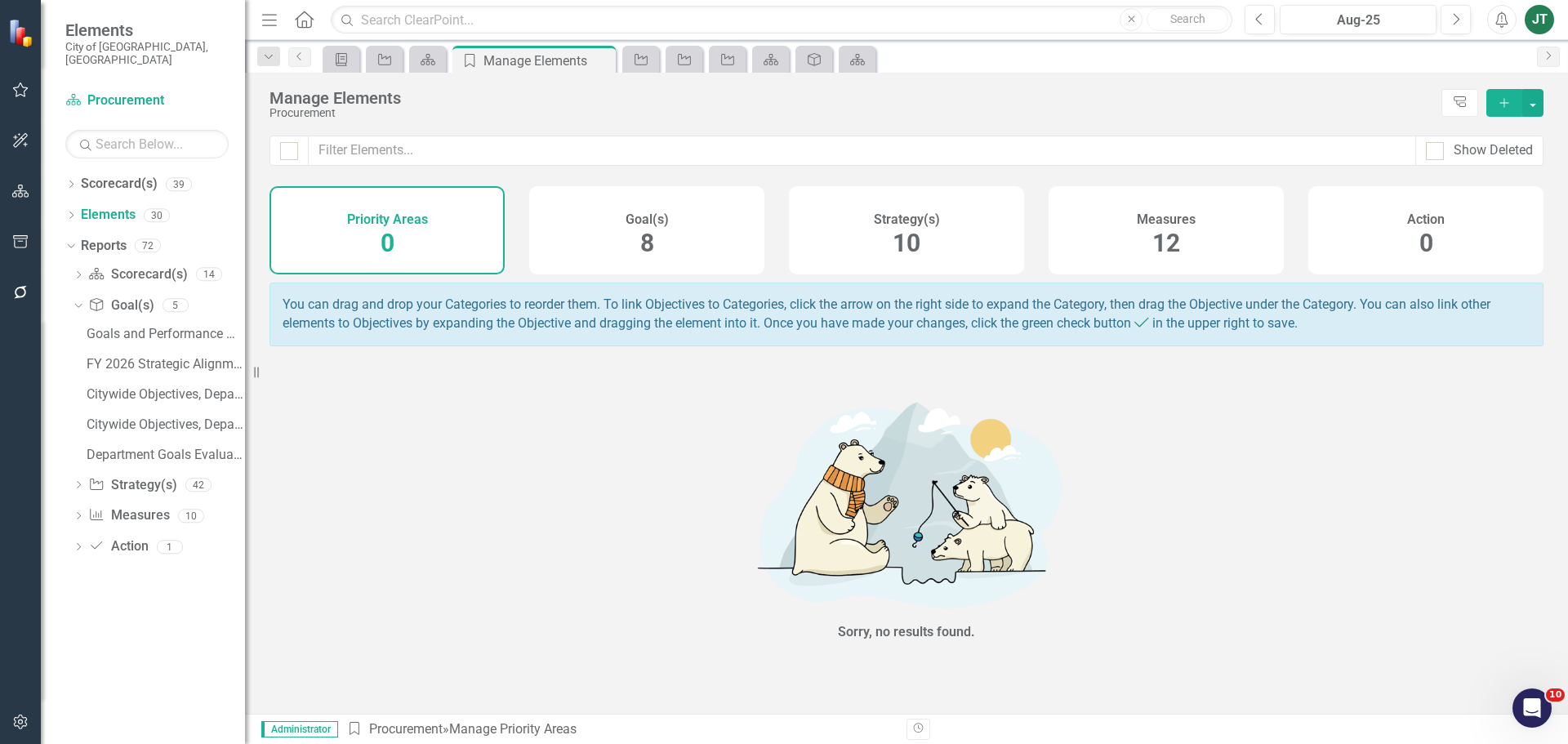
click at [989, 236] on div "Strategy(s) 10" at bounding box center [906, 230] width 235 height 88
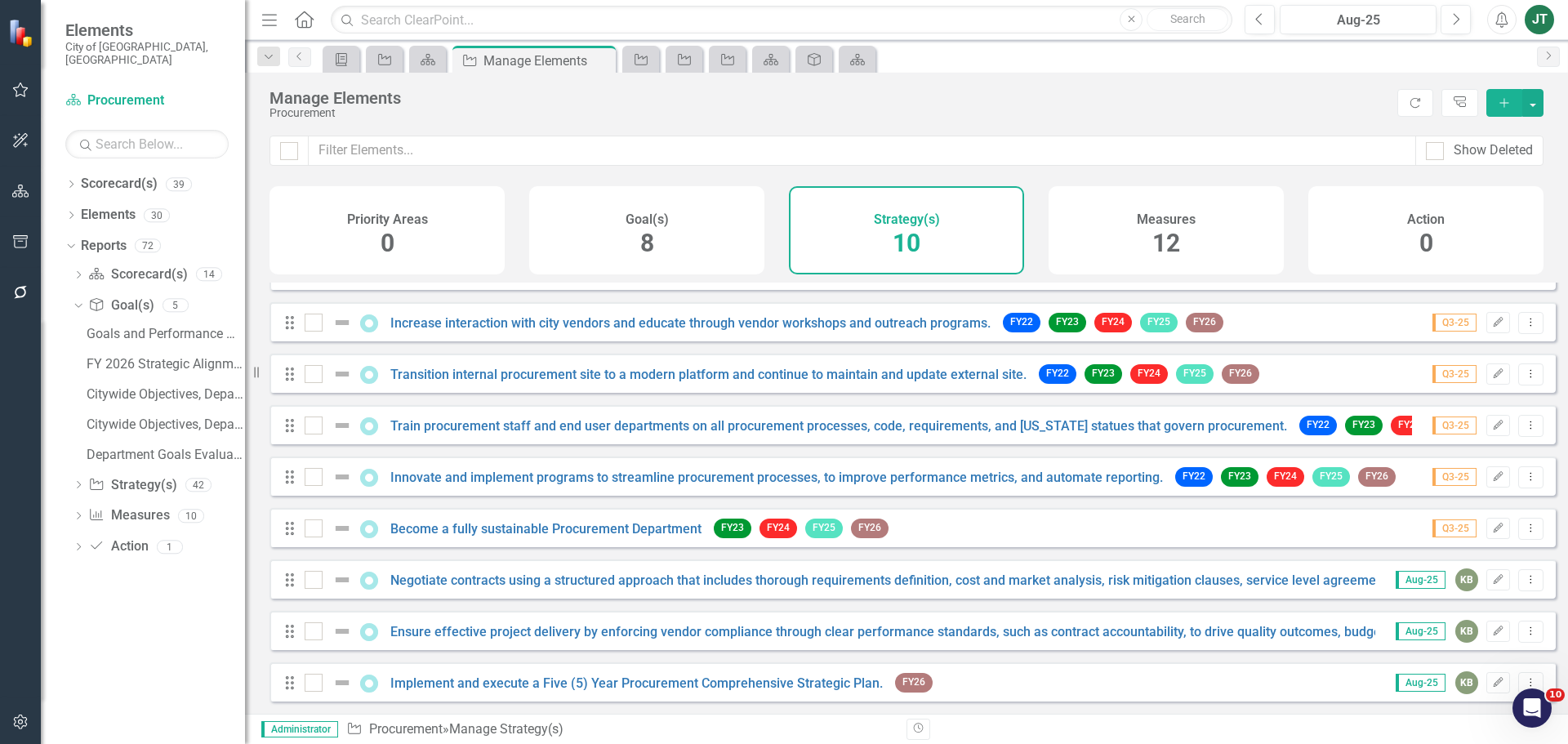
scroll to position [96, 0]
click at [463, 682] on link "Implement and execute a Five (5) Year Procurement Comprehensive Strategic Plan." at bounding box center [636, 682] width 492 height 16
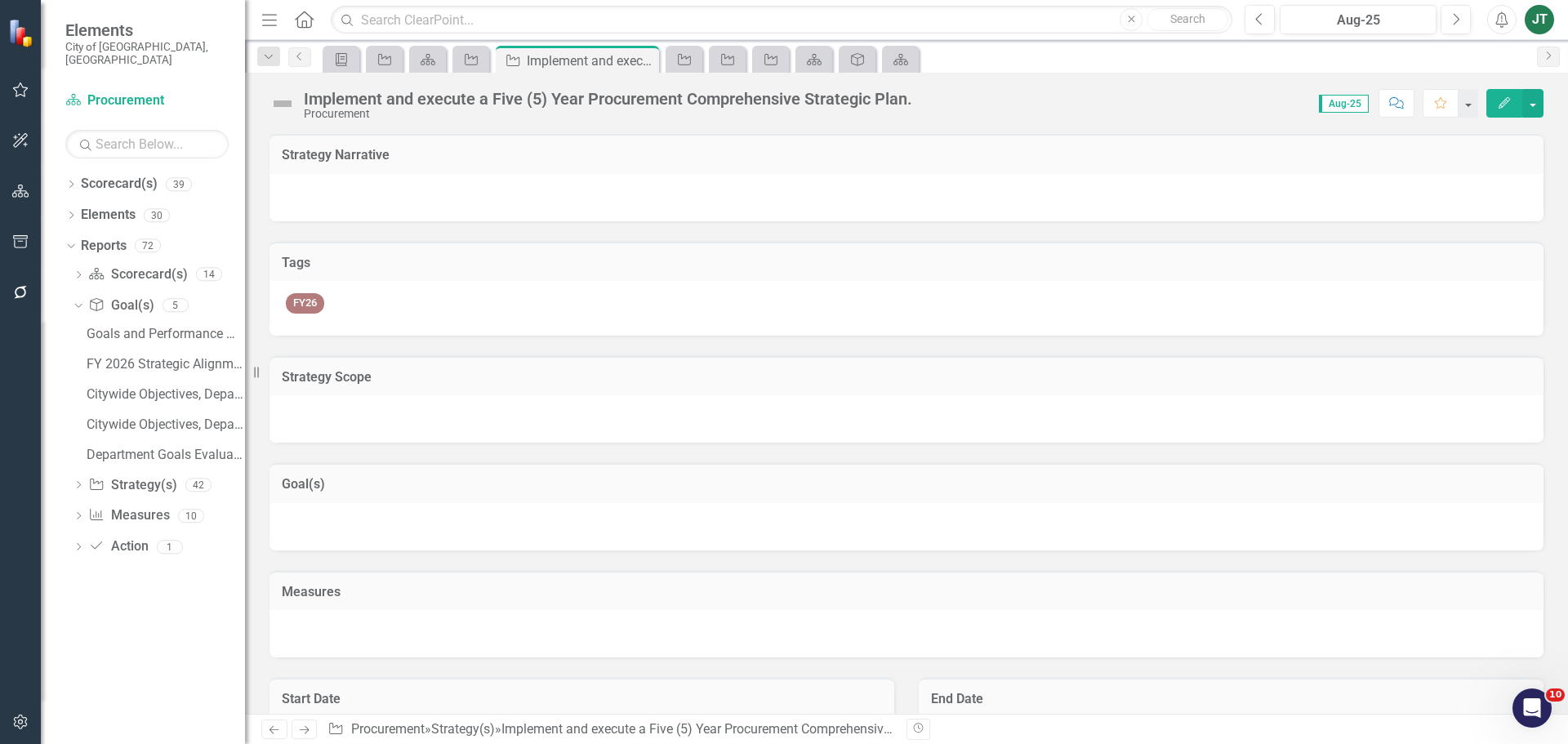
click at [1510, 101] on icon "Edit" at bounding box center [1504, 103] width 15 height 12
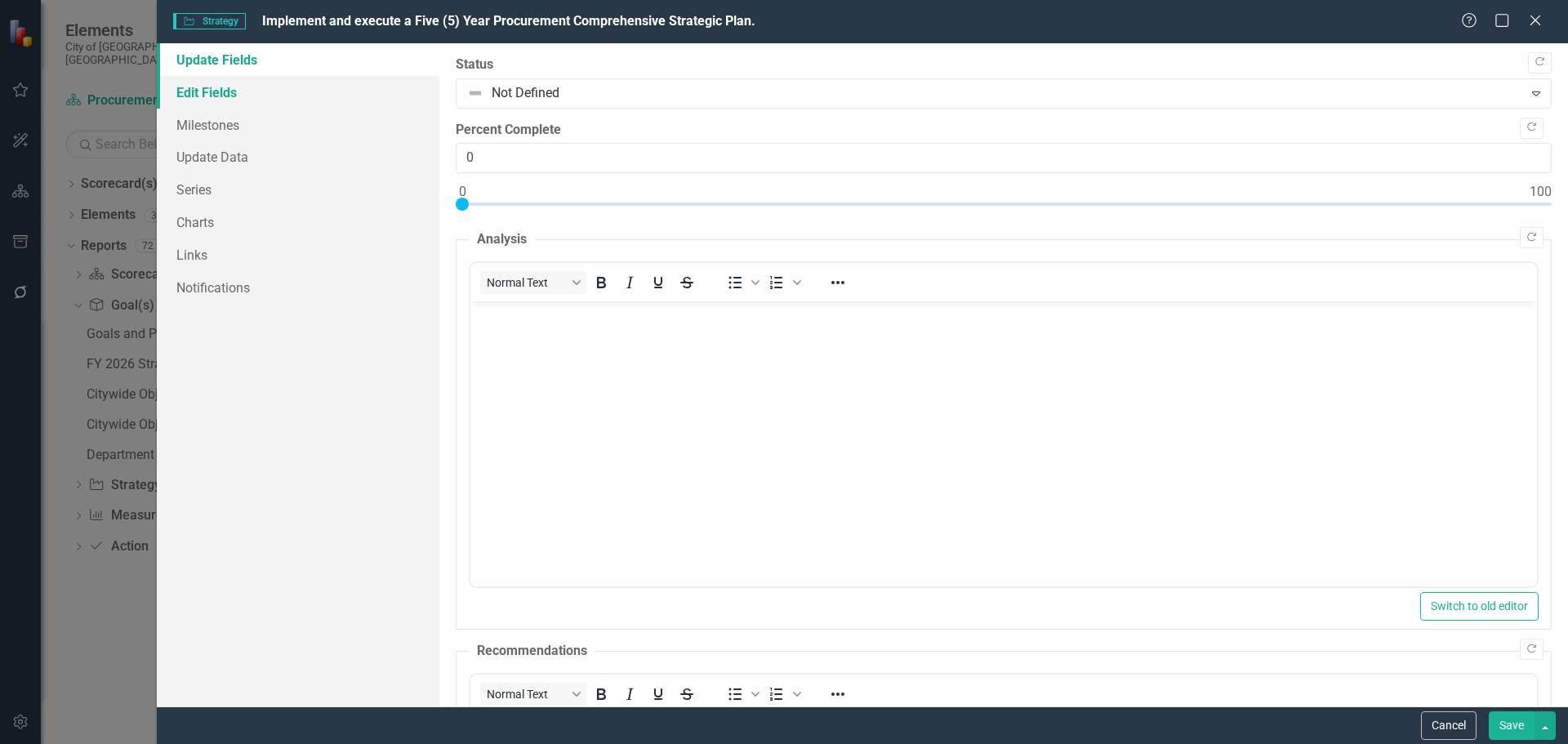
click at [269, 95] on link "Edit Fields" at bounding box center [297, 92] width 282 height 32
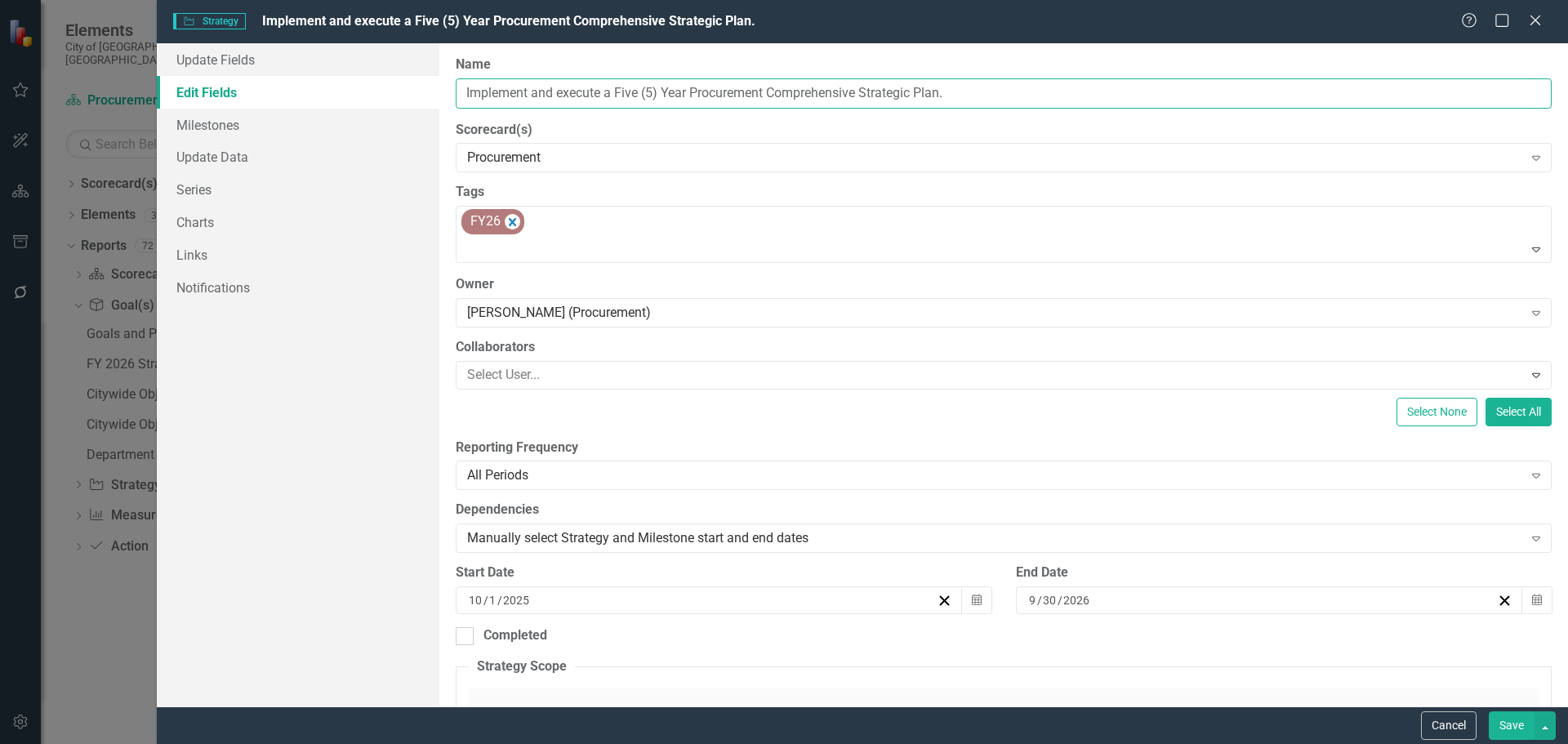
click at [663, 93] on input "Implement and execute a Five (5) Year Procurement Comprehensive Strategic Plan." at bounding box center [1003, 93] width 1096 height 30
drag, startPoint x: 766, startPoint y: 92, endPoint x: 796, endPoint y: 94, distance: 30.1
click at [767, 92] on input "Implement and execute a Five (5) Year Procurement Comprehensive Strategic Plan." at bounding box center [1003, 93] width 1096 height 30
click at [992, 95] on input "Implement and execute a Five (5) Year Procurement Comprehensive Strategic Plan." at bounding box center [1003, 93] width 1096 height 30
drag, startPoint x: 1007, startPoint y: 105, endPoint x: 515, endPoint y: 100, distance: 492.0
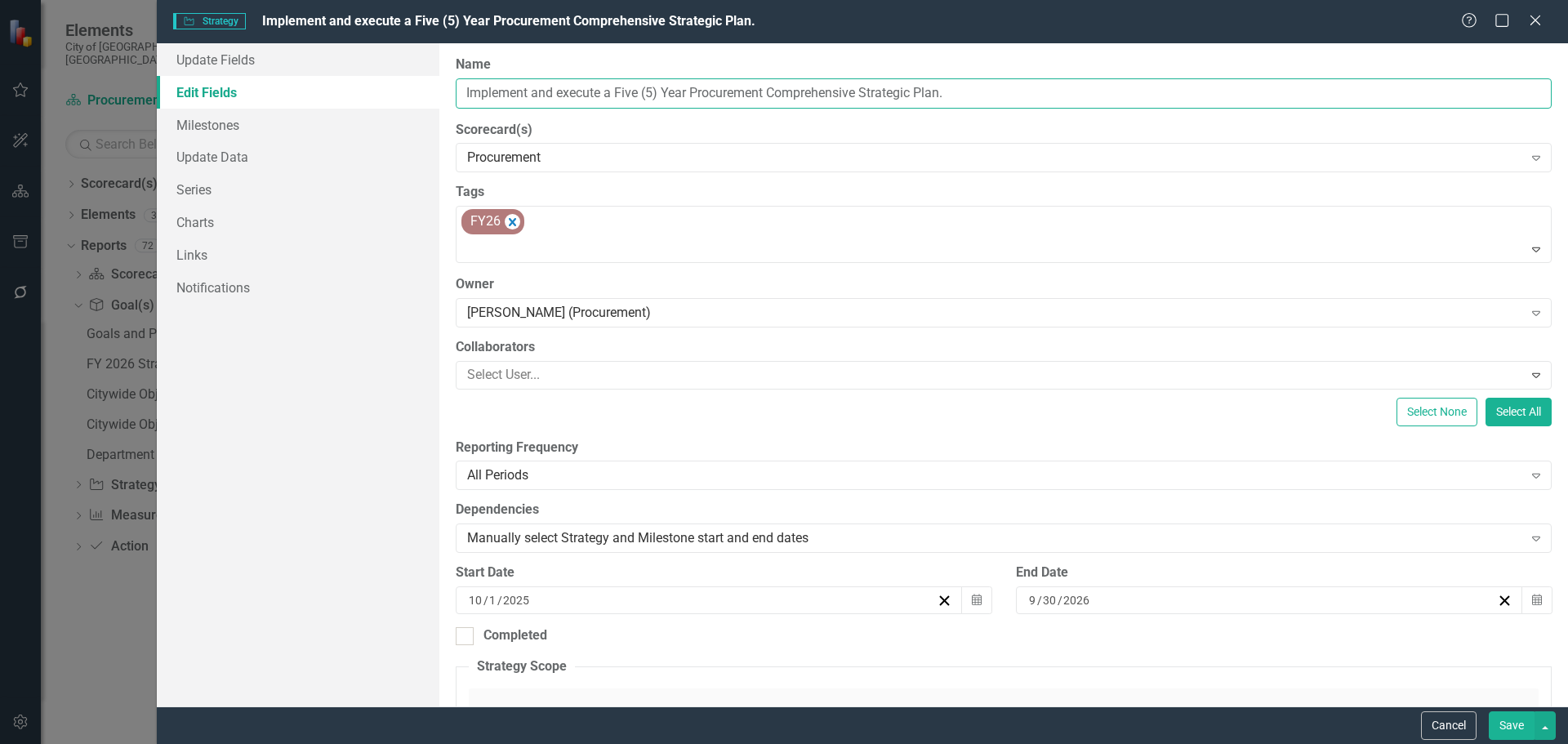
click at [444, 103] on div "ClearPoint Can Do More! How ClearPoint Can Help Close Enterprise plans can auto…" at bounding box center [1003, 375] width 1128 height 663
click at [1455, 724] on button "Cancel" at bounding box center [1448, 726] width 56 height 28
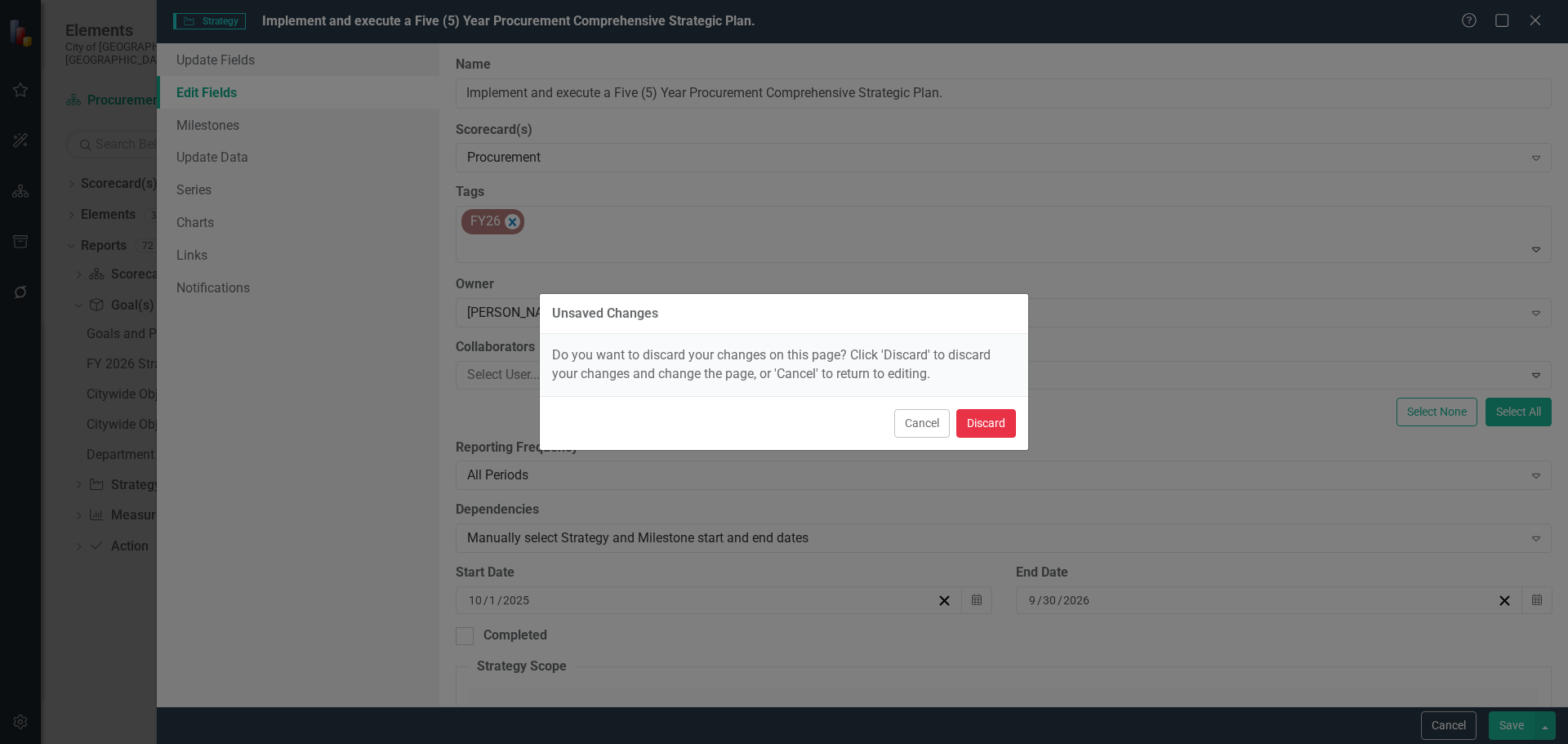
click at [976, 419] on button "Discard" at bounding box center [986, 423] width 60 height 28
